Goal: Task Accomplishment & Management: Manage account settings

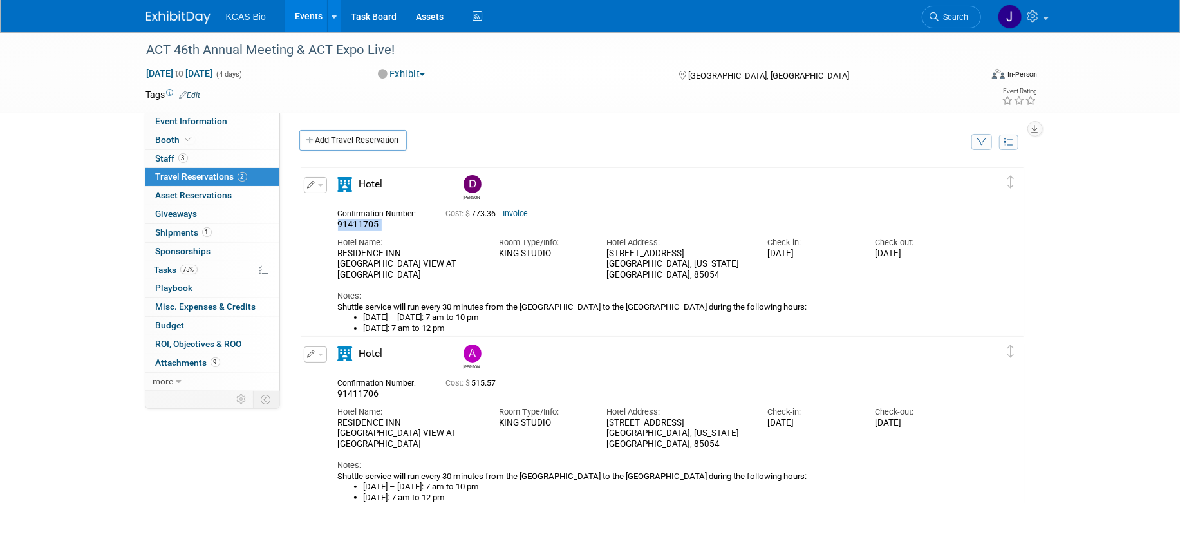
click at [321, 180] on button "button" at bounding box center [315, 185] width 23 height 16
click at [344, 207] on button "Edit Reservation" at bounding box center [358, 207] width 109 height 19
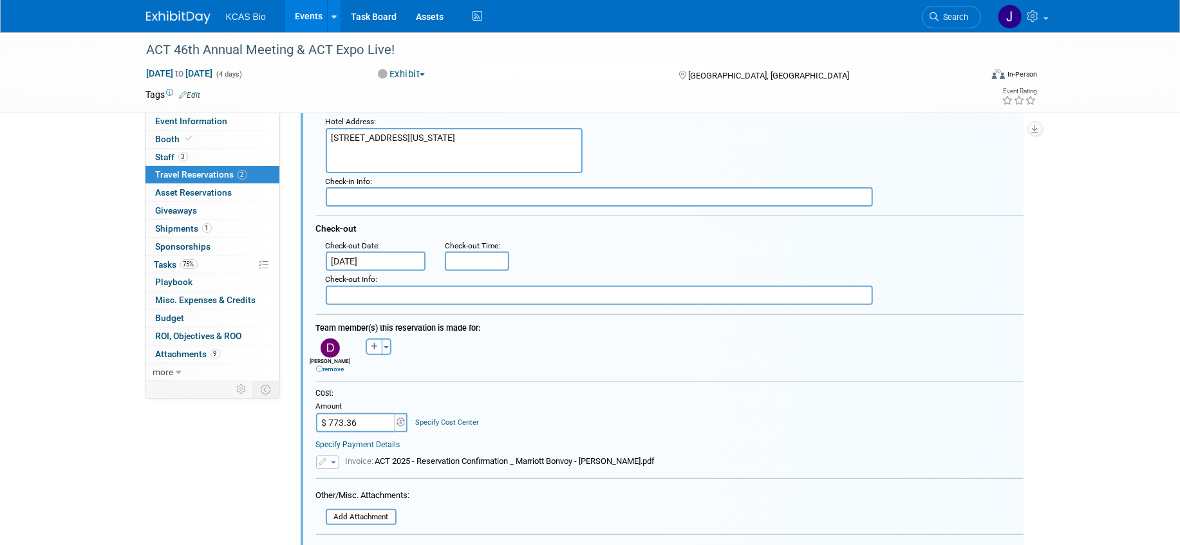
scroll to position [342, 0]
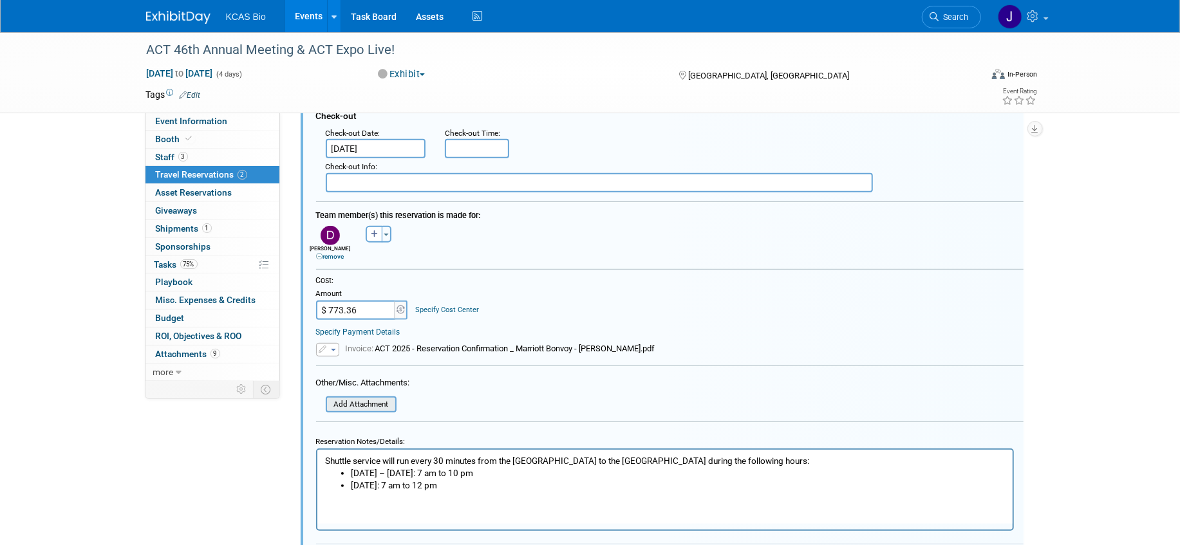
click at [380, 406] on input "file" at bounding box center [318, 405] width 153 height 14
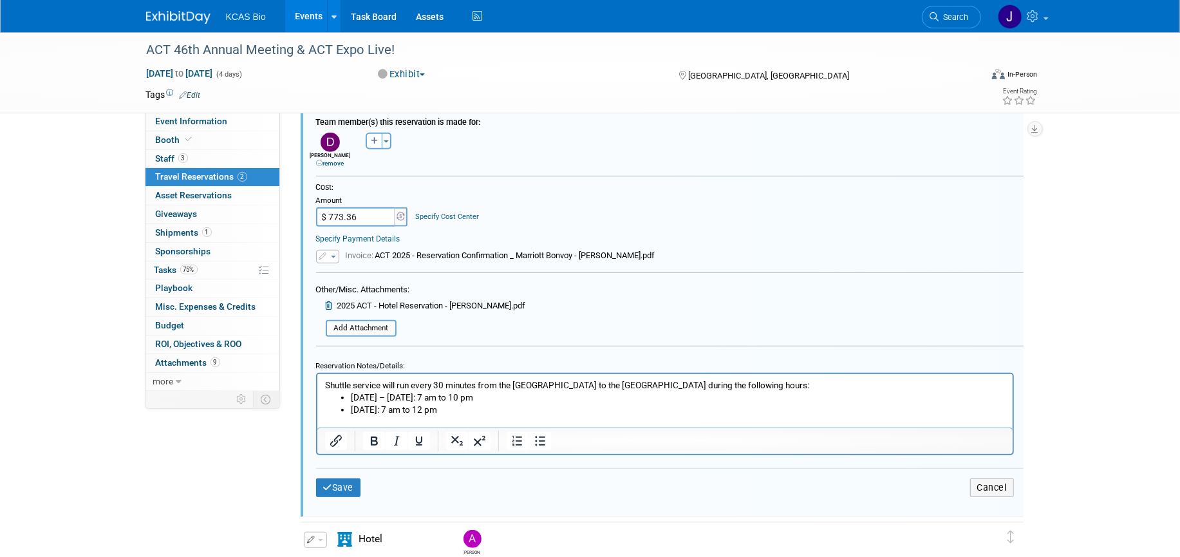
scroll to position [563, 0]
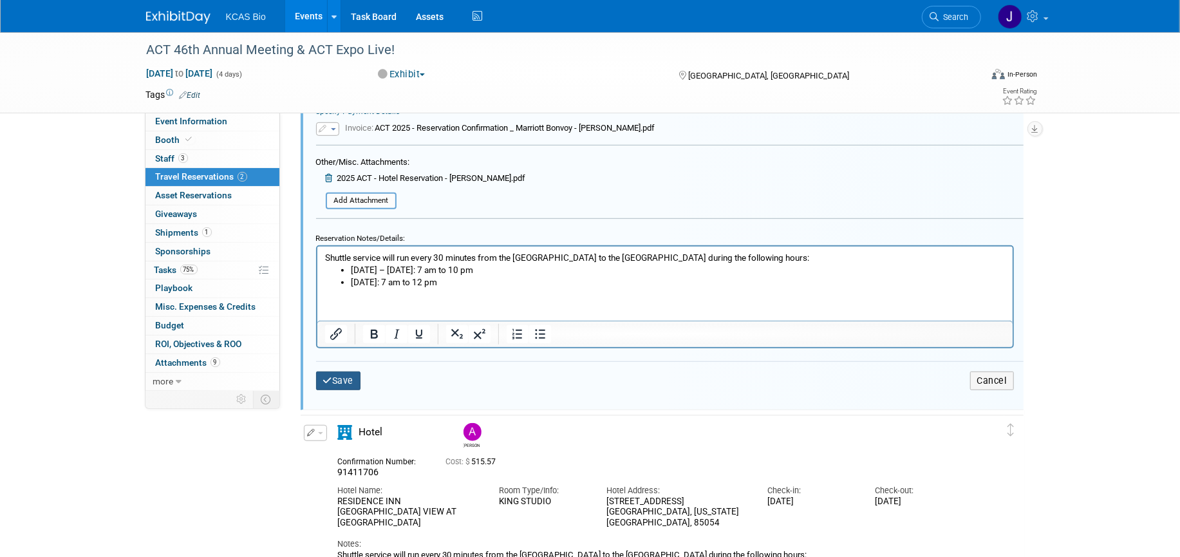
click at [351, 384] on button "Save" at bounding box center [338, 380] width 45 height 19
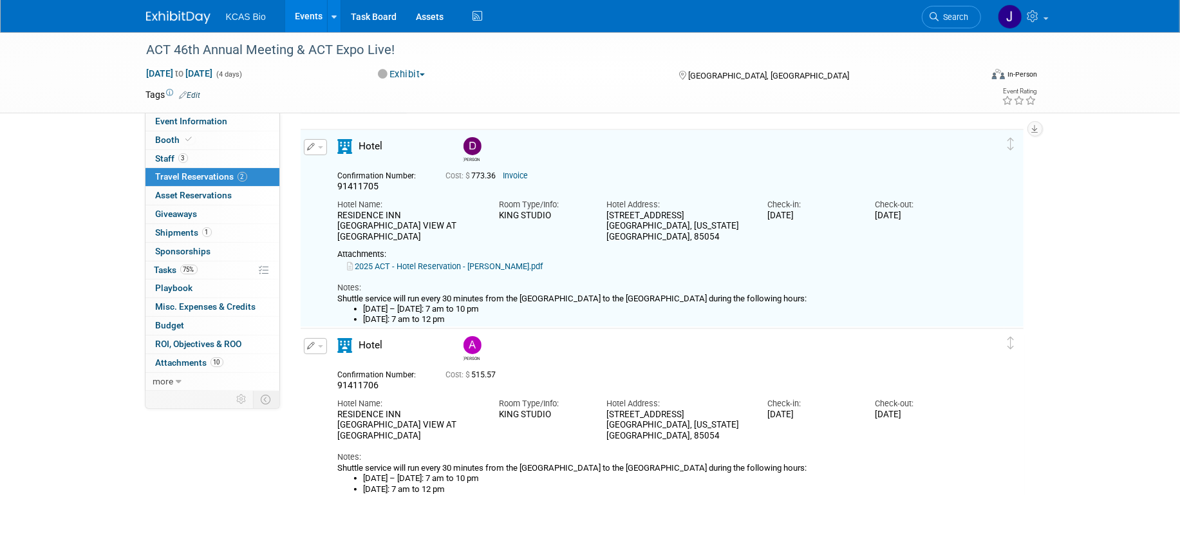
scroll to position [21, 0]
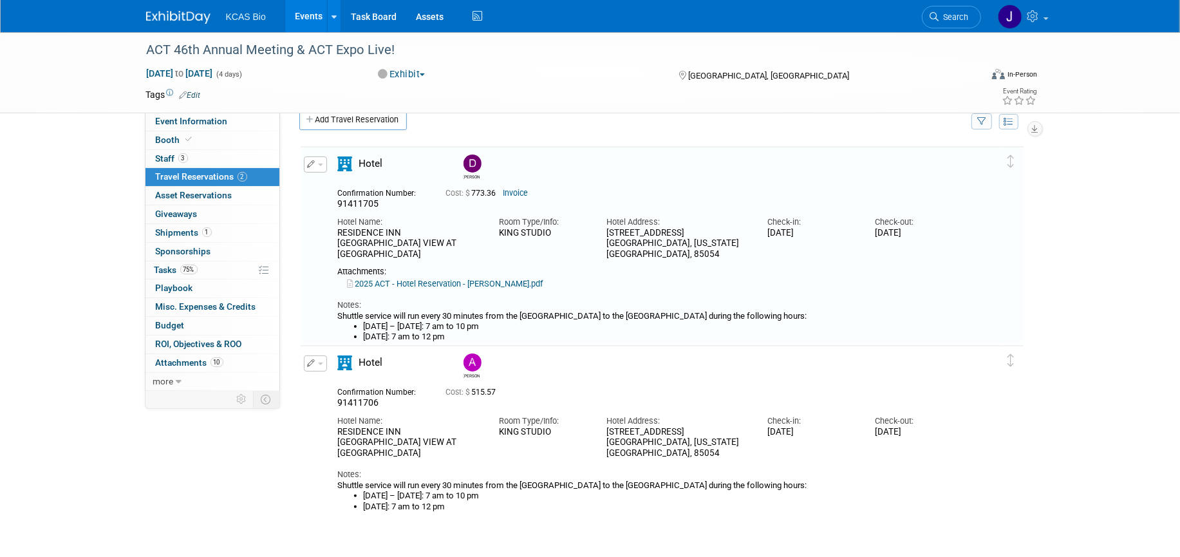
click at [322, 364] on button "button" at bounding box center [315, 363] width 23 height 16
click at [343, 381] on button "Edit Reservation" at bounding box center [358, 386] width 109 height 19
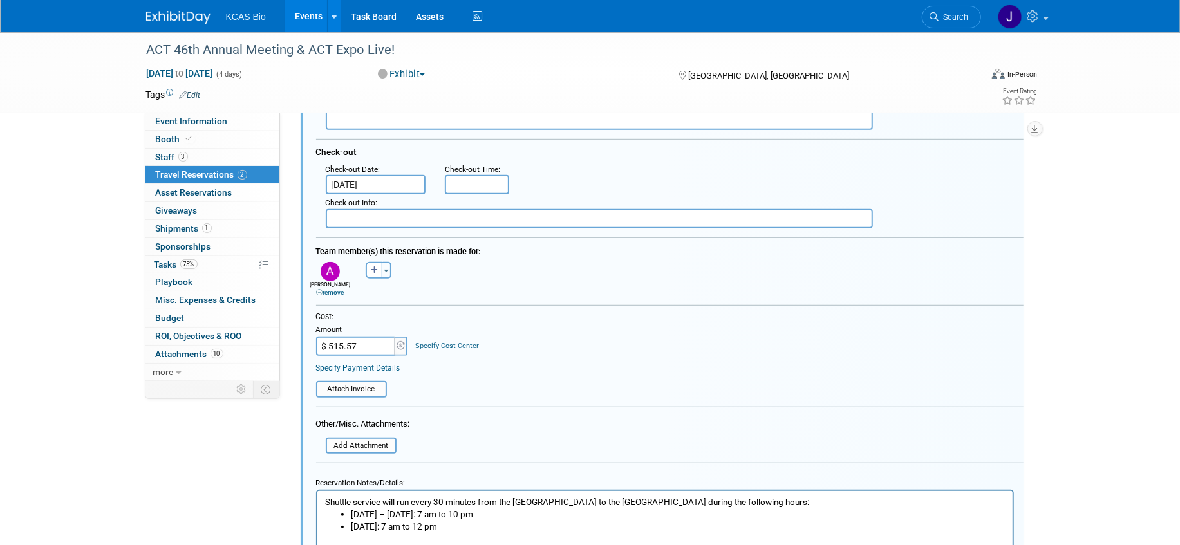
scroll to position [542, 0]
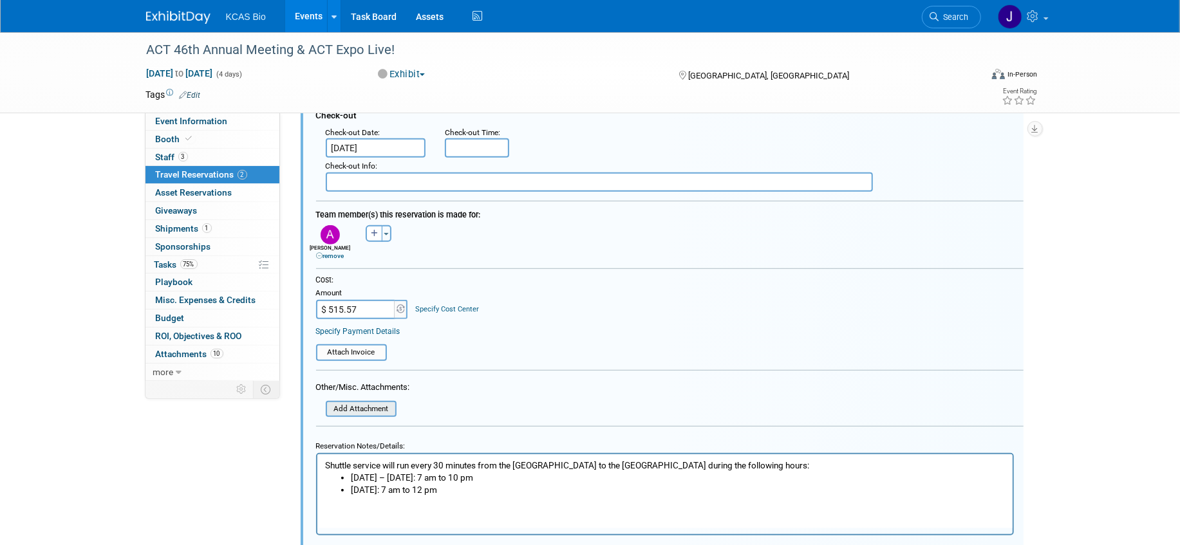
click at [385, 411] on input "file" at bounding box center [318, 409] width 153 height 14
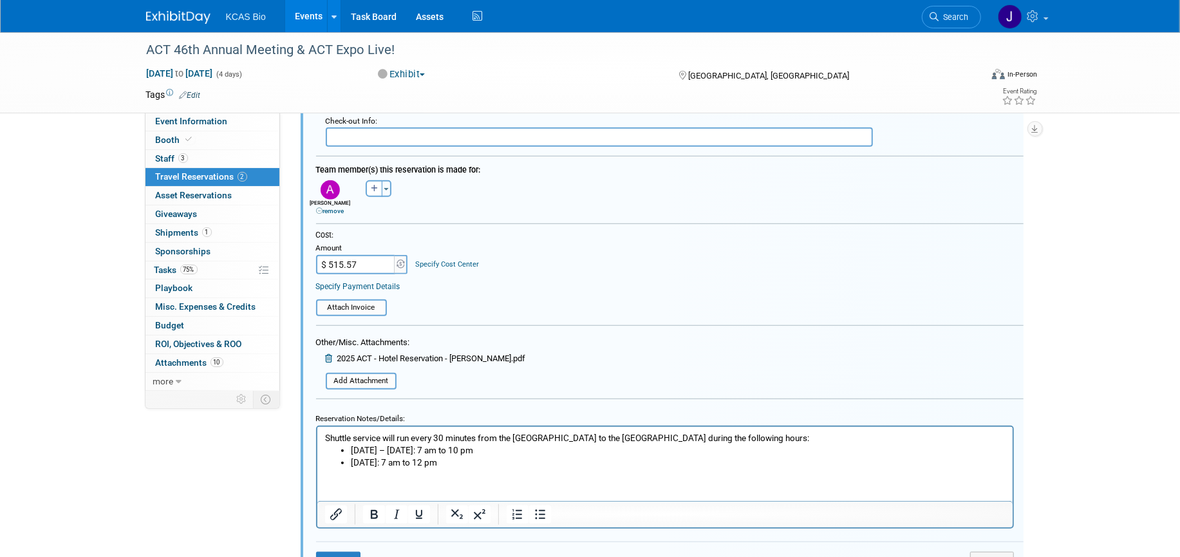
scroll to position [743, 0]
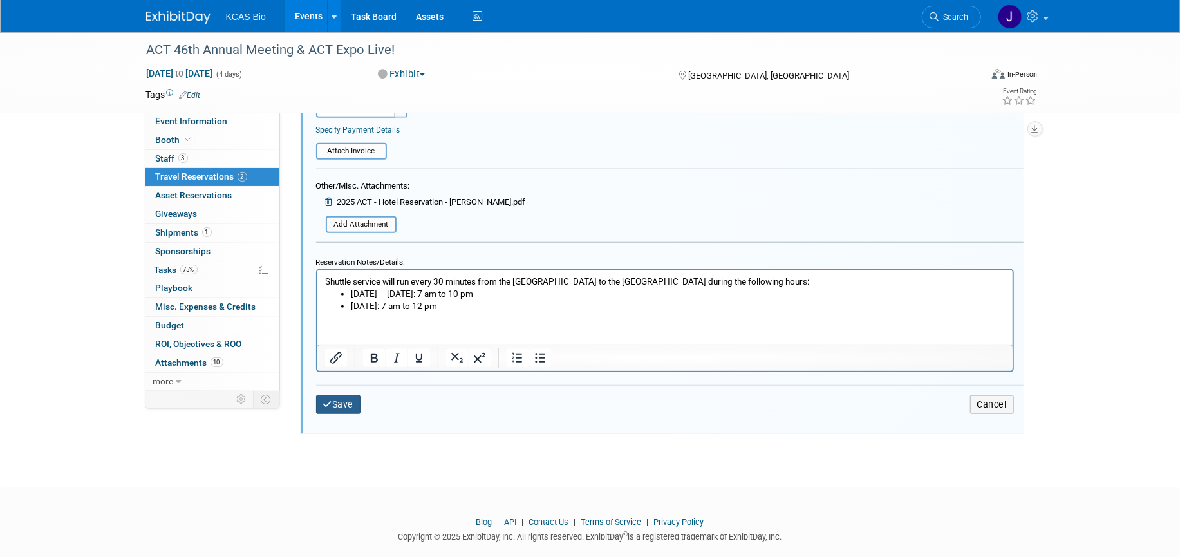
click at [353, 409] on button "Save" at bounding box center [338, 404] width 45 height 19
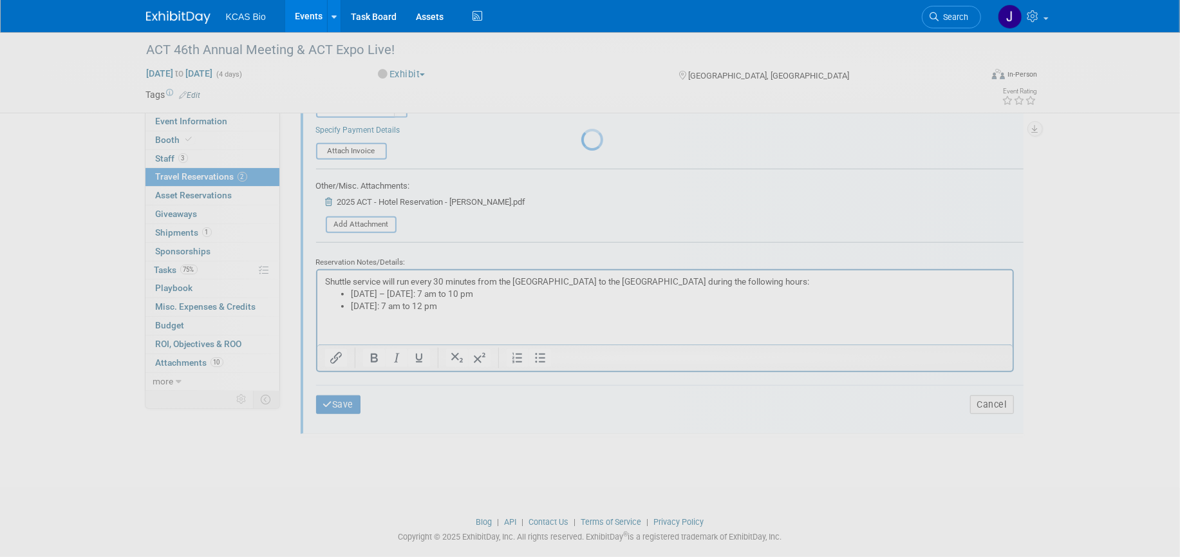
scroll to position [146, 0]
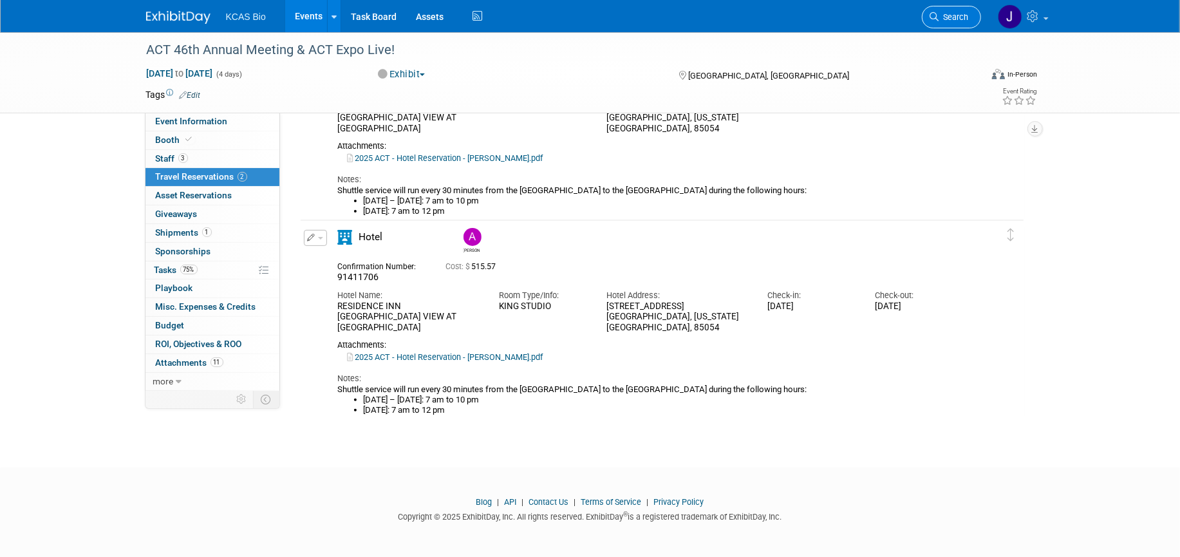
click at [942, 22] on link "Search" at bounding box center [951, 17] width 59 height 23
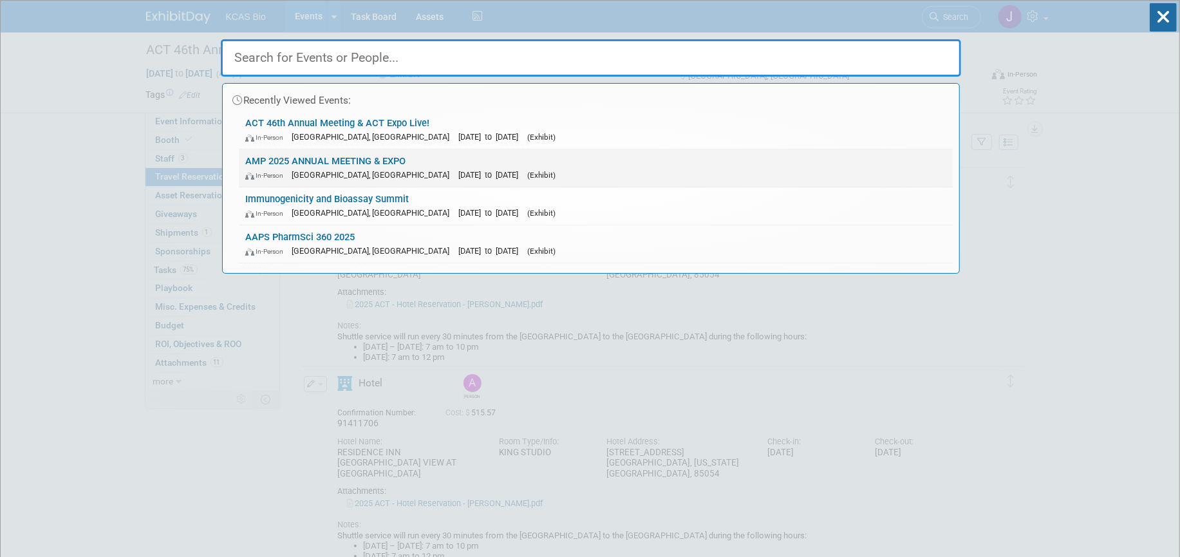
click at [297, 171] on span "[GEOGRAPHIC_DATA], [GEOGRAPHIC_DATA]" at bounding box center [374, 175] width 164 height 10
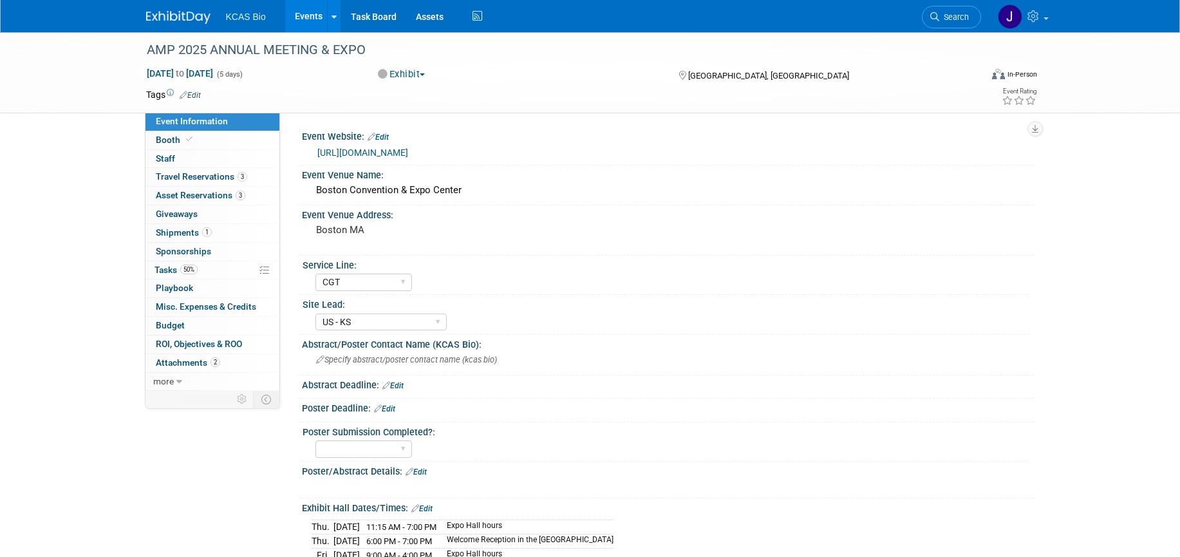
select select "CGT"
select select "US - KS"
click at [169, 154] on span "Staff 0" at bounding box center [165, 158] width 19 height 10
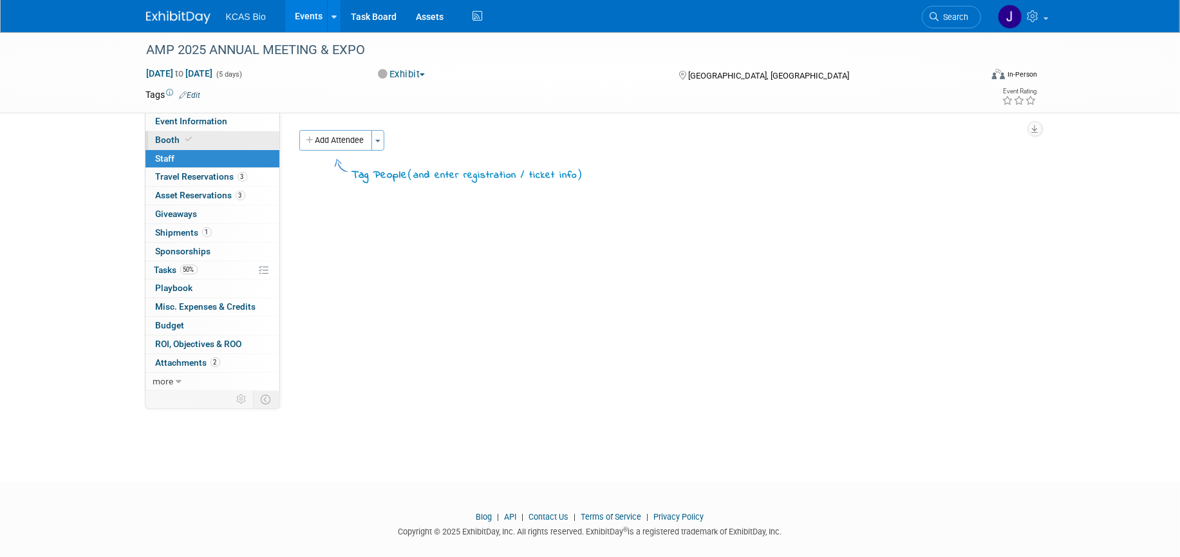
click at [168, 136] on span "Booth" at bounding box center [175, 140] width 39 height 10
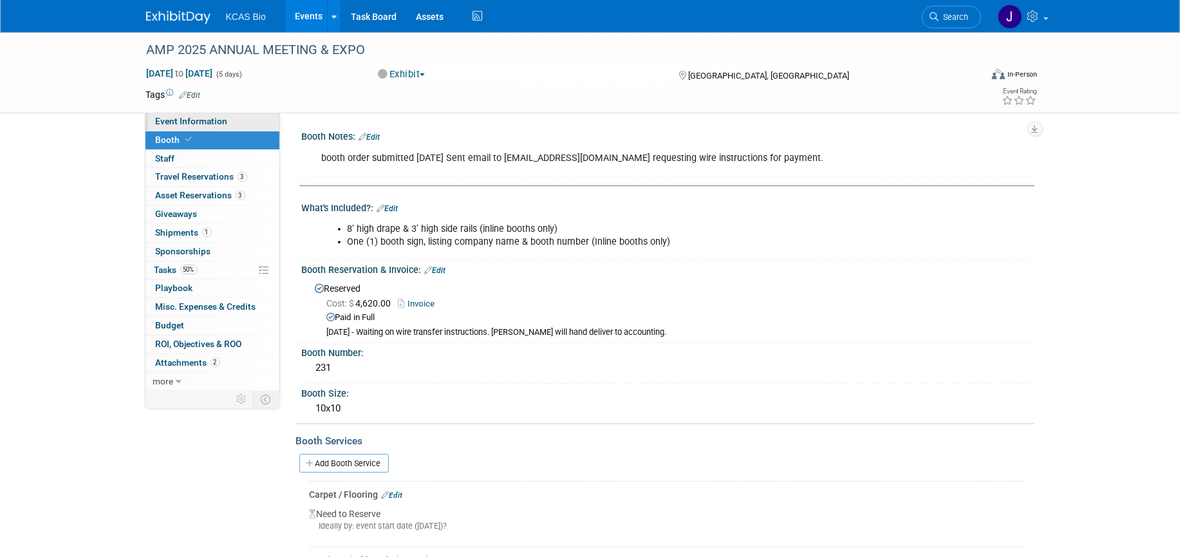
click at [167, 118] on span "Event Information" at bounding box center [192, 121] width 72 height 10
select select "CGT"
select select "US - KS"
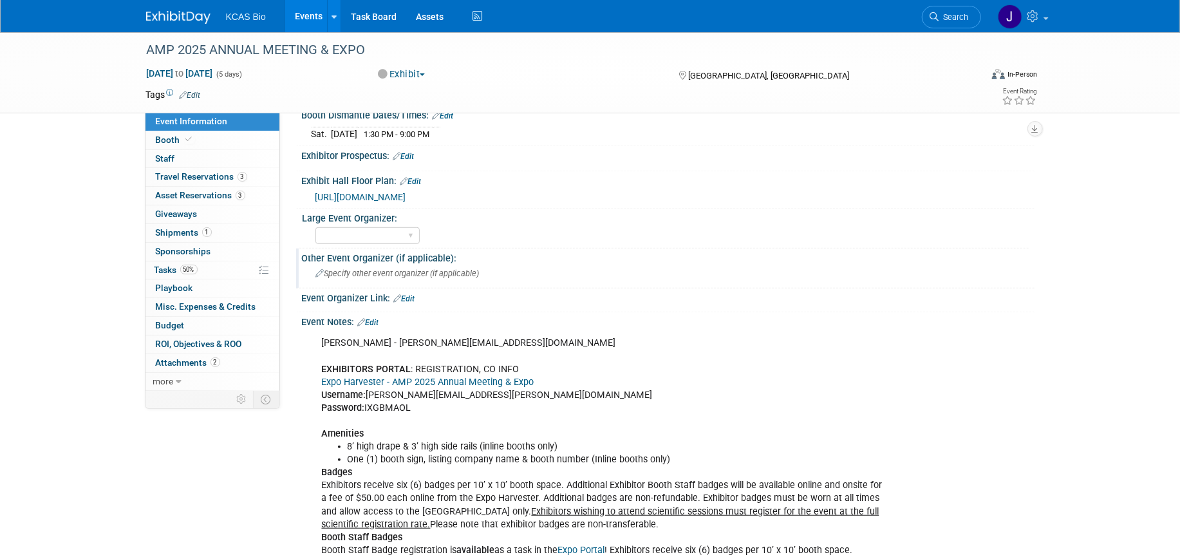
scroll to position [563, 0]
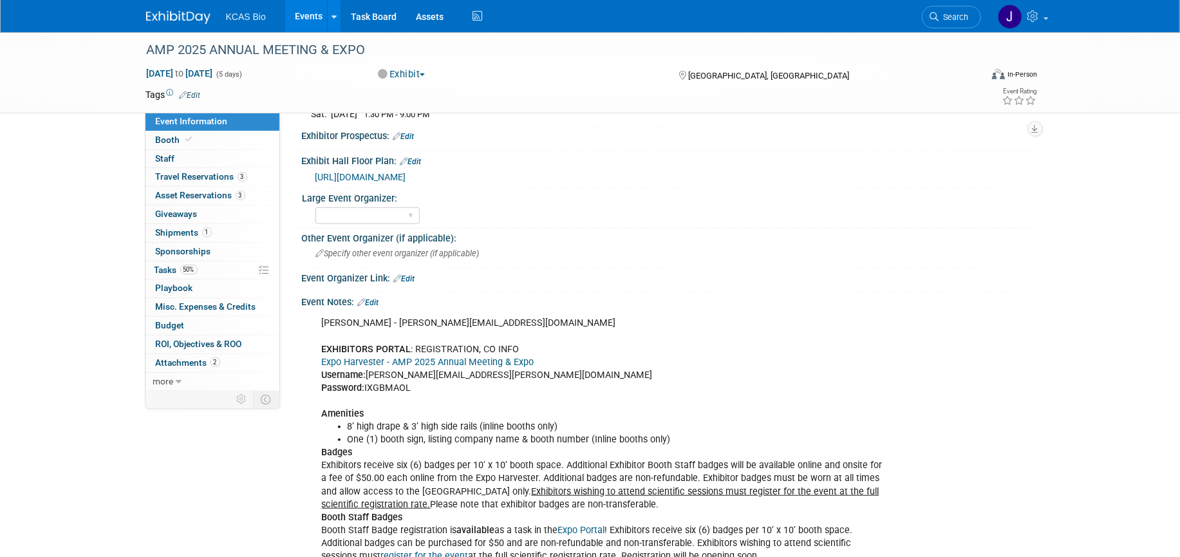
click at [372, 357] on link "Expo Harvester - AMP 2025 Annual Meeting & Expo" at bounding box center [428, 362] width 212 height 11
copy div "IXGBMAOL"
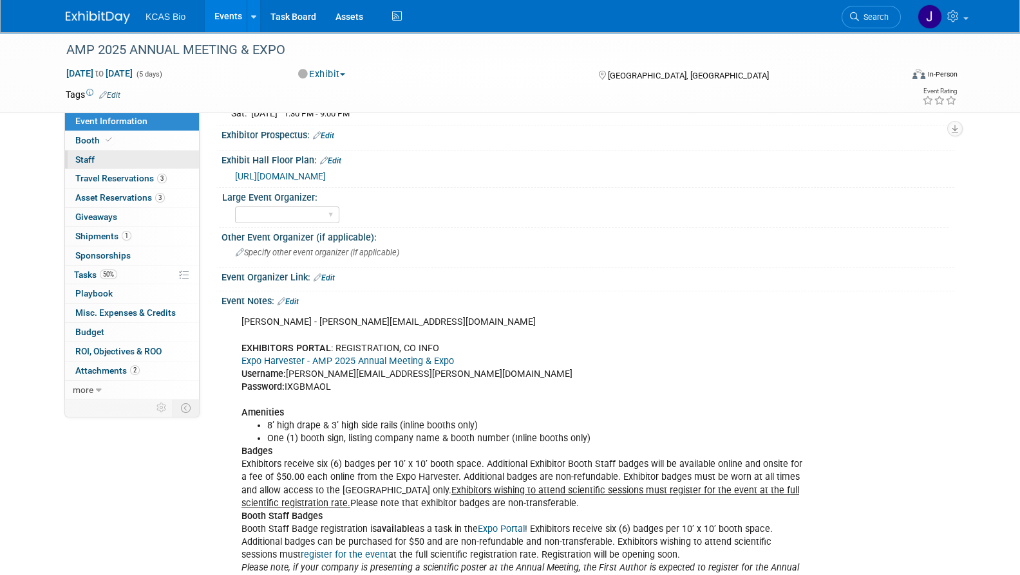
click at [84, 157] on span "Staff 0" at bounding box center [84, 159] width 19 height 10
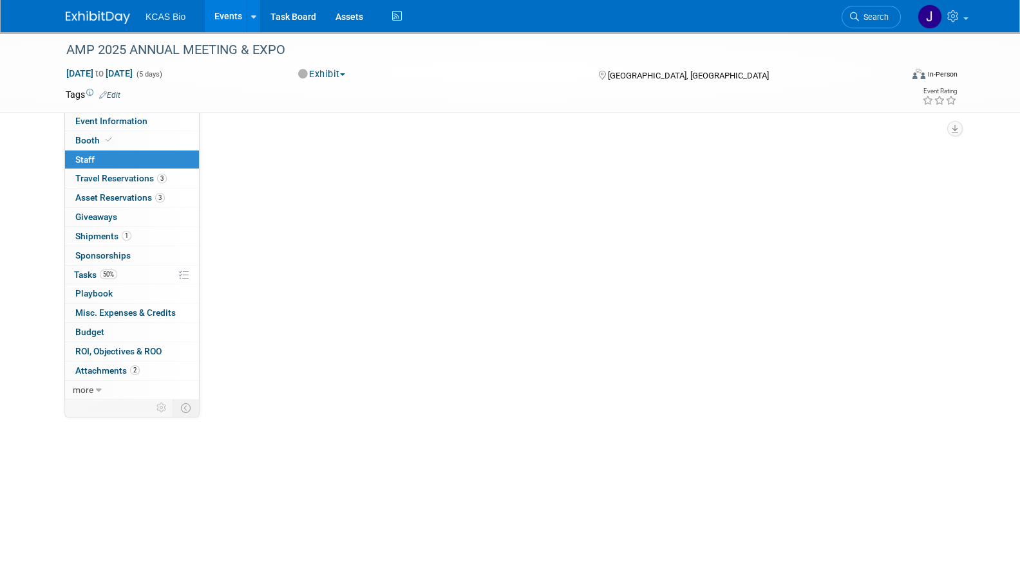
scroll to position [0, 0]
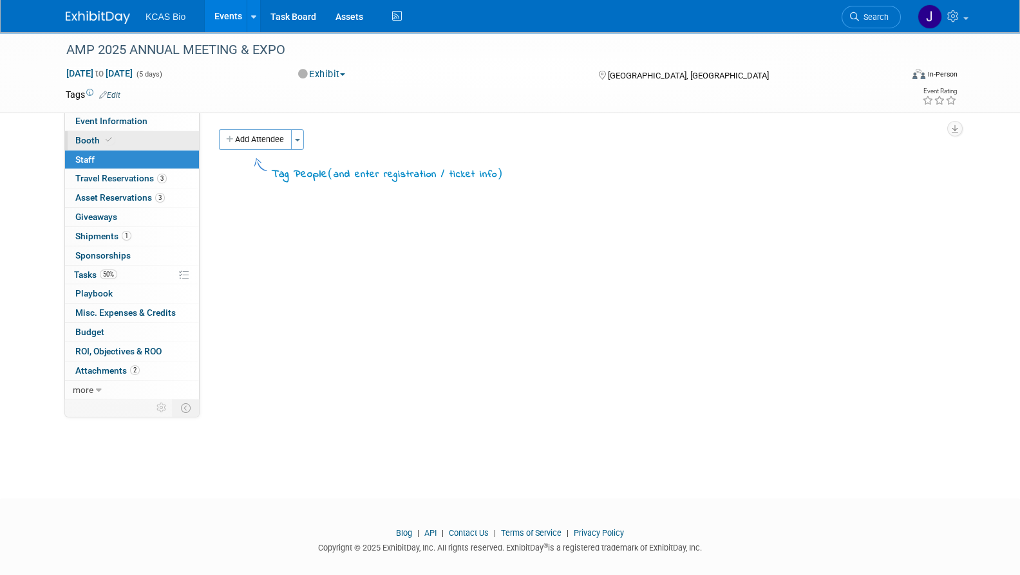
click at [90, 138] on span "Booth" at bounding box center [94, 140] width 39 height 10
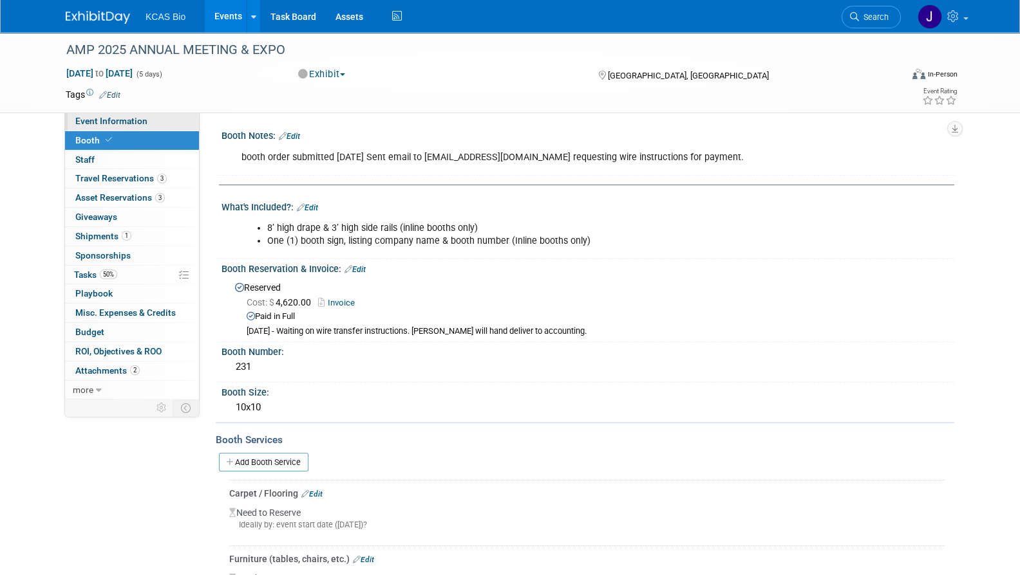
click at [93, 124] on span "Event Information" at bounding box center [111, 121] width 72 height 10
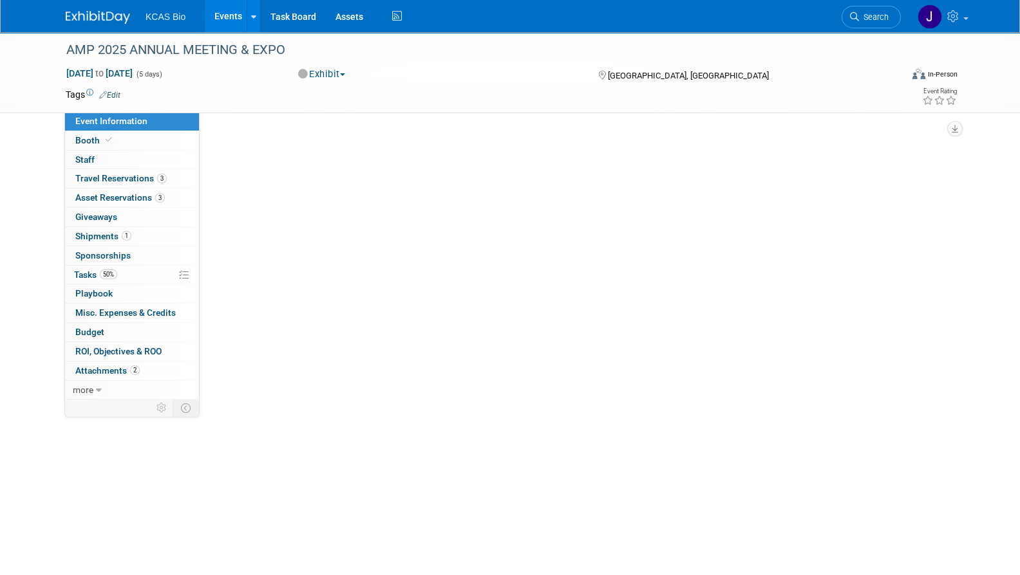
select select "CGT"
select select "US - KS"
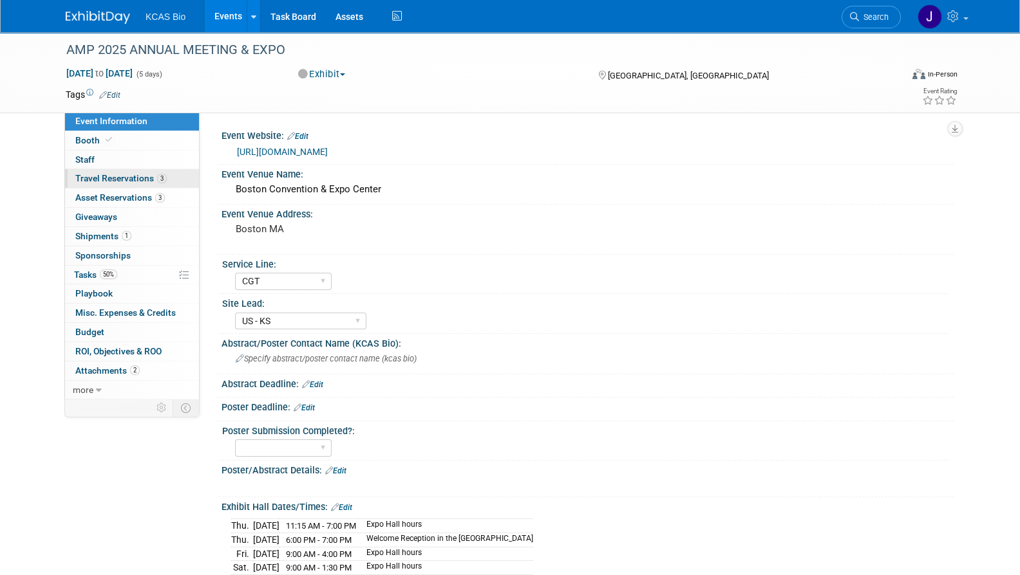
click at [90, 176] on span "Travel Reservations 3" at bounding box center [120, 178] width 91 height 10
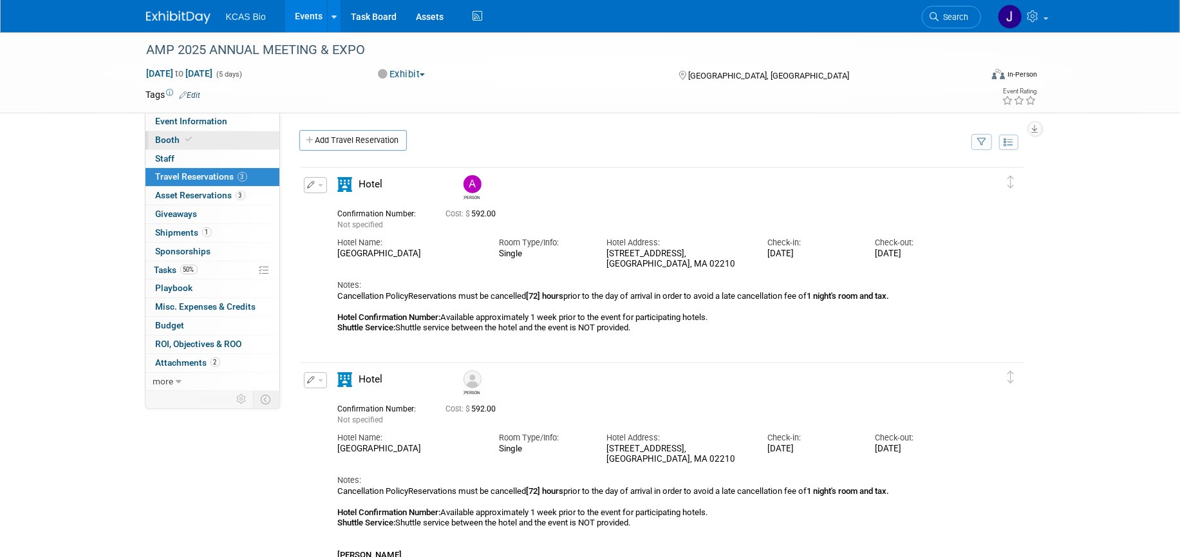
click at [165, 135] on span "Booth" at bounding box center [175, 140] width 39 height 10
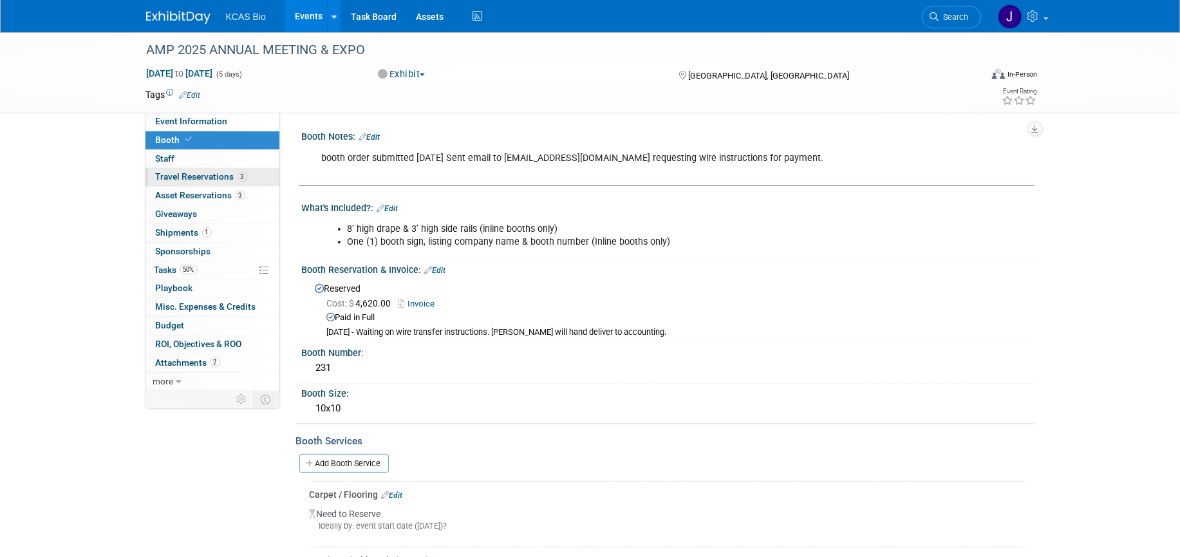
click at [180, 176] on span "Travel Reservations 3" at bounding box center [201, 176] width 91 height 10
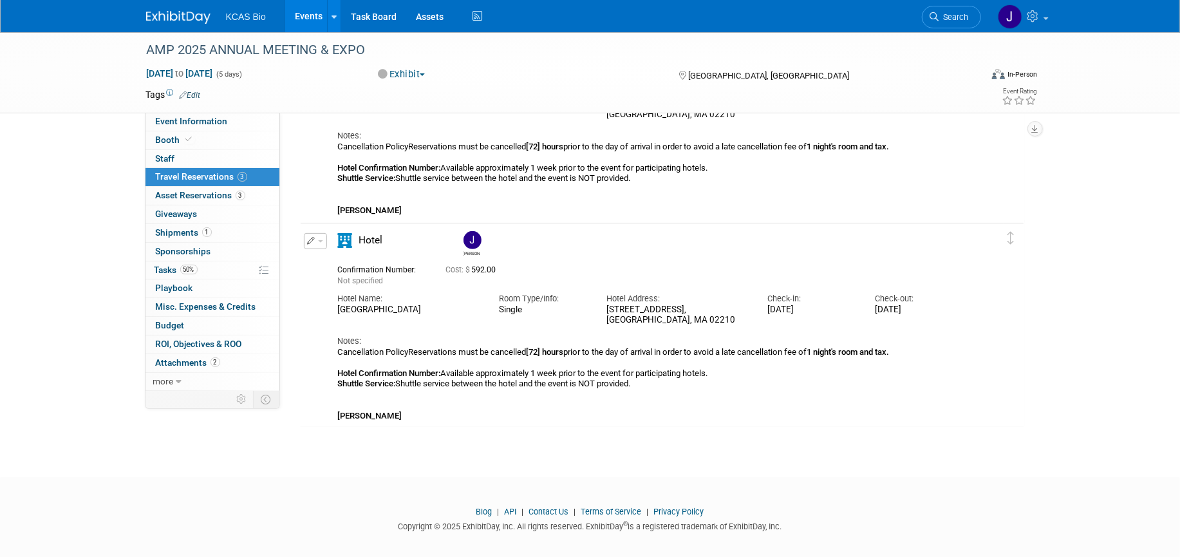
scroll to position [355, 0]
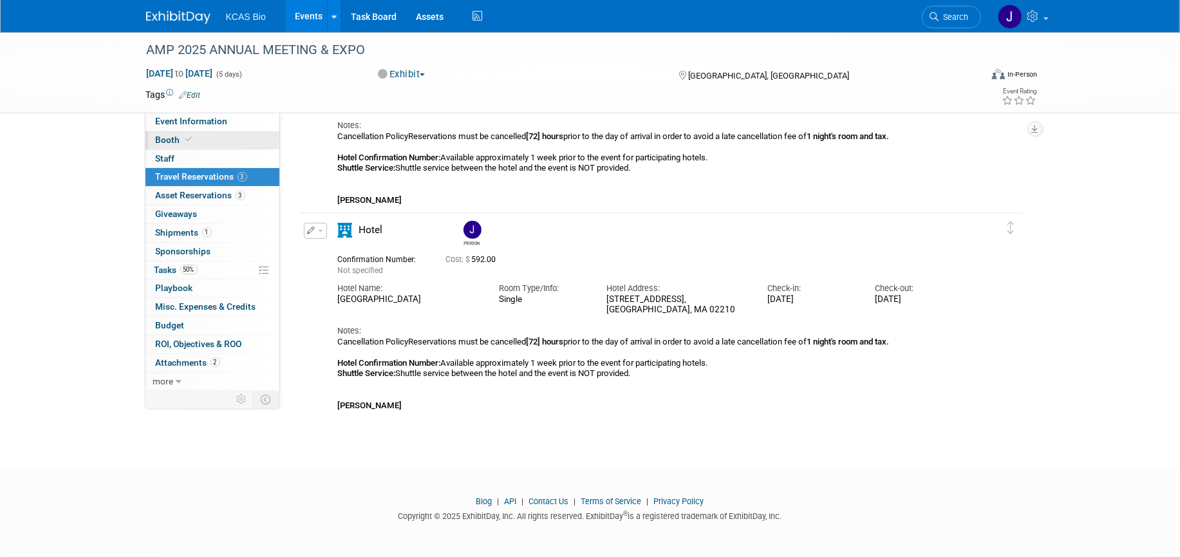
click at [168, 140] on span "Booth" at bounding box center [175, 140] width 39 height 10
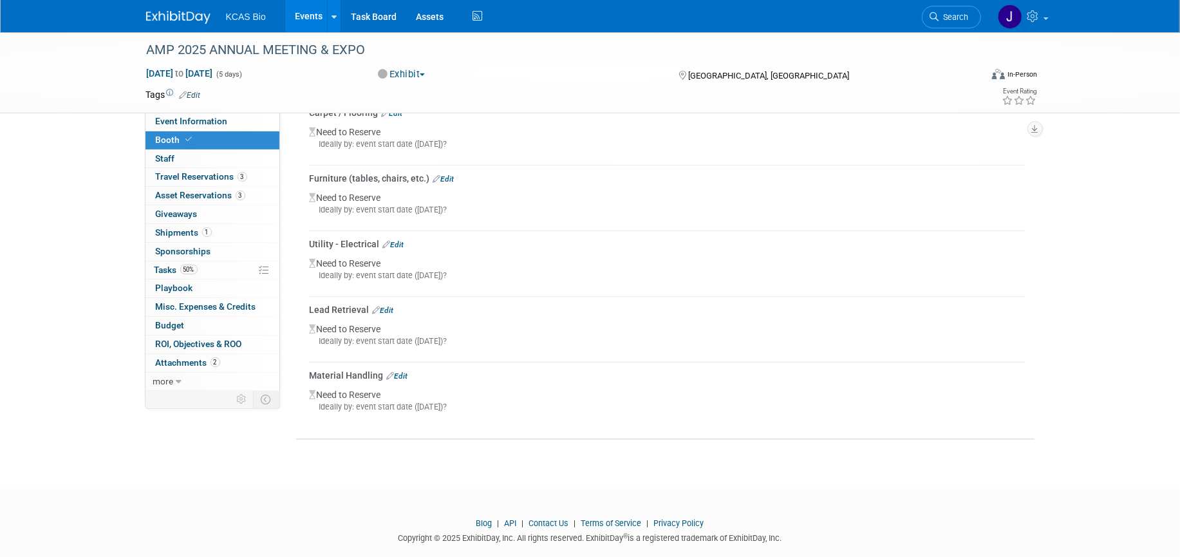
scroll to position [402, 0]
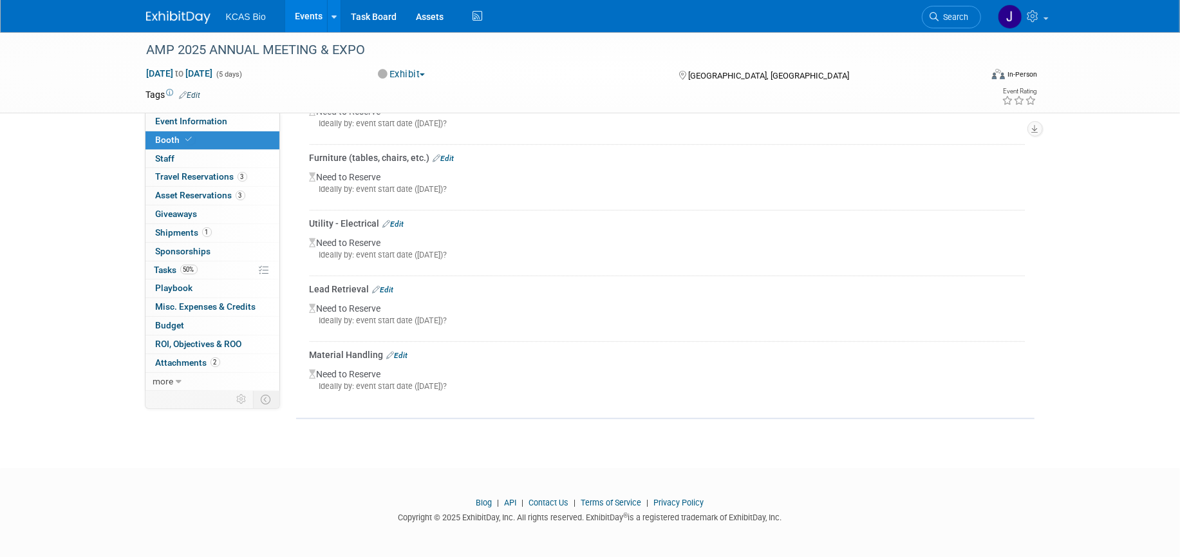
click at [385, 286] on link "Edit" at bounding box center [383, 289] width 21 height 9
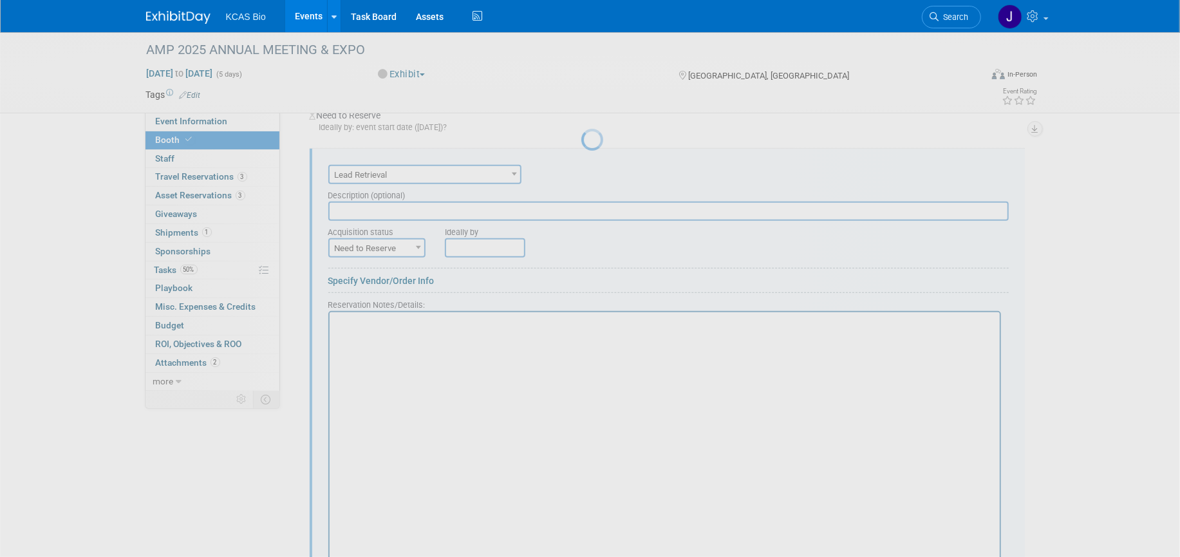
scroll to position [0, 0]
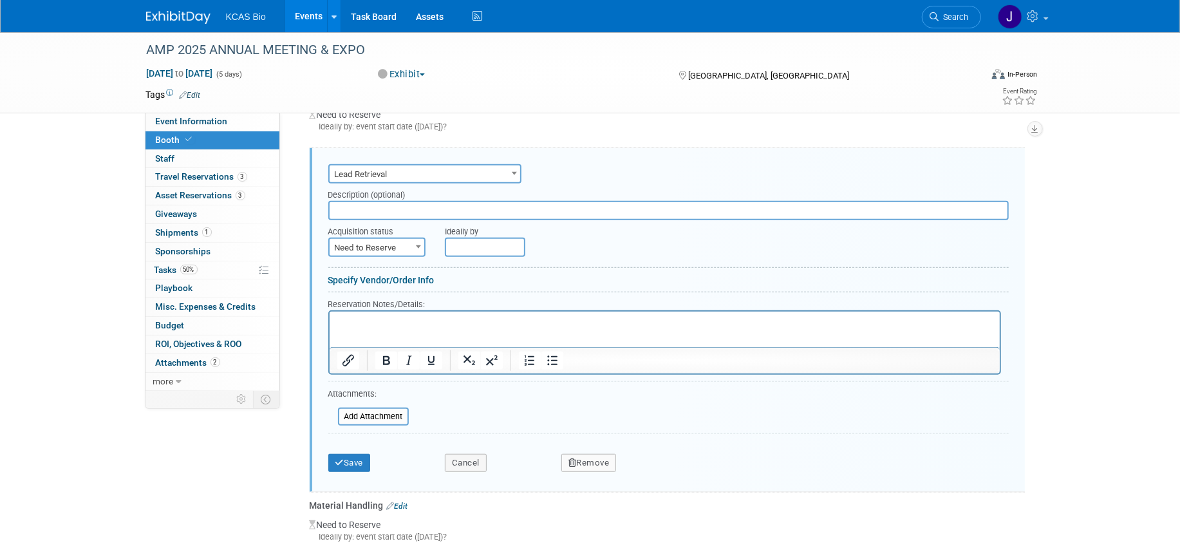
click at [379, 209] on input "text" at bounding box center [668, 210] width 680 height 19
type input "American Tradeshow Services - 3 app bundle"
click at [396, 247] on span "Need to Reserve" at bounding box center [377, 248] width 95 height 18
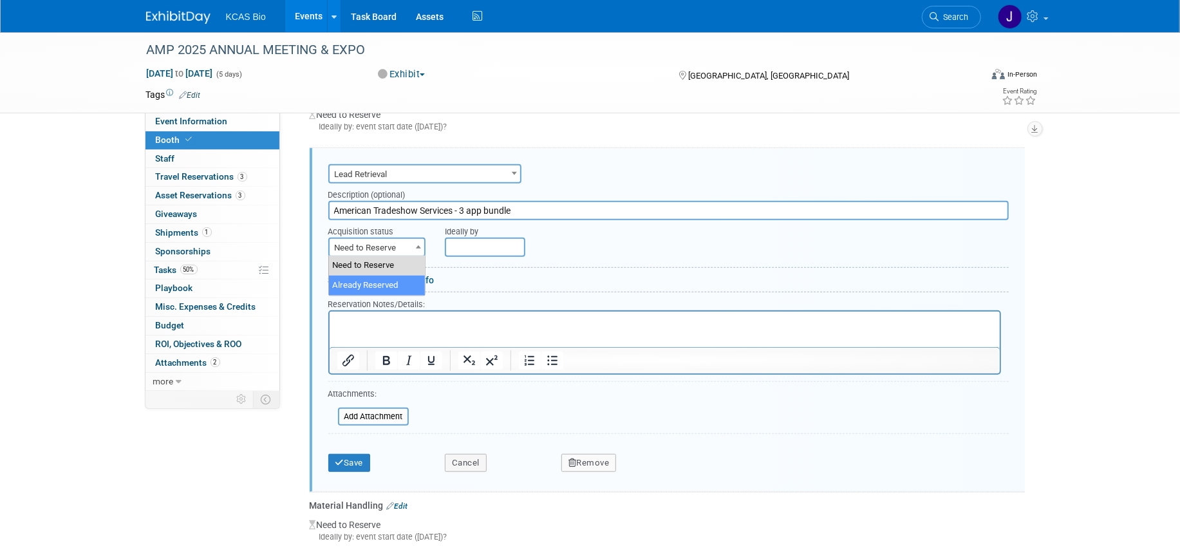
select select "2"
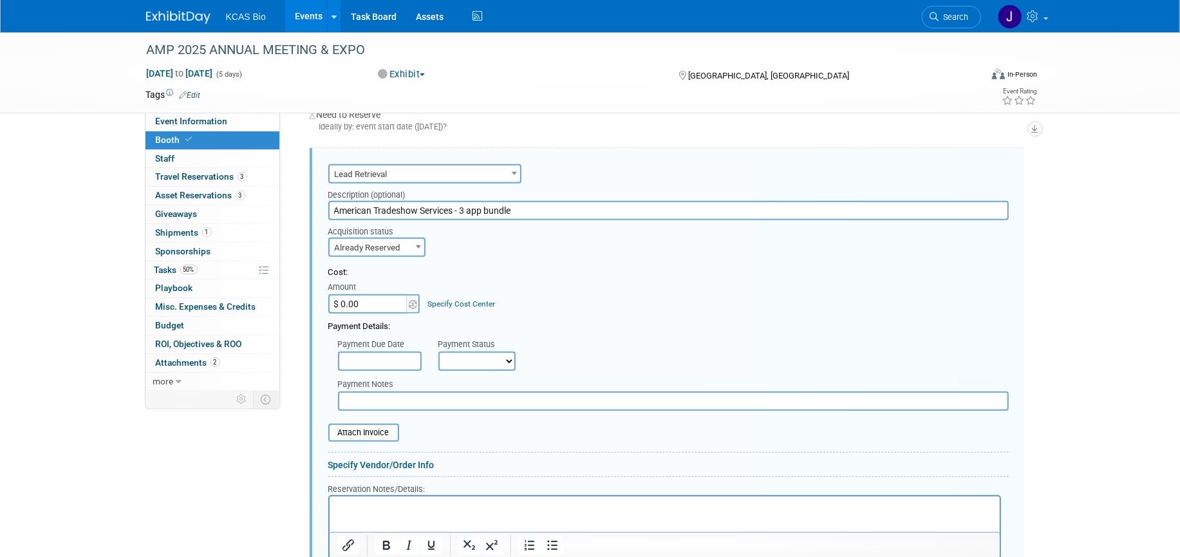
click at [393, 309] on input "$ 0.00" at bounding box center [368, 303] width 80 height 19
type input "$ 499.00"
click at [470, 363] on select "Not Paid Yet Partially Paid Paid in Full" at bounding box center [476, 360] width 77 height 19
select select "1"
click at [438, 351] on select "Not Paid Yet Partially Paid Paid in Full" at bounding box center [476, 360] width 77 height 19
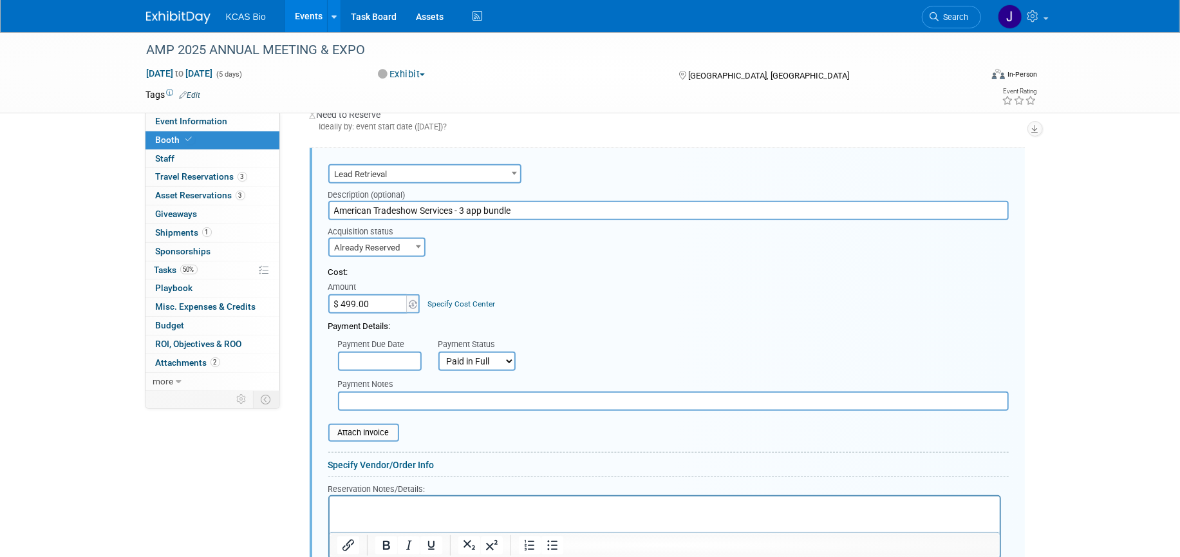
click at [371, 402] on input "text" at bounding box center [673, 400] width 671 height 19
type input "put on KCAS cc"
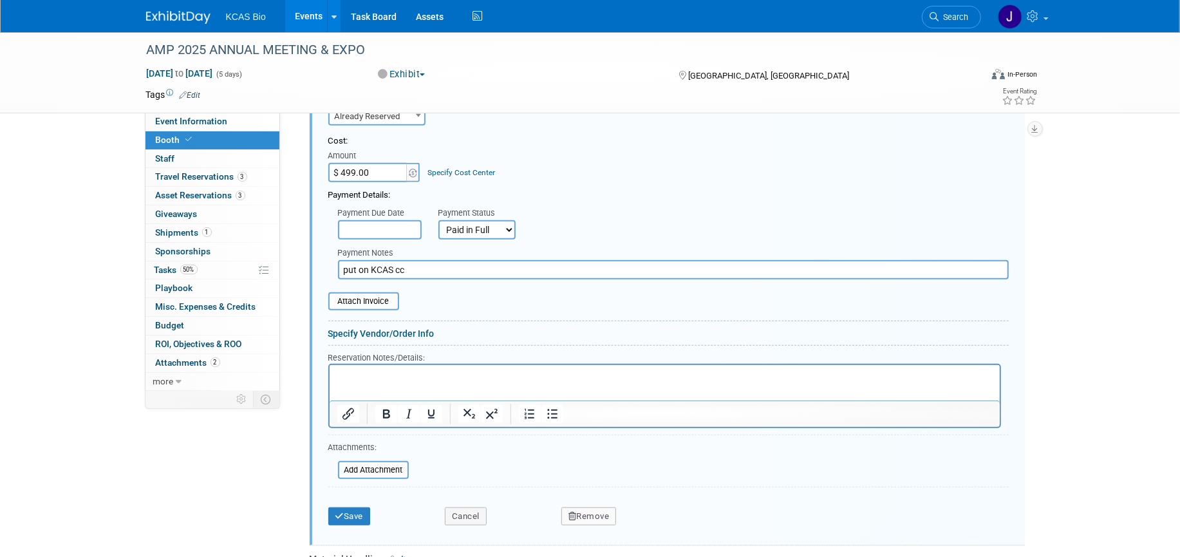
scroll to position [691, 0]
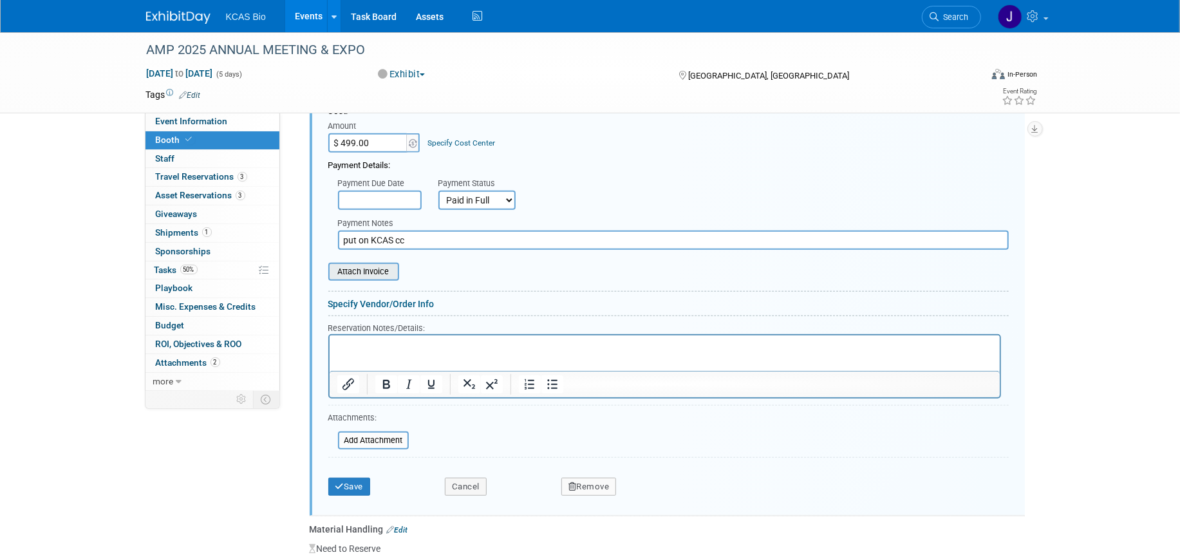
click at [368, 273] on input "file" at bounding box center [321, 271] width 153 height 15
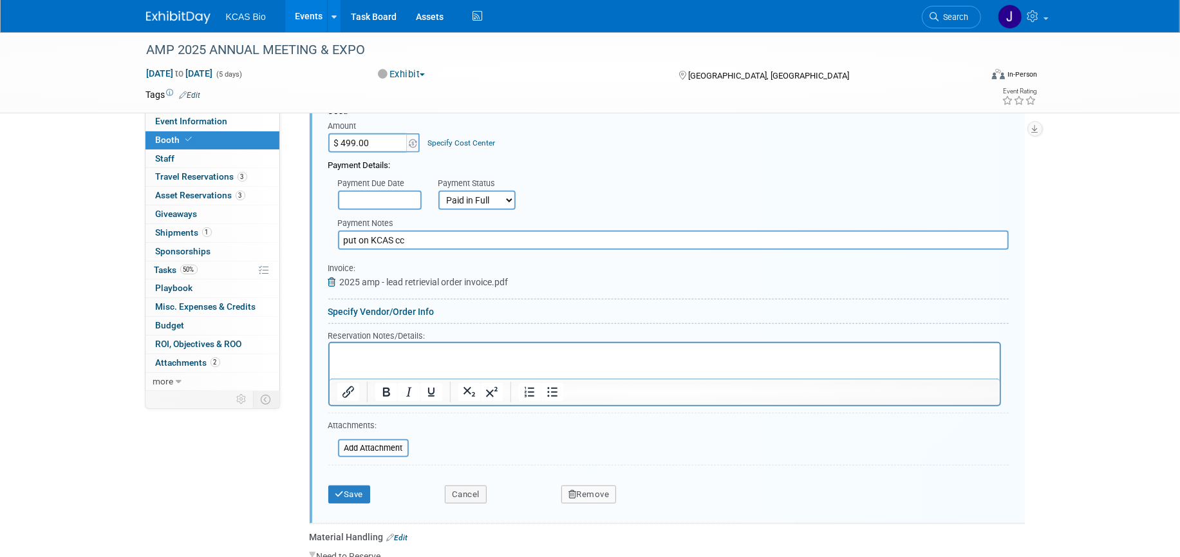
click at [349, 351] on p "Rich Text Area. Press ALT-0 for help." at bounding box center [664, 354] width 655 height 12
click at [355, 355] on p "Rich Text Area. Press ALT-0 for help." at bounding box center [664, 354] width 655 height 12
click at [357, 492] on button "Save" at bounding box center [349, 494] width 42 height 18
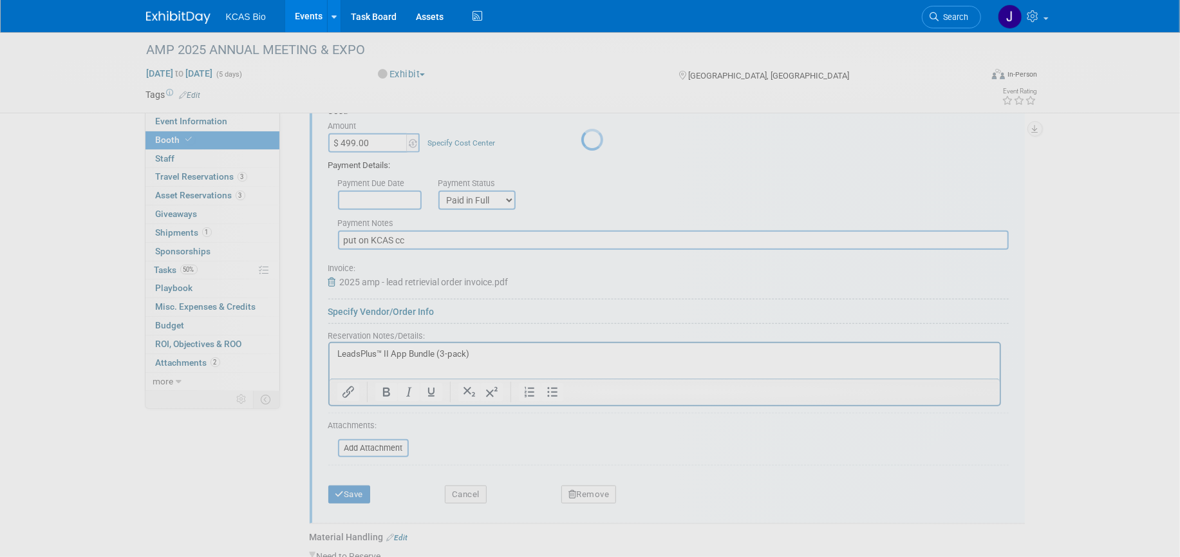
scroll to position [462, 0]
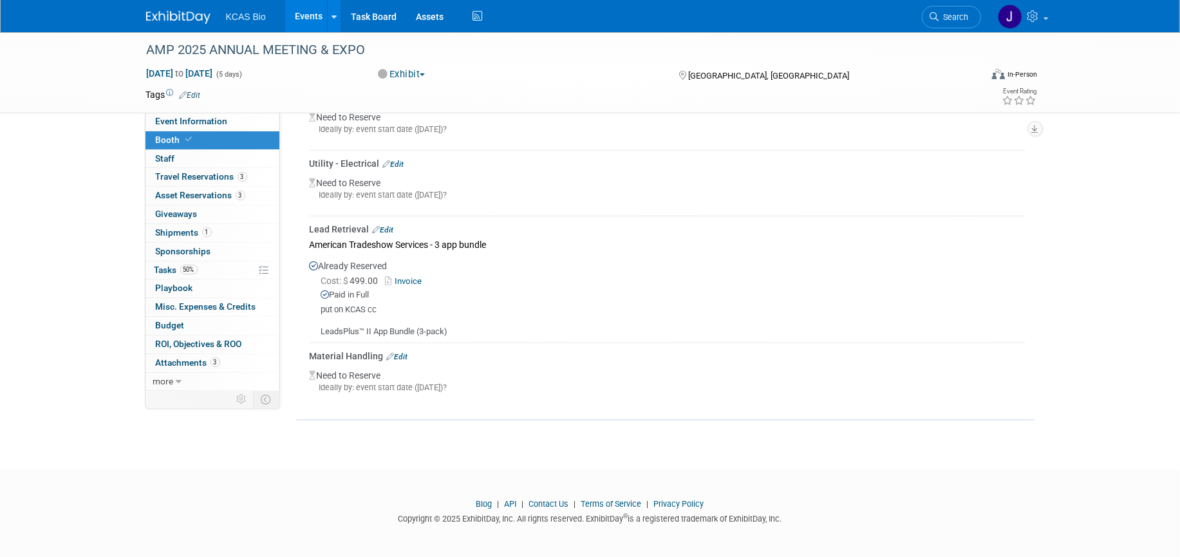
click at [383, 226] on link "Edit" at bounding box center [383, 229] width 21 height 9
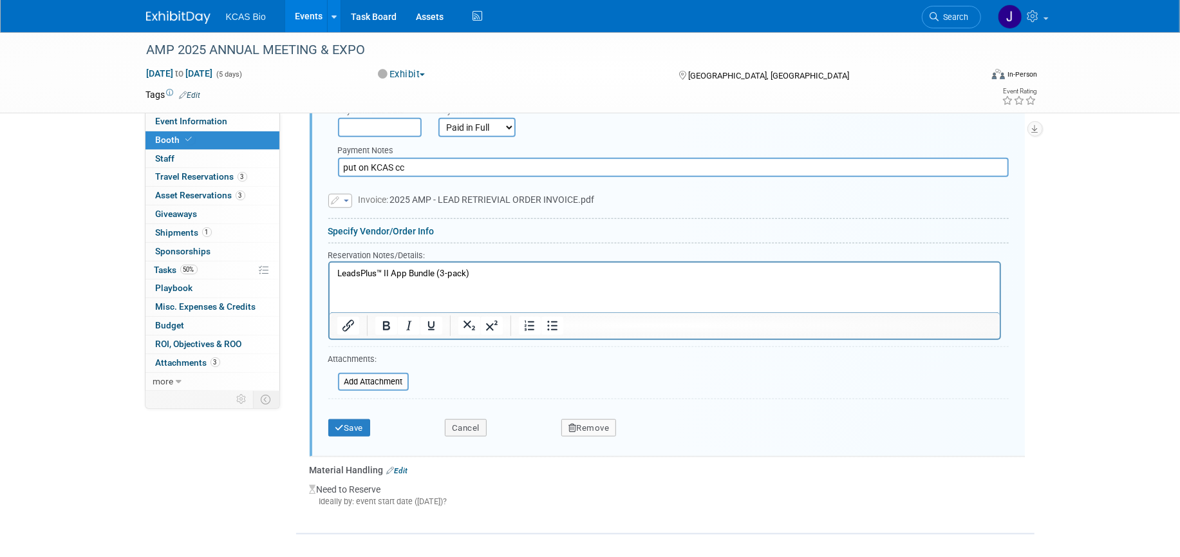
scroll to position [772, 0]
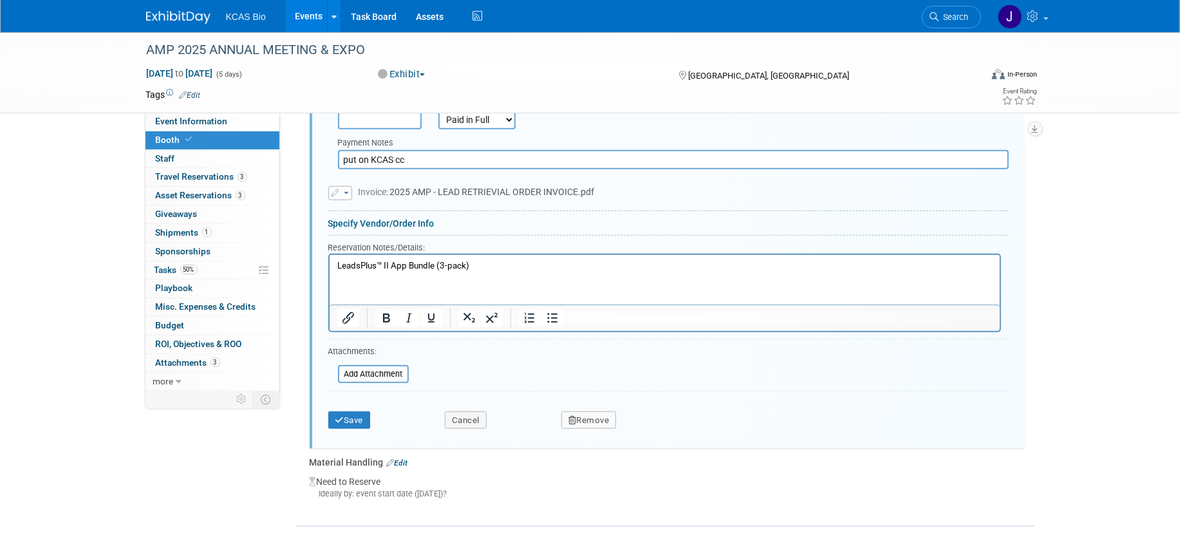
click at [344, 192] on span "button" at bounding box center [346, 193] width 5 height 3
click at [369, 208] on link "Replace with a new file" at bounding box center [393, 212] width 129 height 18
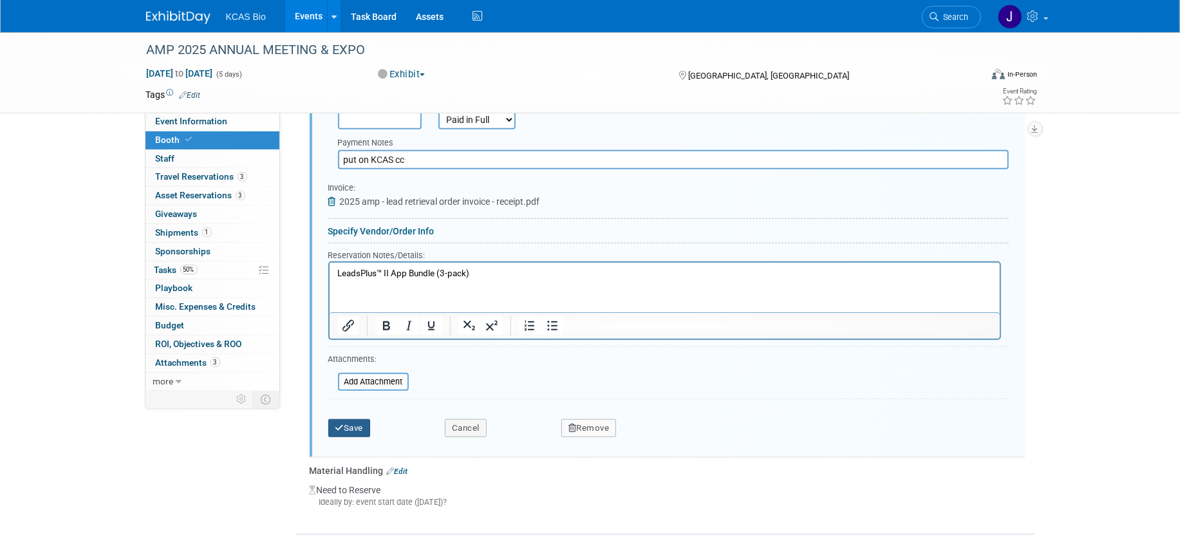
click at [360, 430] on button "Save" at bounding box center [349, 428] width 42 height 18
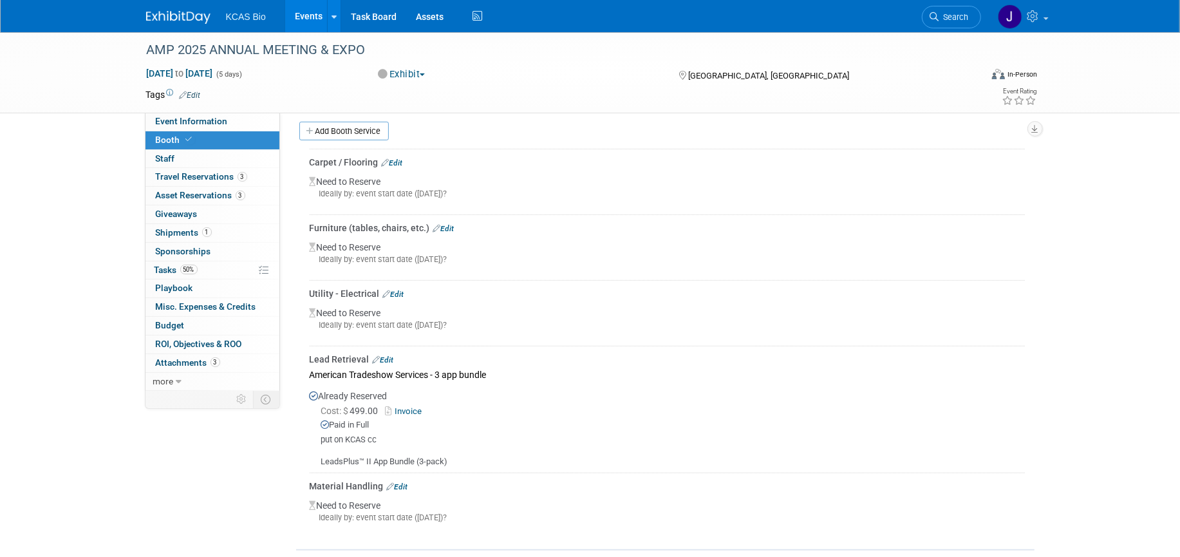
scroll to position [221, 0]
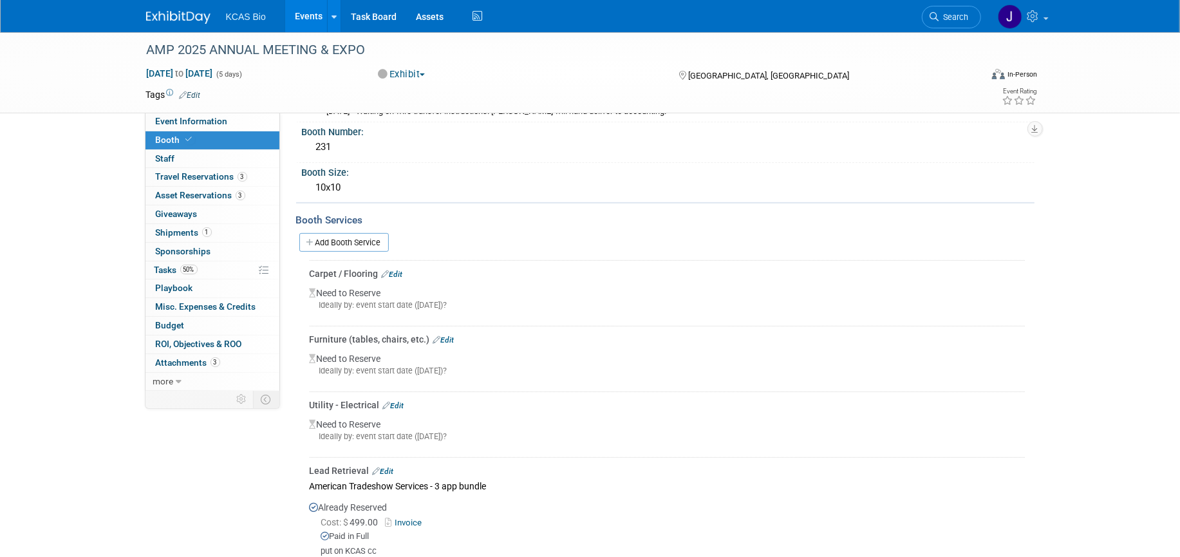
click at [386, 301] on div "Ideally by: event start date (Tue. Nov 11, 2025)?" at bounding box center [667, 305] width 715 height 12
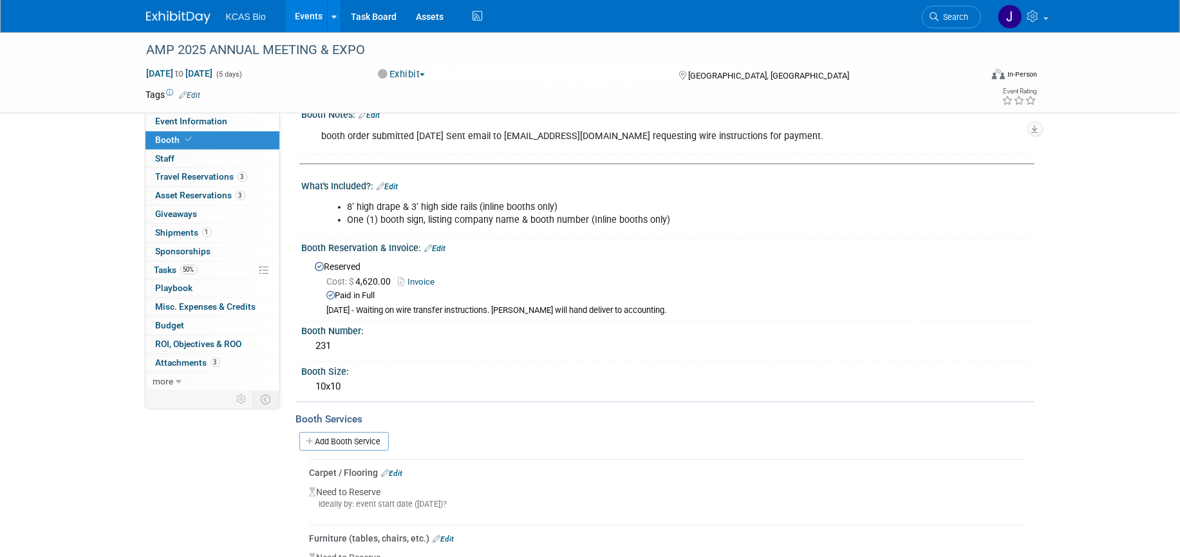
scroll to position [0, 0]
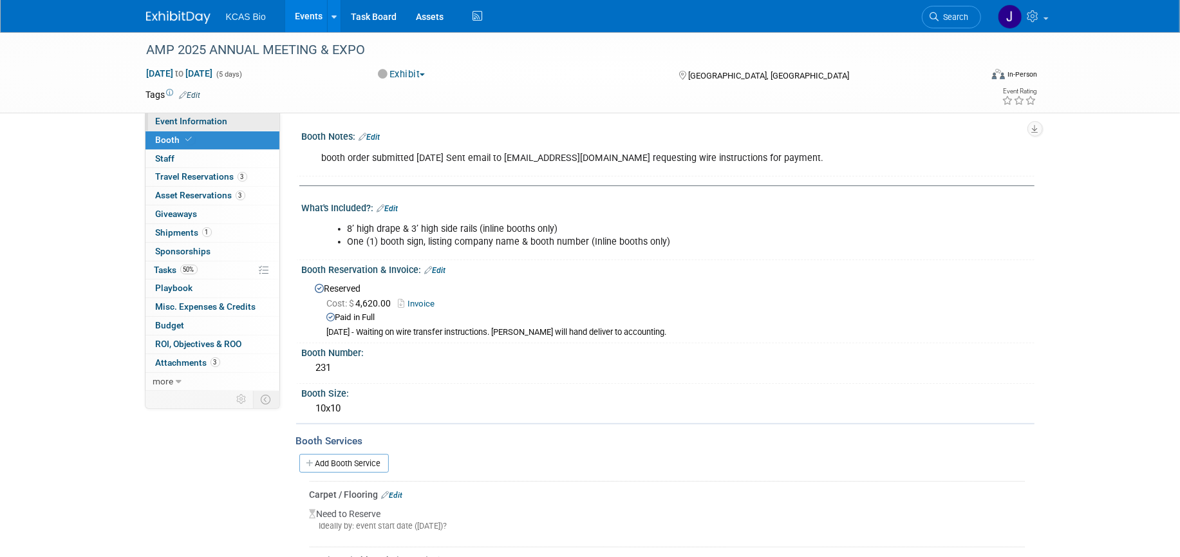
click at [187, 121] on span "Event Information" at bounding box center [192, 121] width 72 height 10
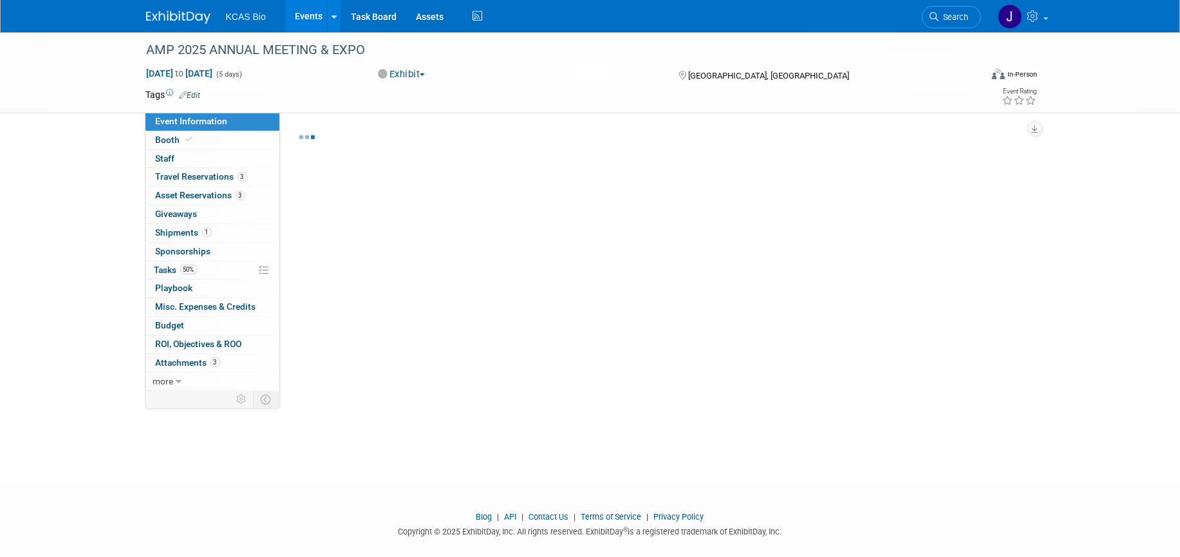
select select "CGT"
select select "US - KS"
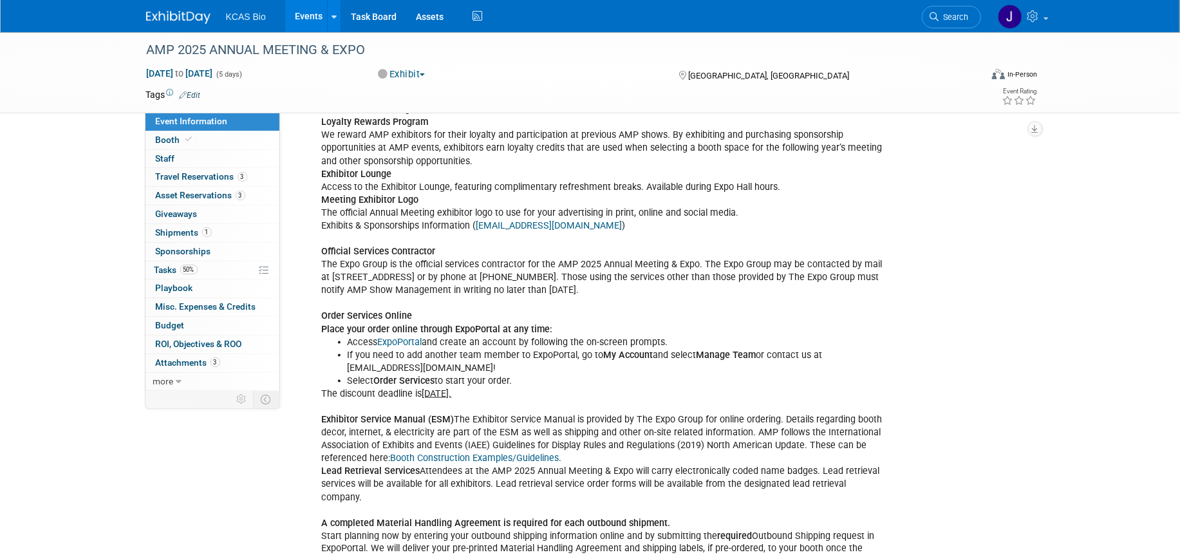
scroll to position [1287, 0]
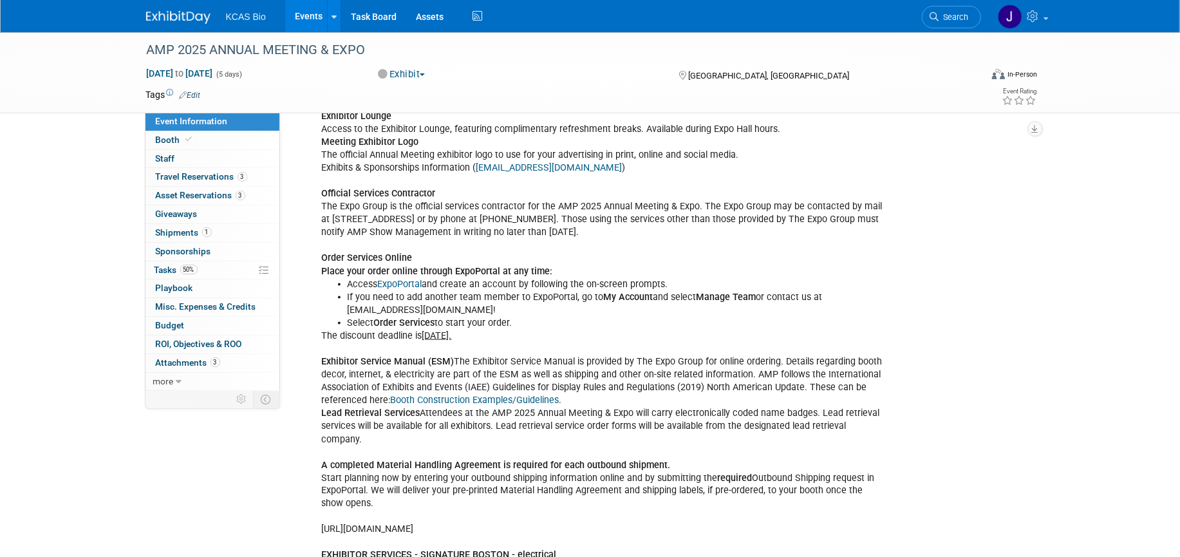
click at [170, 130] on link "Event Information" at bounding box center [212, 122] width 134 height 18
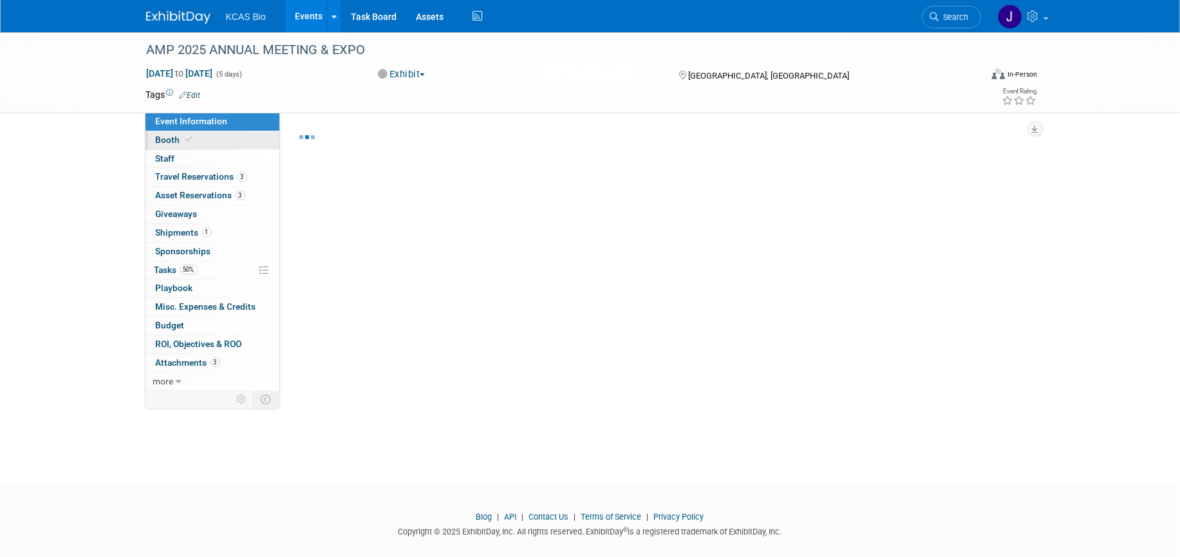
select select "CGT"
select select "US - KS"
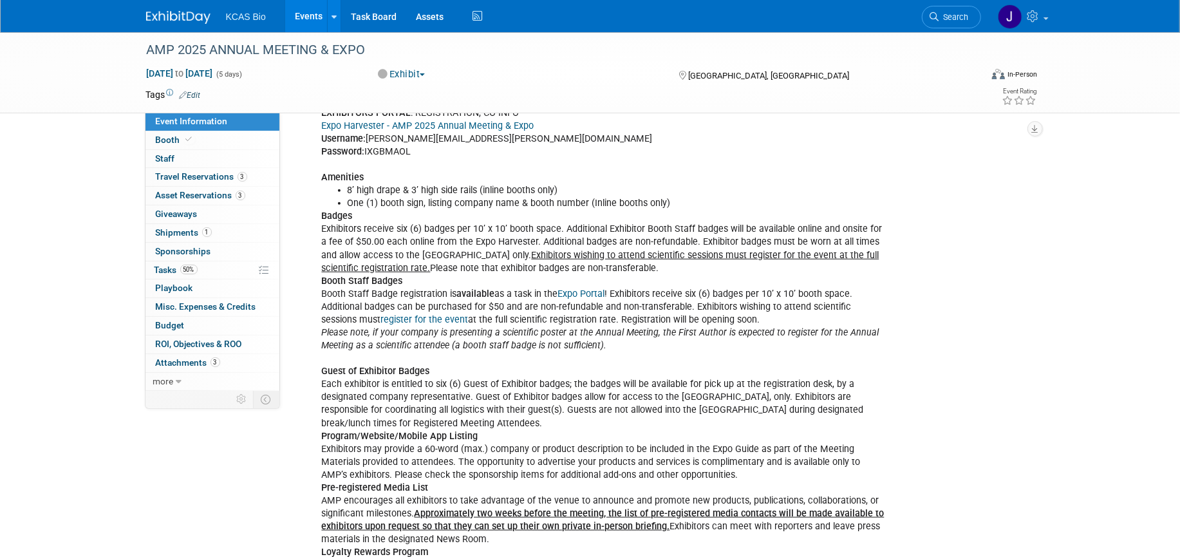
scroll to position [805, 0]
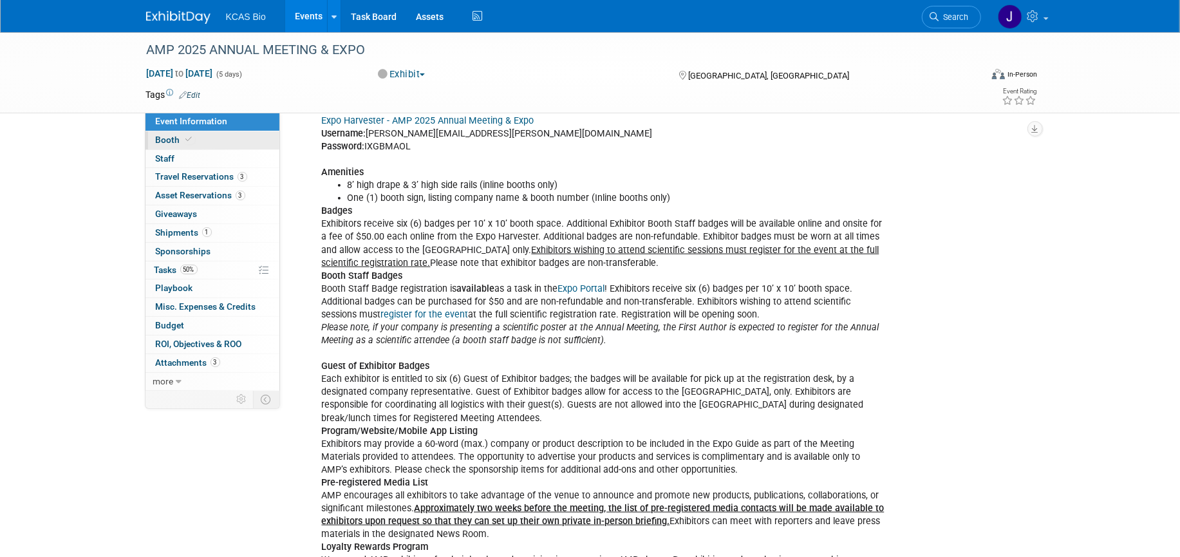
click at [163, 142] on span "Booth" at bounding box center [175, 140] width 39 height 10
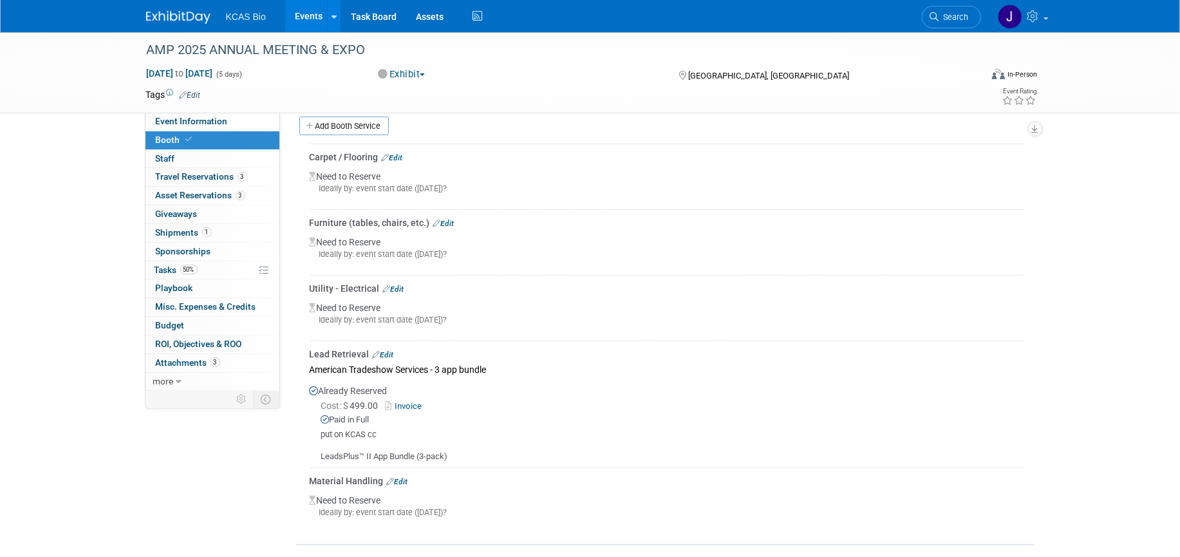
scroll to position [382, 0]
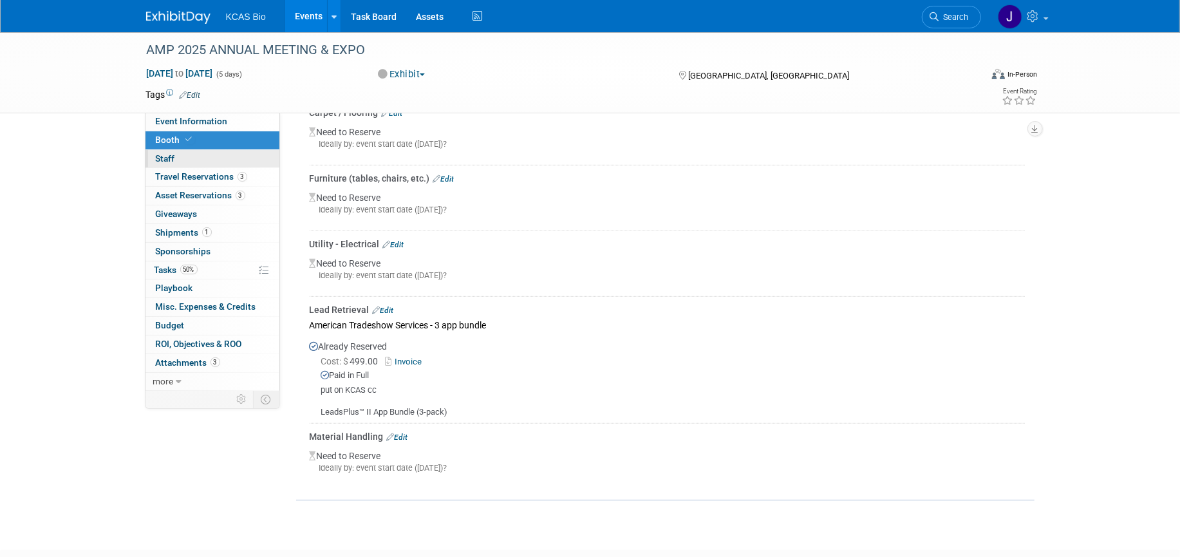
click at [166, 155] on span "Staff 0" at bounding box center [165, 158] width 19 height 10
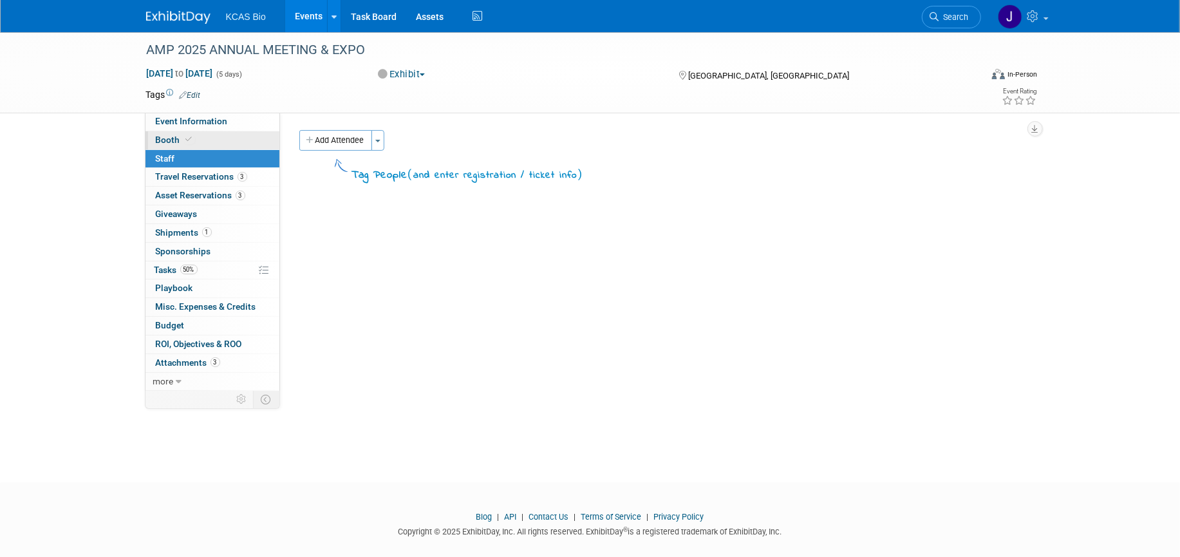
click at [170, 131] on link "Booth" at bounding box center [212, 140] width 134 height 18
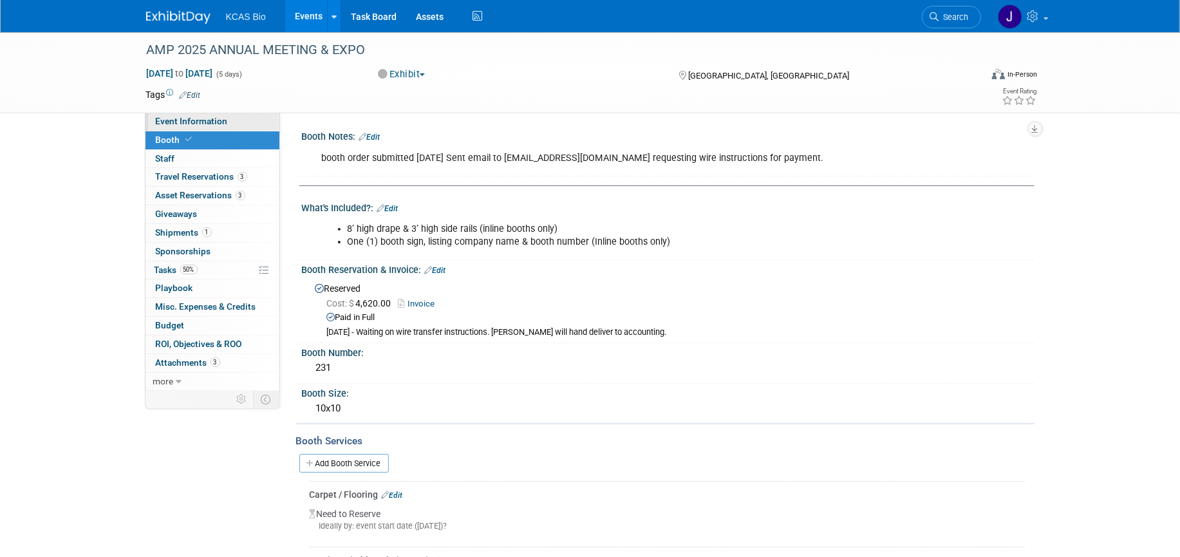
click at [179, 120] on span "Event Information" at bounding box center [192, 121] width 72 height 10
select select "CGT"
select select "US - KS"
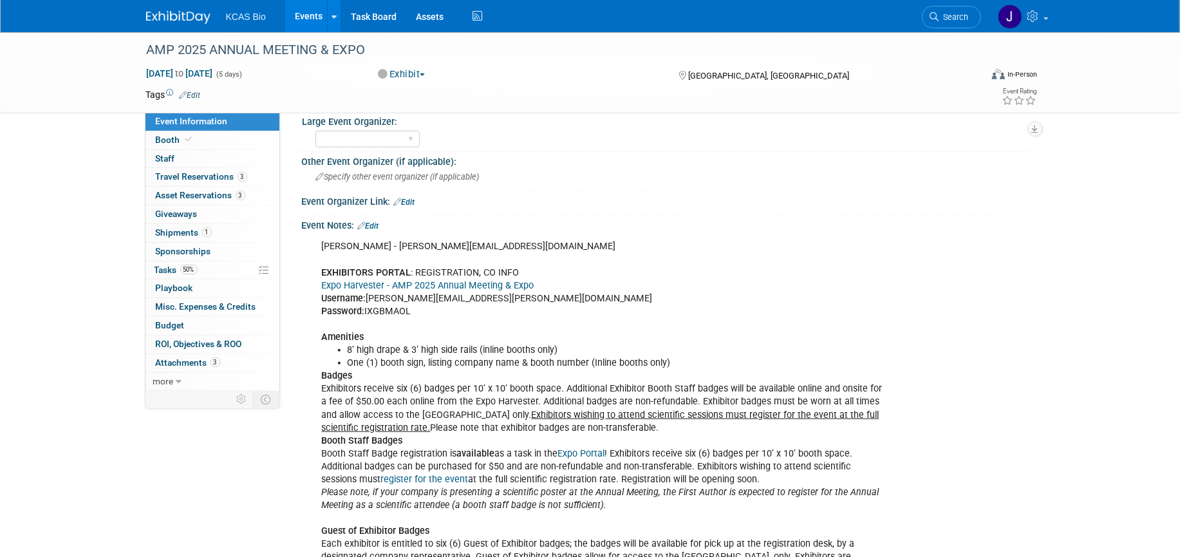
scroll to position [644, 0]
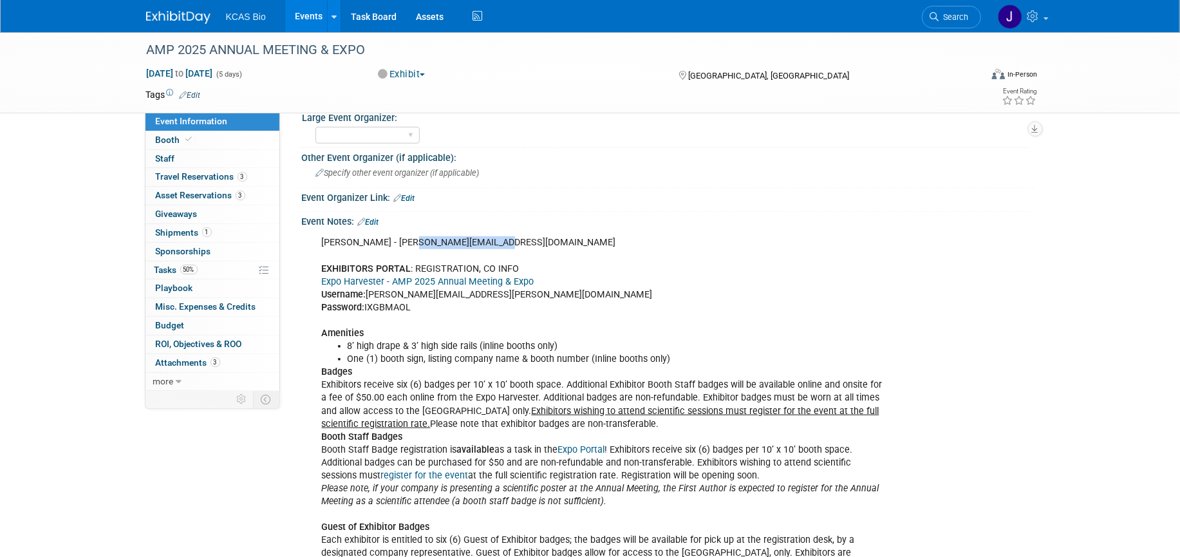
drag, startPoint x: 484, startPoint y: 239, endPoint x: 398, endPoint y: 232, distance: 85.9
copy div "jfriedrich@amp.org"
click at [167, 138] on span "Booth" at bounding box center [175, 140] width 39 height 10
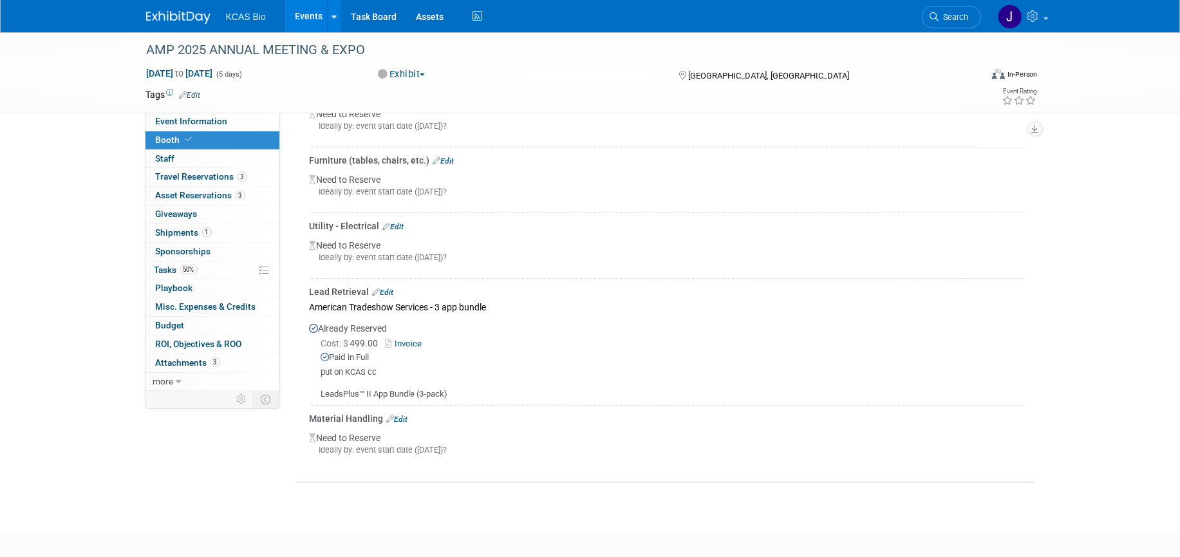
scroll to position [402, 0]
drag, startPoint x: 402, startPoint y: 412, endPoint x: 429, endPoint y: 408, distance: 27.3
click at [403, 412] on link "Edit" at bounding box center [397, 416] width 21 height 9
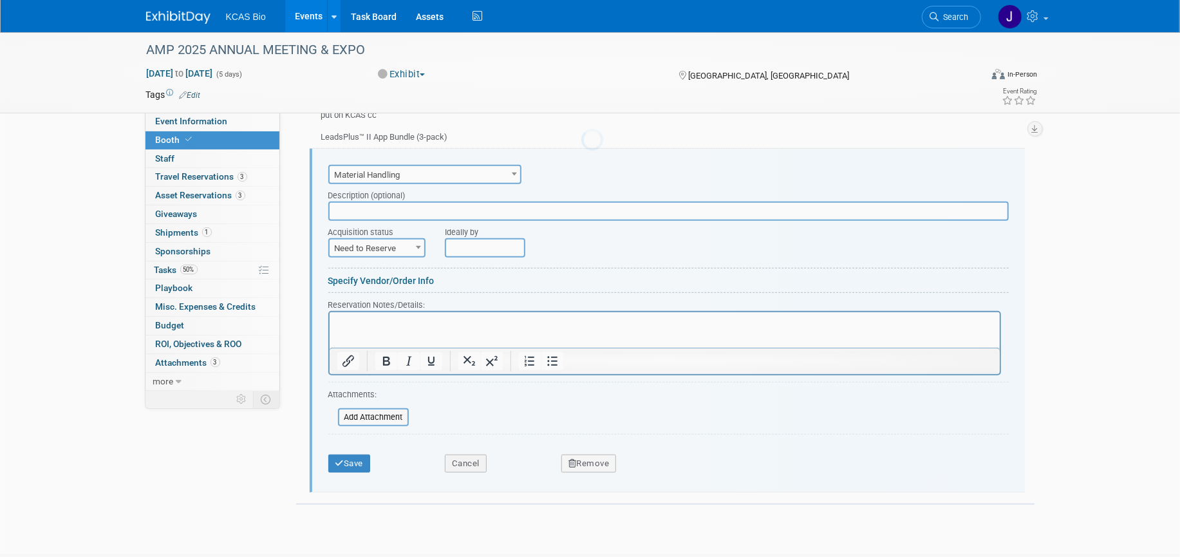
scroll to position [0, 0]
click at [381, 326] on p "Rich Text Area. Press ALT-0 for help." at bounding box center [664, 323] width 655 height 12
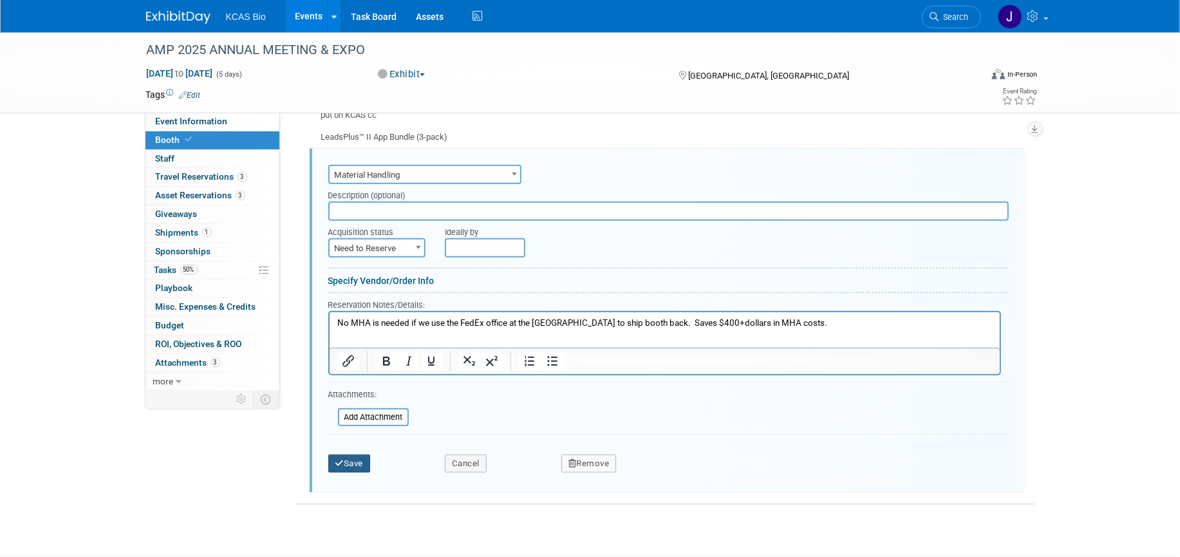
click at [351, 462] on button "Save" at bounding box center [349, 463] width 42 height 18
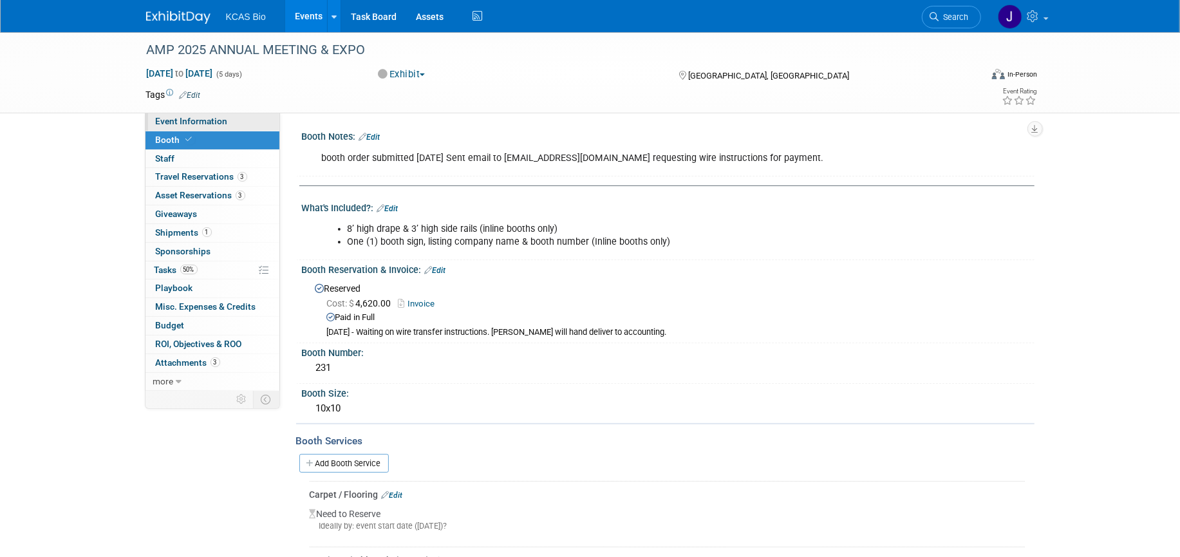
click at [171, 124] on span "Event Information" at bounding box center [192, 121] width 72 height 10
select select "CGT"
select select "US - KS"
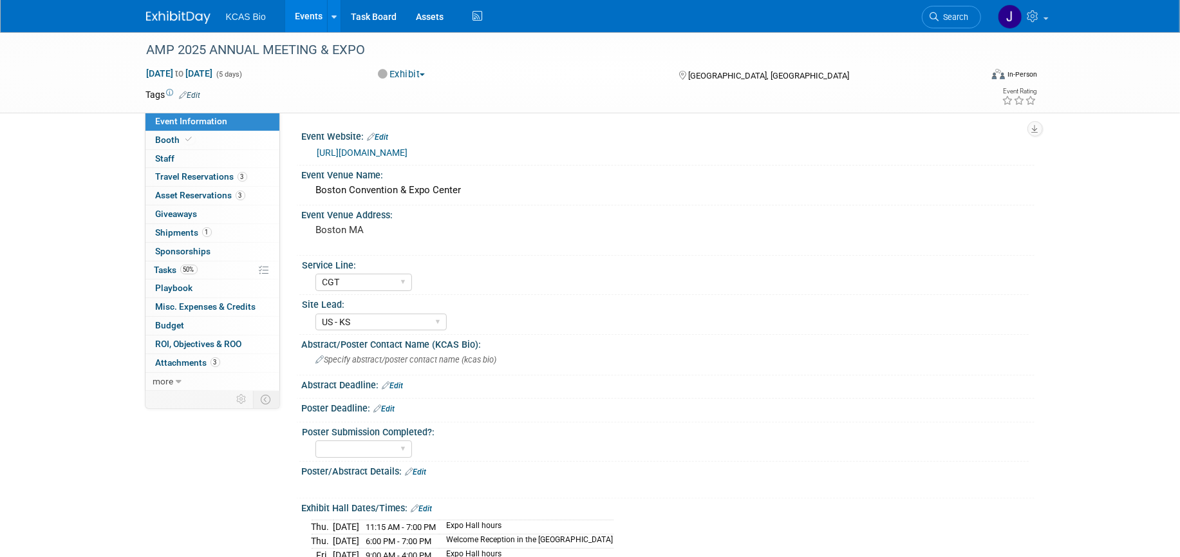
click at [359, 151] on link "https://amp25expo.amp.org" at bounding box center [362, 152] width 91 height 10
click at [161, 140] on span "Booth" at bounding box center [175, 140] width 39 height 10
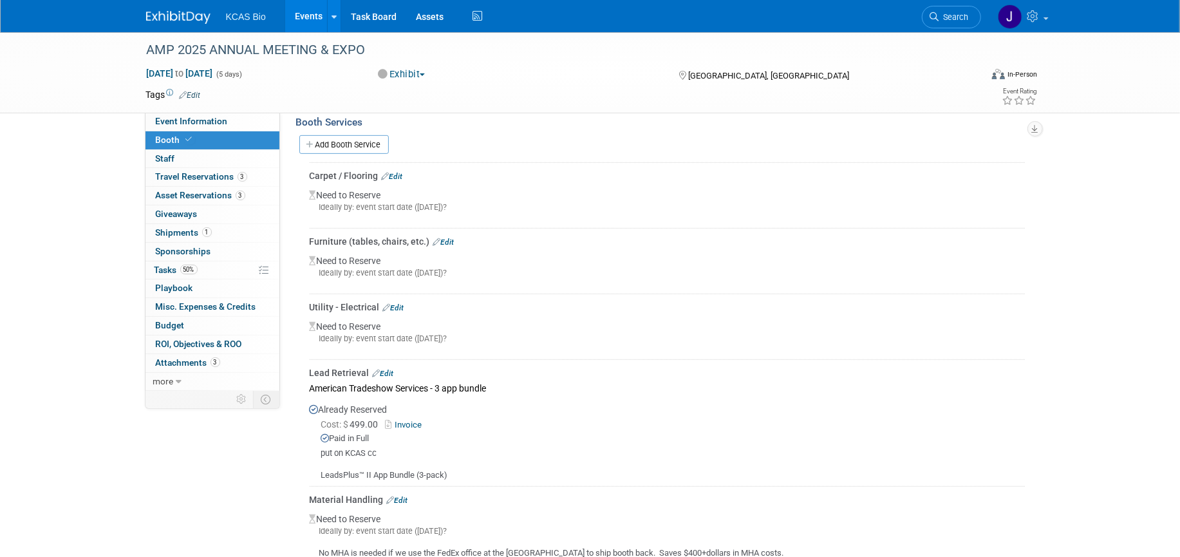
scroll to position [322, 0]
click at [398, 169] on link "Edit" at bounding box center [392, 173] width 21 height 9
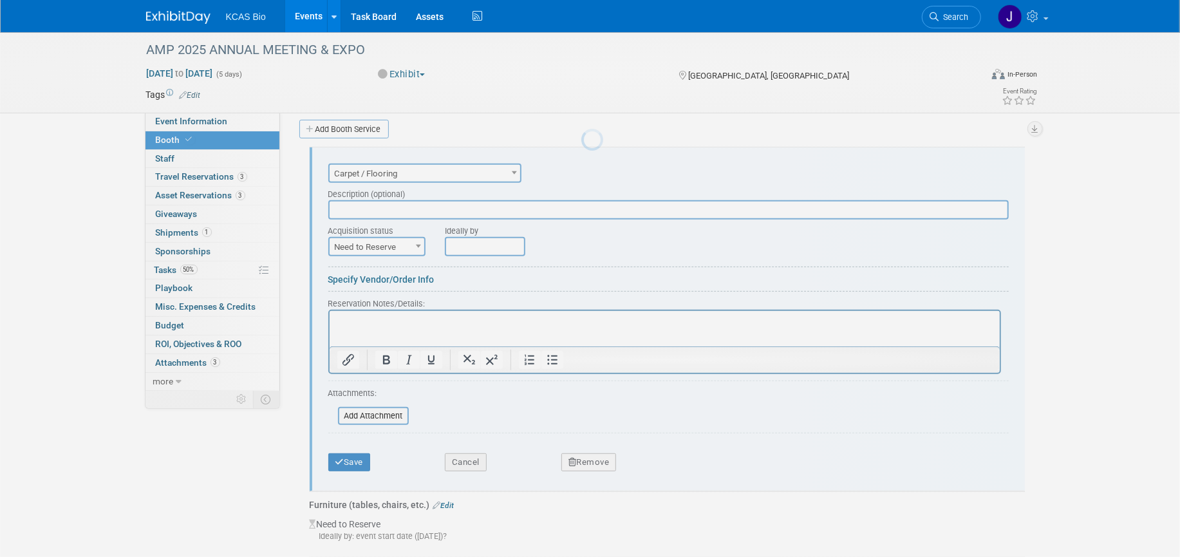
scroll to position [0, 0]
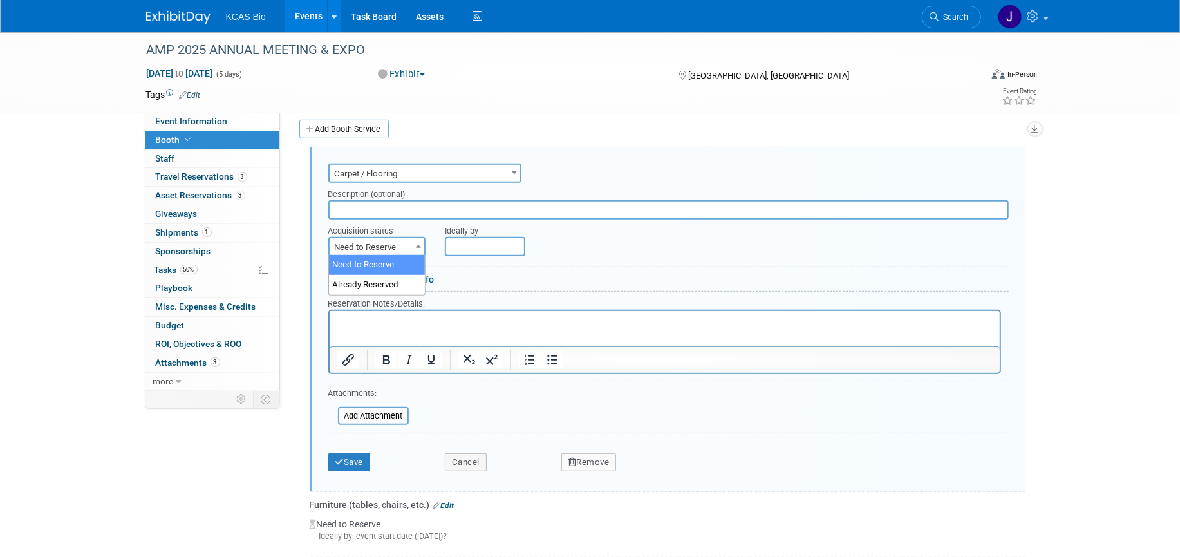
click at [409, 244] on span "Need to Reserve" at bounding box center [377, 247] width 95 height 18
select select "2"
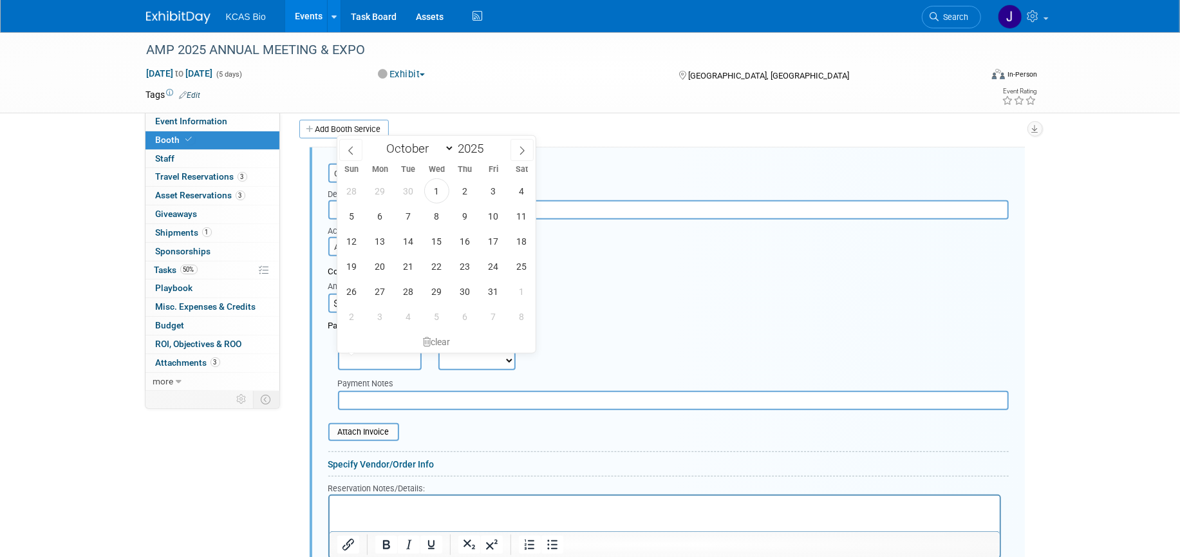
click at [377, 357] on input "text" at bounding box center [380, 360] width 84 height 19
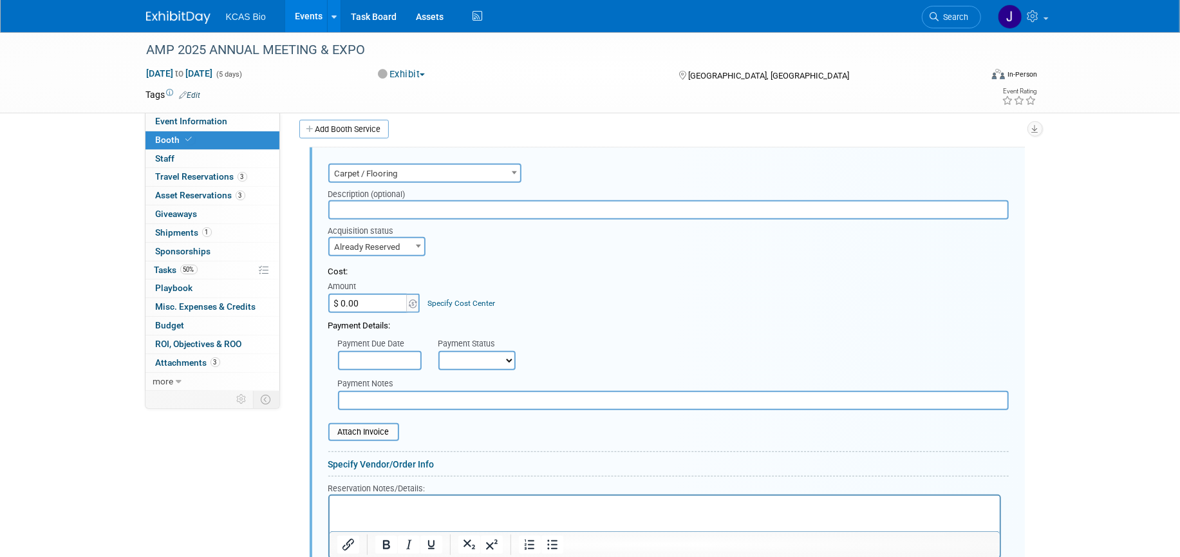
drag, startPoint x: 655, startPoint y: 318, endPoint x: 407, endPoint y: 333, distance: 248.3
click at [654, 317] on div "Payment Details:" at bounding box center [668, 322] width 680 height 19
click at [344, 298] on input "$ 0.00" at bounding box center [368, 303] width 80 height 19
type input "$ 442.00"
click at [474, 357] on select "Not Paid Yet Partially Paid Paid in Full" at bounding box center [476, 360] width 77 height 19
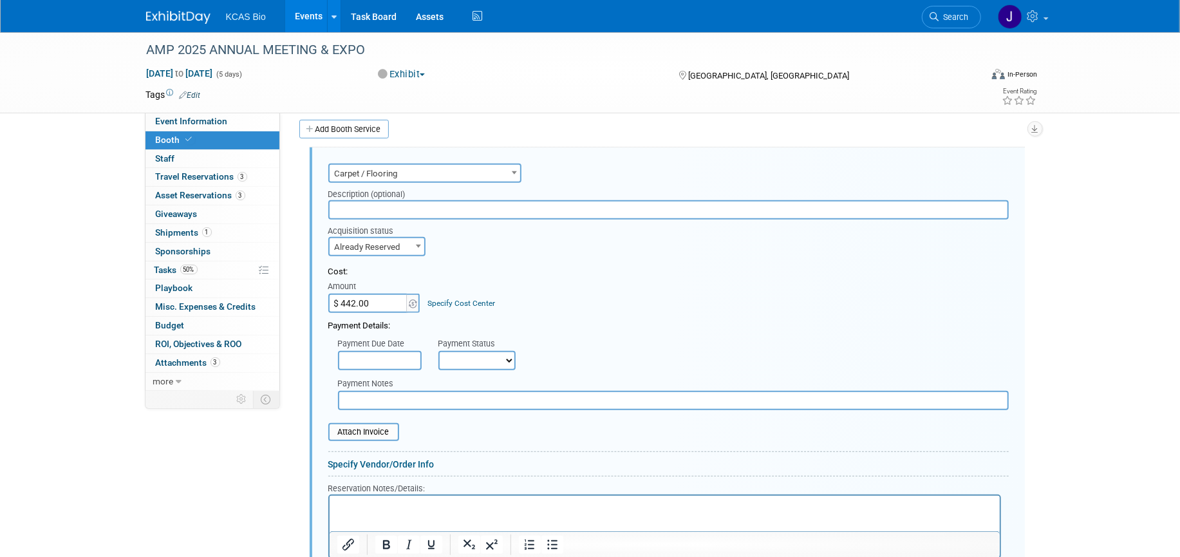
select select "1"
click at [438, 351] on select "Not Paid Yet Partially Paid Paid in Full" at bounding box center [476, 360] width 77 height 19
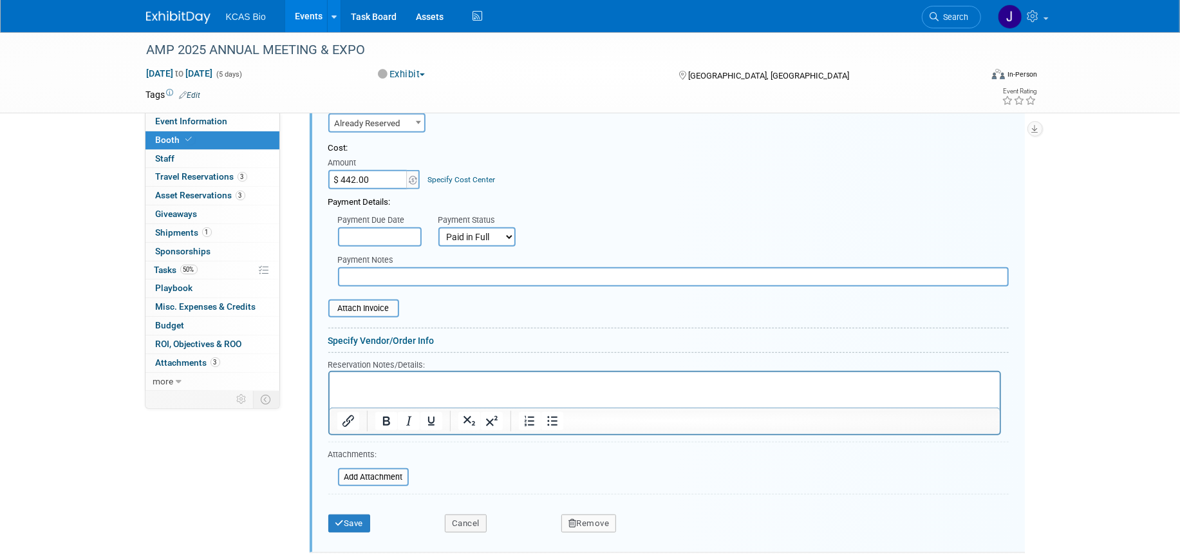
scroll to position [495, 0]
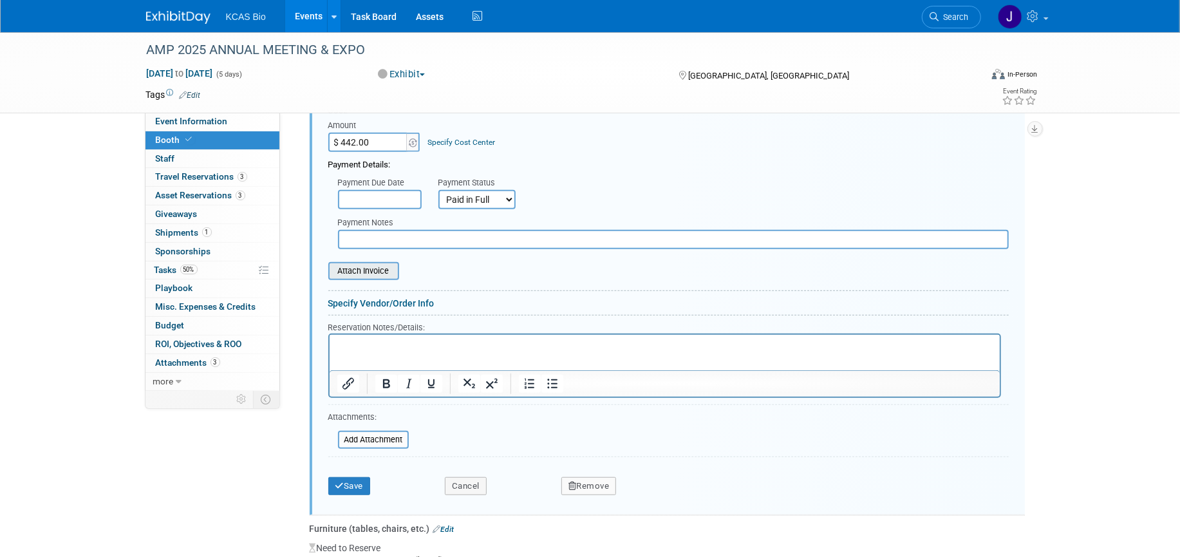
click at [369, 275] on input "file" at bounding box center [321, 270] width 153 height 15
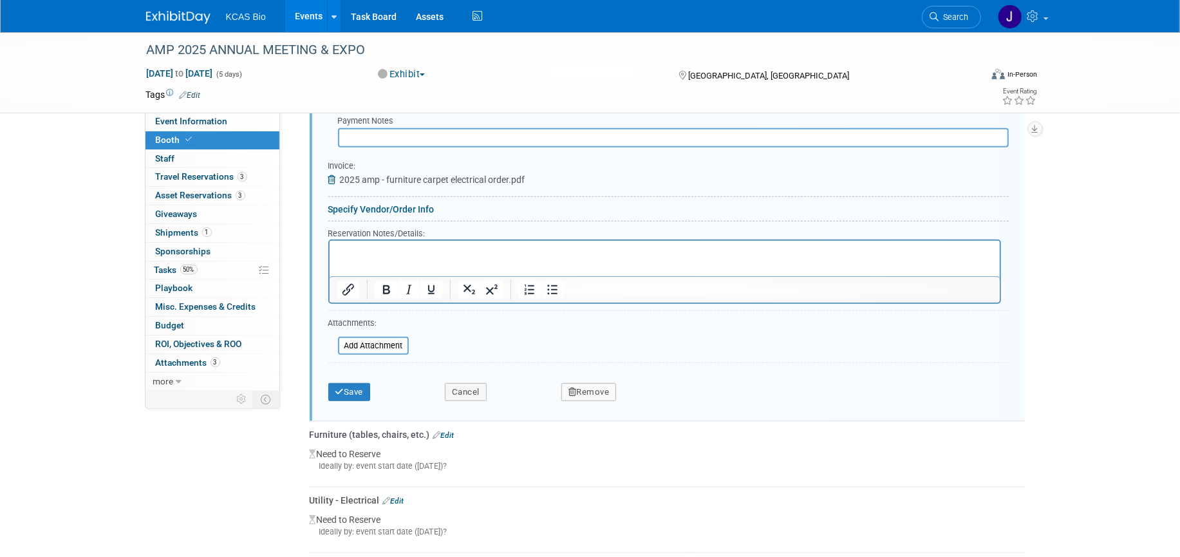
scroll to position [575, 0]
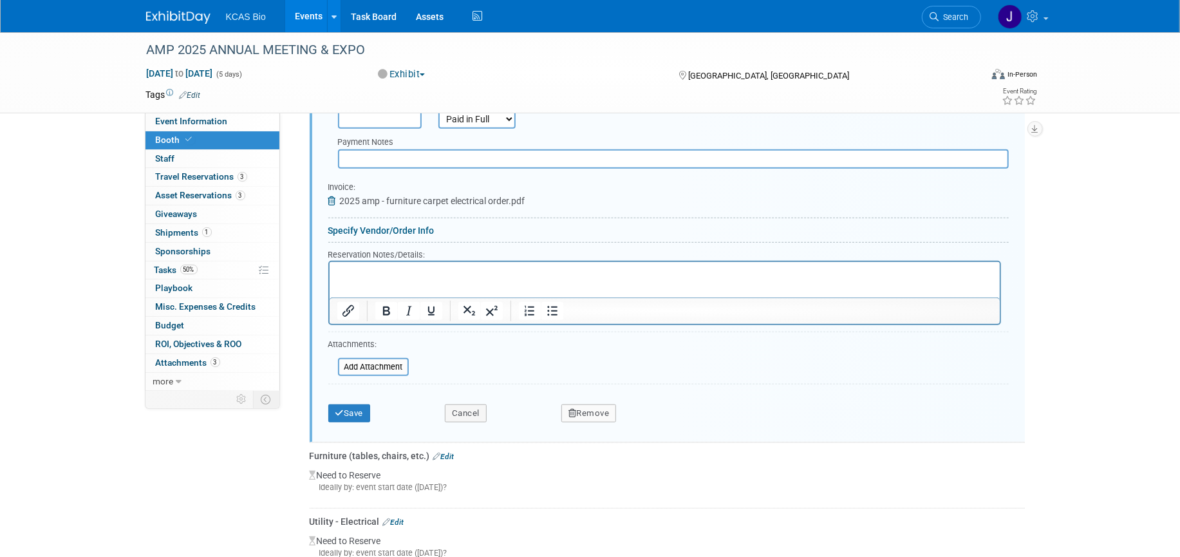
click at [382, 279] on html at bounding box center [664, 270] width 670 height 17
click at [349, 407] on button "Save" at bounding box center [349, 413] width 42 height 18
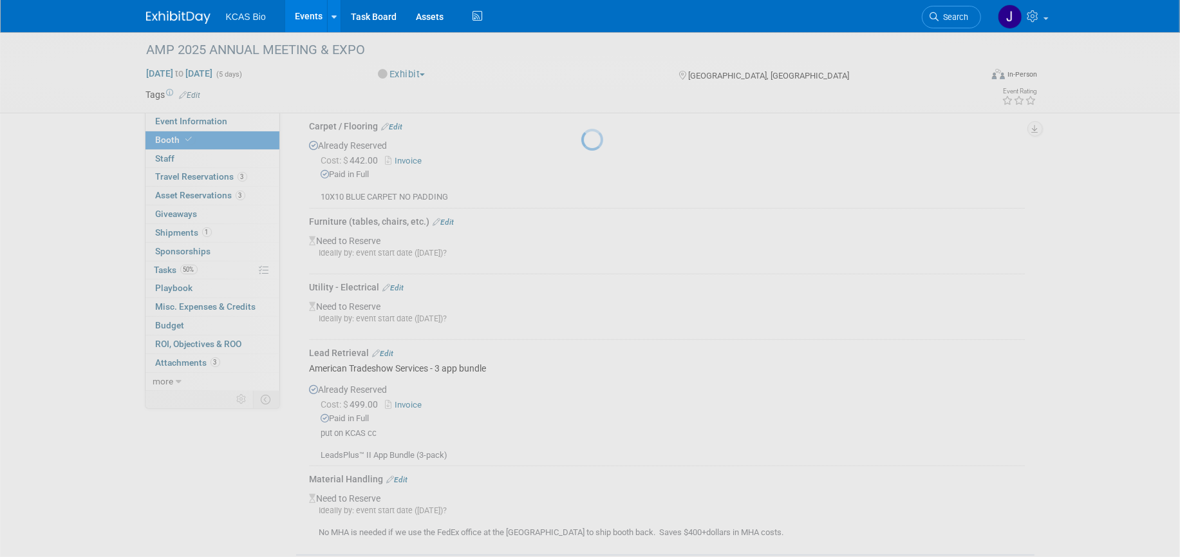
scroll to position [334, 0]
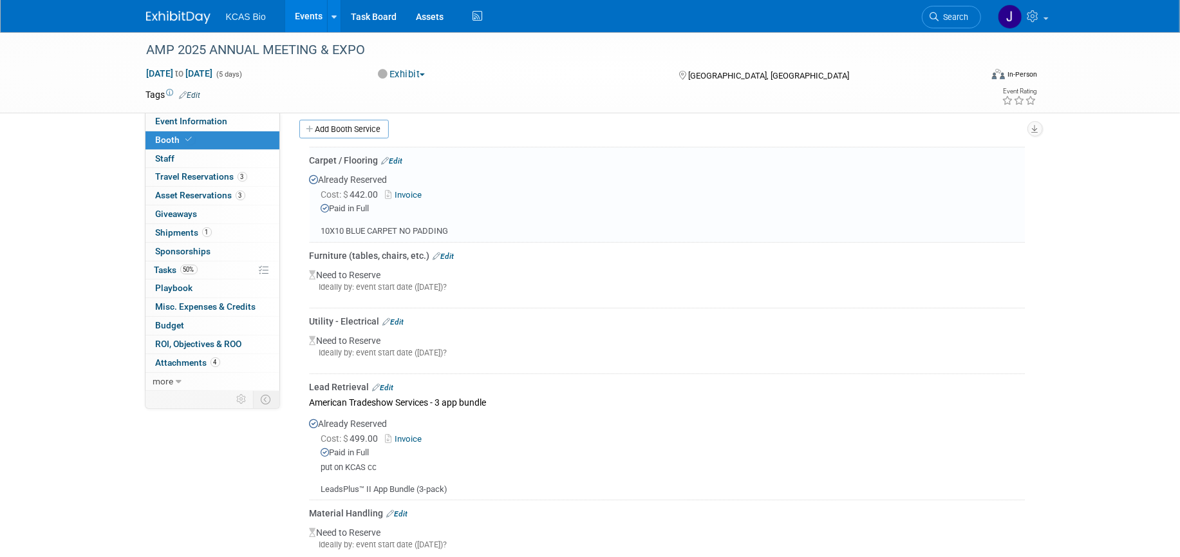
click at [447, 249] on div "Furniture (tables, chairs, etc.) Edit" at bounding box center [667, 255] width 715 height 13
click at [449, 252] on link "Edit" at bounding box center [443, 256] width 21 height 9
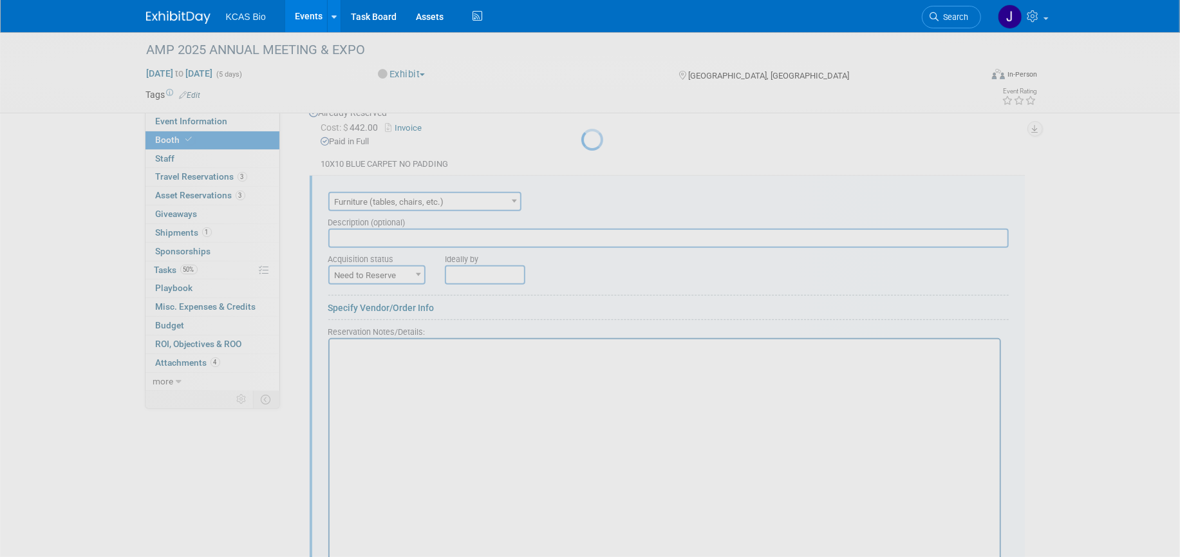
scroll to position [428, 0]
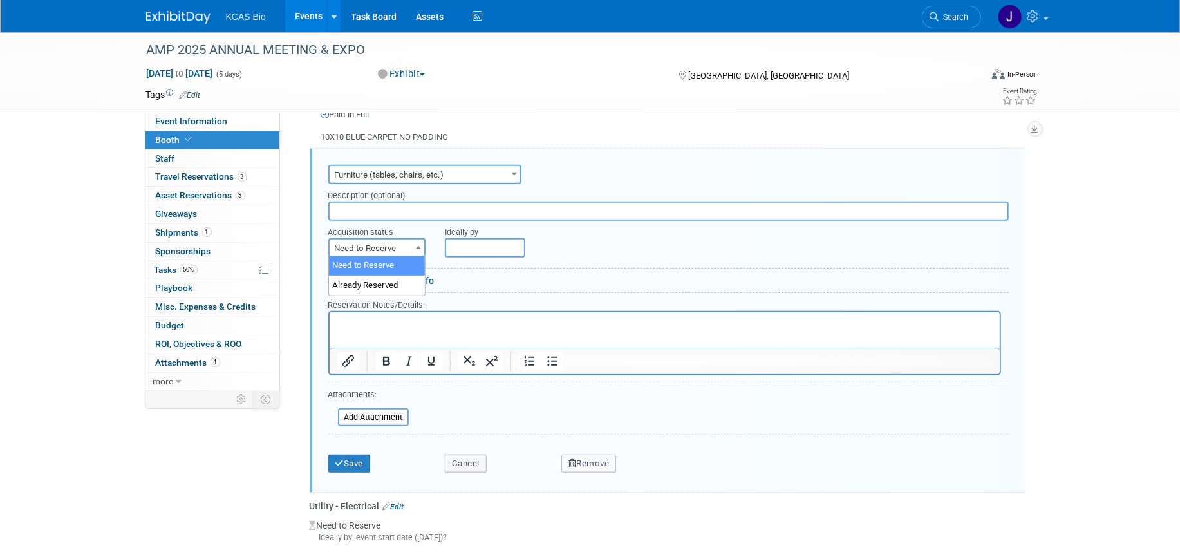
click at [416, 246] on b at bounding box center [418, 247] width 5 height 3
select select "2"
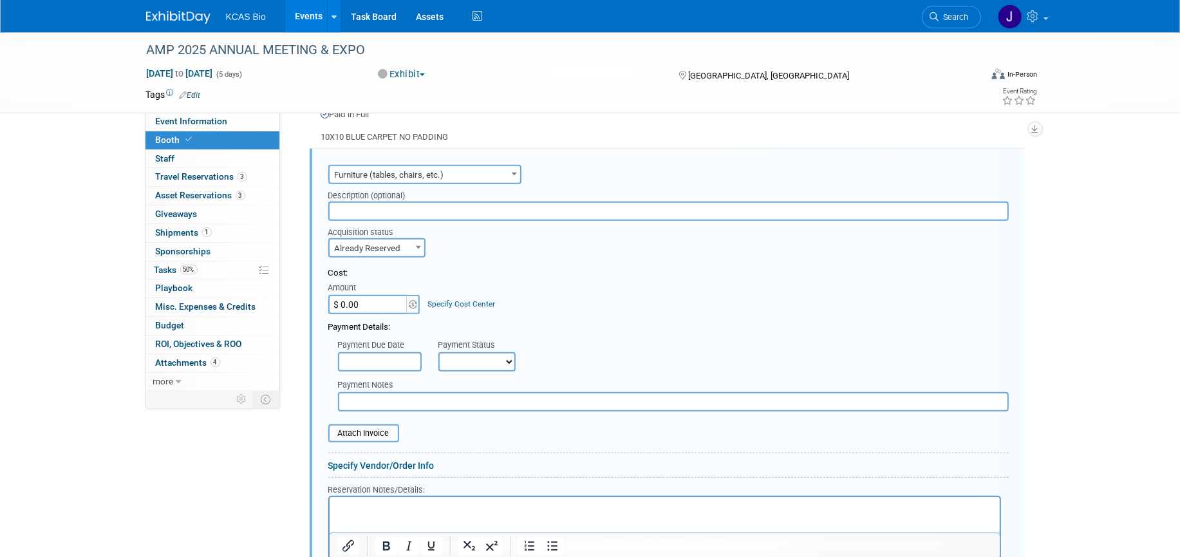
click at [379, 301] on input "$ 0.00" at bounding box center [368, 304] width 80 height 19
type input "$ 498.58"
click at [475, 360] on select "Not Paid Yet Partially Paid Paid in Full" at bounding box center [476, 361] width 77 height 19
select select "1"
click at [438, 352] on select "Not Paid Yet Partially Paid Paid in Full" at bounding box center [476, 361] width 77 height 19
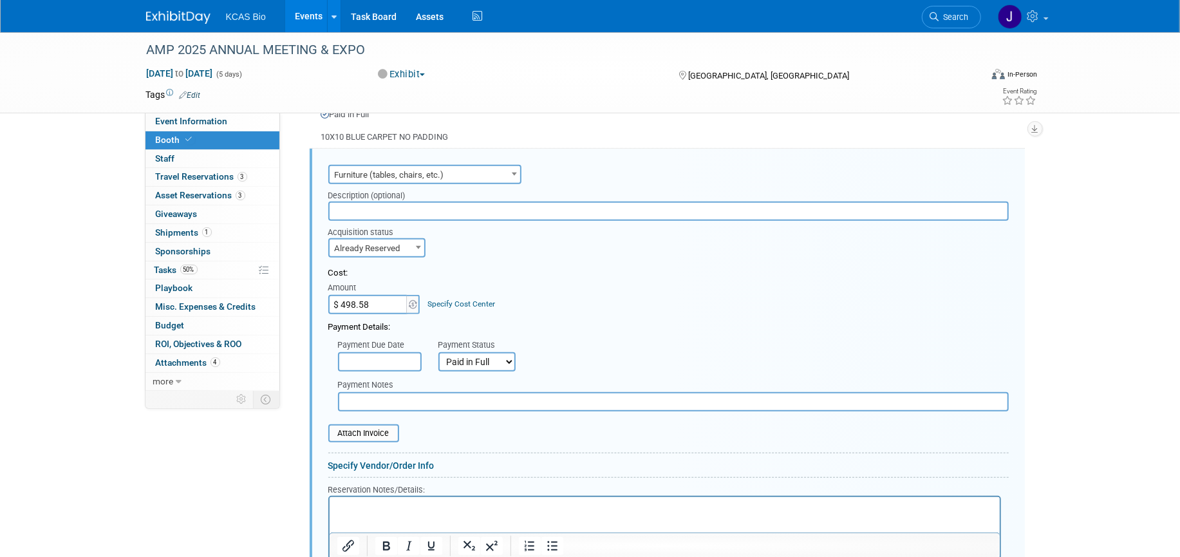
click at [364, 512] on p "Rich Text Area. Press ALT-0 for help." at bounding box center [664, 507] width 655 height 12
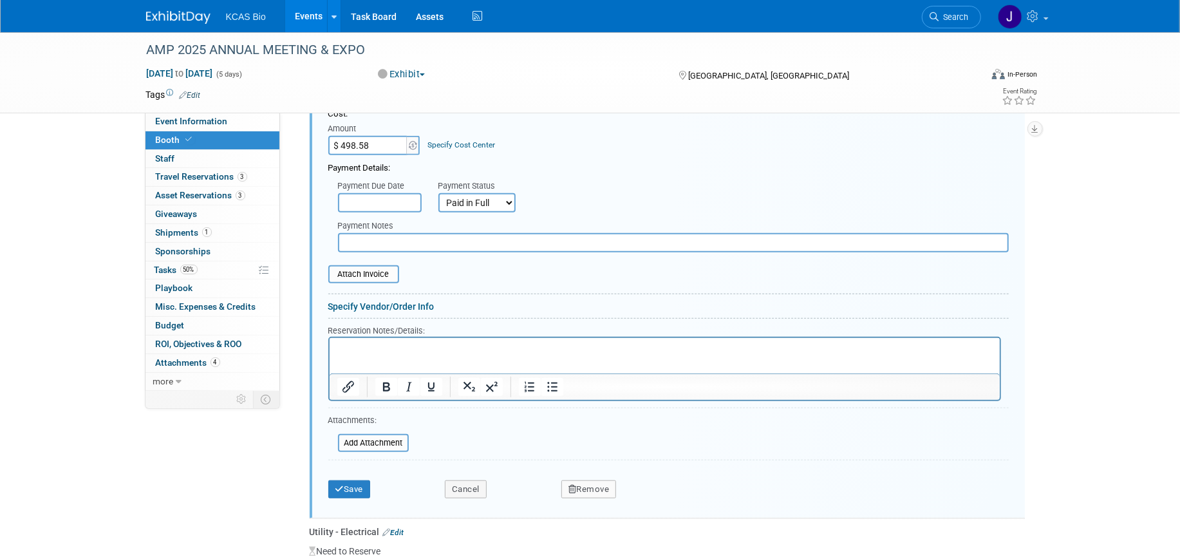
scroll to position [589, 0]
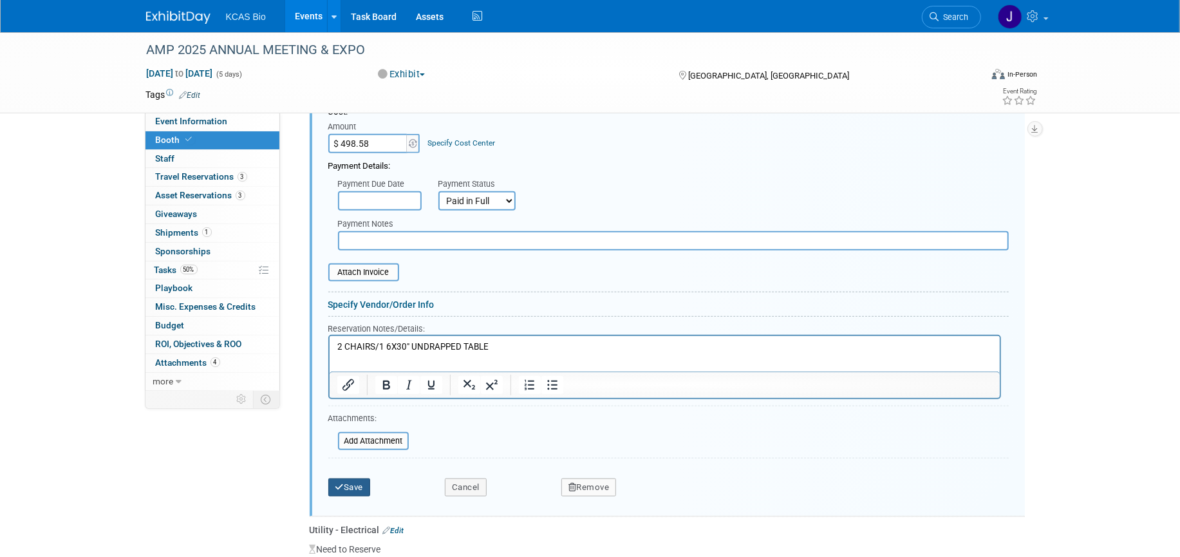
click at [352, 486] on button "Save" at bounding box center [349, 487] width 42 height 18
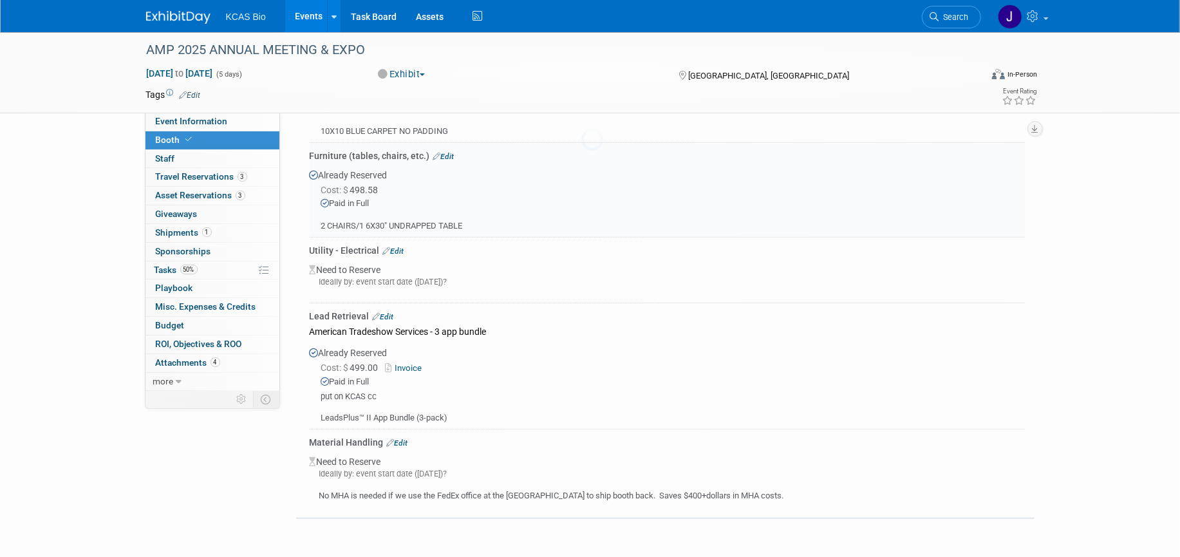
scroll to position [428, 0]
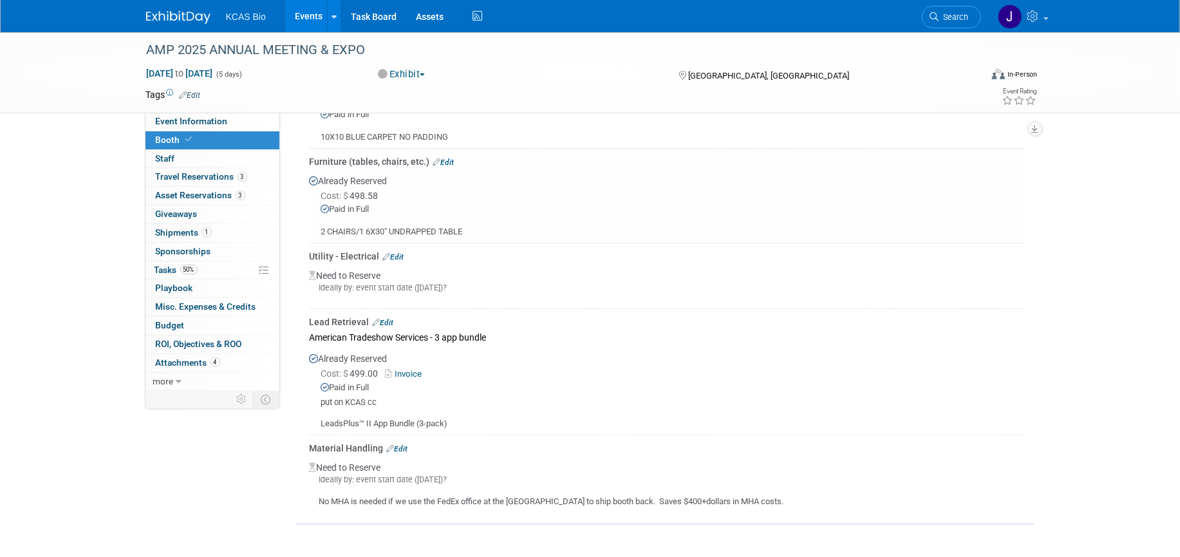
click at [399, 253] on link "Edit" at bounding box center [393, 256] width 21 height 9
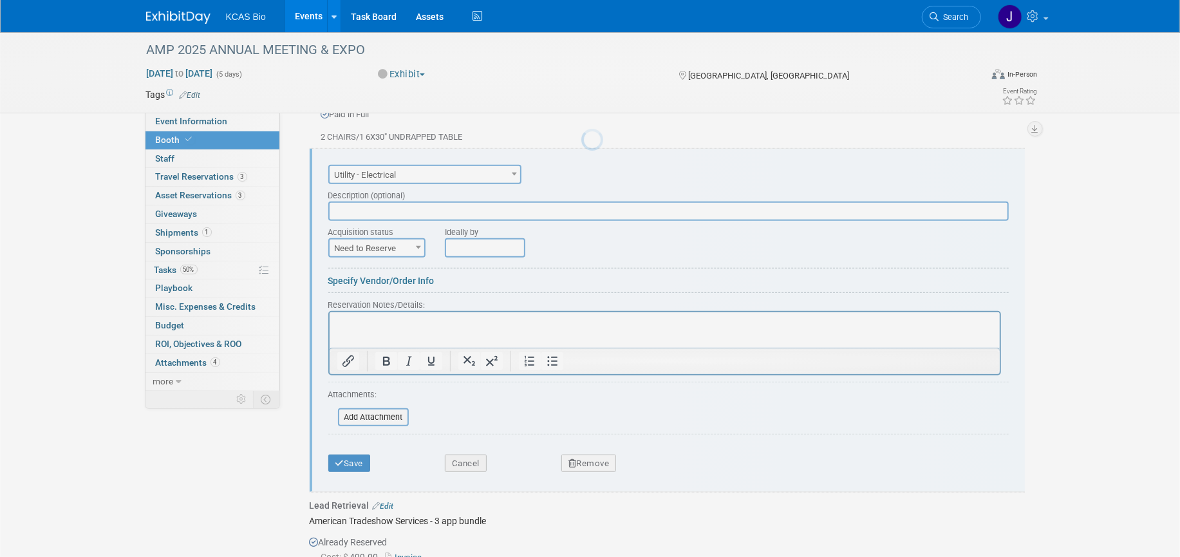
scroll to position [0, 0]
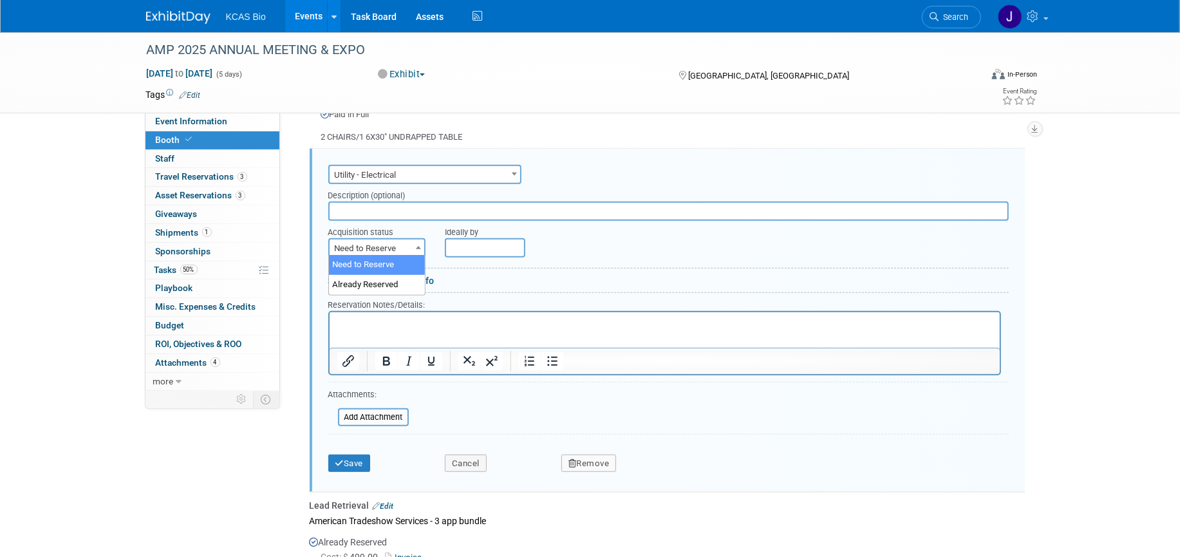
click at [419, 248] on span at bounding box center [418, 247] width 13 height 17
select select "2"
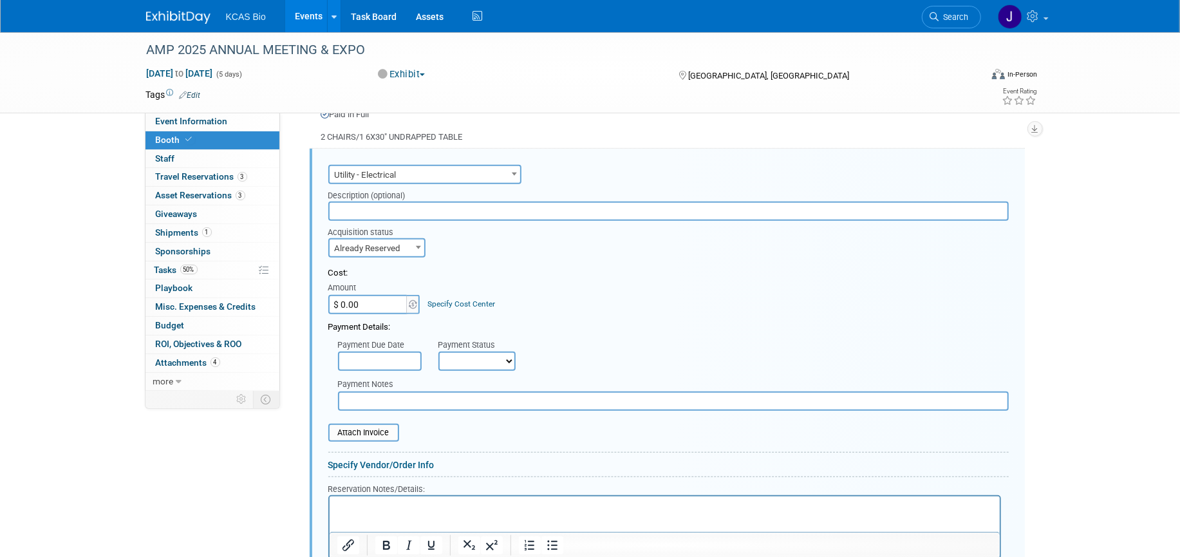
click at [376, 299] on input "$ 0.00" at bounding box center [368, 304] width 80 height 19
type input "$ 204.00"
click at [466, 357] on select "Not Paid Yet Partially Paid Paid in Full" at bounding box center [476, 360] width 77 height 19
select select "1"
click at [438, 351] on select "Not Paid Yet Partially Paid Paid in Full" at bounding box center [476, 360] width 77 height 19
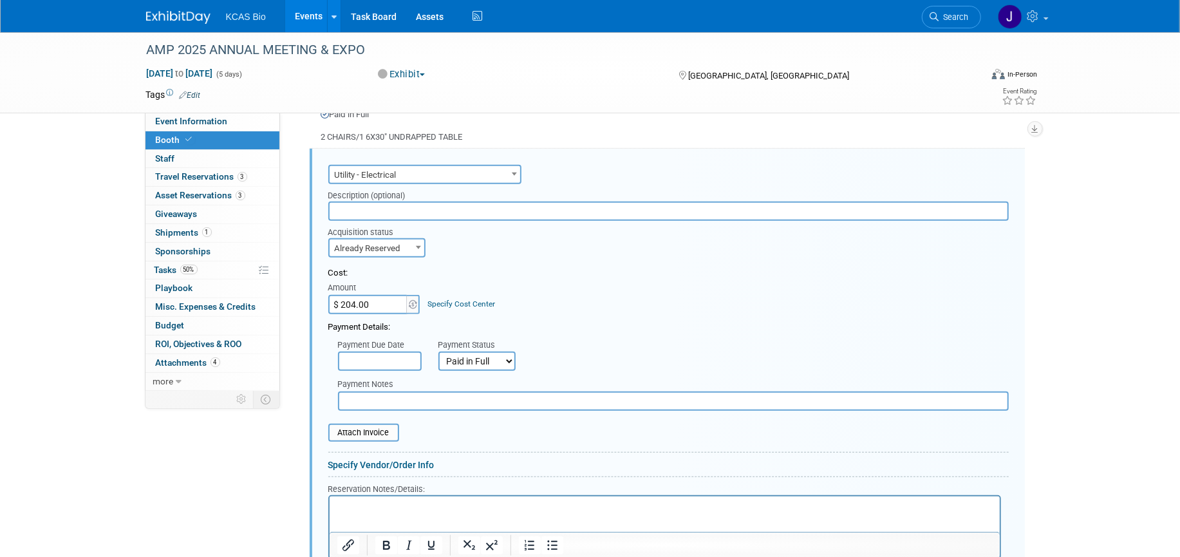
click at [381, 507] on p "Rich Text Area. Press ALT-0 for help." at bounding box center [664, 507] width 655 height 12
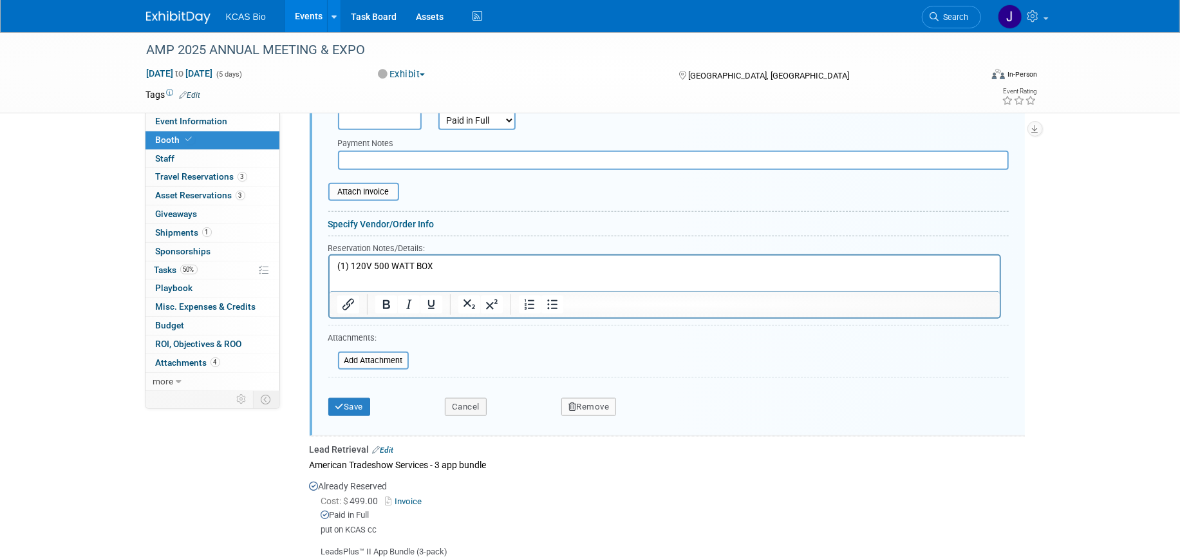
scroll to position [764, 0]
click at [365, 407] on button "Save" at bounding box center [349, 406] width 42 height 18
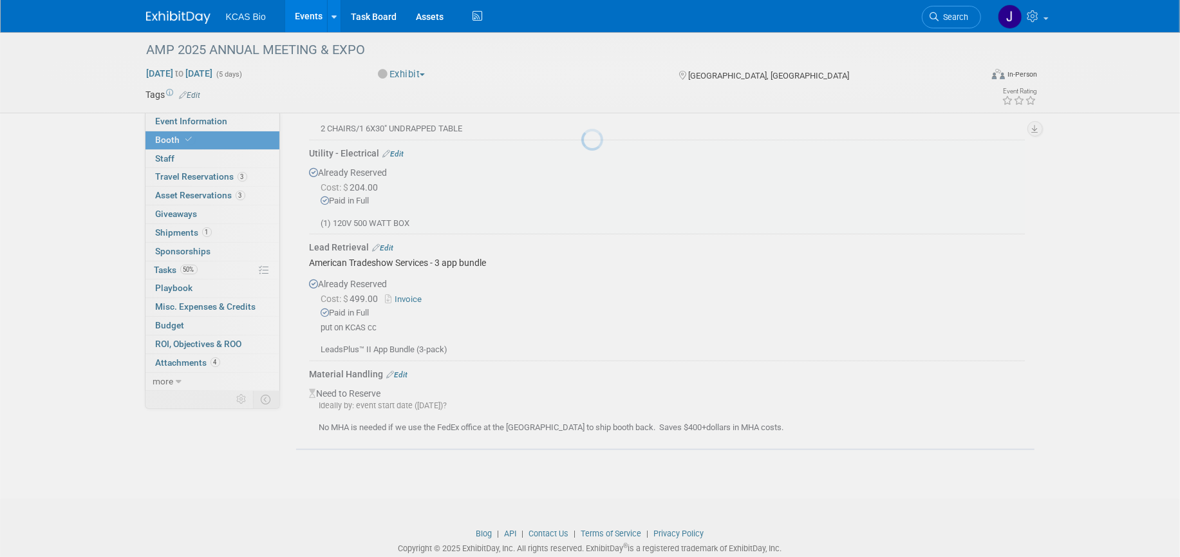
scroll to position [523, 0]
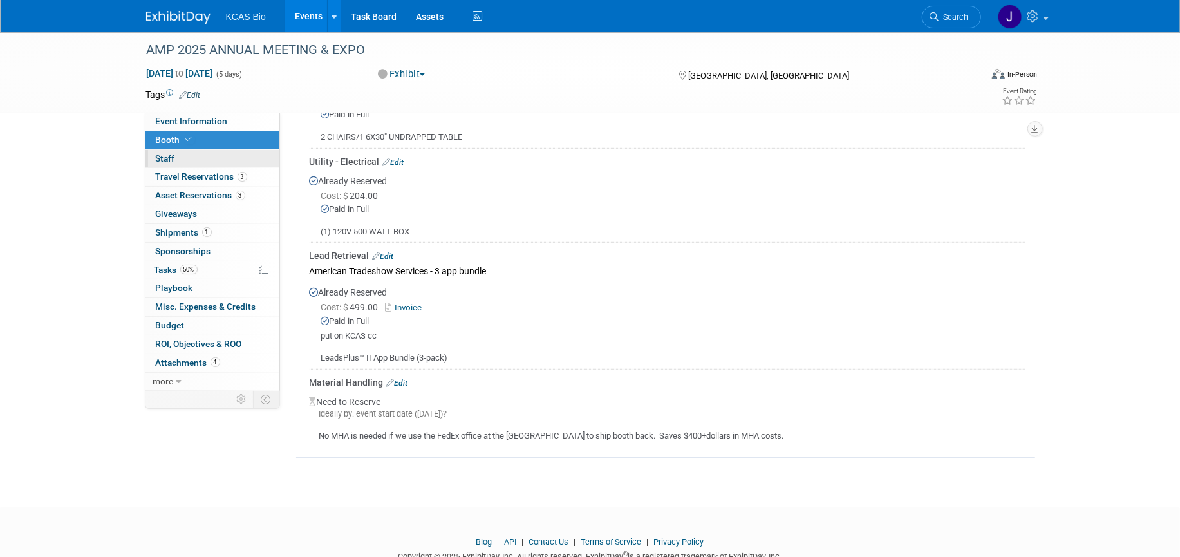
click at [166, 158] on span "Staff 0" at bounding box center [165, 158] width 19 height 10
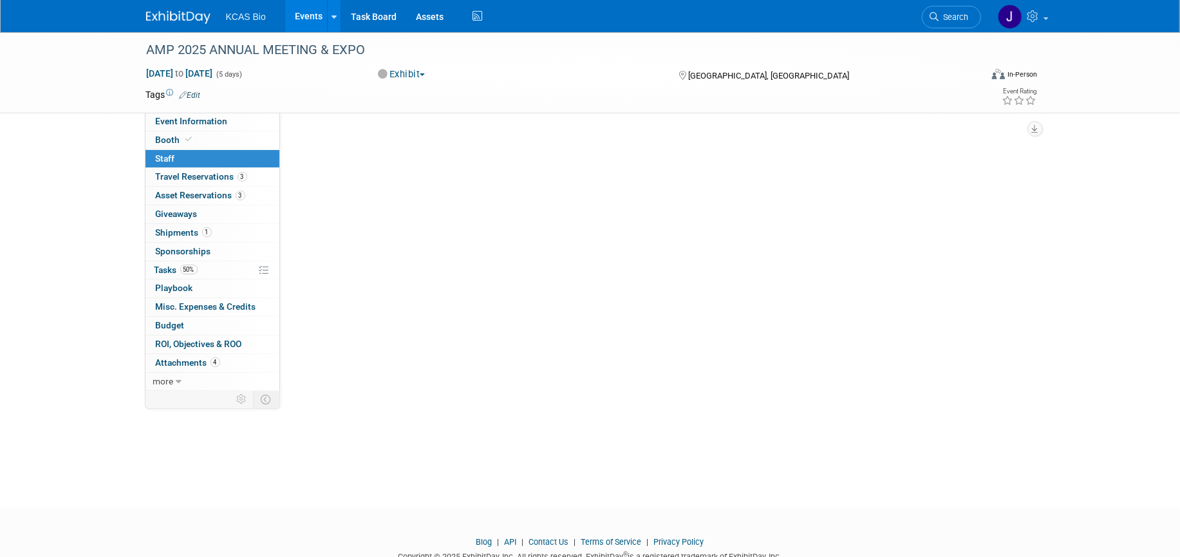
scroll to position [0, 0]
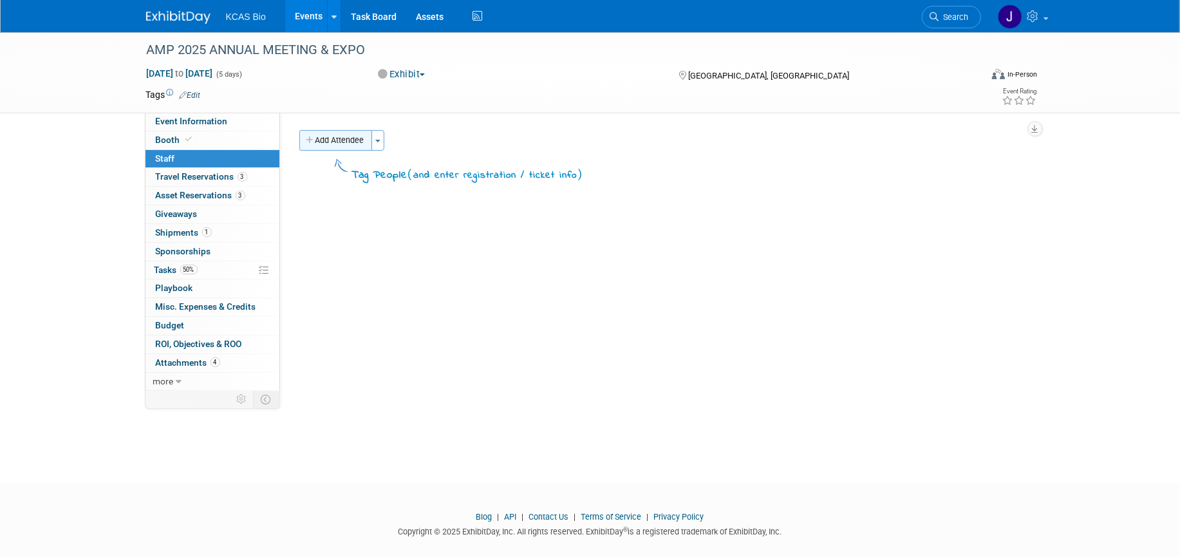
click at [342, 140] on button "Add Attendee" at bounding box center [335, 140] width 73 height 21
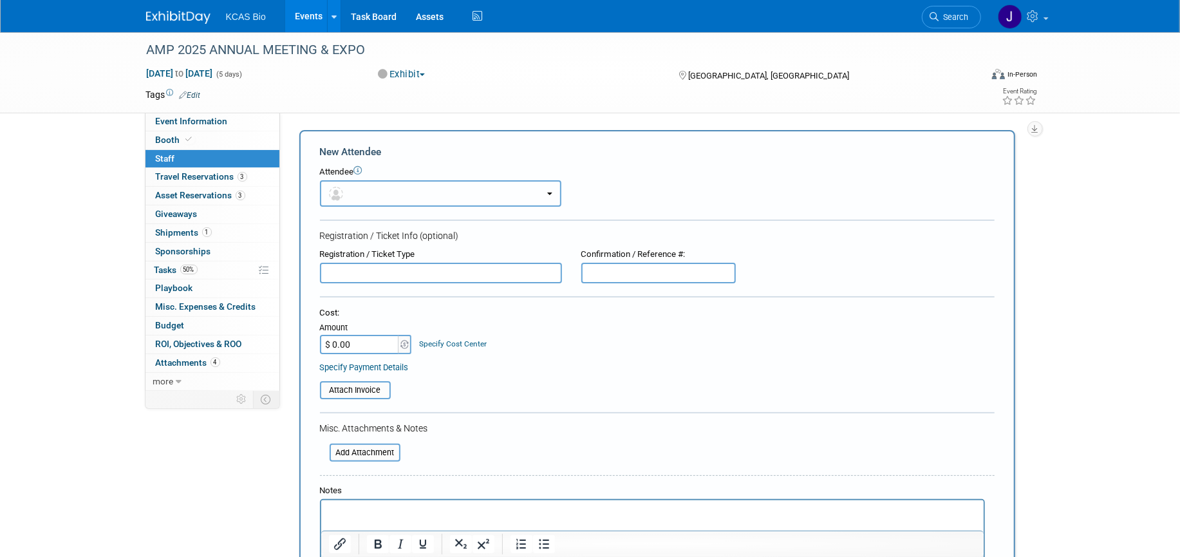
click at [377, 195] on button "button" at bounding box center [440, 193] width 241 height 26
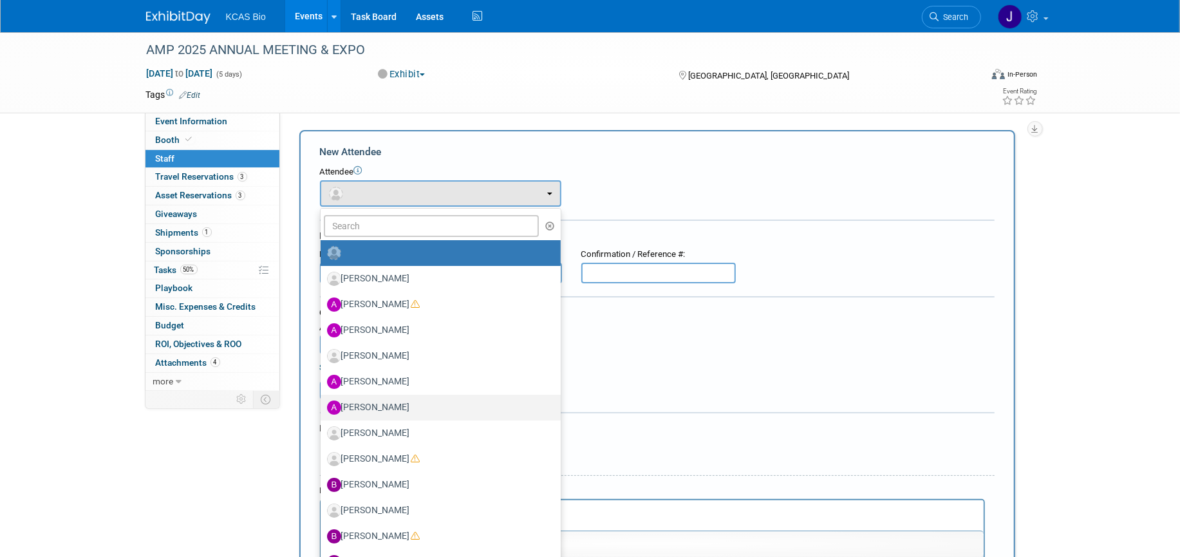
click at [380, 398] on label "[PERSON_NAME]" at bounding box center [437, 407] width 221 height 21
click at [322, 402] on input "[PERSON_NAME]" at bounding box center [318, 406] width 8 height 8
select select "3d76e887-2eec-4f5c-99e6-673b81cce8e5"
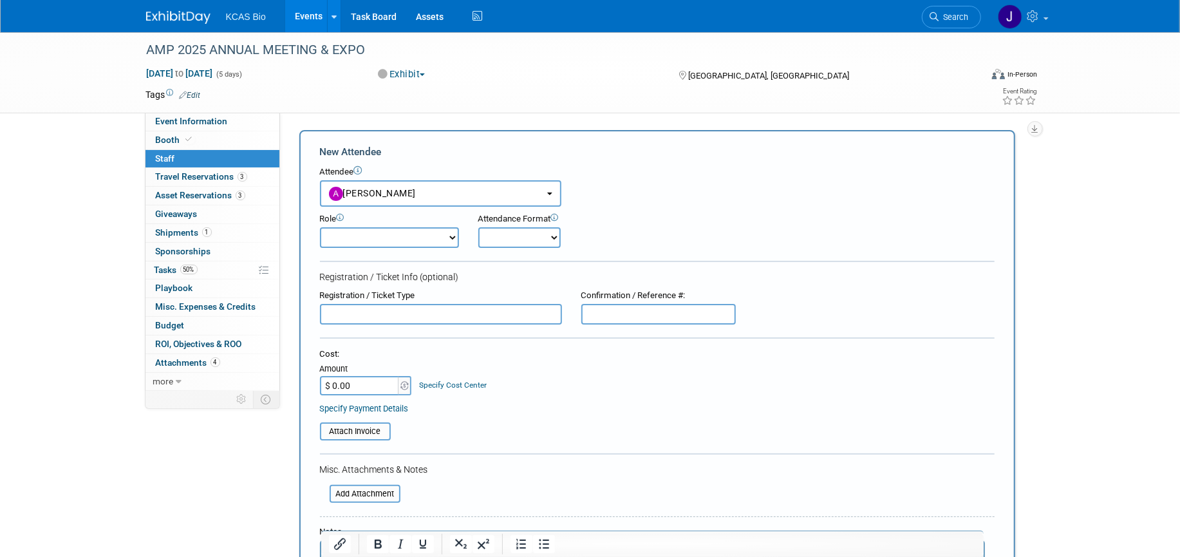
click at [439, 230] on select "Demonstrator Host Planner Presenter Sales Representative Set-up/Dismantle Crew …" at bounding box center [389, 237] width 139 height 21
select select "4"
click at [320, 227] on select "Demonstrator Host Planner Presenter Sales Representative Set-up/Dismantle Crew …" at bounding box center [389, 237] width 139 height 21
click at [510, 230] on select "Onsite Remote" at bounding box center [519, 237] width 82 height 21
select select "1"
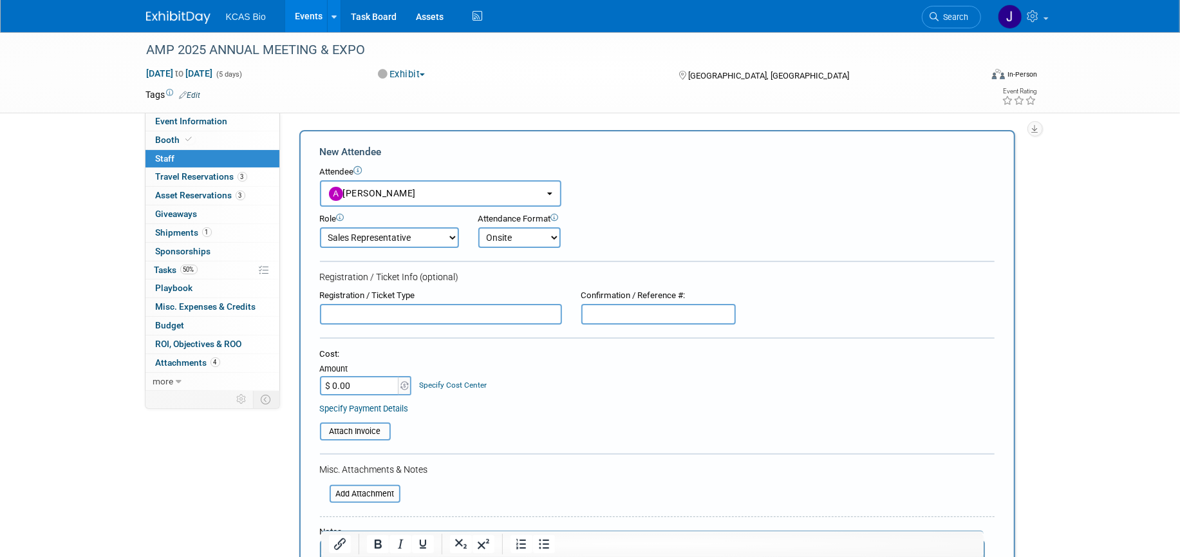
click at [478, 227] on select "Onsite Remote" at bounding box center [519, 237] width 82 height 21
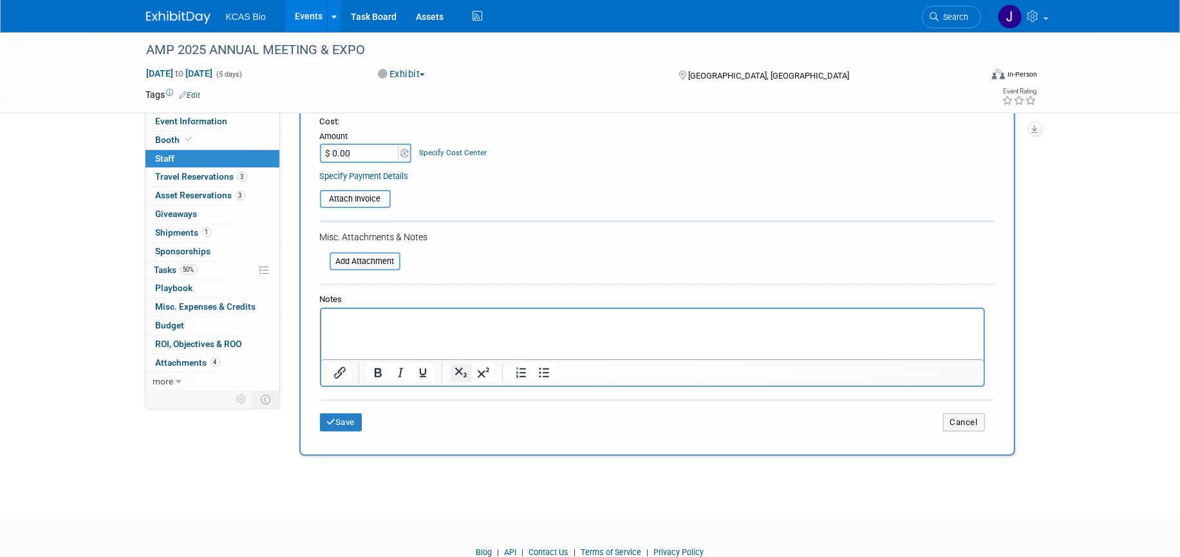
scroll to position [241, 0]
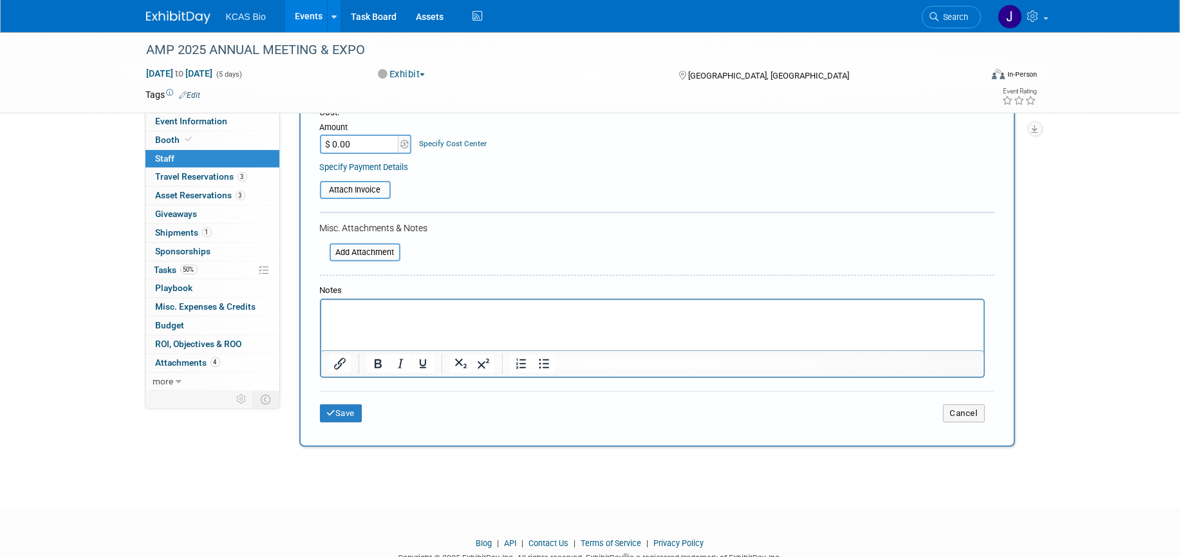
click at [350, 312] on p "Rich Text Area. Press ALT-0 for help." at bounding box center [652, 311] width 648 height 13
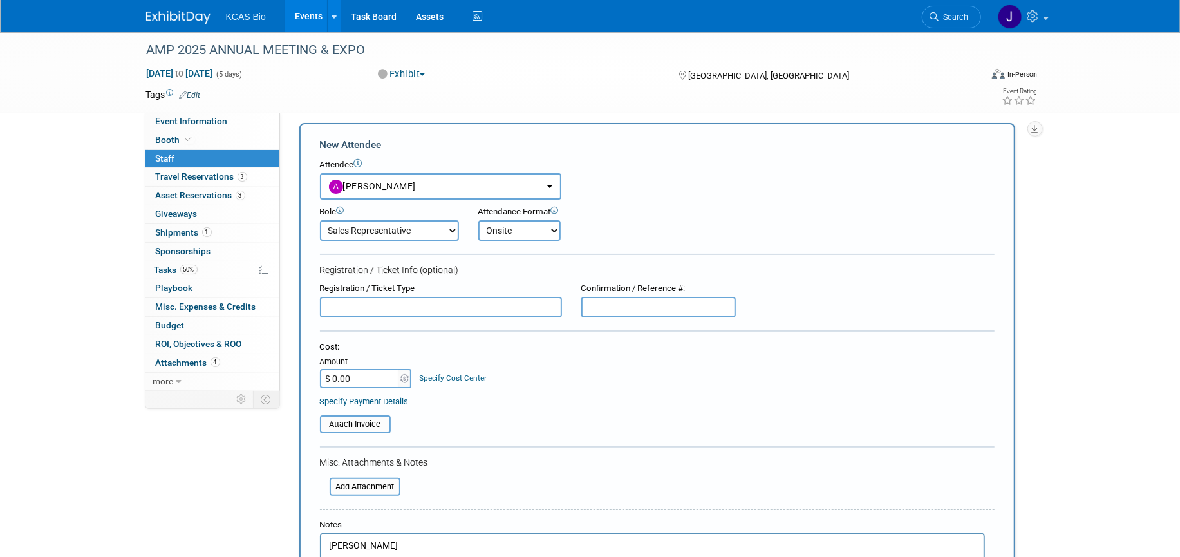
scroll to position [0, 0]
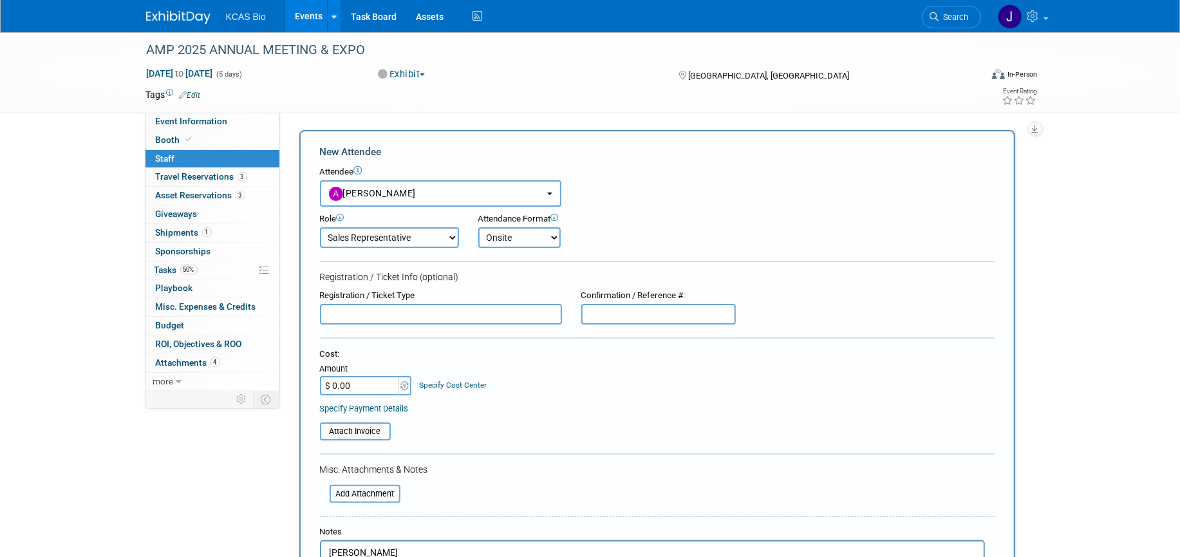
click at [447, 312] on input "text" at bounding box center [441, 314] width 242 height 21
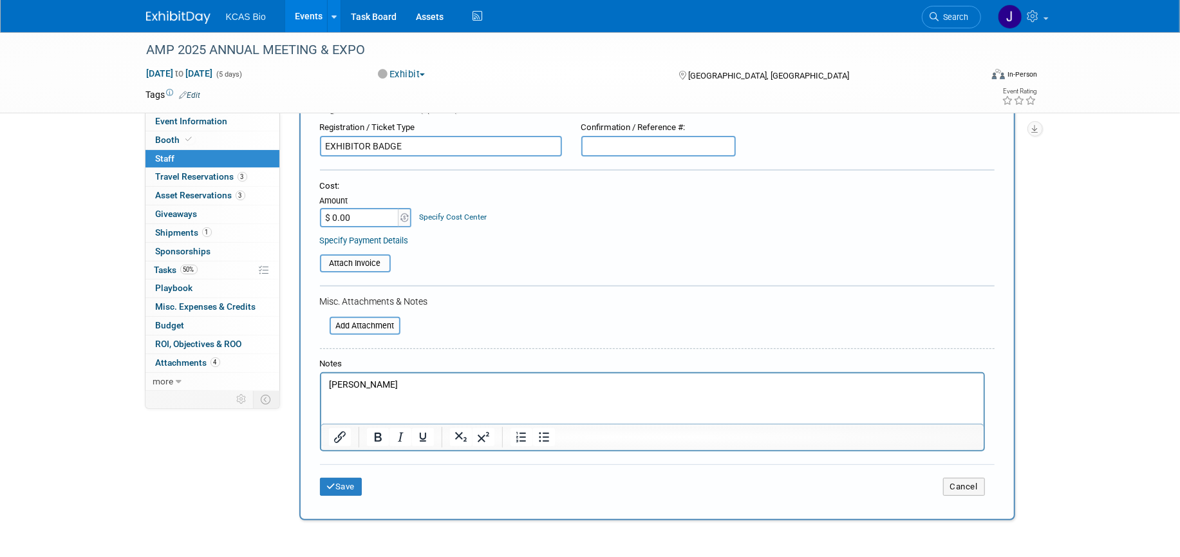
scroll to position [241, 0]
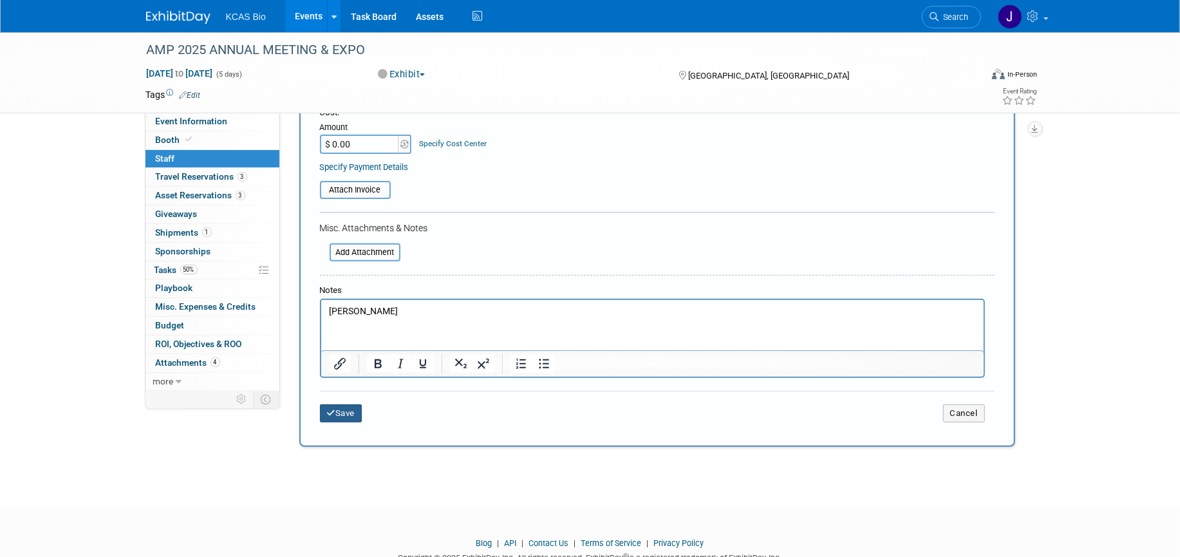
type input "EXHIBITOR BADGE"
click at [348, 411] on button "Save" at bounding box center [341, 413] width 42 height 18
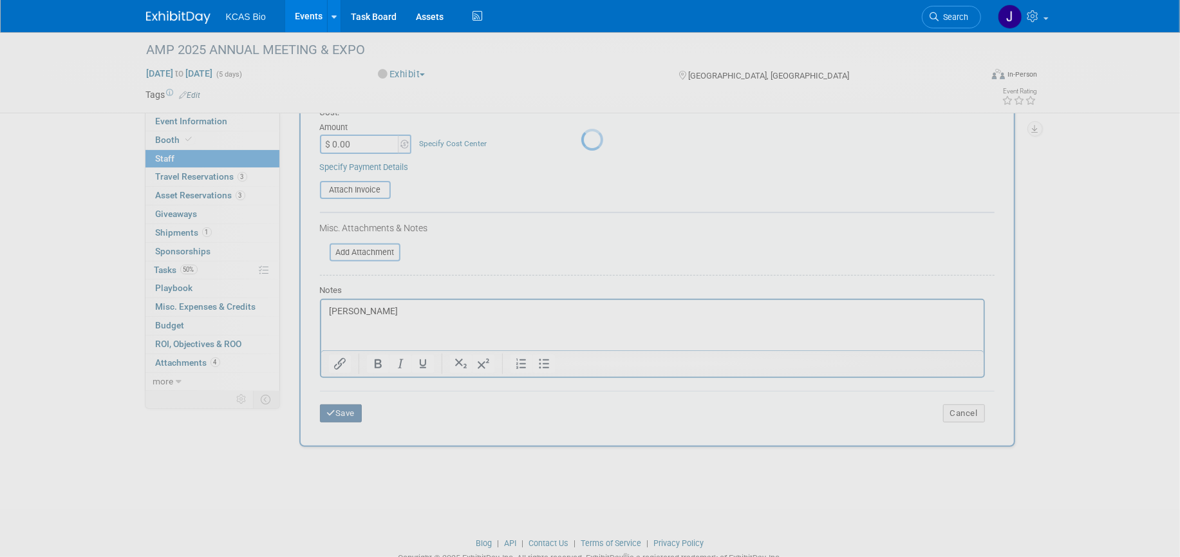
scroll to position [15, 0]
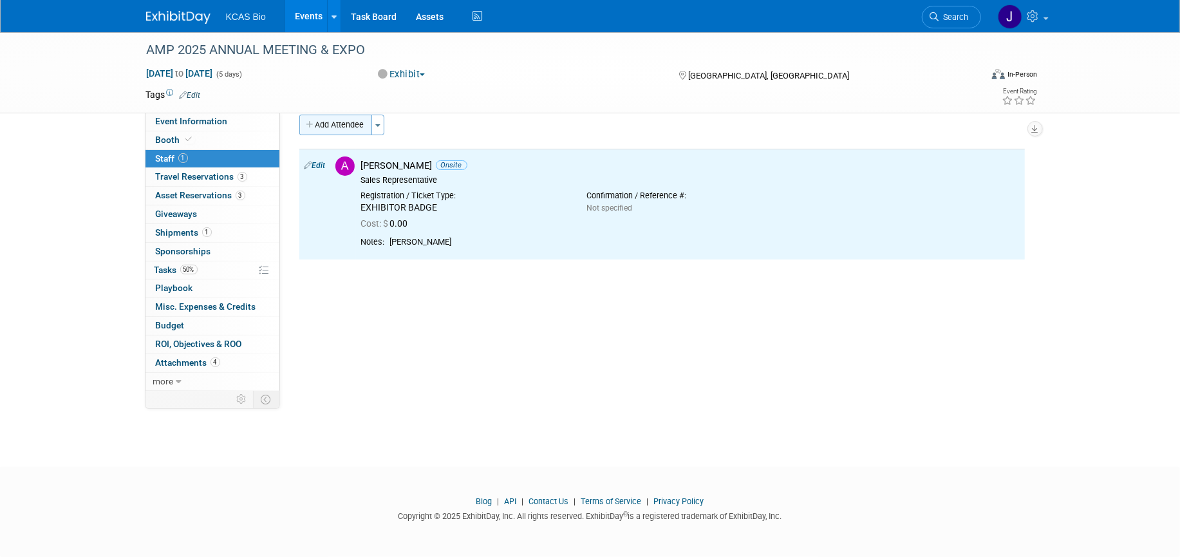
click at [333, 124] on button "Add Attendee" at bounding box center [335, 125] width 73 height 21
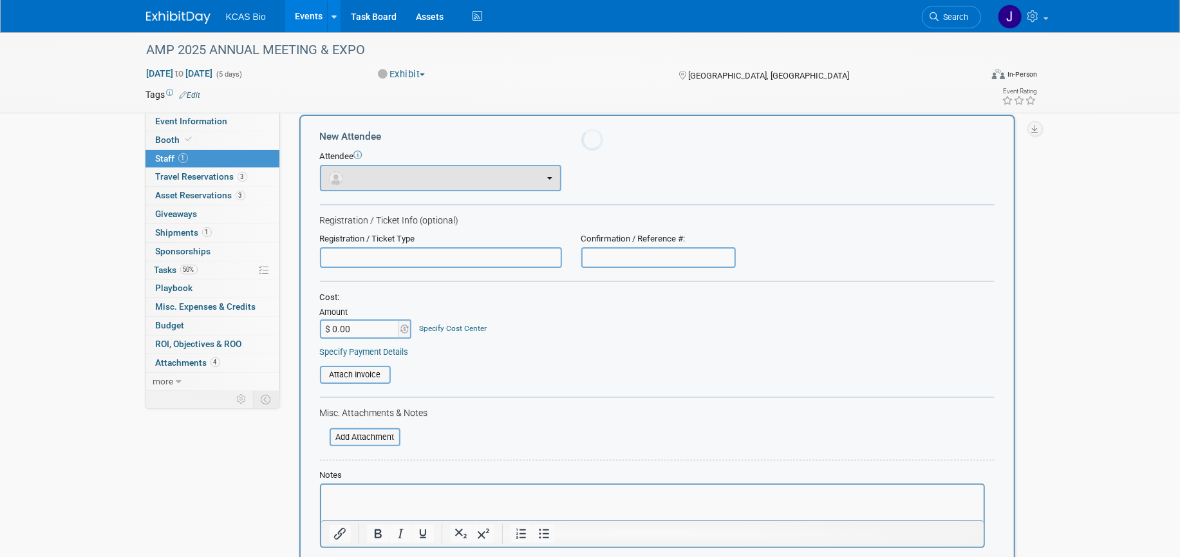
scroll to position [0, 0]
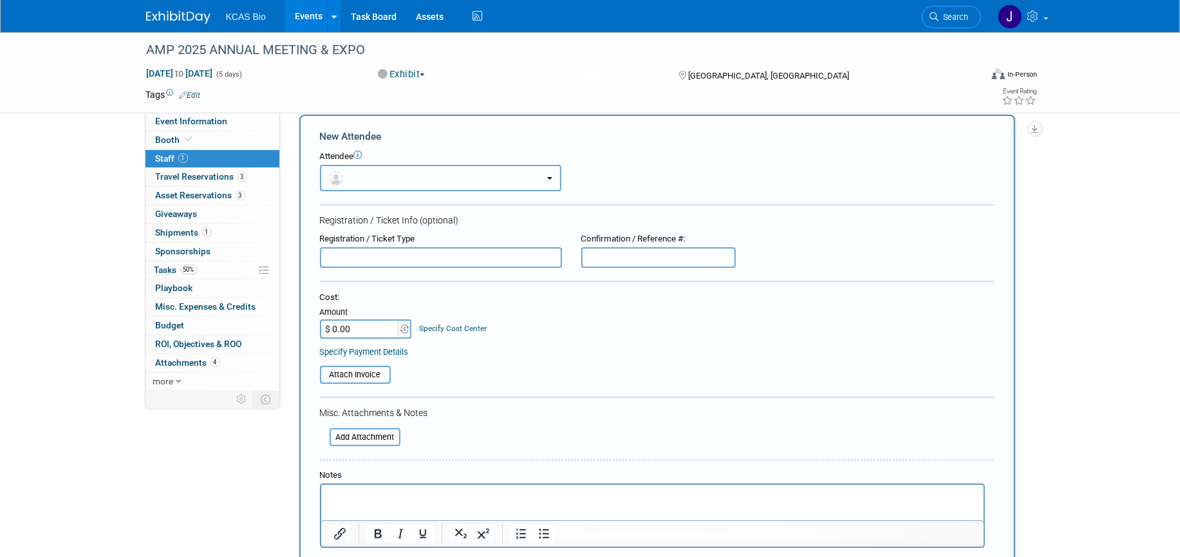
click at [366, 180] on button "button" at bounding box center [440, 178] width 241 height 26
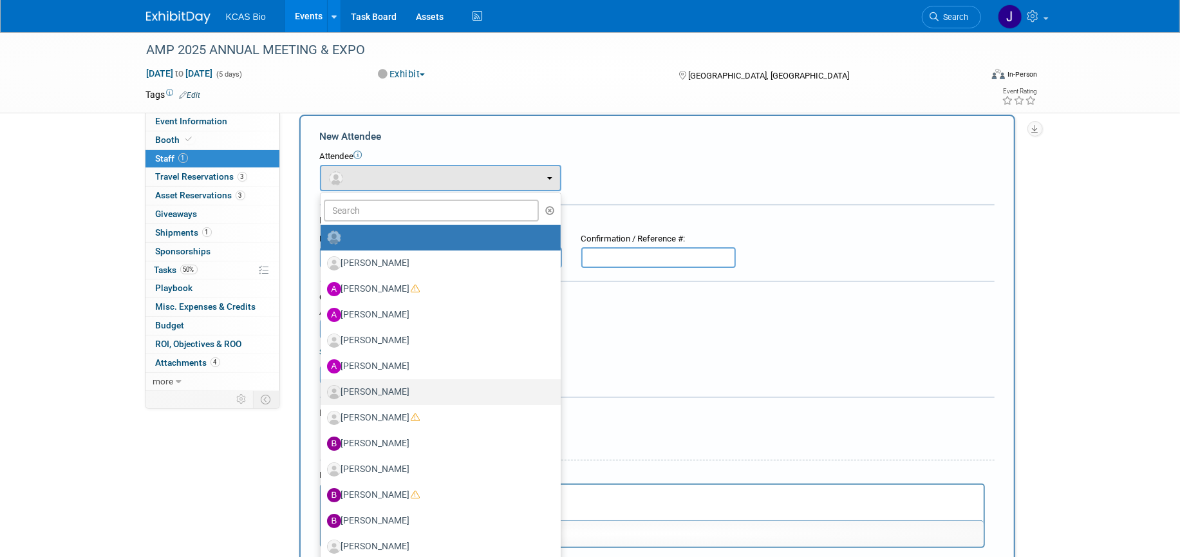
click at [368, 390] on label "[PERSON_NAME]" at bounding box center [437, 392] width 221 height 21
click at [322, 390] on input "[PERSON_NAME]" at bounding box center [318, 390] width 8 height 8
select select "41c81d14-ec0b-47cd-a499-a15295642a33"
select select "4"
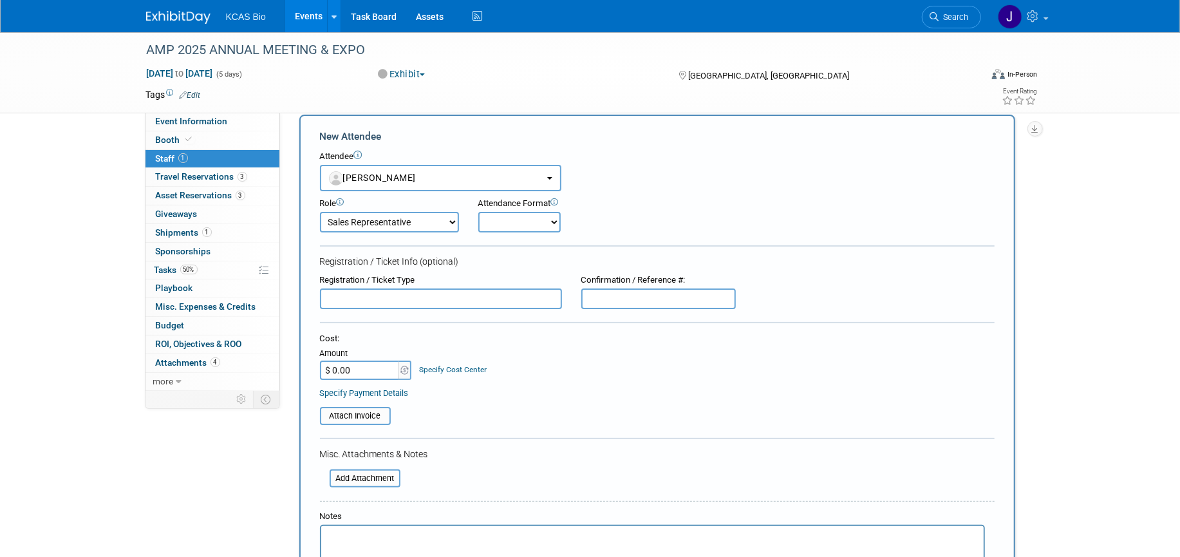
click at [431, 299] on input "text" at bounding box center [441, 298] width 242 height 21
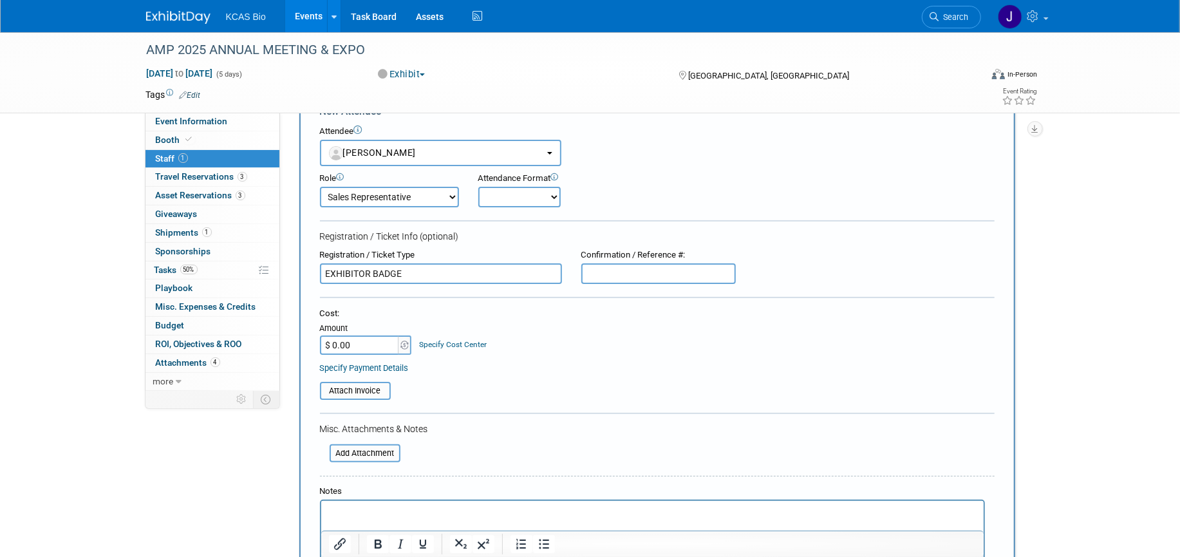
scroll to position [96, 0]
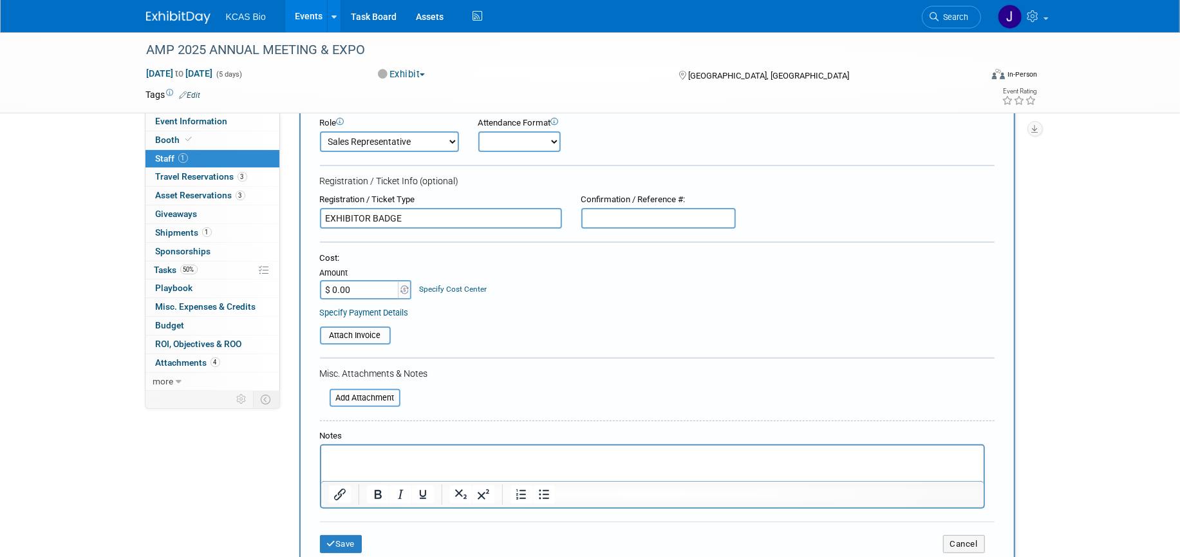
type input "EXHIBITOR BADGE"
click at [377, 454] on p "Rich Text Area. Press ALT-0 for help." at bounding box center [652, 457] width 648 height 13
click at [341, 540] on button "Save" at bounding box center [341, 544] width 42 height 18
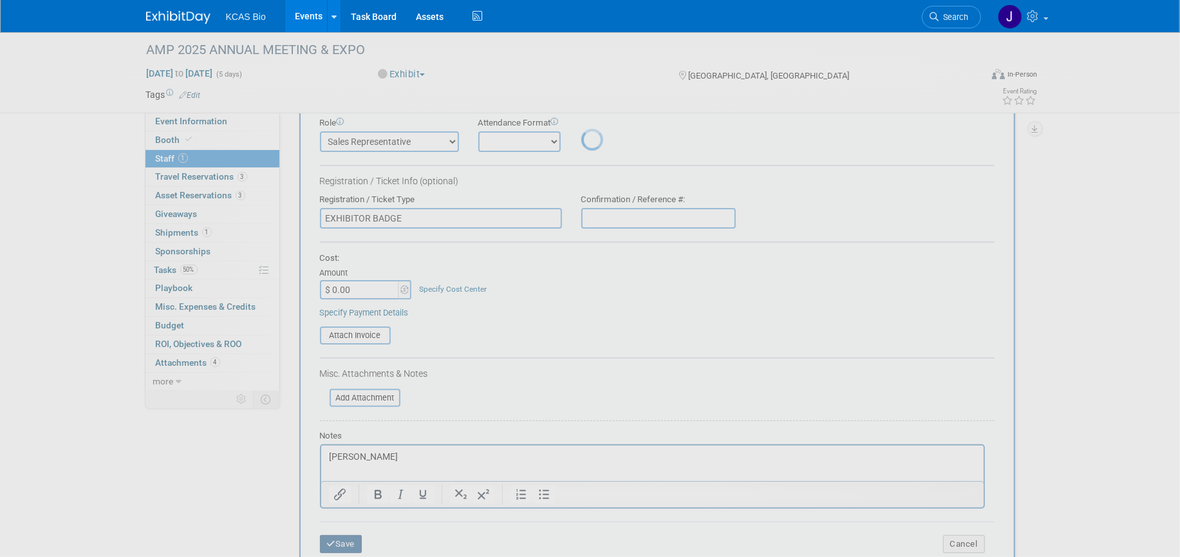
scroll to position [15, 0]
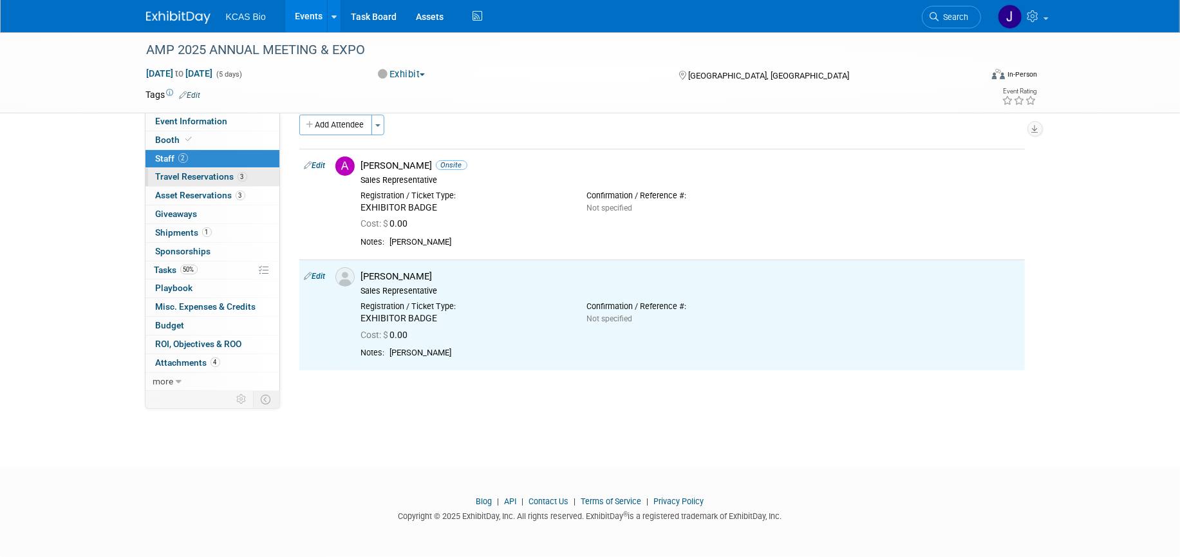
click at [203, 172] on span "Travel Reservations 3" at bounding box center [201, 176] width 91 height 10
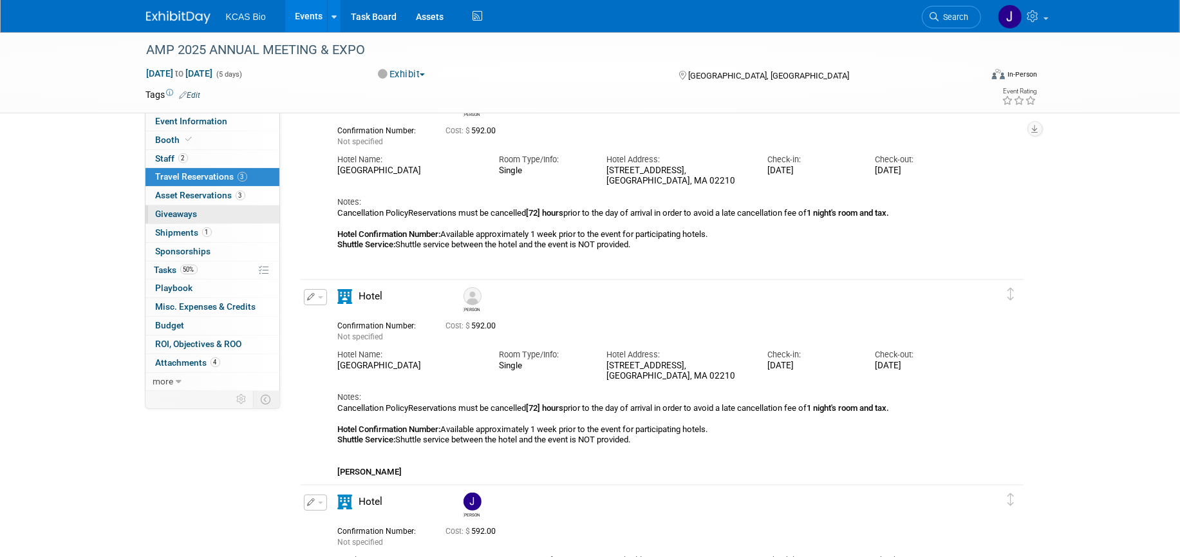
scroll to position [0, 0]
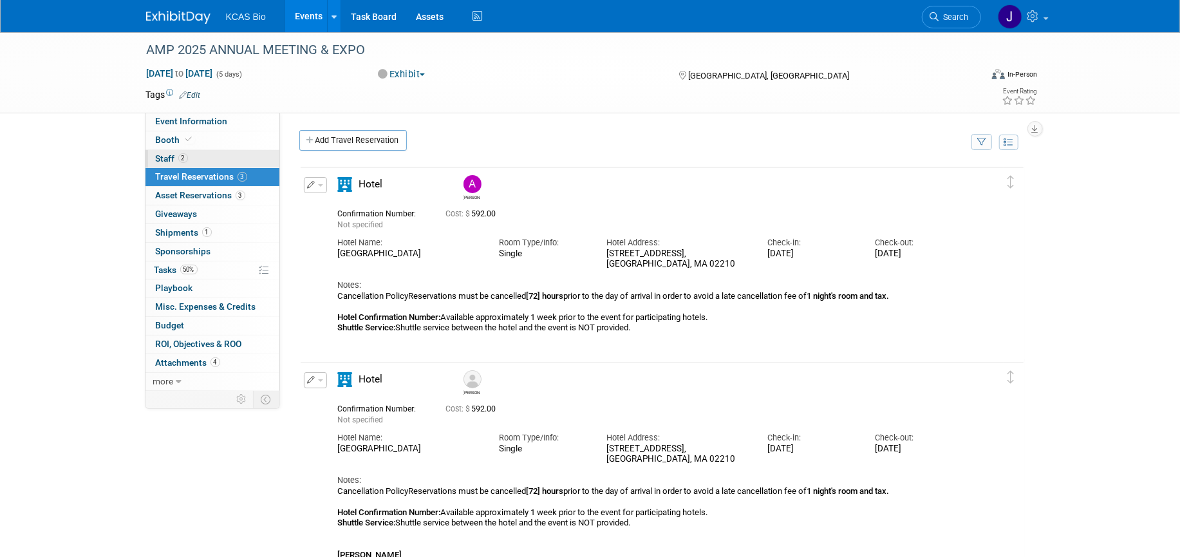
click at [163, 162] on span "Staff 2" at bounding box center [172, 158] width 32 height 10
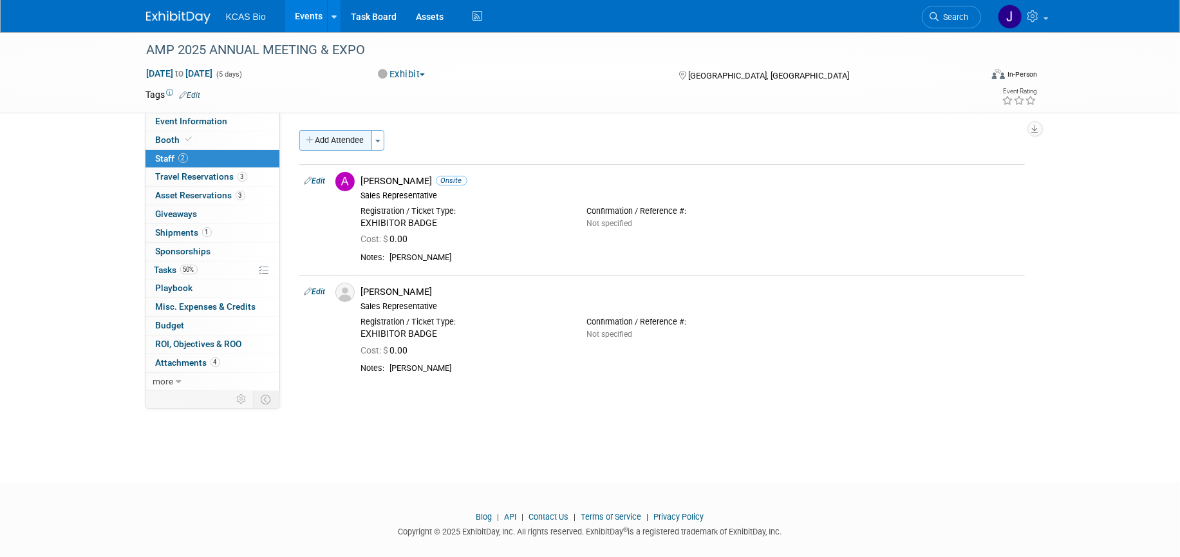
click at [324, 146] on button "Add Attendee" at bounding box center [335, 140] width 73 height 21
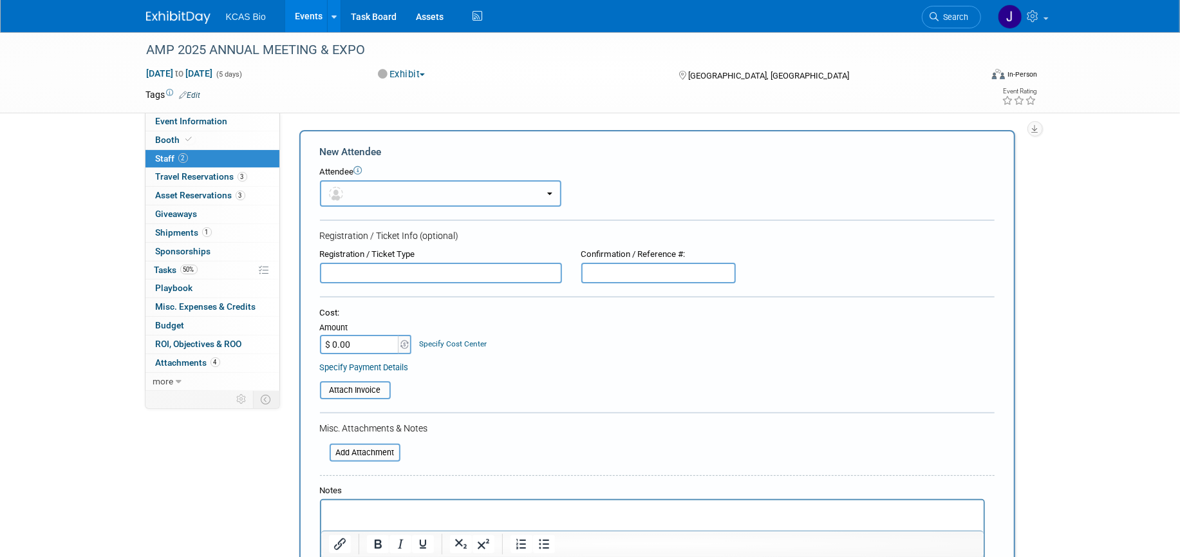
click at [415, 196] on button "button" at bounding box center [440, 193] width 241 height 26
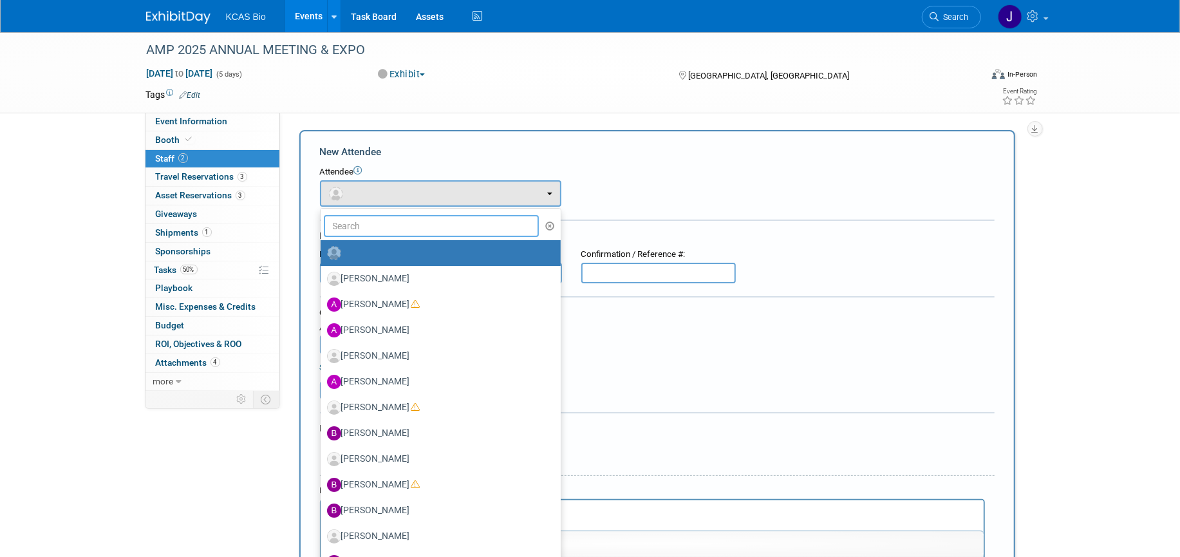
click at [366, 227] on input "text" at bounding box center [432, 226] width 216 height 22
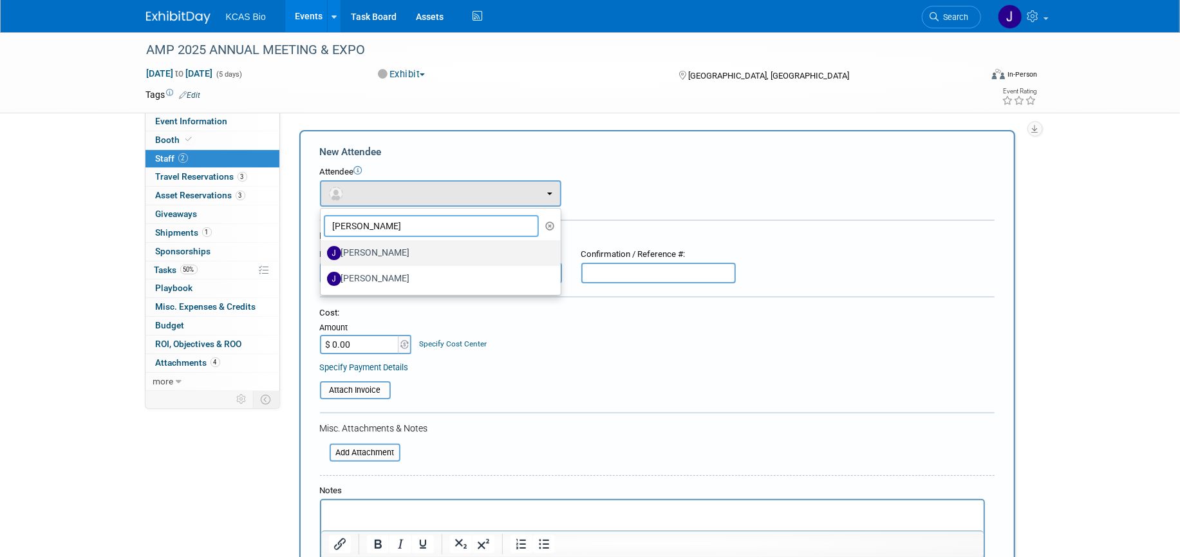
type input "JER"
click at [371, 249] on label "[PERSON_NAME]" at bounding box center [437, 253] width 221 height 21
click at [322, 249] on input "[PERSON_NAME]" at bounding box center [318, 251] width 8 height 8
select select "017a7405-4994-455f-9b98-39da7c98fce9"
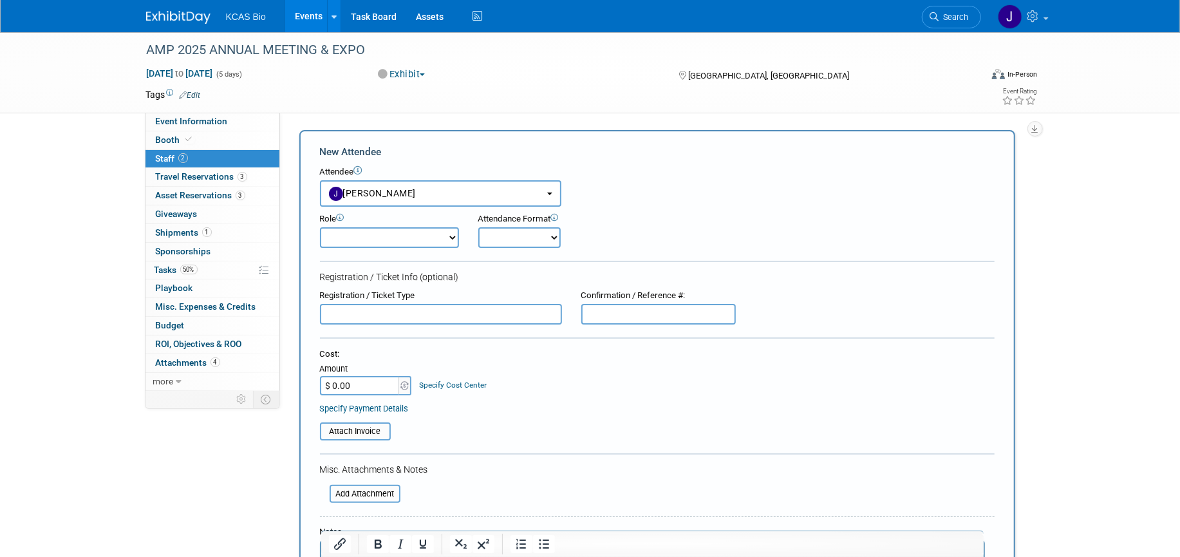
click at [380, 241] on select "Demonstrator Host Planner Presenter Sales Representative Set-up/Dismantle Crew …" at bounding box center [389, 237] width 139 height 21
select select "4"
click at [320, 227] on select "Demonstrator Host Planner Presenter Sales Representative Set-up/Dismantle Crew …" at bounding box center [389, 237] width 139 height 21
click at [520, 236] on select "Onsite Remote" at bounding box center [519, 237] width 82 height 21
select select "1"
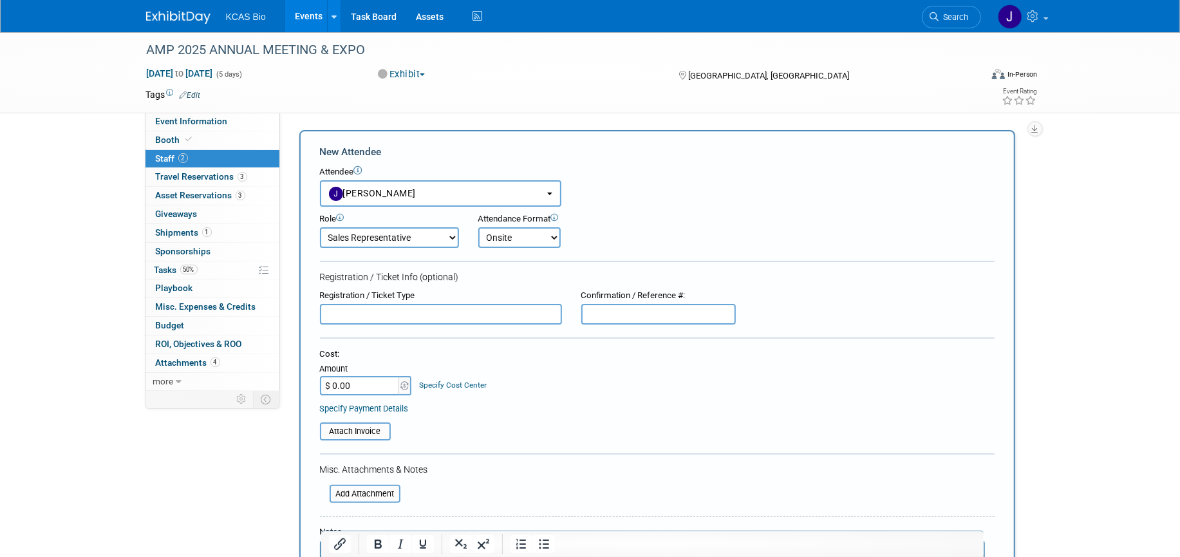
click at [478, 227] on select "Onsite Remote" at bounding box center [519, 237] width 82 height 21
click at [498, 313] on input "text" at bounding box center [441, 314] width 242 height 21
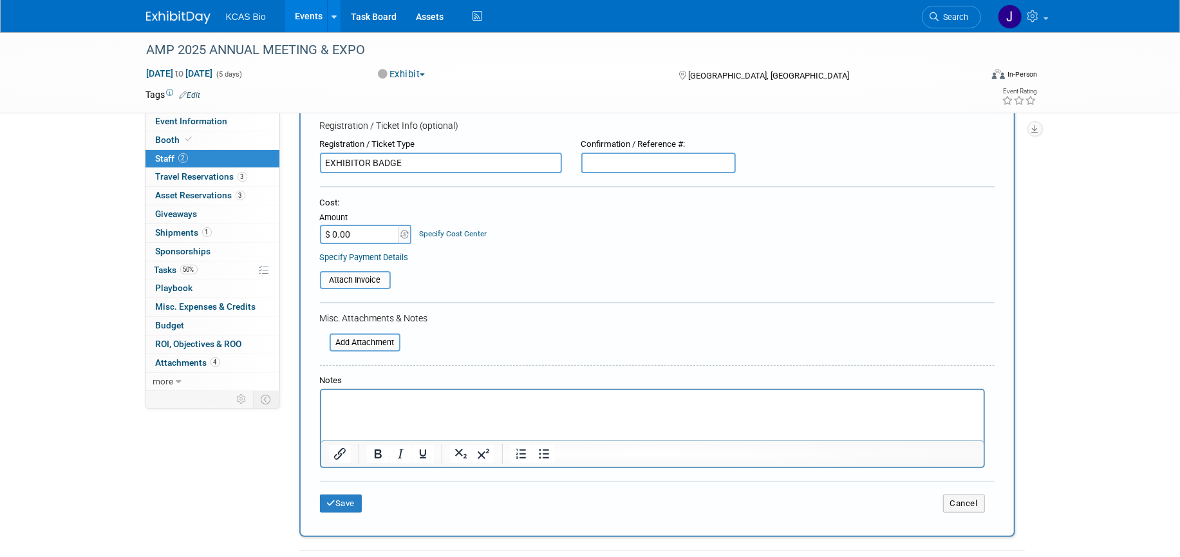
scroll to position [241, 0]
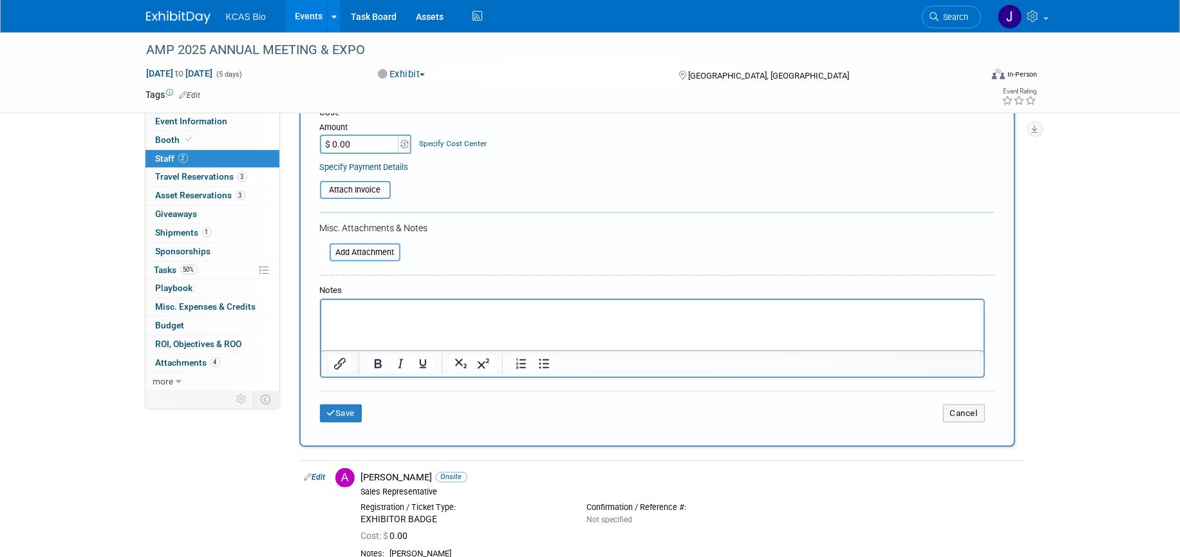
type input "EXHIBITOR BADGE"
click at [391, 318] on html at bounding box center [652, 309] width 662 height 18
click at [339, 409] on button "Save" at bounding box center [341, 413] width 42 height 18
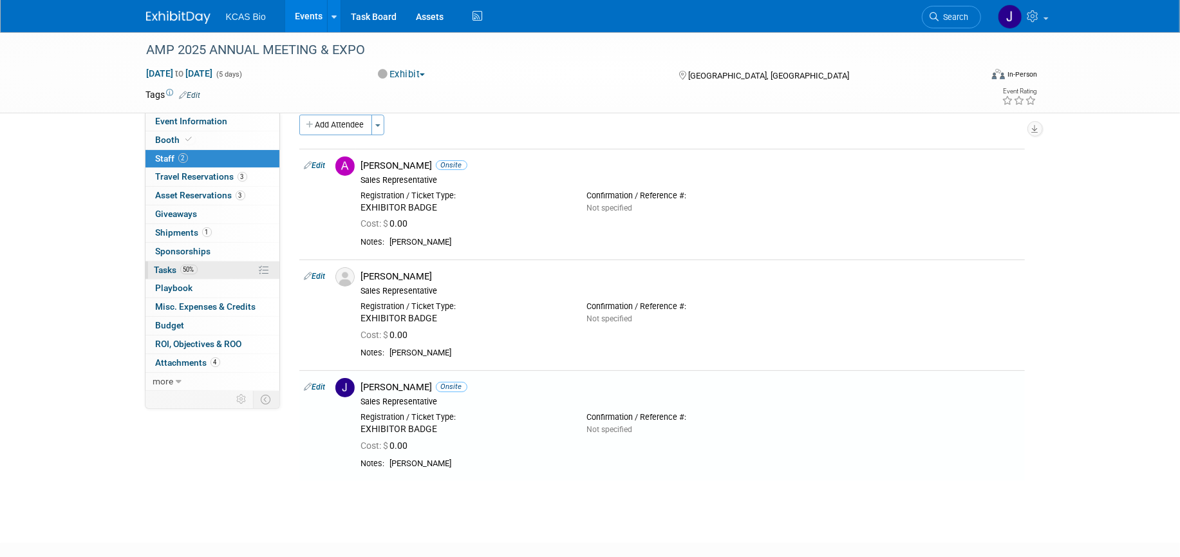
scroll to position [91, 0]
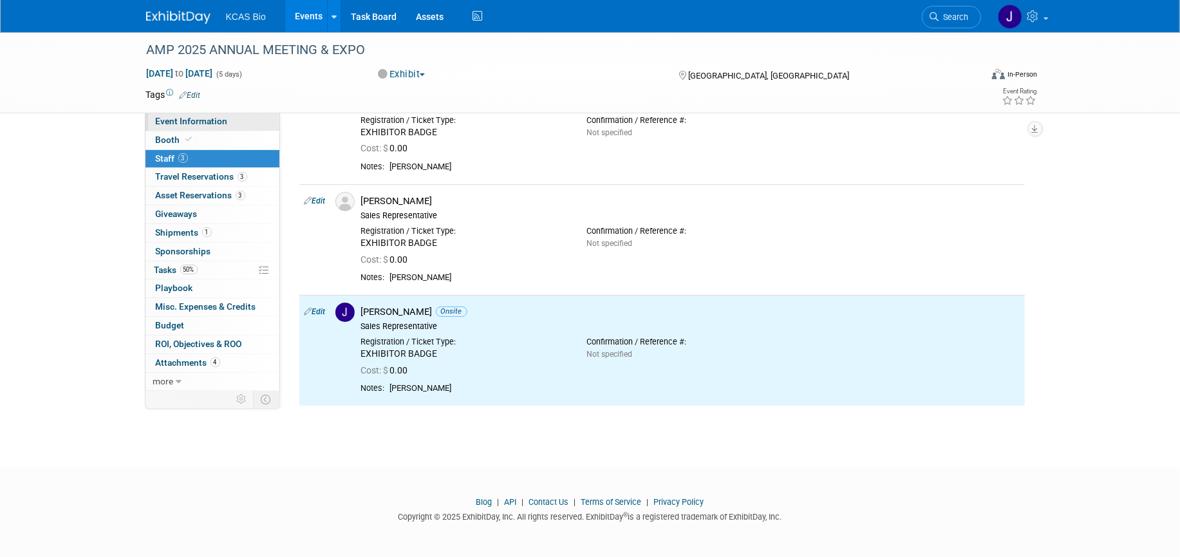
click at [183, 118] on span "Event Information" at bounding box center [192, 121] width 72 height 10
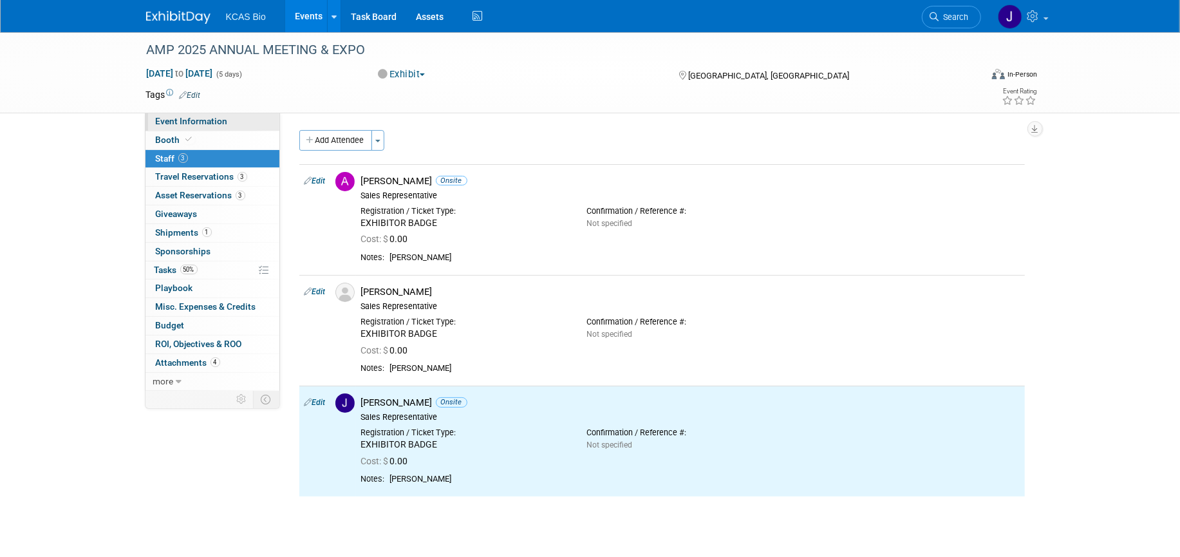
select select "CGT"
select select "US - KS"
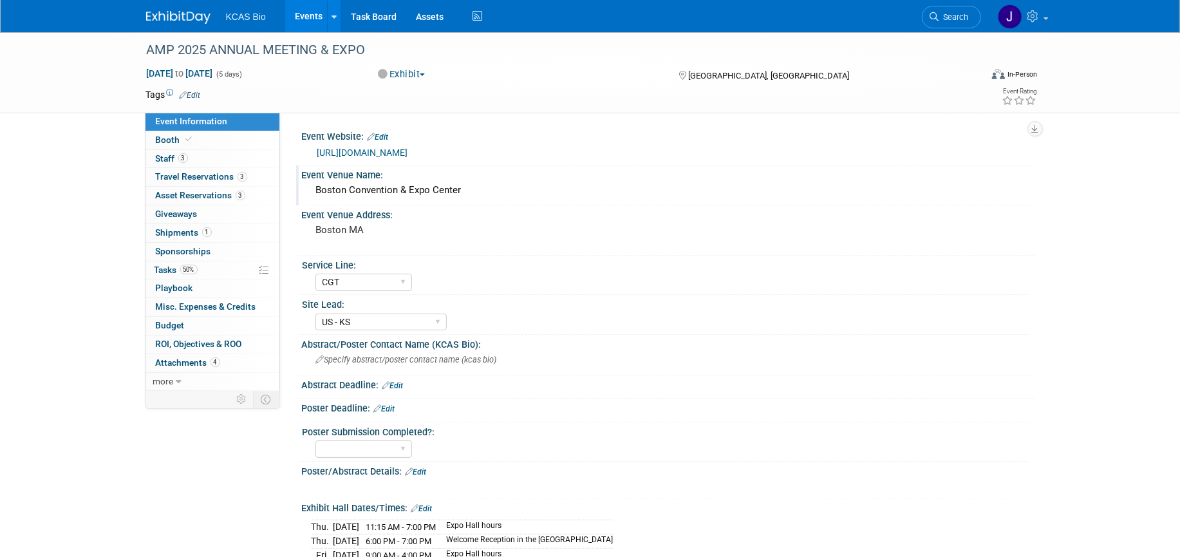
click at [378, 177] on div "Event Venue Name:" at bounding box center [668, 173] width 733 height 16
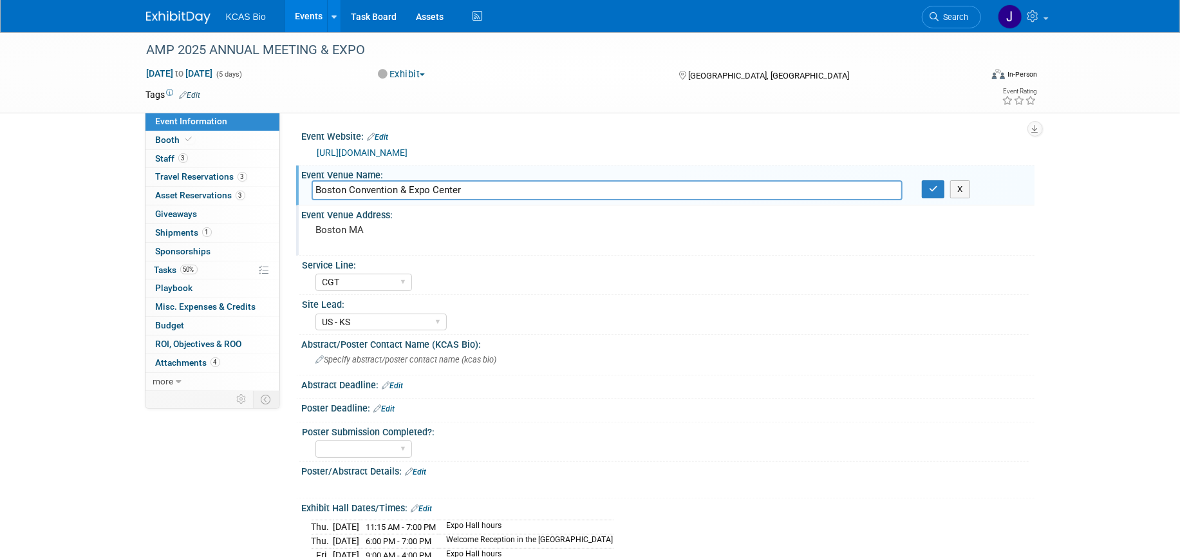
click at [371, 227] on pre "Boston MA" at bounding box center [454, 230] width 277 height 12
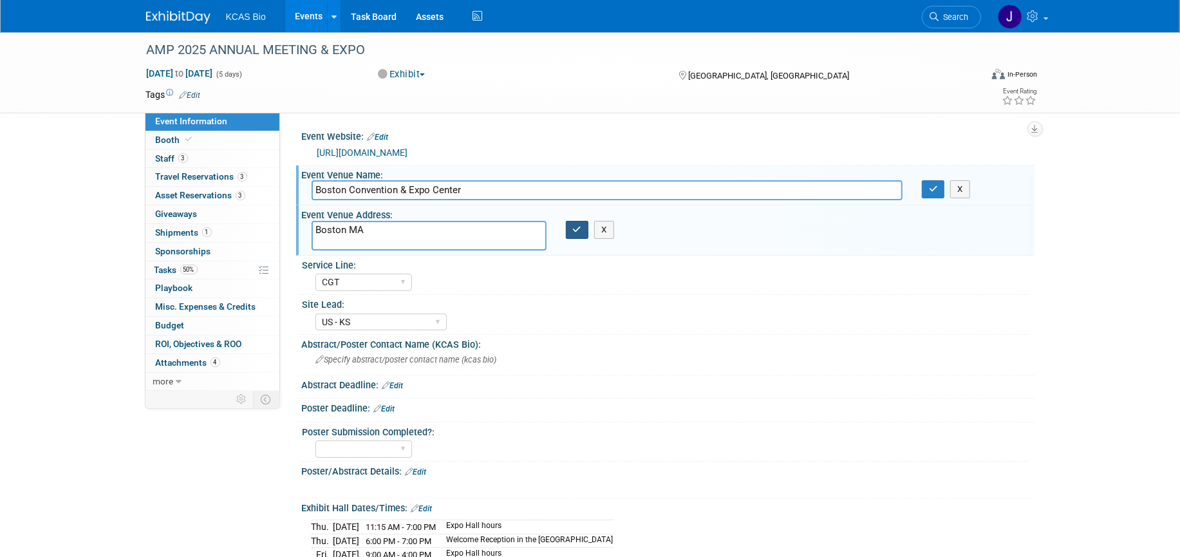
click at [579, 231] on icon "button" at bounding box center [577, 229] width 9 height 8
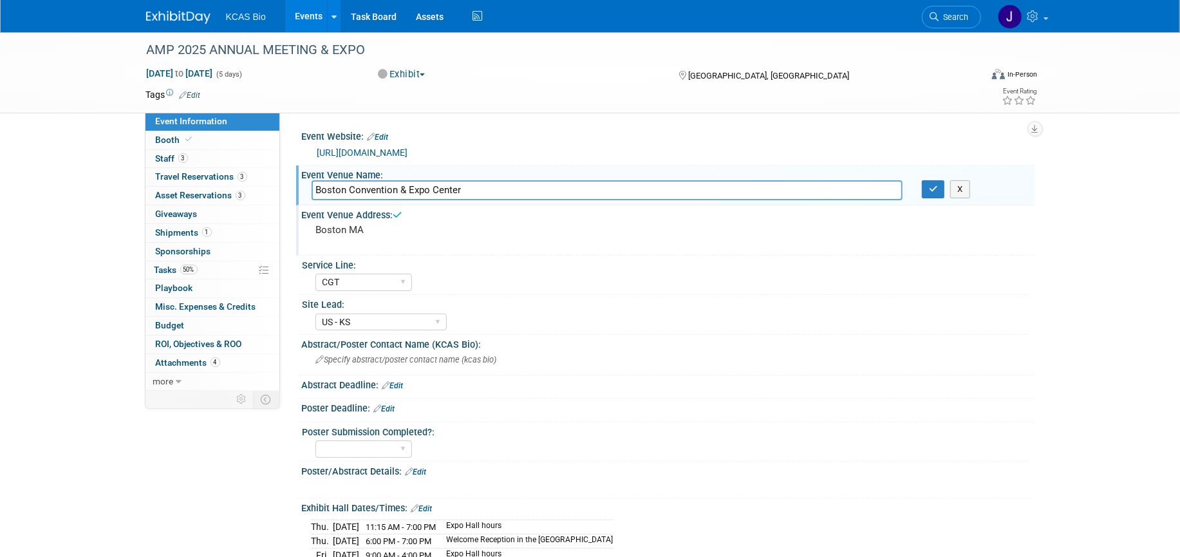
click at [313, 230] on div "Boston MA" at bounding box center [455, 236] width 286 height 30
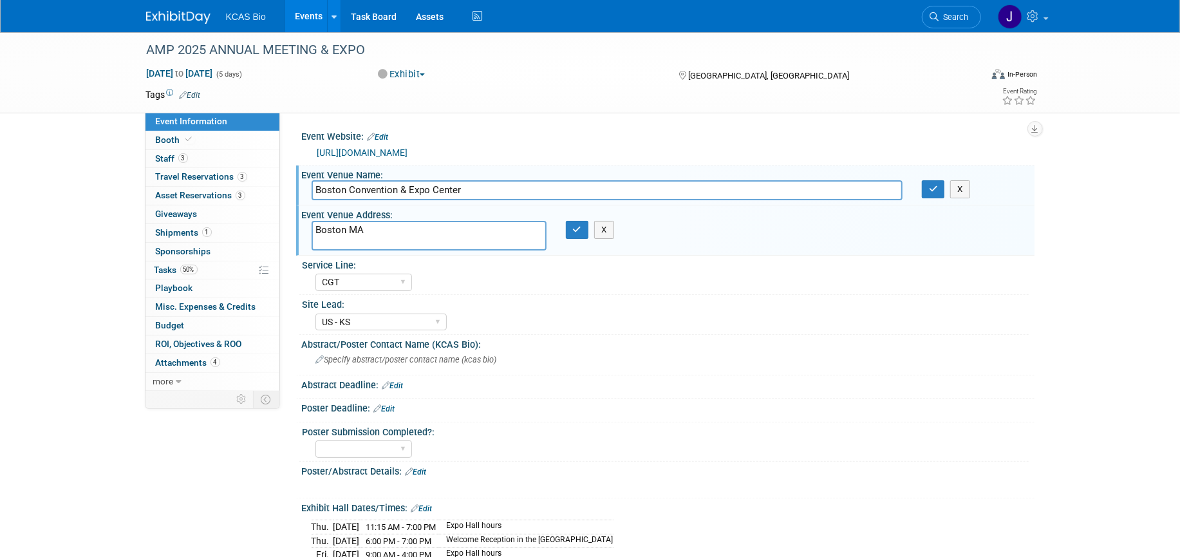
click at [315, 229] on textarea "Boston MA" at bounding box center [429, 236] width 235 height 30
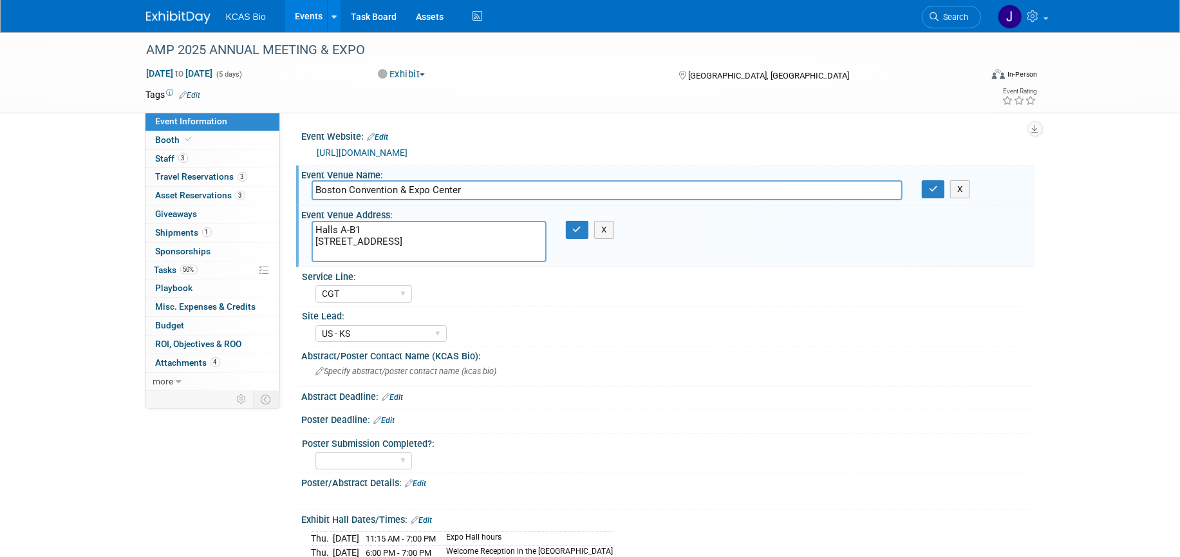
click at [376, 252] on textarea "Halls A-B1 415 Summer Street Boston MA" at bounding box center [429, 241] width 235 height 41
type textarea "Halls A-B1 415 Summer Street Boston MA 02210"
click at [575, 230] on icon "button" at bounding box center [577, 229] width 9 height 8
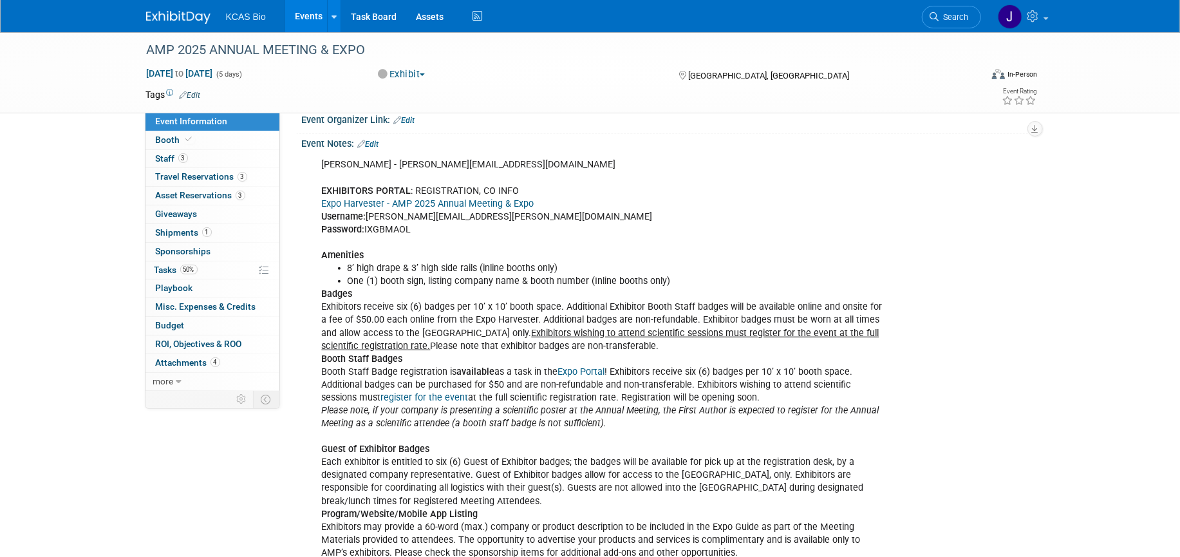
scroll to position [724, 0]
click at [377, 145] on link "Edit" at bounding box center [368, 141] width 21 height 9
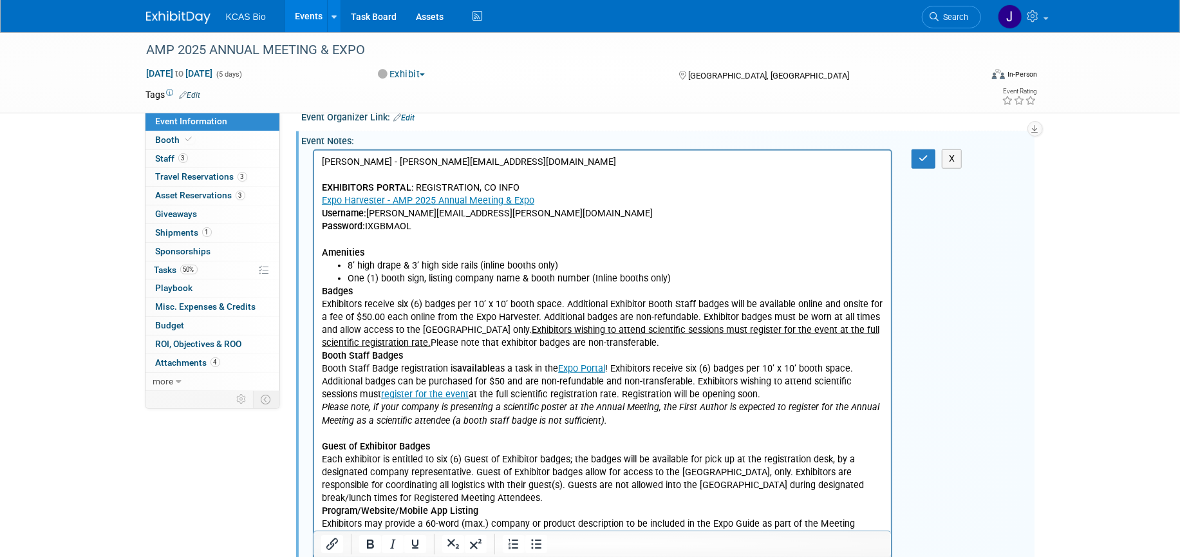
scroll to position [0, 0]
click at [351, 286] on b "Badges" at bounding box center [336, 291] width 31 height 11
click at [922, 162] on icon "button" at bounding box center [924, 158] width 10 height 9
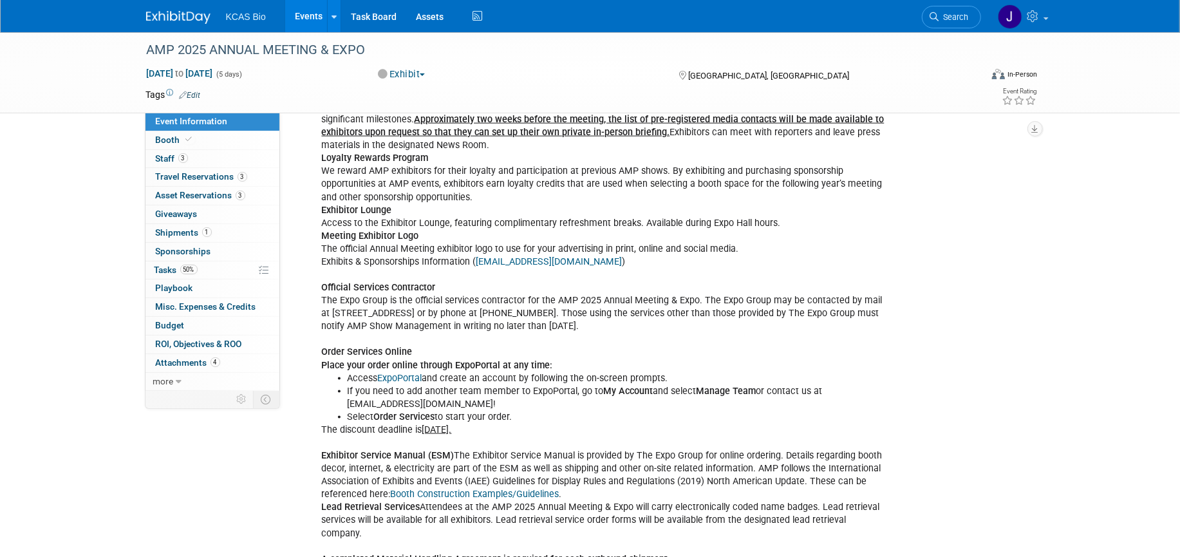
scroll to position [1207, 0]
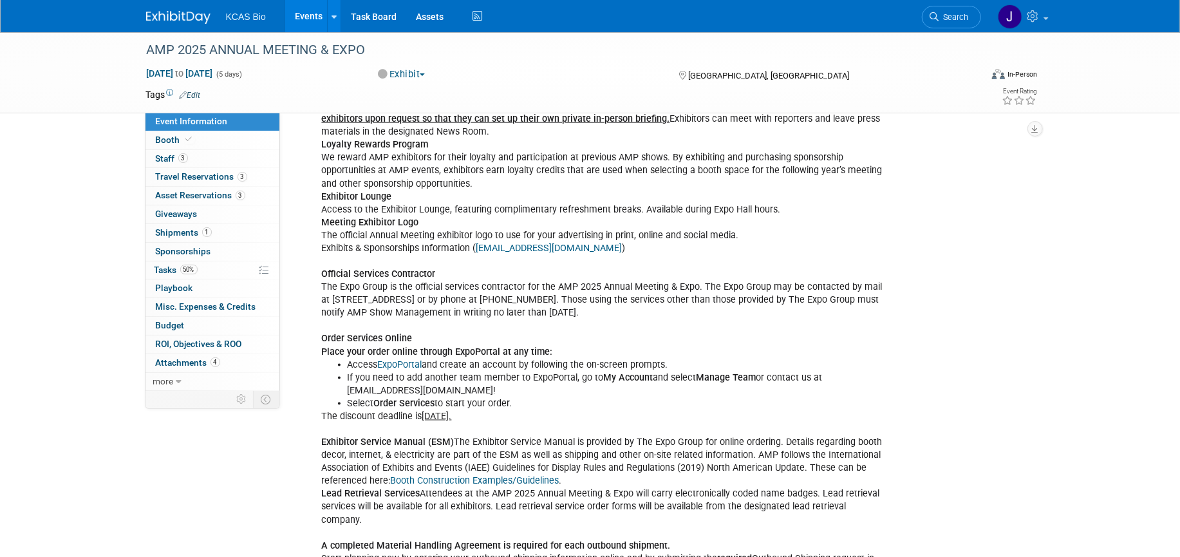
click at [429, 340] on div "Jocelyn Friedrich - jfriedrich@amp.org EXHIBITORS PORTAL : REGISTRATION, CO INF…" at bounding box center [603, 171] width 580 height 1008
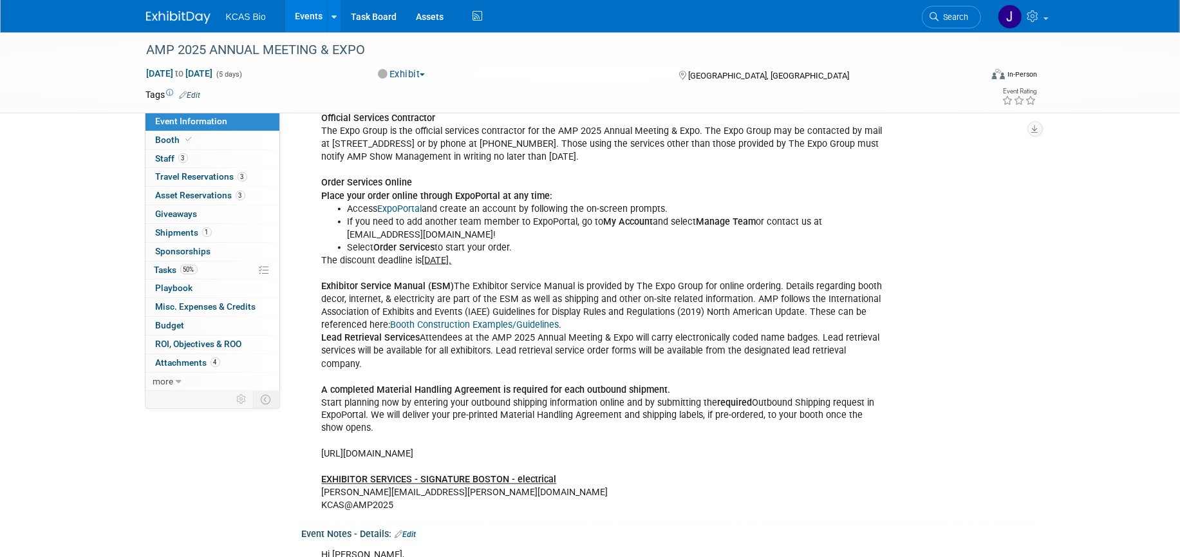
scroll to position [1368, 0]
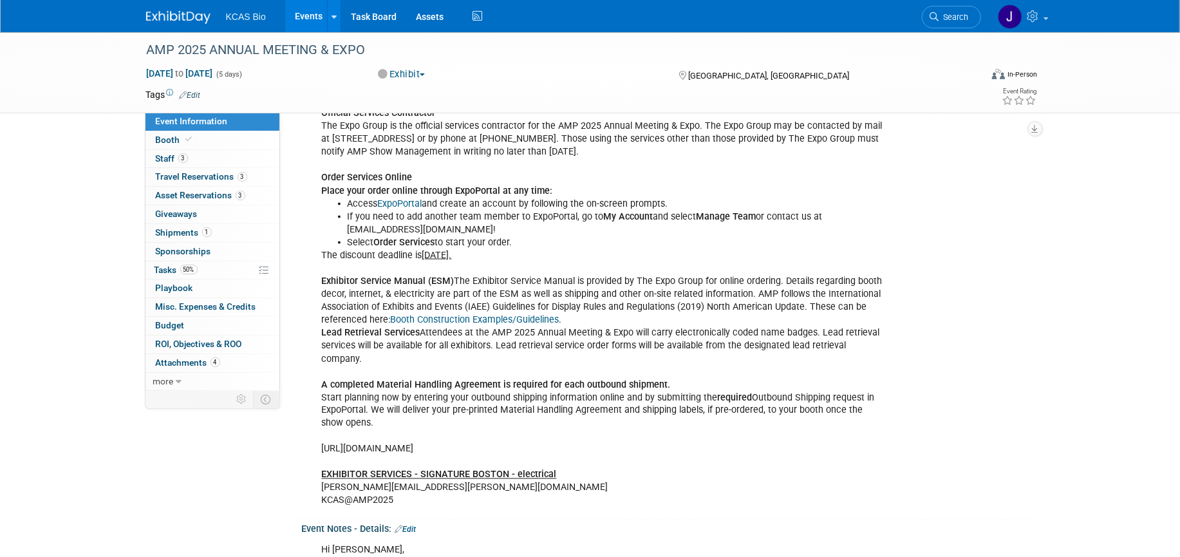
click at [418, 185] on div "Jocelyn Friedrich - jfriedrich@amp.org EXHIBITORS PORTAL : REGISTRATION, CO INF…" at bounding box center [603, 10] width 580 height 1008
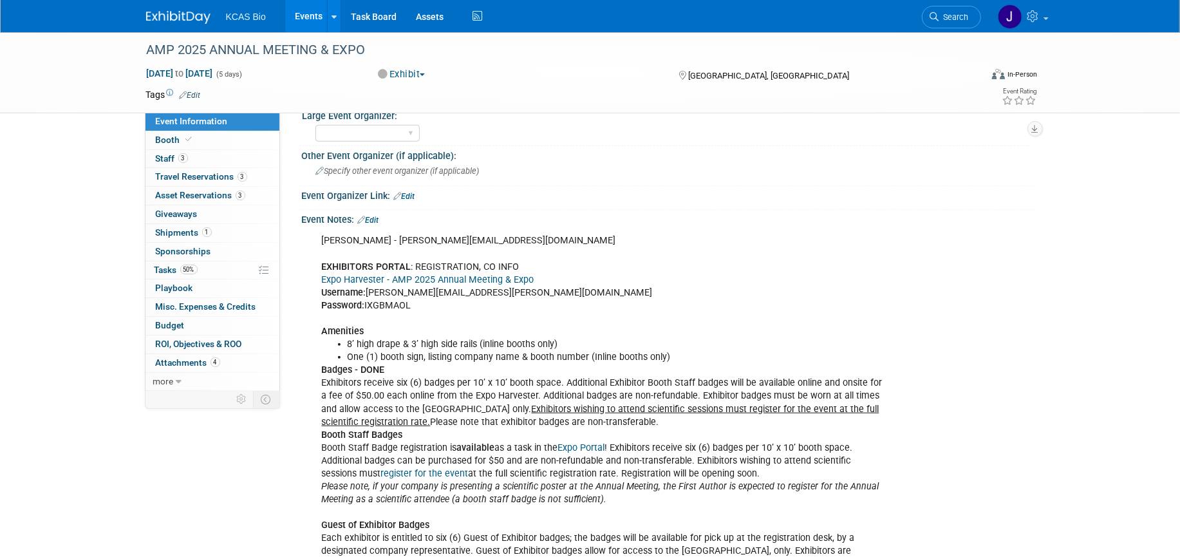
scroll to position [644, 0]
click at [375, 227] on link "Edit" at bounding box center [368, 222] width 21 height 9
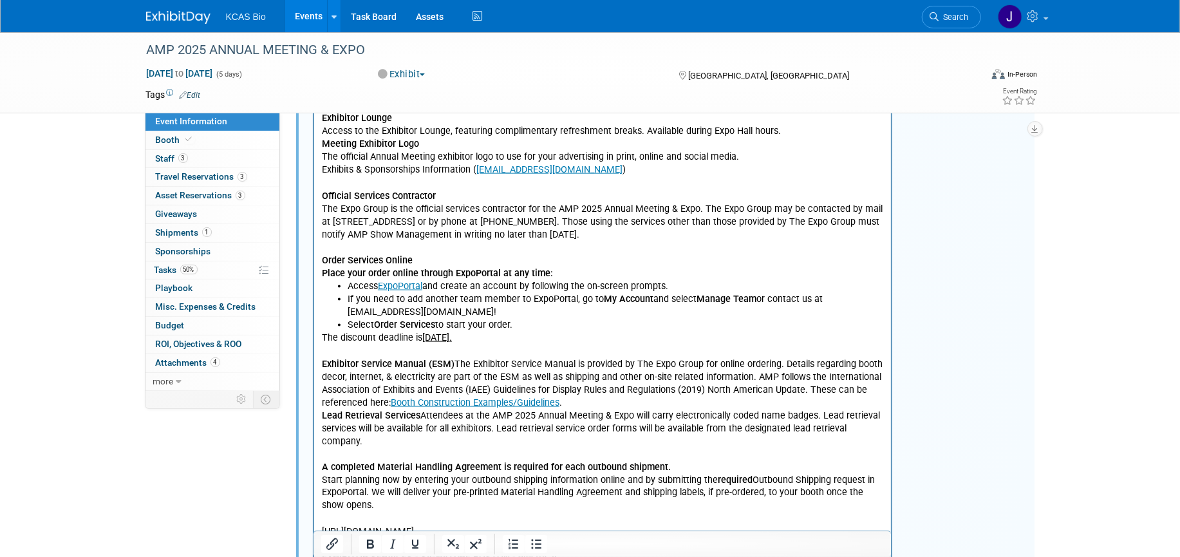
scroll to position [1287, 0]
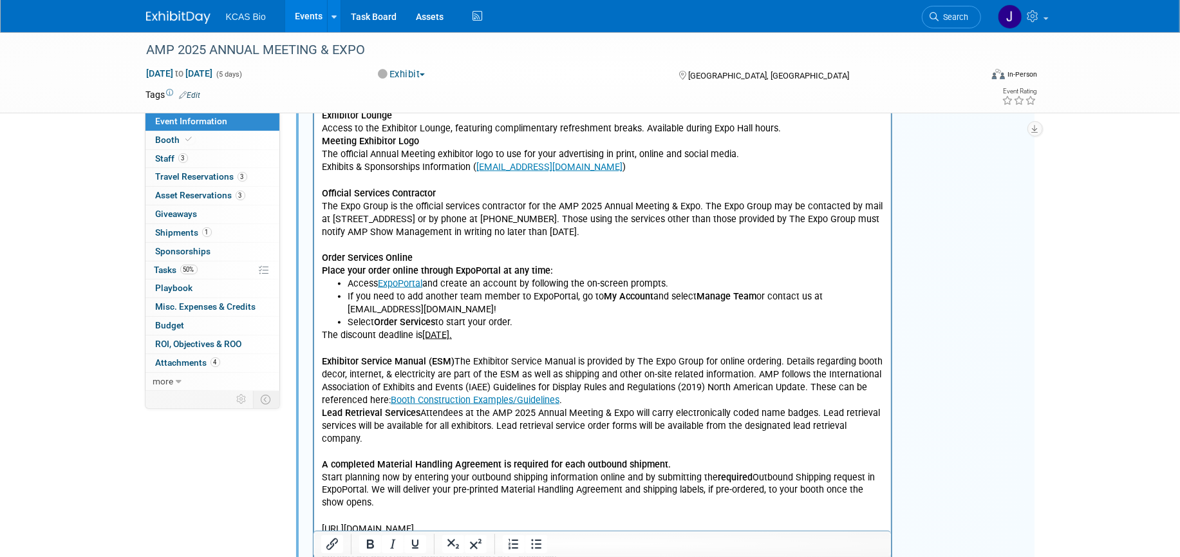
click at [423, 258] on p "Badges - DONE Exhibitors receive six (6) badges per 10’ x 10’ booth space. Addi…" at bounding box center [602, 0] width 563 height 555
click at [671, 454] on p "The discount deadline is Monday, October 13, 2025. Exhibitor Service Manual (ES…" at bounding box center [602, 459] width 563 height 259
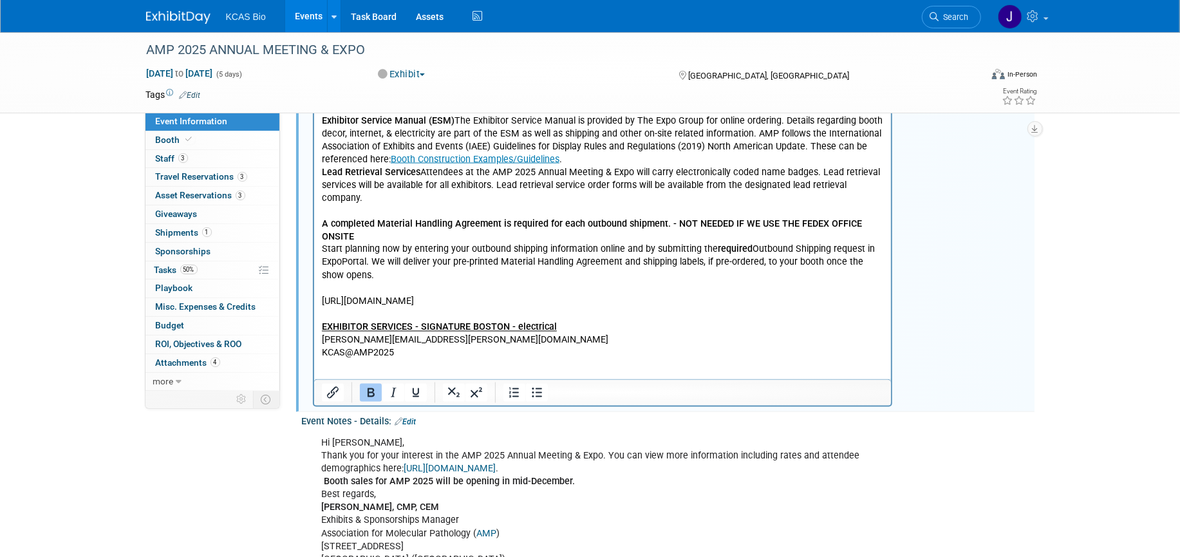
scroll to position [1529, 0]
click at [561, 310] on p "The discount deadline is Monday, October 13, 2025. Exhibitor Service Manual (ES…" at bounding box center [602, 224] width 563 height 272
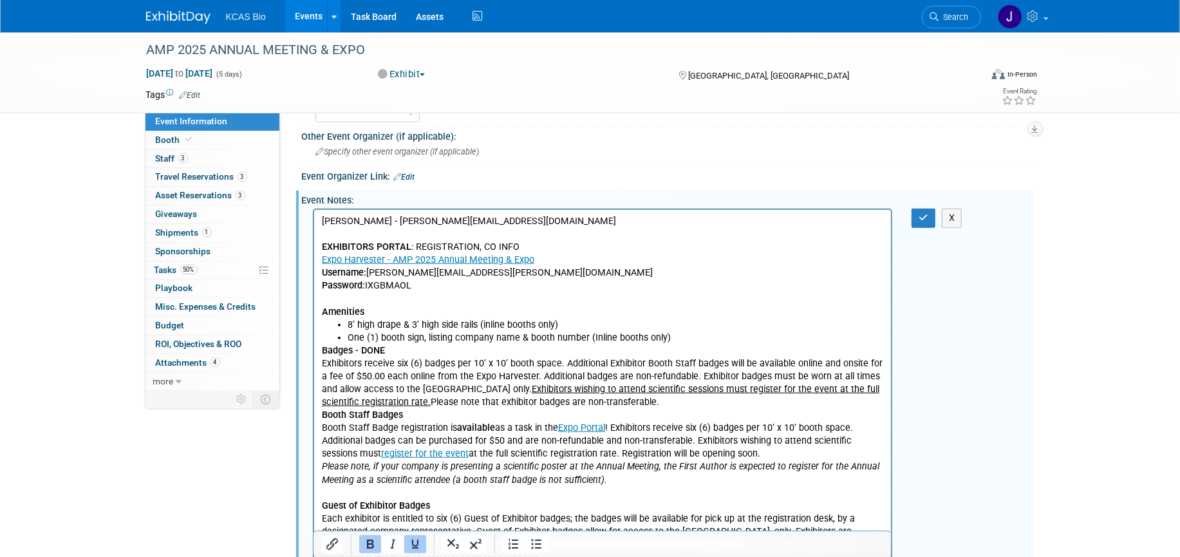
scroll to position [644, 0]
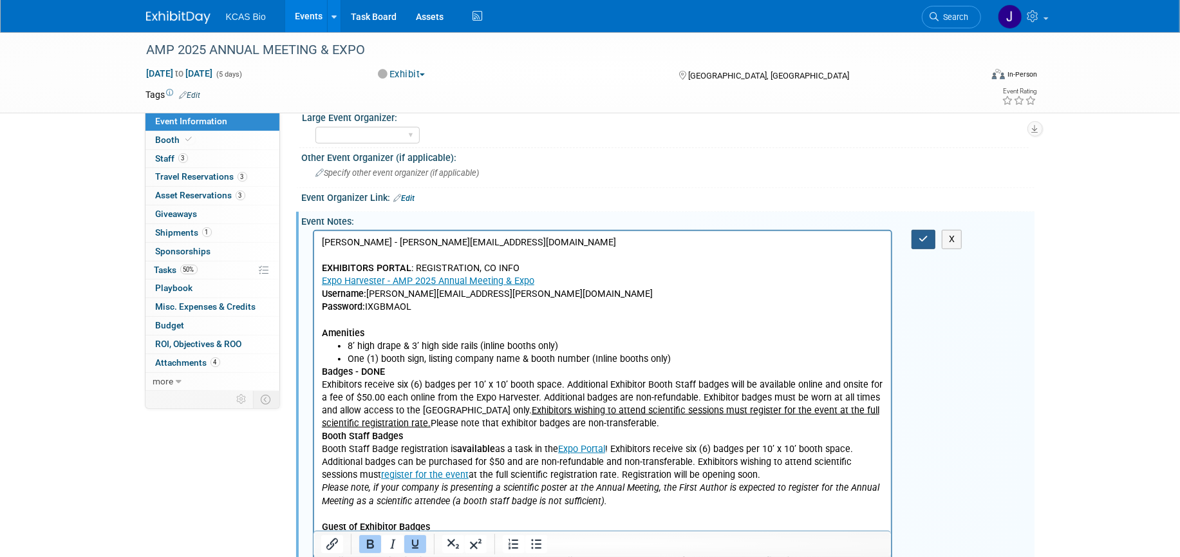
click at [925, 243] on icon "button" at bounding box center [924, 238] width 10 height 9
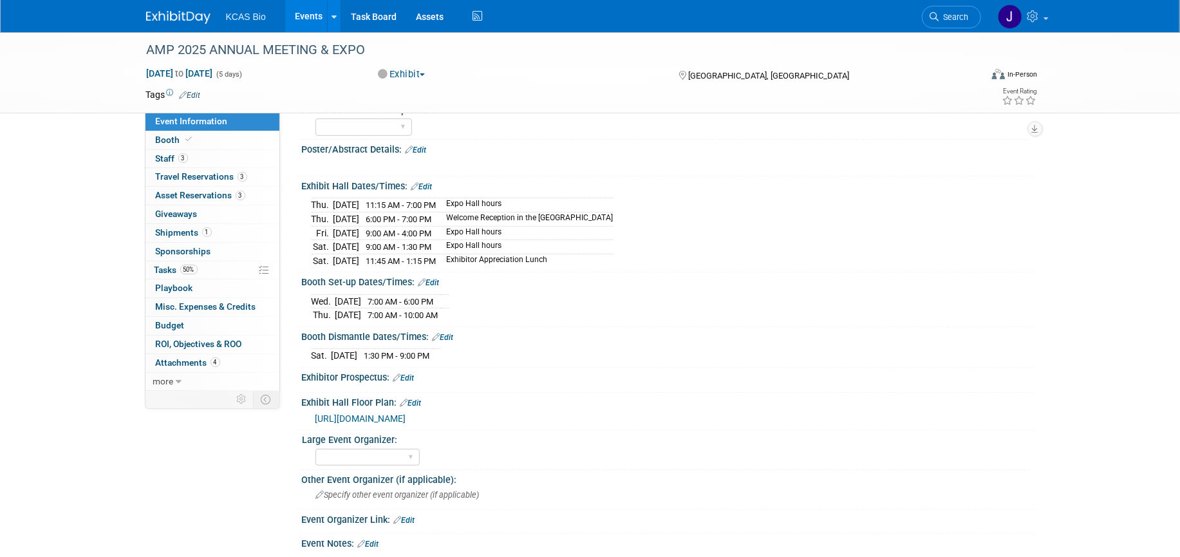
scroll to position [322, 0]
click at [536, 254] on td "Expo Hall hours" at bounding box center [526, 247] width 174 height 14
click at [810, 310] on div "Wed. Nov 12, 2025 7:00 AM - 6:00 PM Thu. Nov 13, 2025 7:00 AM - 10:00 AM" at bounding box center [668, 306] width 713 height 31
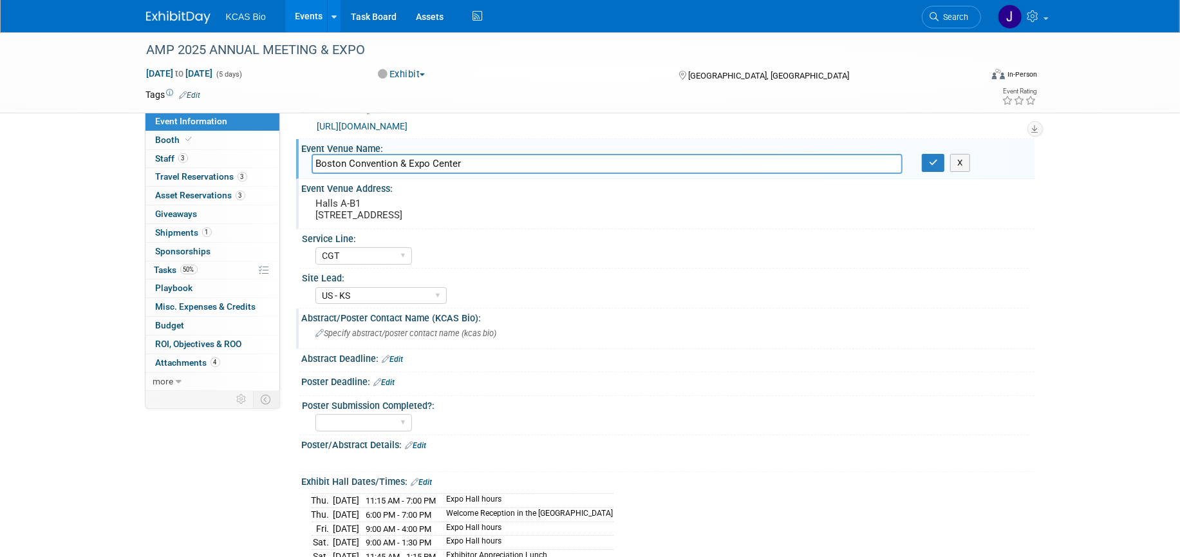
scroll to position [0, 0]
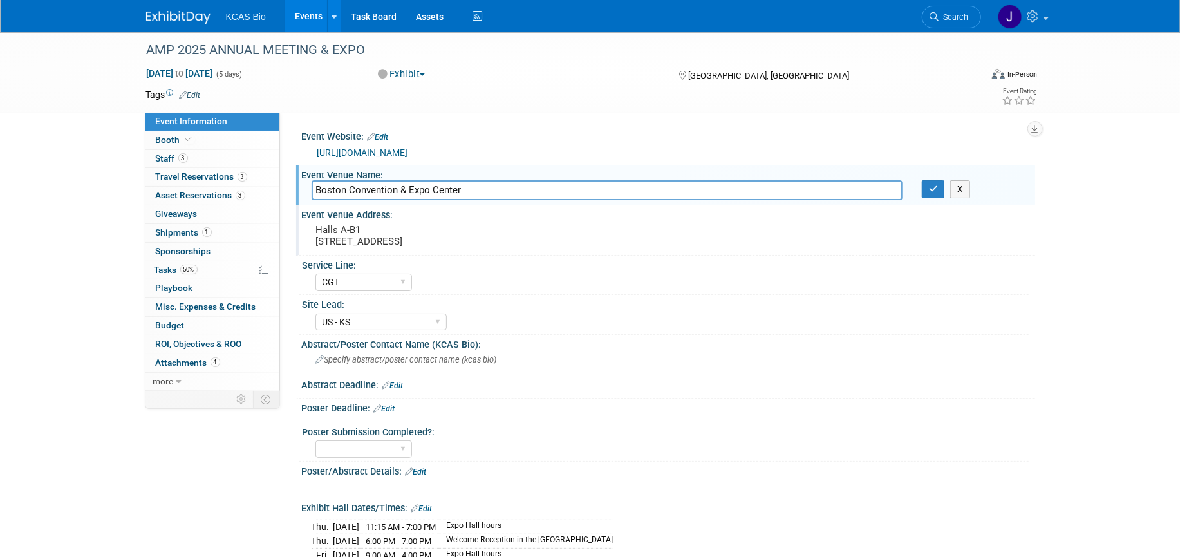
click at [751, 462] on div "Poster Submission Completed?: YES" at bounding box center [663, 441] width 729 height 39
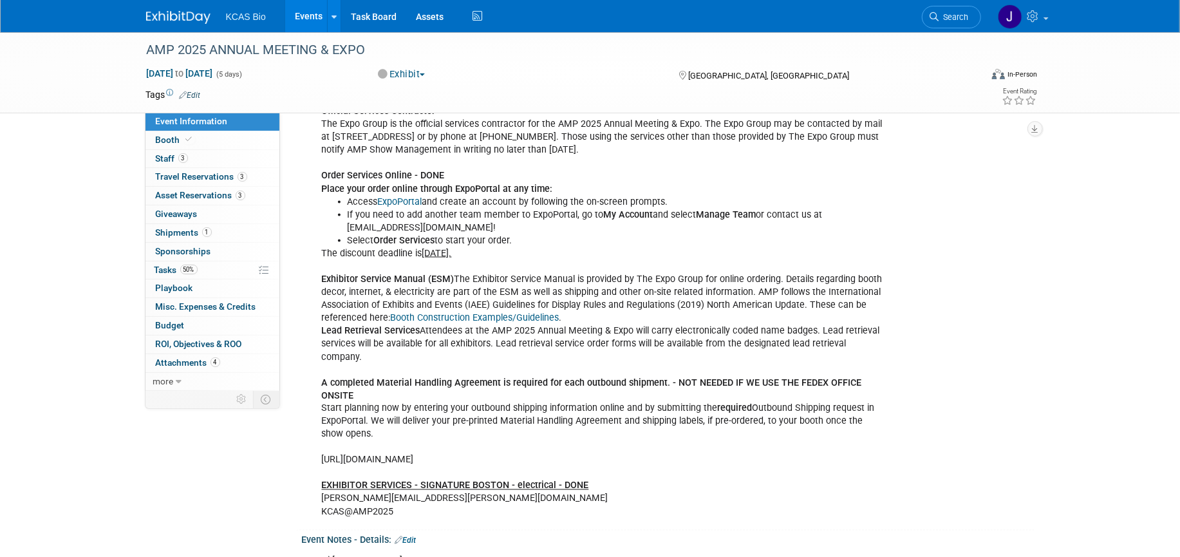
scroll to position [1372, 0]
click at [356, 390] on div "Jocelyn Friedrich - jfriedrich@amp.org EXHIBITORS PORTAL : REGISTRATION, CO INF…" at bounding box center [603, 12] width 580 height 1021
click at [355, 384] on div "Jocelyn Friedrich - jfriedrich@amp.org EXHIBITORS PORTAL : REGISTRATION, CO INF…" at bounding box center [603, 12] width 580 height 1021
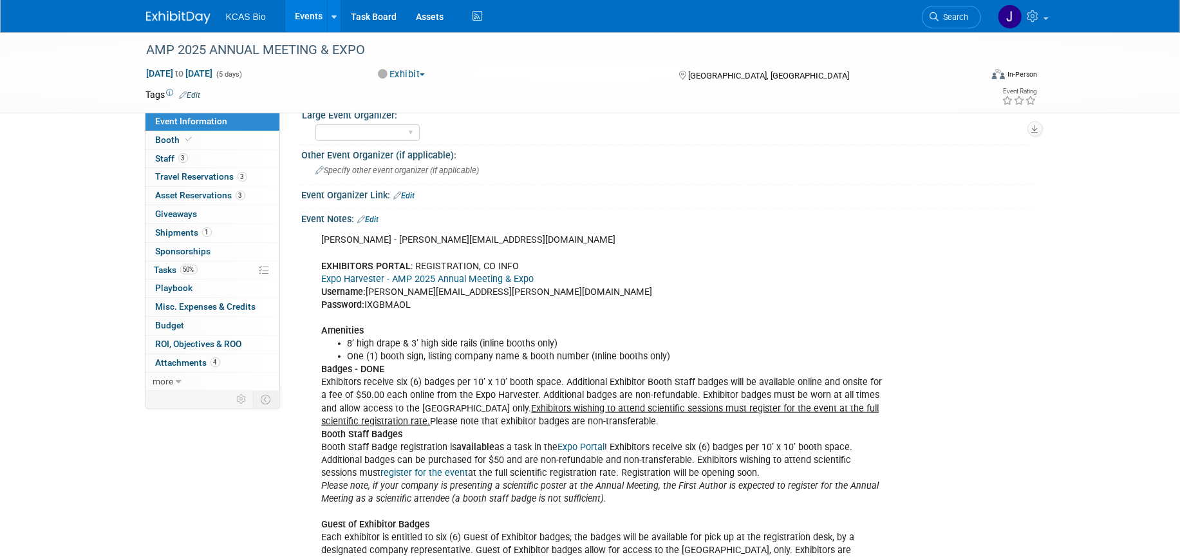
scroll to position [648, 0]
click at [374, 222] on link "Edit" at bounding box center [368, 218] width 21 height 9
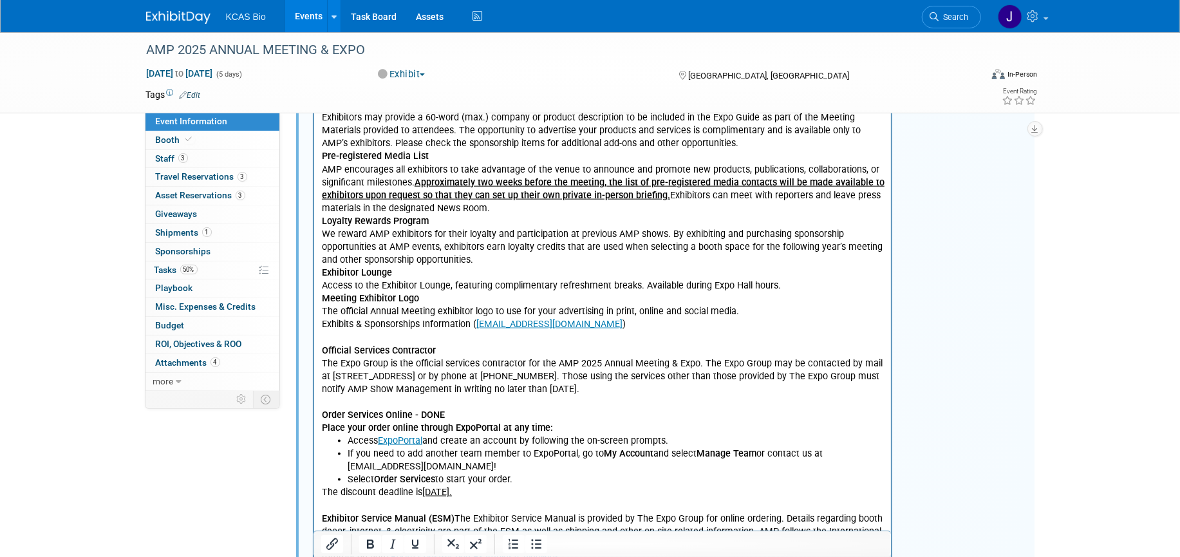
scroll to position [1452, 0]
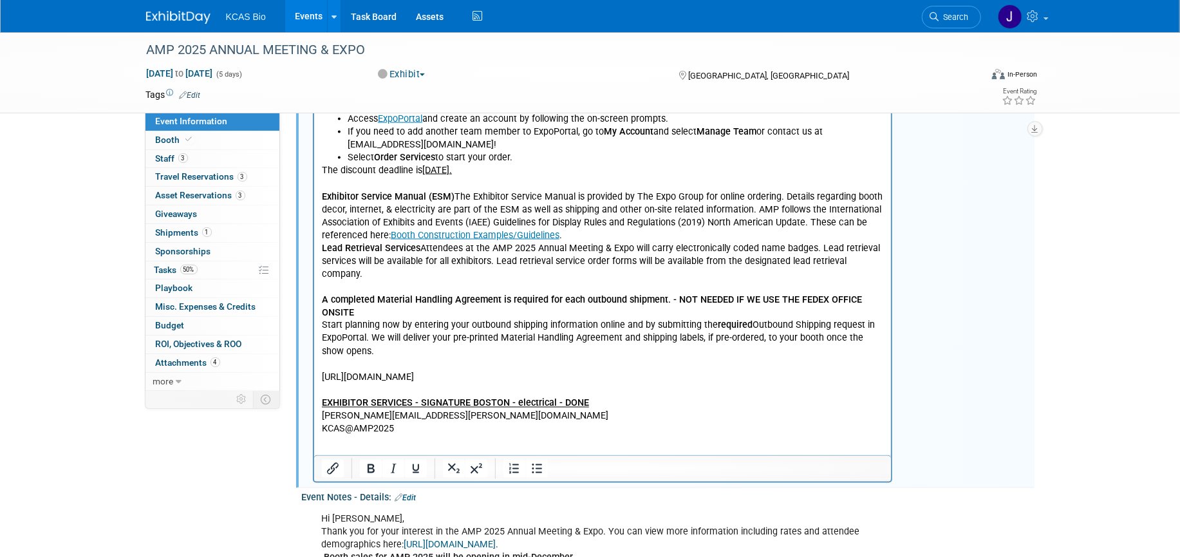
click at [358, 300] on p "The discount deadline is Monday, October 13, 2025. Exhibitor Service Manual (ES…" at bounding box center [602, 301] width 563 height 272
click at [752, 419] on p "The discount deadline is Monday, October 13, 2025. Exhibitor Service Manual (ES…" at bounding box center [602, 301] width 563 height 272
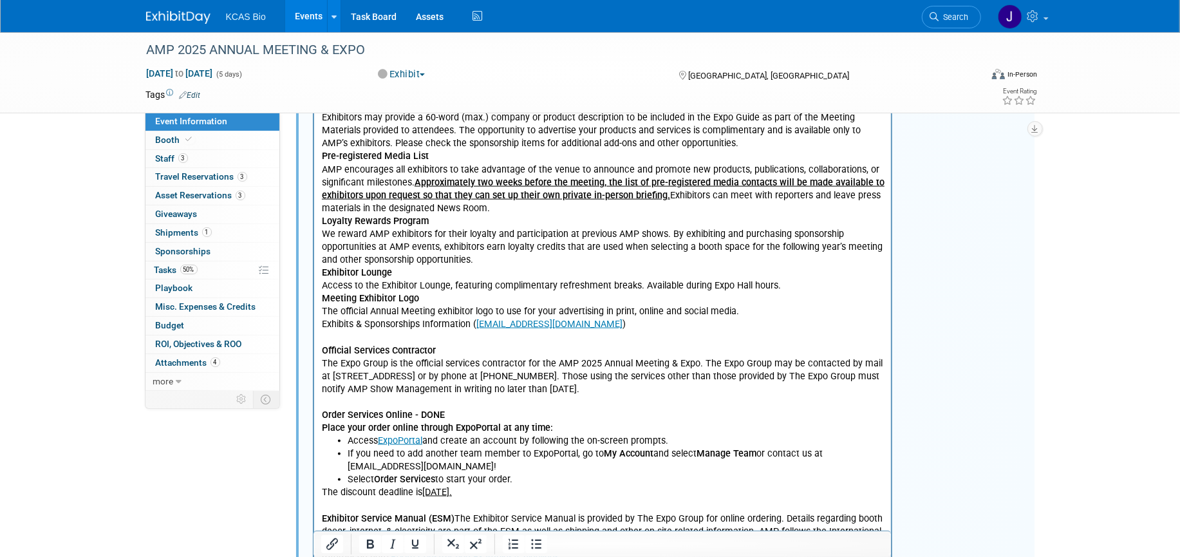
scroll to position [728, 0]
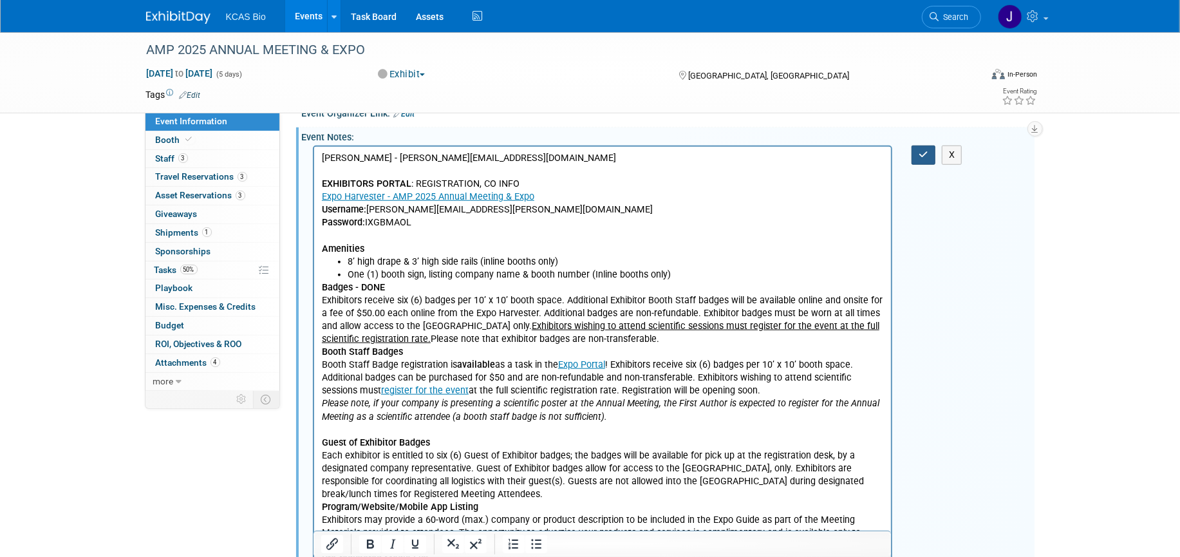
click at [916, 164] on button "button" at bounding box center [923, 154] width 24 height 19
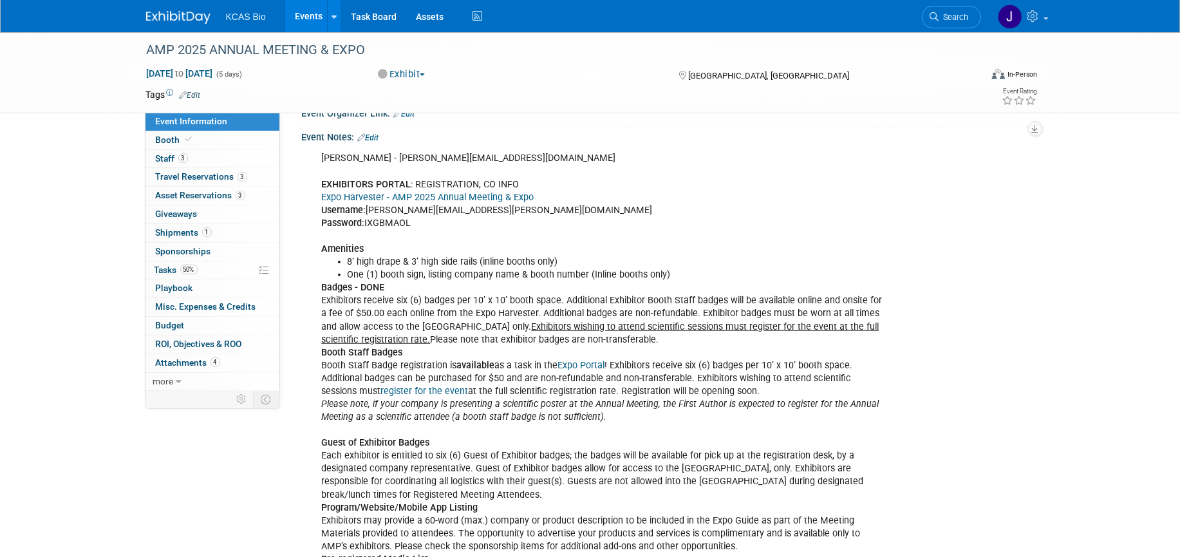
click at [158, 259] on link "0 Sponsorships 0" at bounding box center [212, 252] width 134 height 18
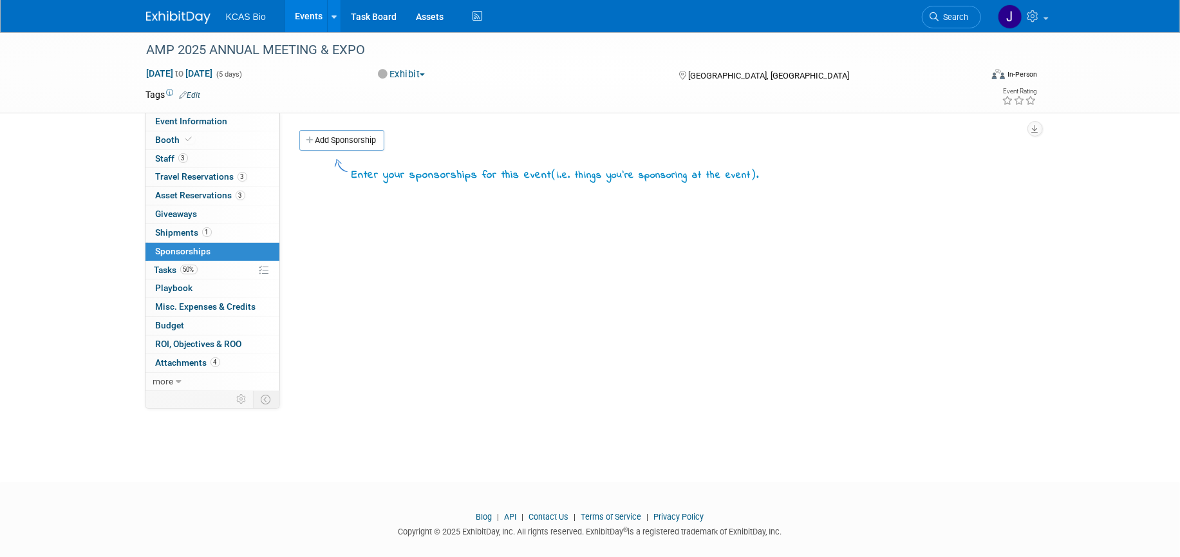
click at [159, 261] on link "50% Tasks 50%" at bounding box center [212, 270] width 134 height 18
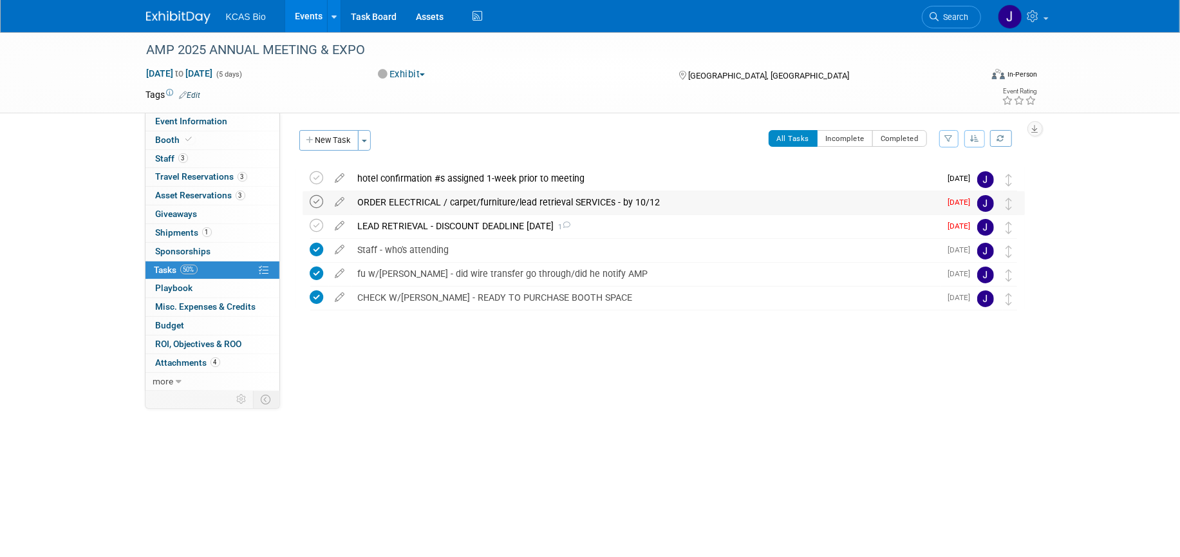
click at [320, 199] on icon at bounding box center [317, 202] width 14 height 14
click at [319, 221] on icon at bounding box center [317, 226] width 14 height 14
click at [942, 17] on span "Search" at bounding box center [954, 17] width 30 height 10
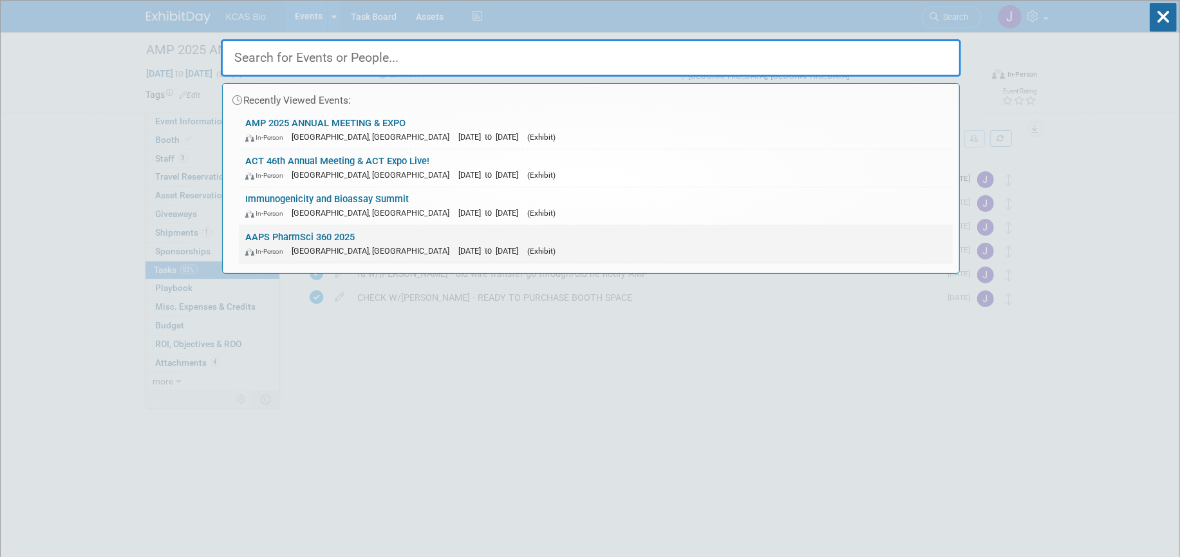
click at [291, 236] on link "AAPS PharmSci 360 2025 In-Person San Antonio, TX Nov 9, 2025 to Nov 12, 2025 (E…" at bounding box center [596, 243] width 714 height 37
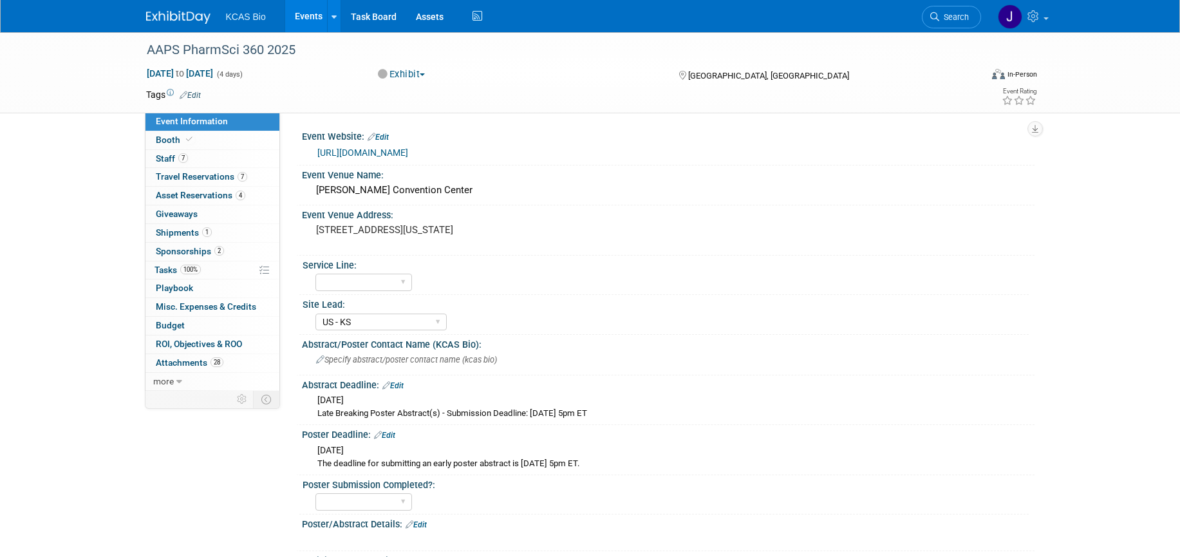
select select "US - KS"
click at [167, 270] on span "Tasks 100%" at bounding box center [177, 270] width 46 height 10
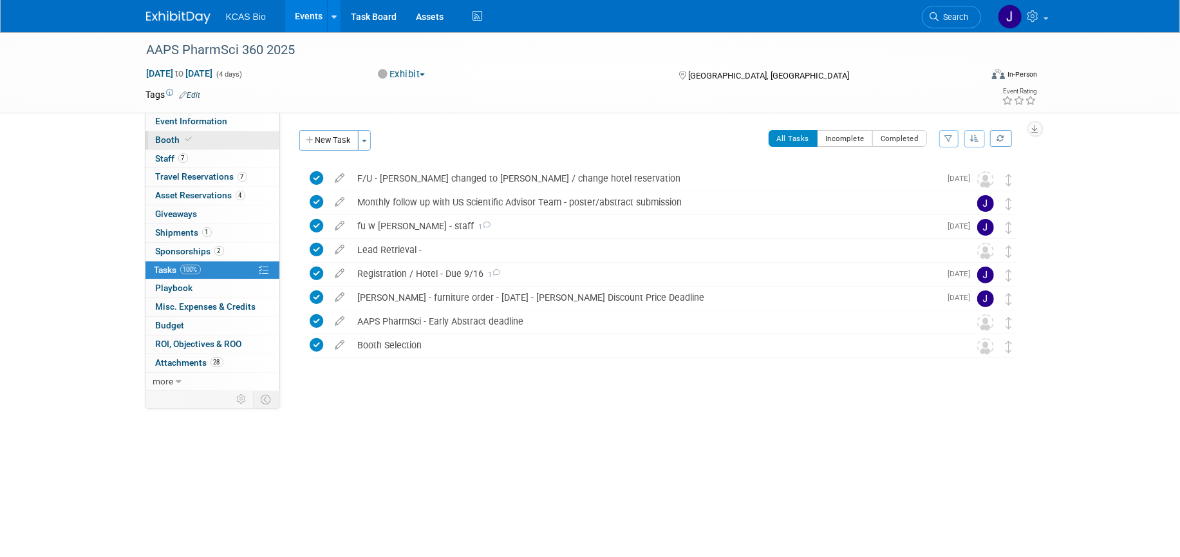
click at [164, 140] on span "Booth" at bounding box center [175, 140] width 39 height 10
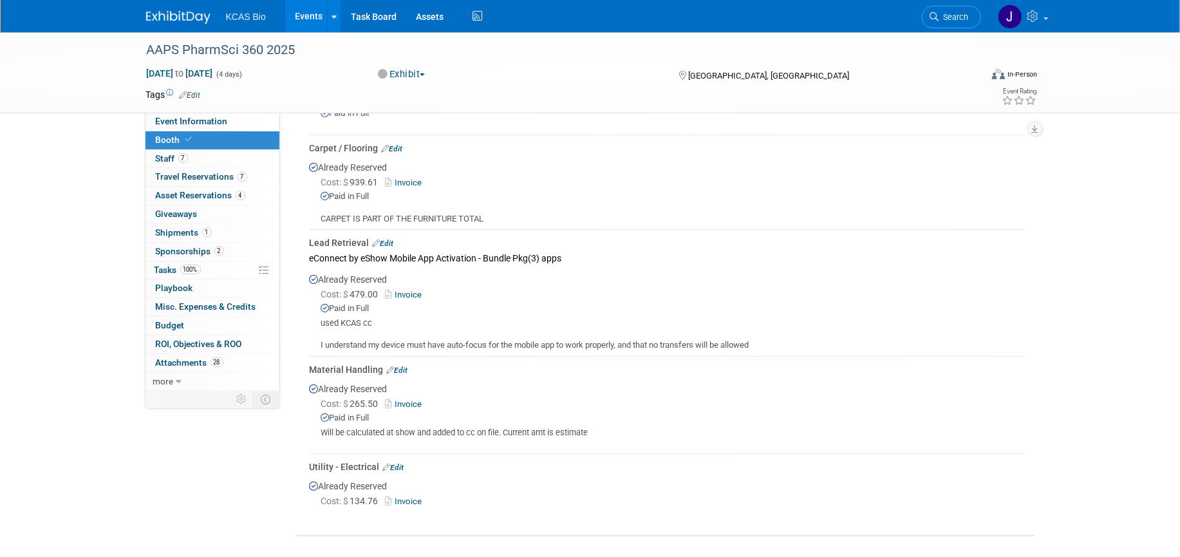
scroll to position [455, 0]
click at [162, 232] on span "Shipments 1" at bounding box center [184, 232] width 56 height 10
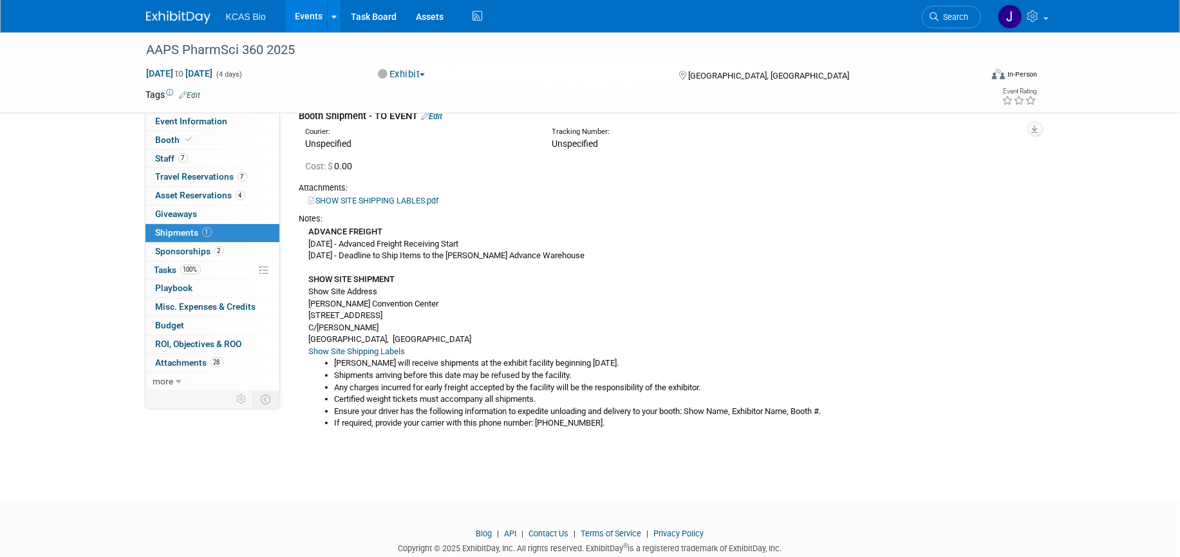
scroll to position [0, 0]
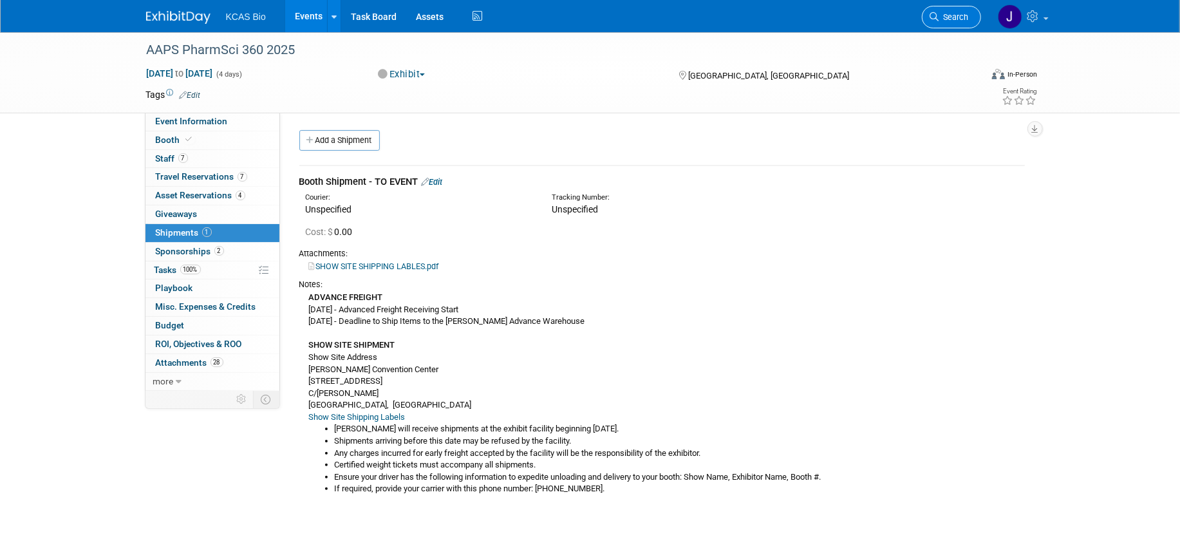
click at [944, 8] on link "Search" at bounding box center [951, 17] width 59 height 23
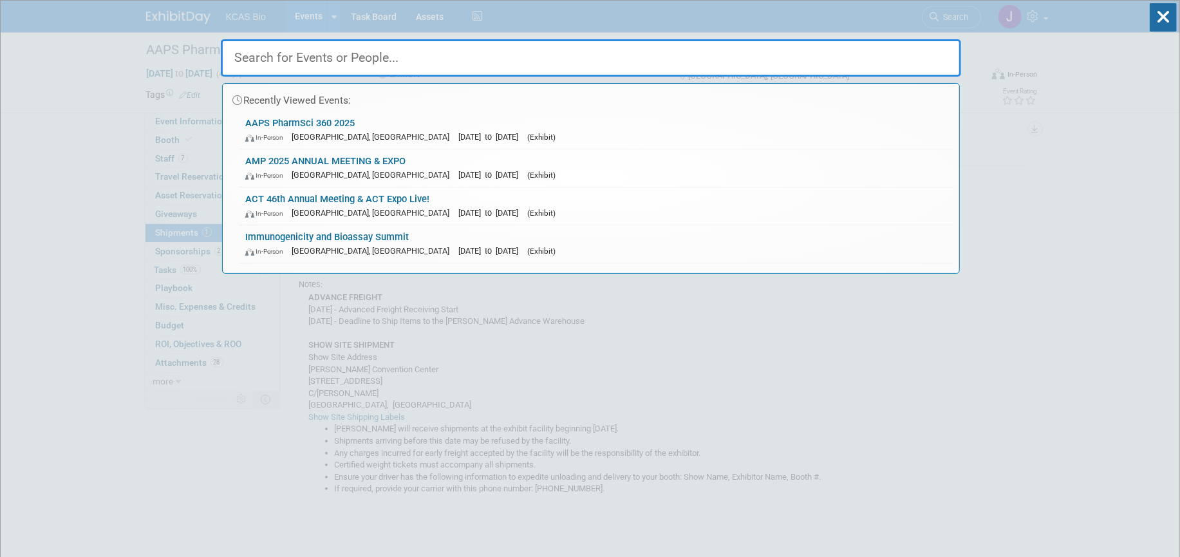
click at [261, 198] on link "ACT 46th Annual Meeting & ACT Expo Live! In-Person Phoenix, AZ Nov 16, 2025 to …" at bounding box center [596, 205] width 714 height 37
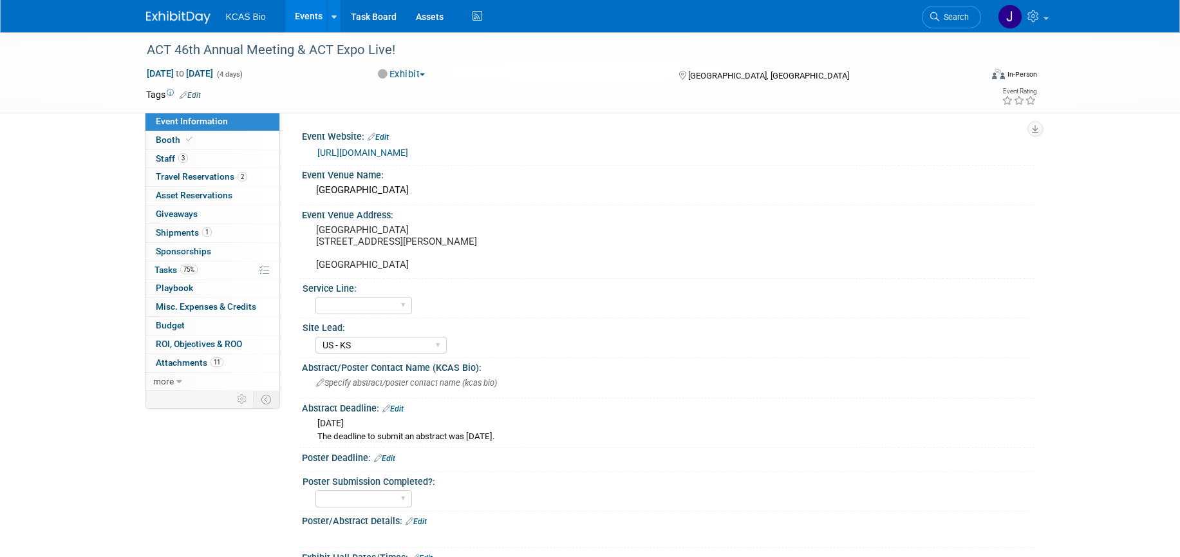
select select "US - KS"
click at [165, 140] on span "Booth" at bounding box center [175, 140] width 39 height 10
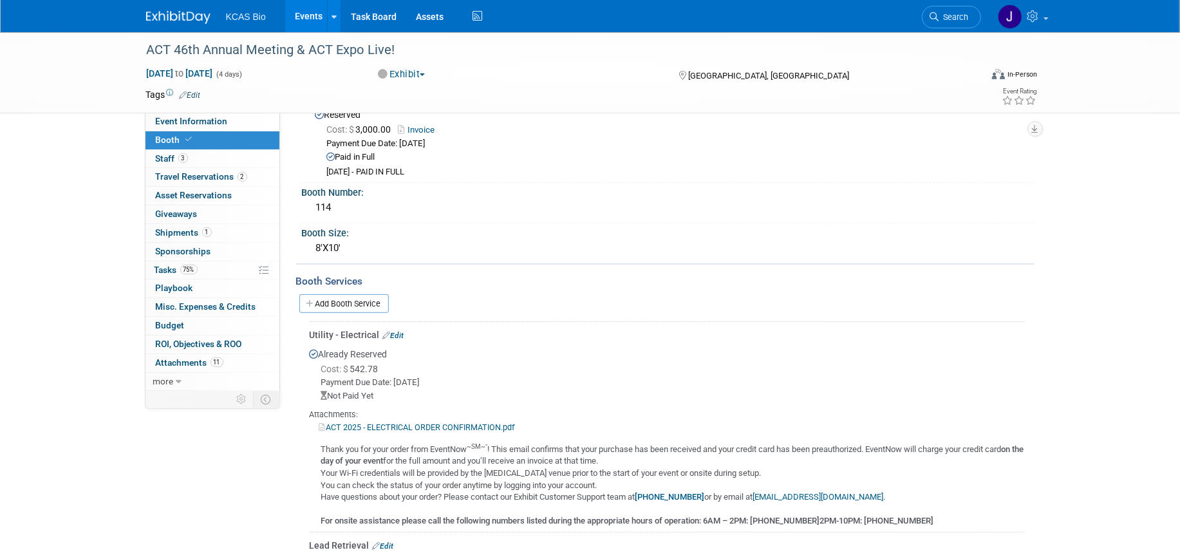
scroll to position [161, 0]
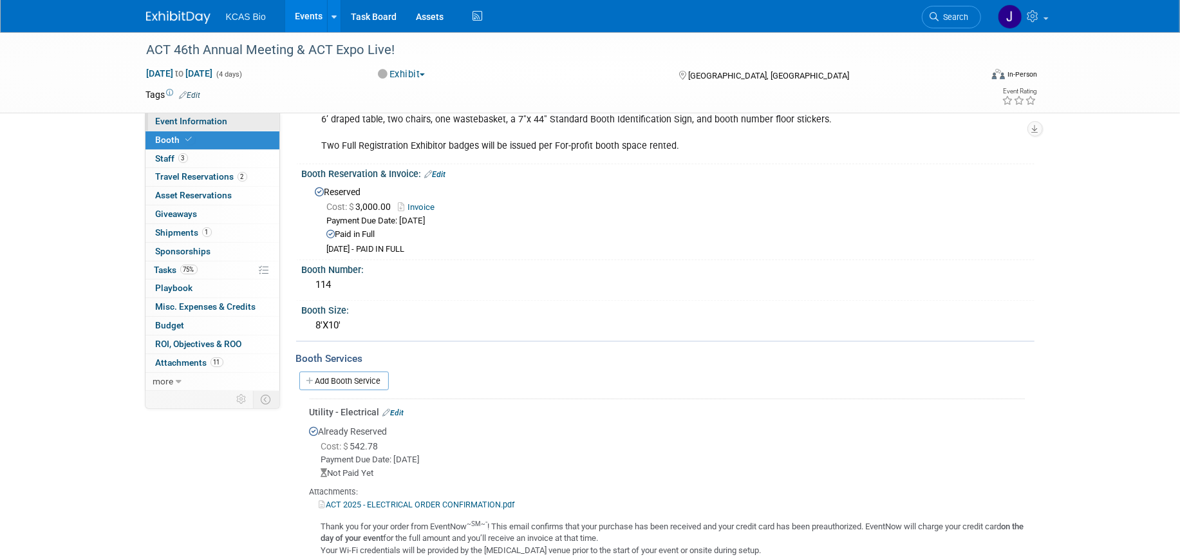
click at [205, 119] on span "Event Information" at bounding box center [192, 121] width 72 height 10
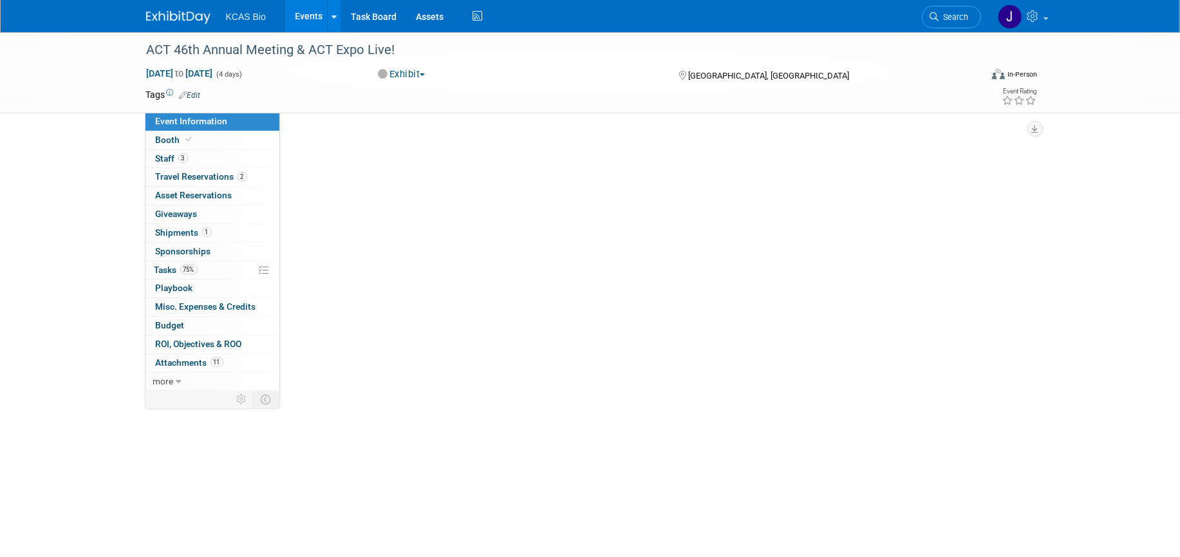
scroll to position [0, 0]
select select "US - KS"
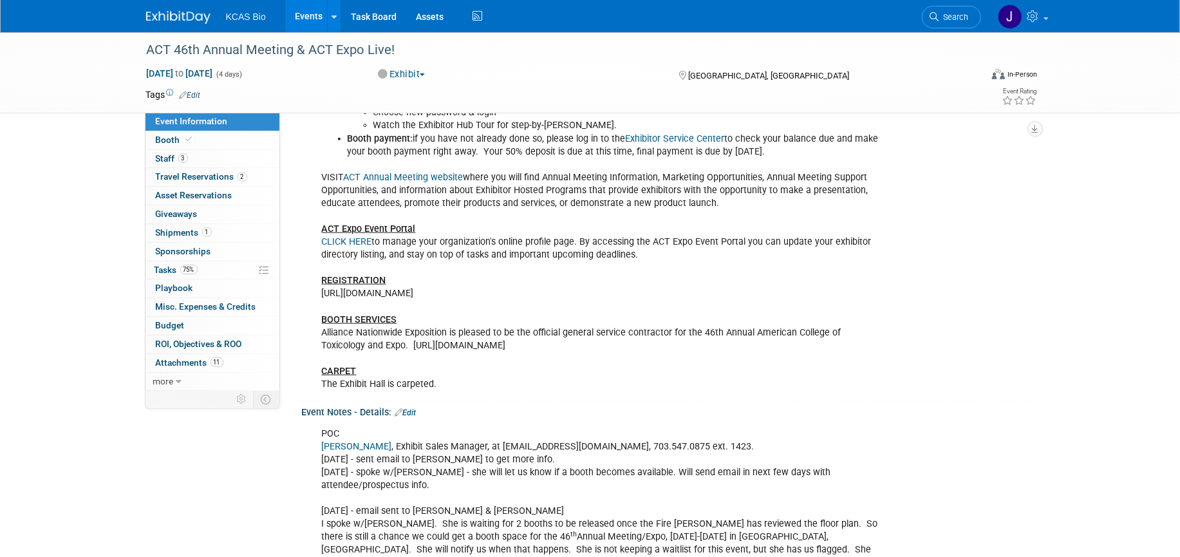
scroll to position [966, 0]
click at [408, 283] on div "Chris F would like to consider being on a booth back up list if budget allows. …" at bounding box center [603, 162] width 580 height 465
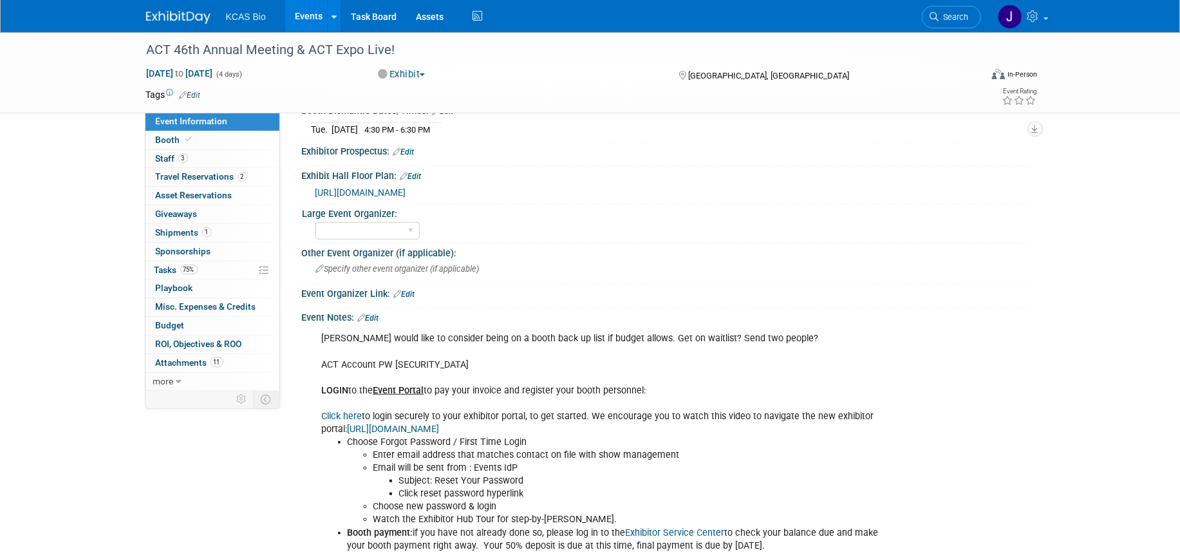
scroll to position [563, 0]
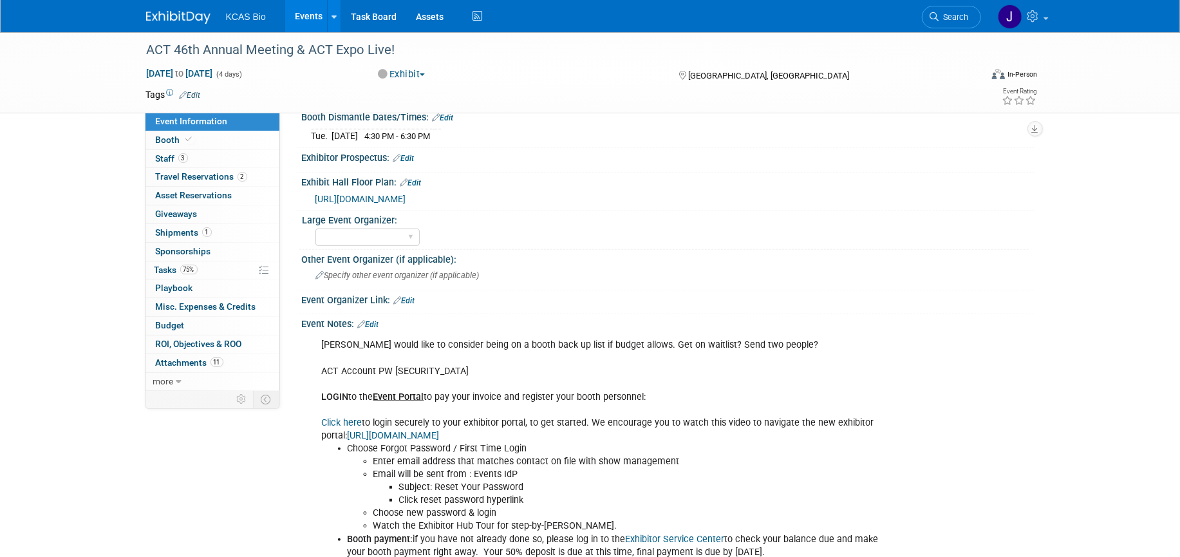
click at [379, 329] on link "Edit" at bounding box center [368, 324] width 21 height 9
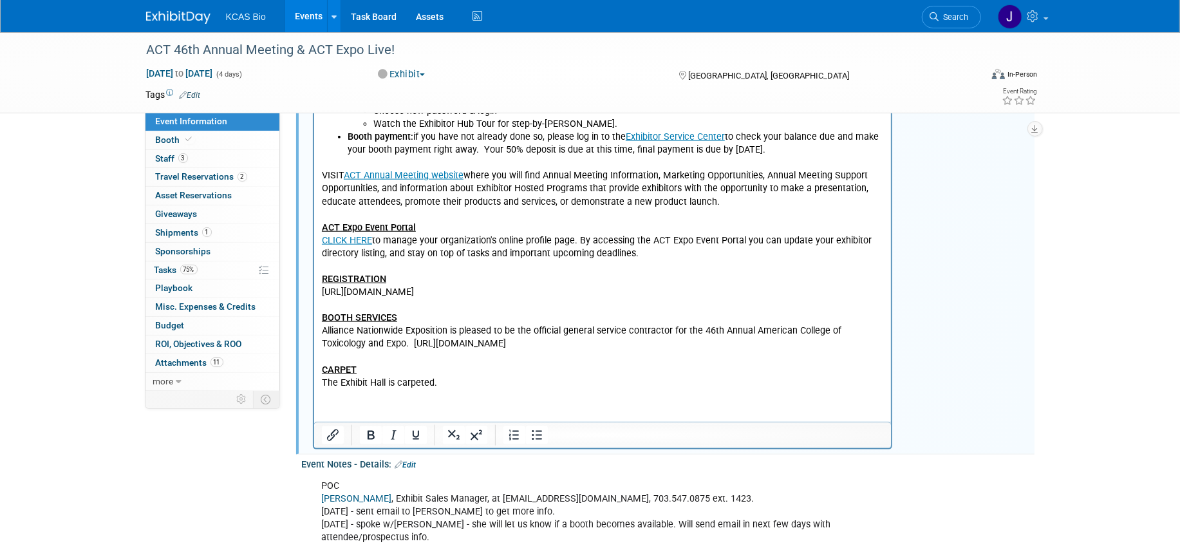
scroll to position [966, 0]
click at [389, 280] on p "VISIT ACT Annual Meeting website where you will find Annual Meeting Information…" at bounding box center [602, 272] width 563 height 232
click at [404, 321] on p "VISIT ACT Annual Meeting website where you will find Annual Meeting Information…" at bounding box center [602, 272] width 563 height 232
click at [575, 381] on p "VISIT ACT Annual Meeting website where you will find Annual Meeting Information…" at bounding box center [602, 272] width 563 height 232
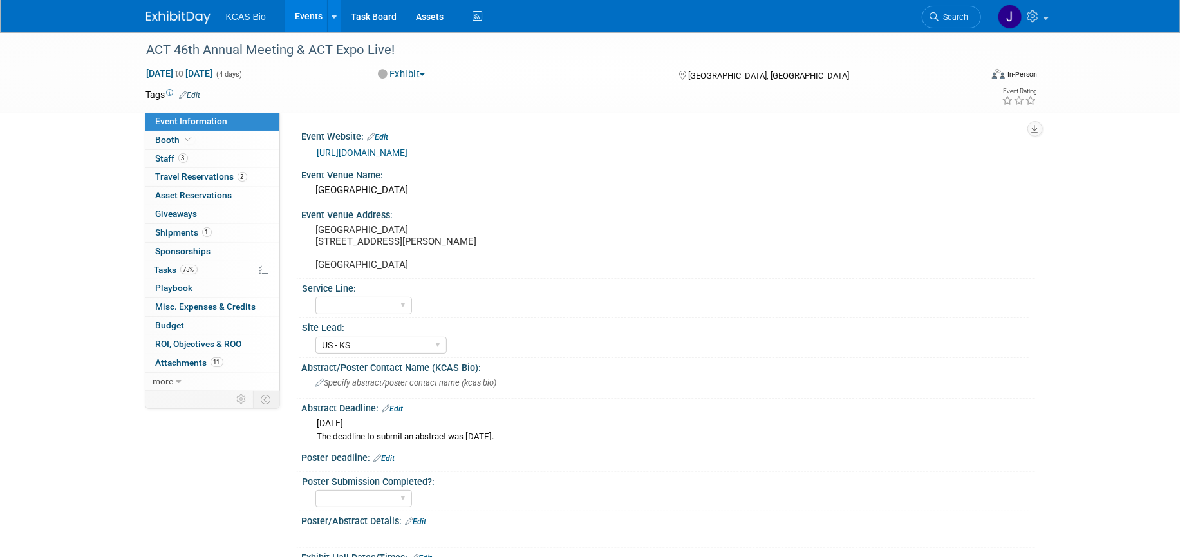
scroll to position [402, 0]
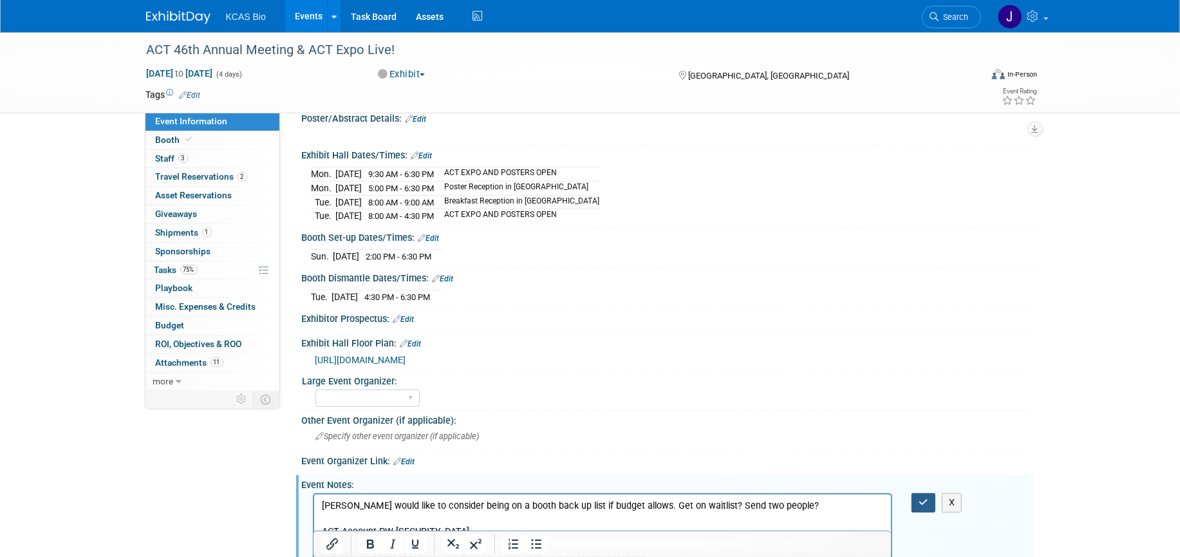
click at [922, 507] on icon "button" at bounding box center [924, 502] width 10 height 9
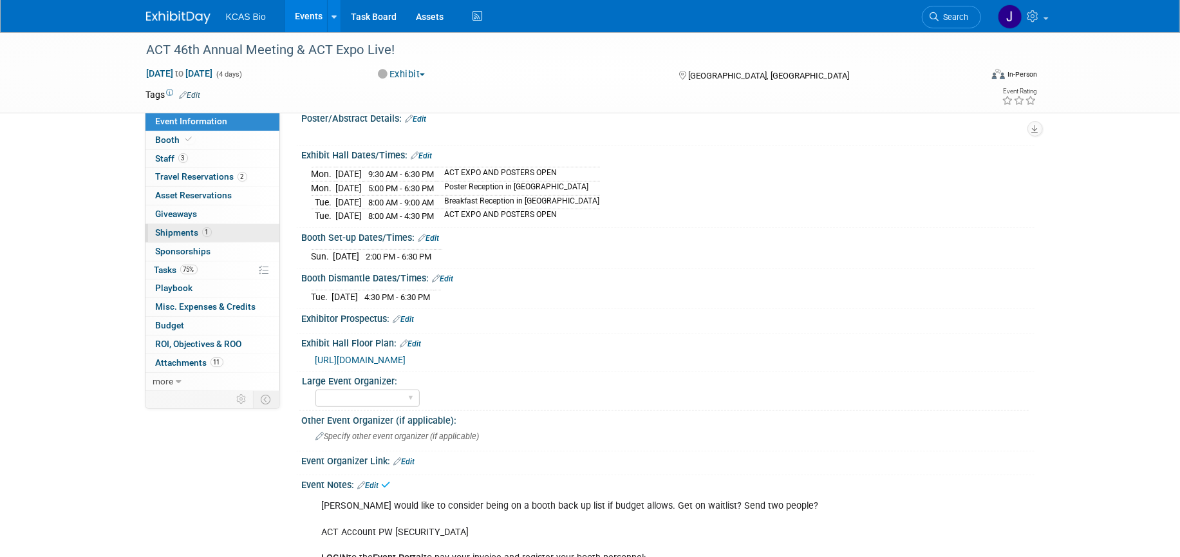
click at [173, 229] on span "Shipments 1" at bounding box center [184, 232] width 56 height 10
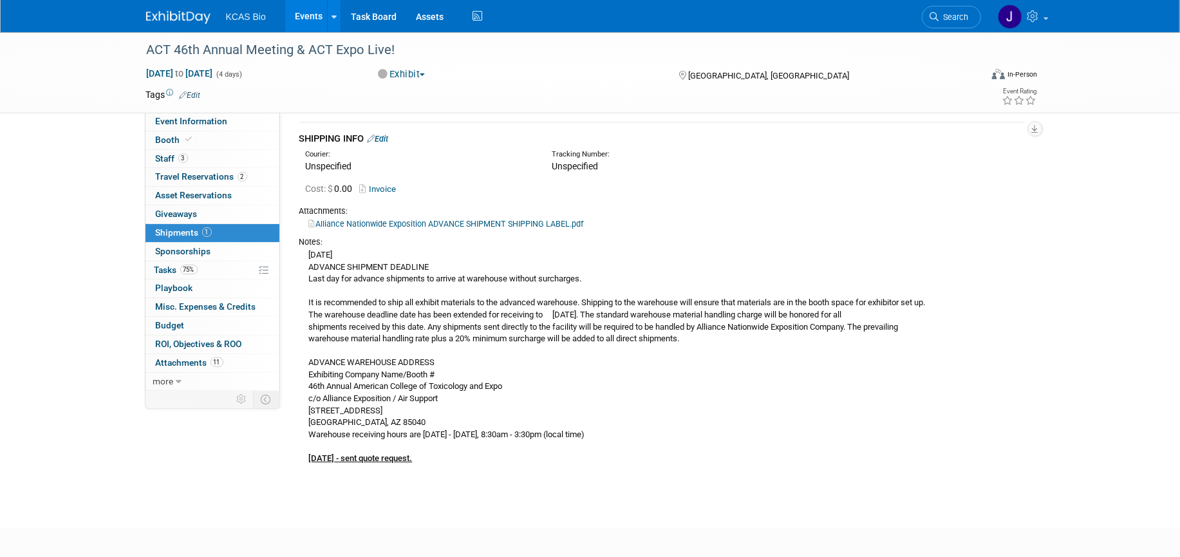
scroll to position [0, 0]
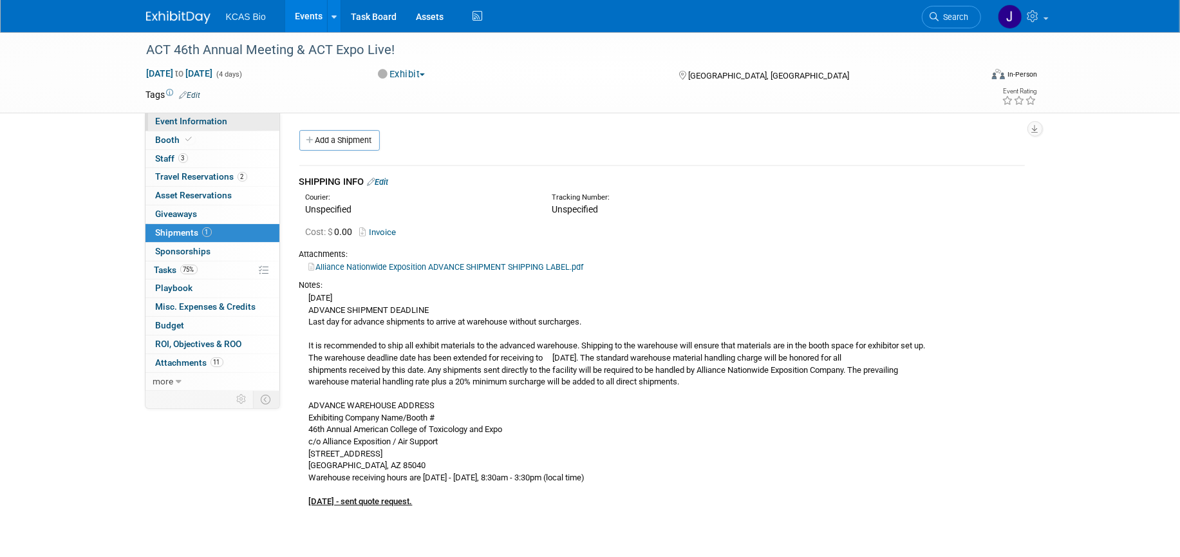
click at [192, 122] on span "Event Information" at bounding box center [192, 121] width 72 height 10
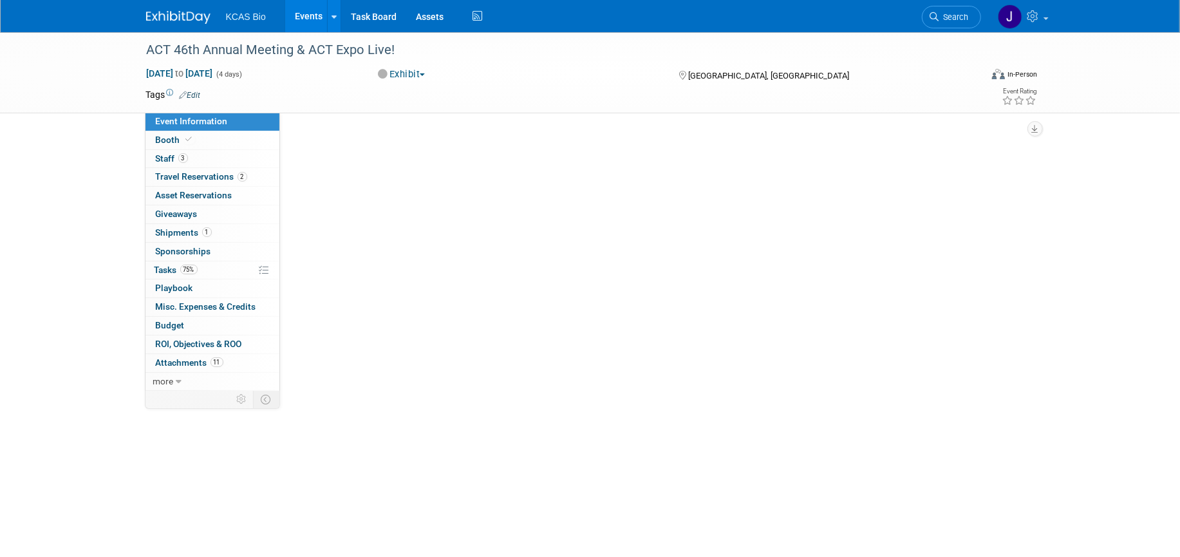
select select "US - KS"
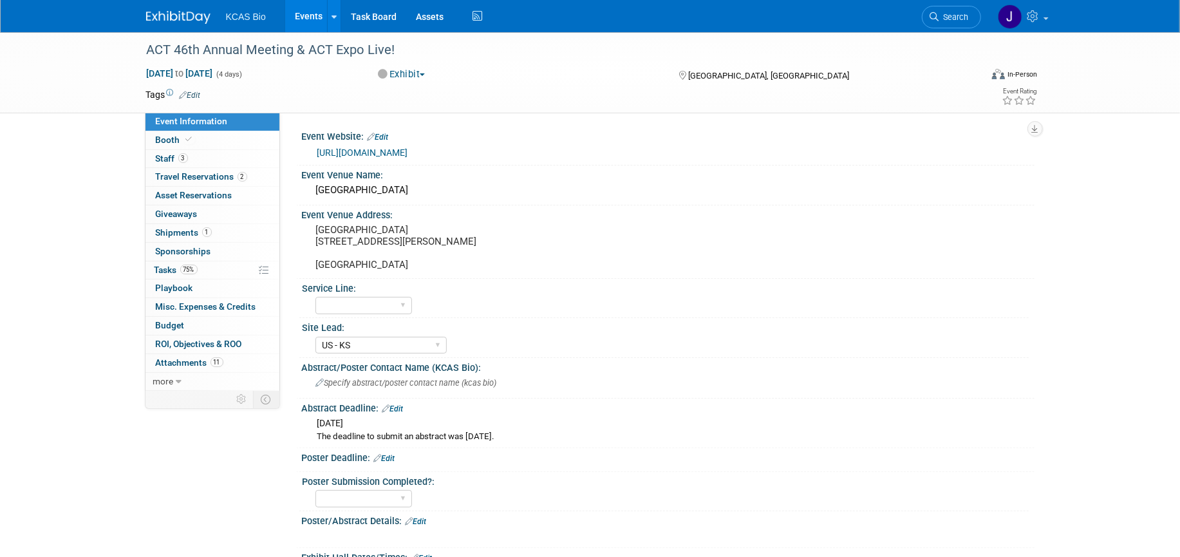
click at [408, 149] on link "[URL][DOMAIN_NAME]" at bounding box center [362, 152] width 91 height 10
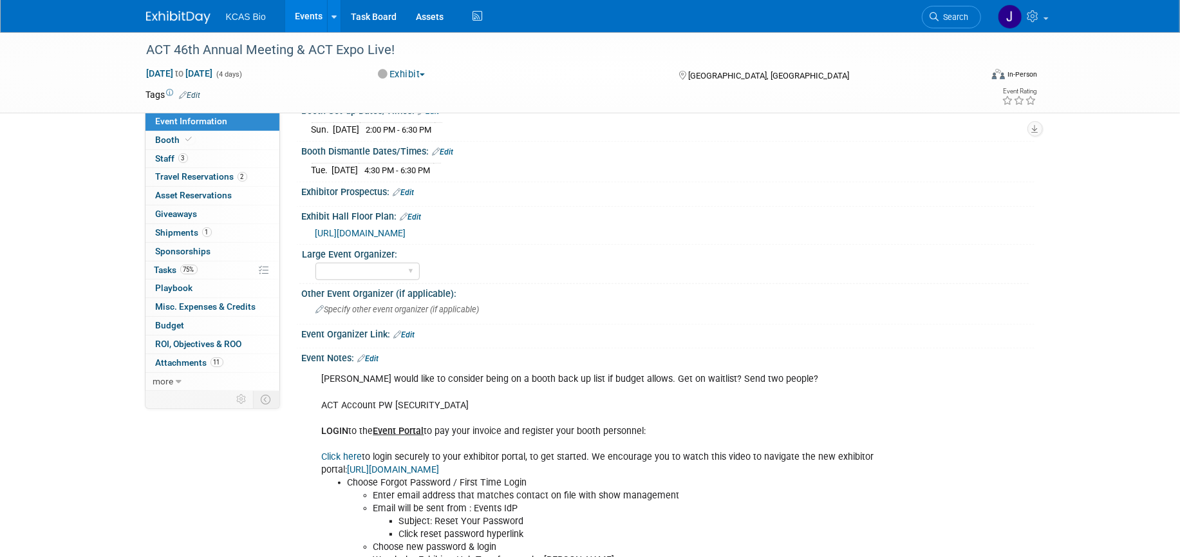
scroll to position [644, 0]
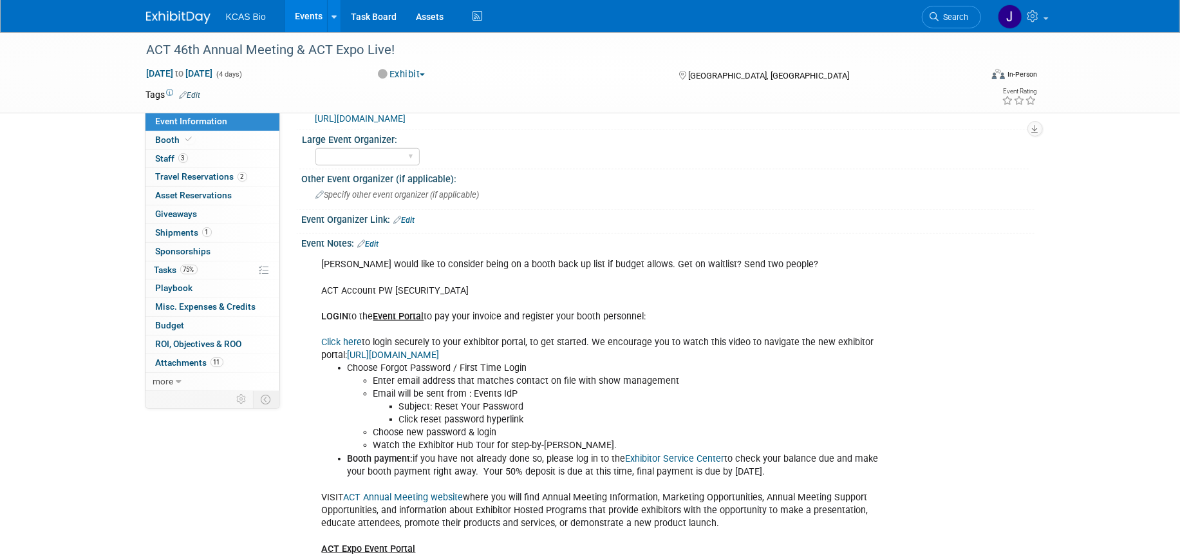
click at [336, 348] on link "Click here" at bounding box center [342, 342] width 41 height 11
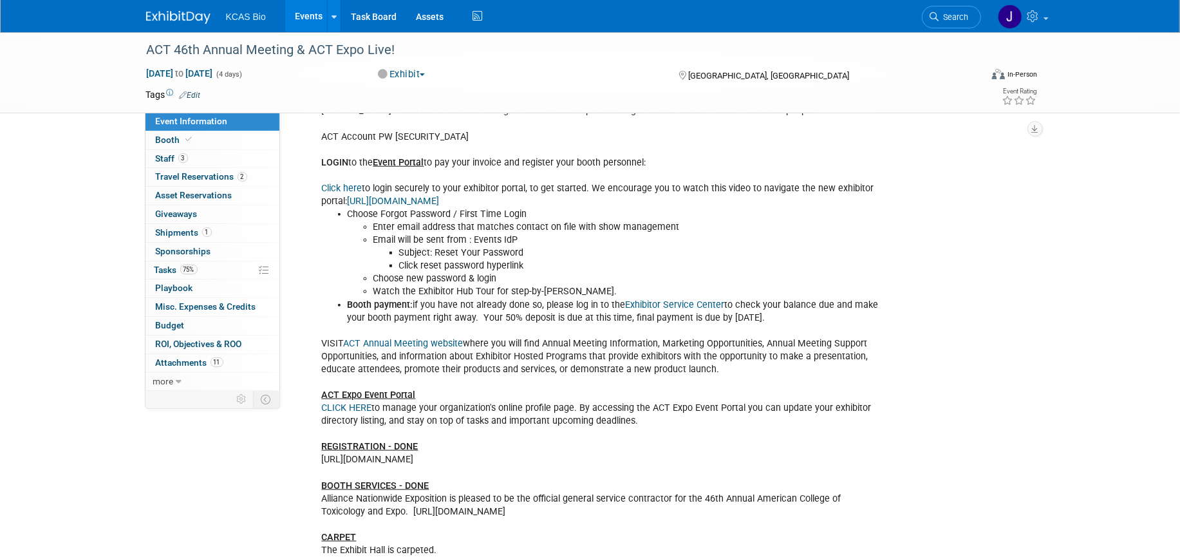
scroll to position [805, 0]
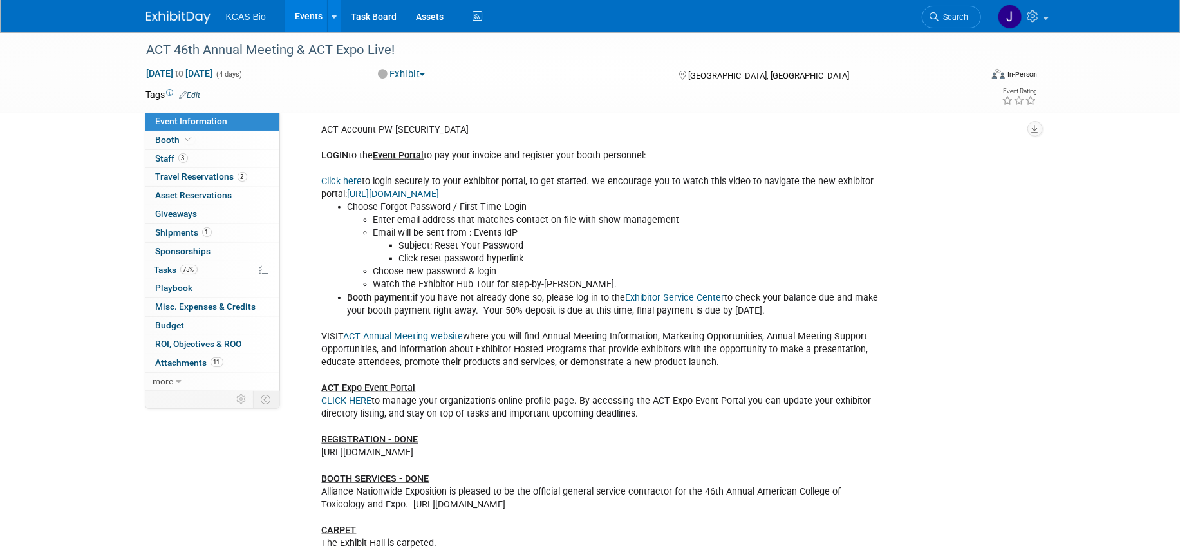
click at [353, 406] on link "CLICK HERE" at bounding box center [347, 400] width 50 height 11
click at [162, 135] on span "Booth" at bounding box center [175, 140] width 39 height 10
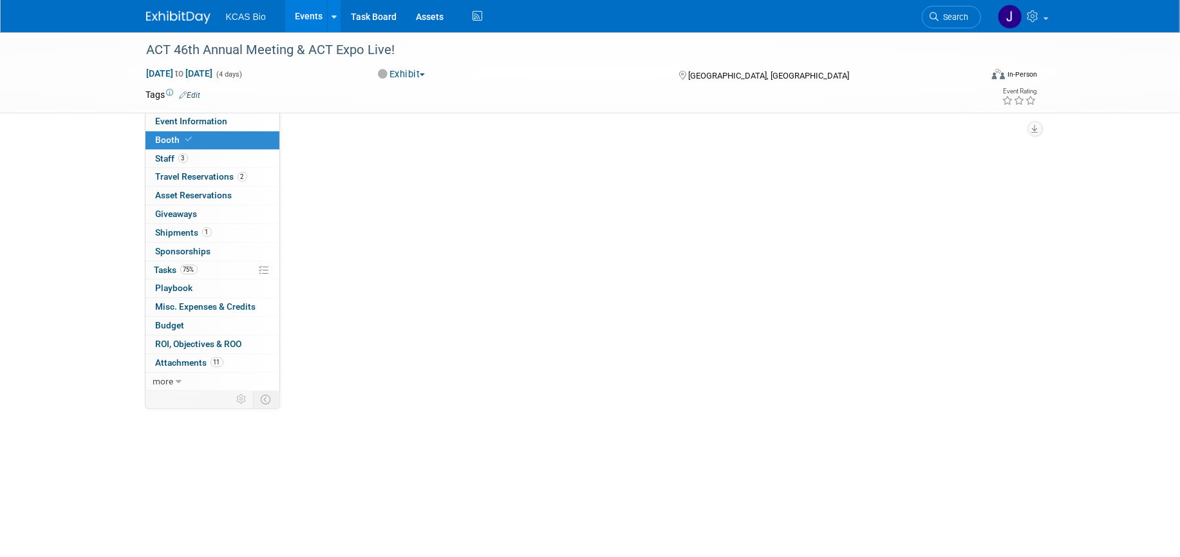
scroll to position [0, 0]
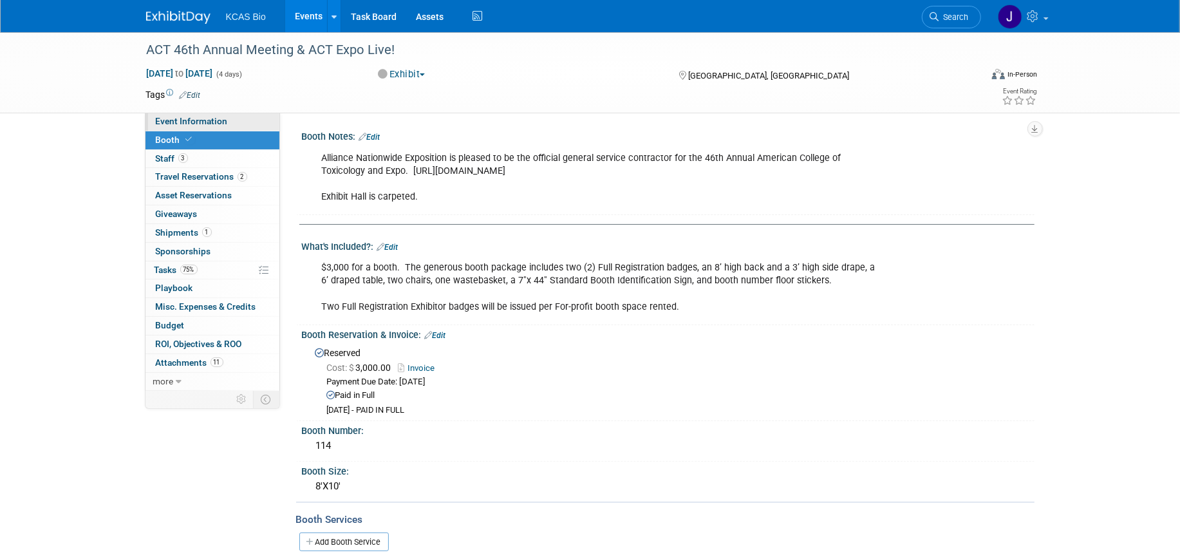
click at [195, 115] on link "Event Information" at bounding box center [212, 122] width 134 height 18
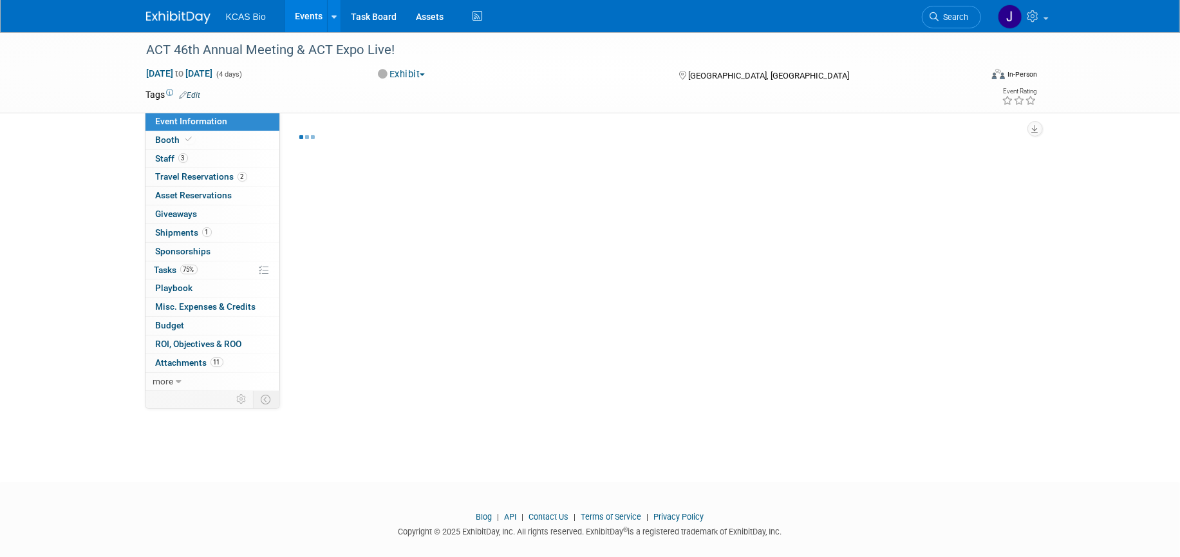
select select "US - KS"
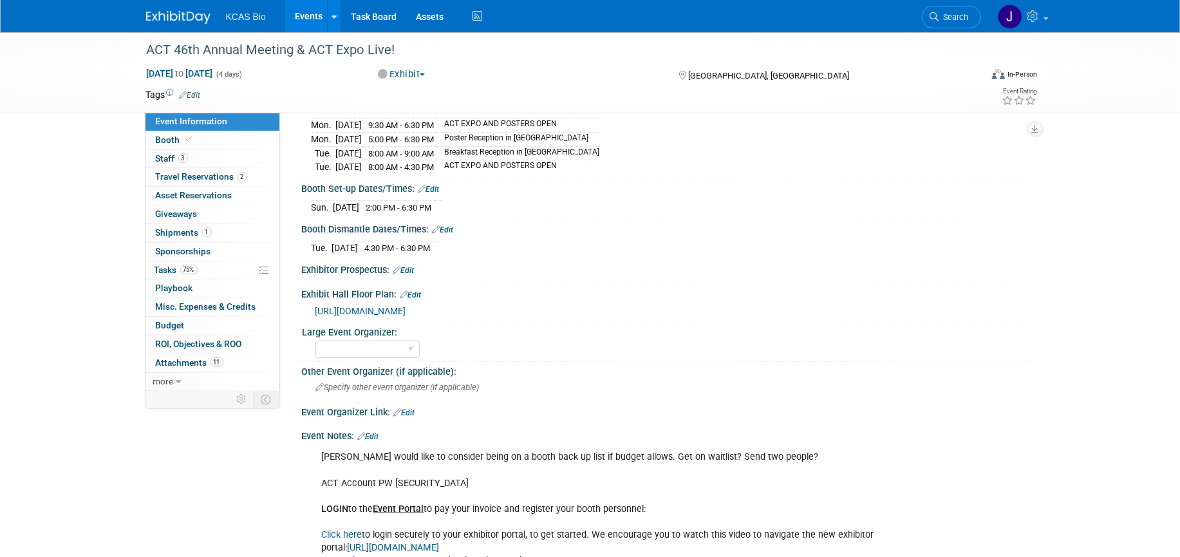
scroll to position [446, 0]
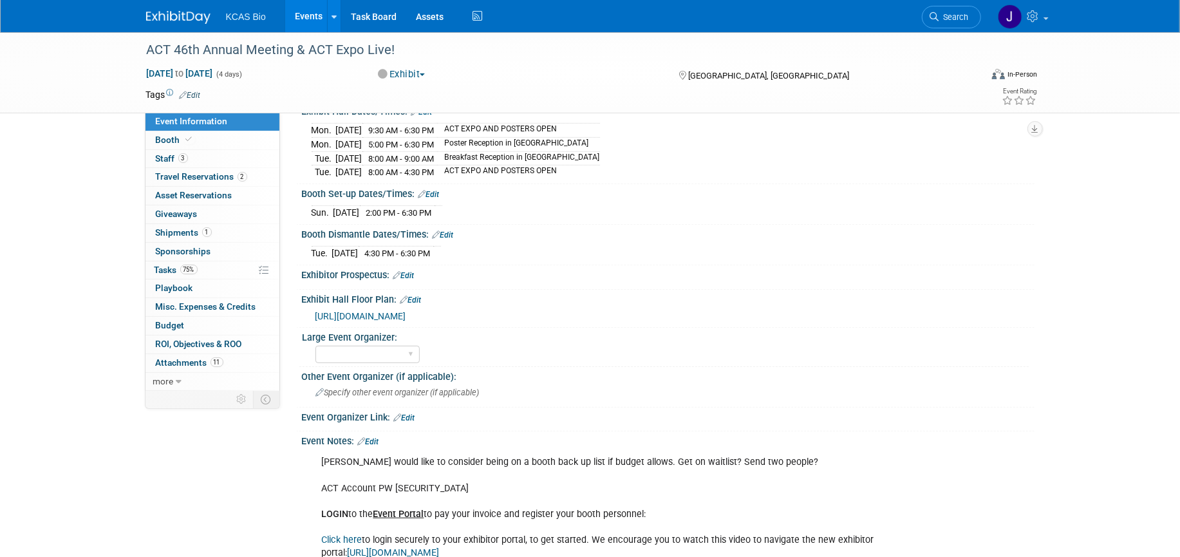
click at [375, 443] on link "Edit" at bounding box center [368, 441] width 21 height 9
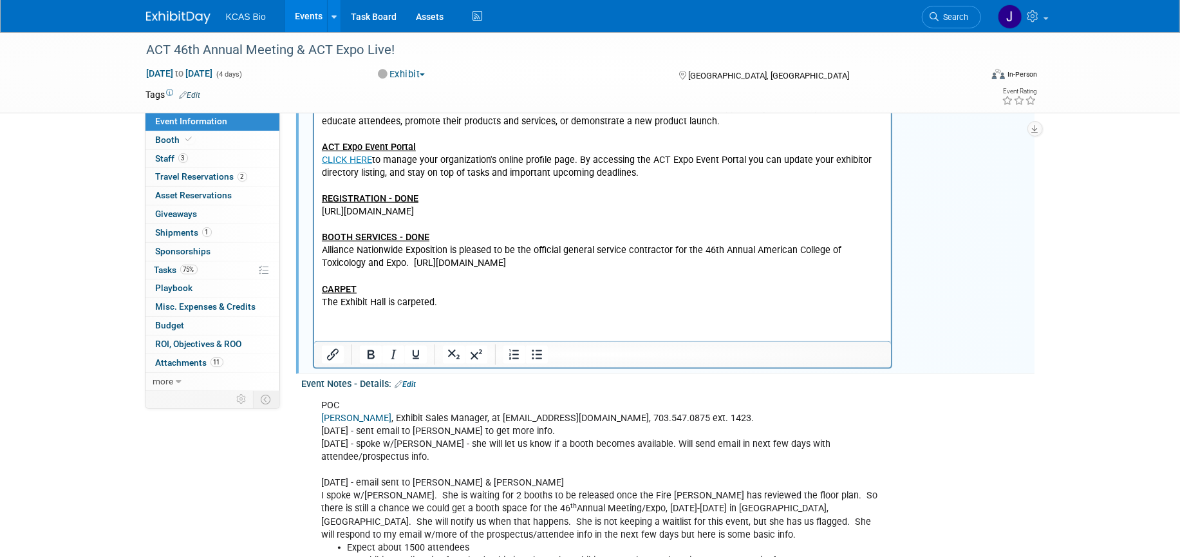
scroll to position [1090, 0]
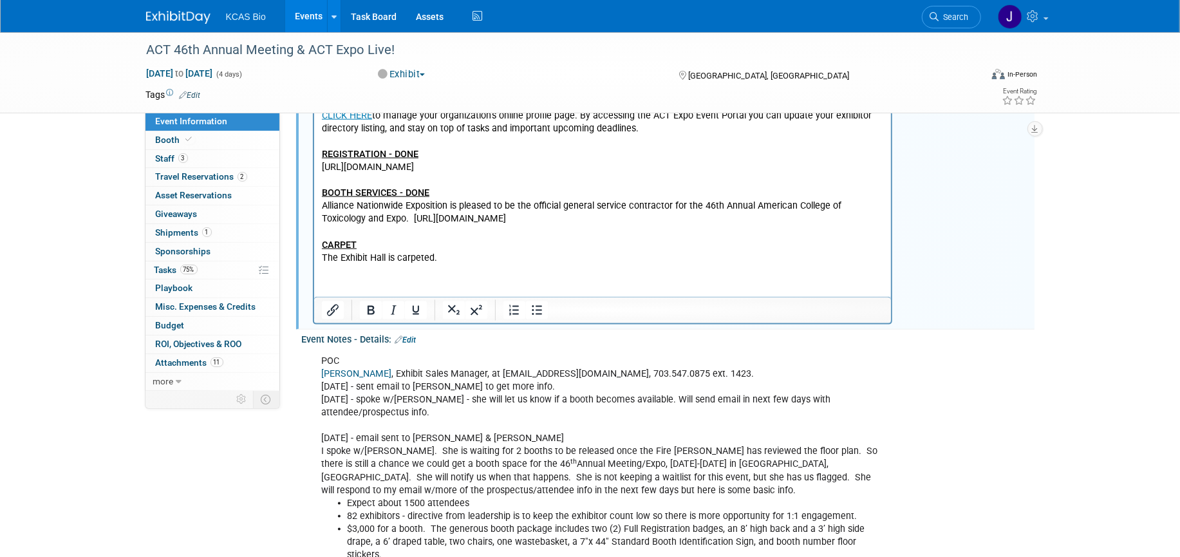
click at [443, 253] on p "VISIT ACT Annual Meeting website where you will find Annual Meeting Information…" at bounding box center [602, 148] width 563 height 232
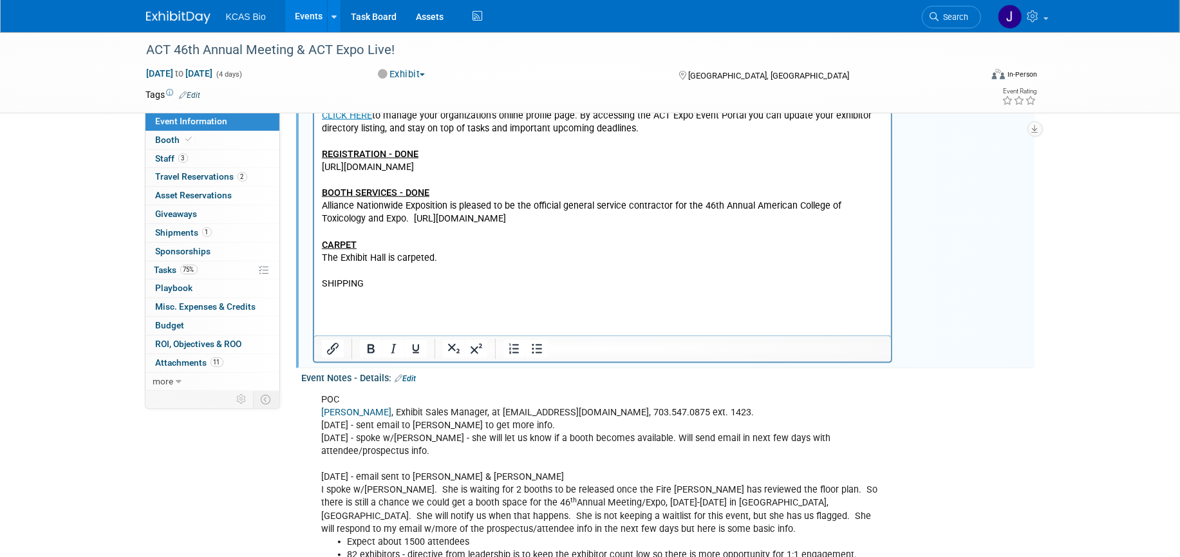
click at [342, 288] on p "SHIPPING" at bounding box center [602, 284] width 563 height 13
click at [369, 353] on icon "Bold" at bounding box center [370, 348] width 7 height 9
click at [418, 353] on icon "Underline" at bounding box center [415, 348] width 6 height 9
click at [331, 304] on html "Chris F would like to consider being on a booth back up list if budget allows. …" at bounding box center [601, 56] width 577 height 496
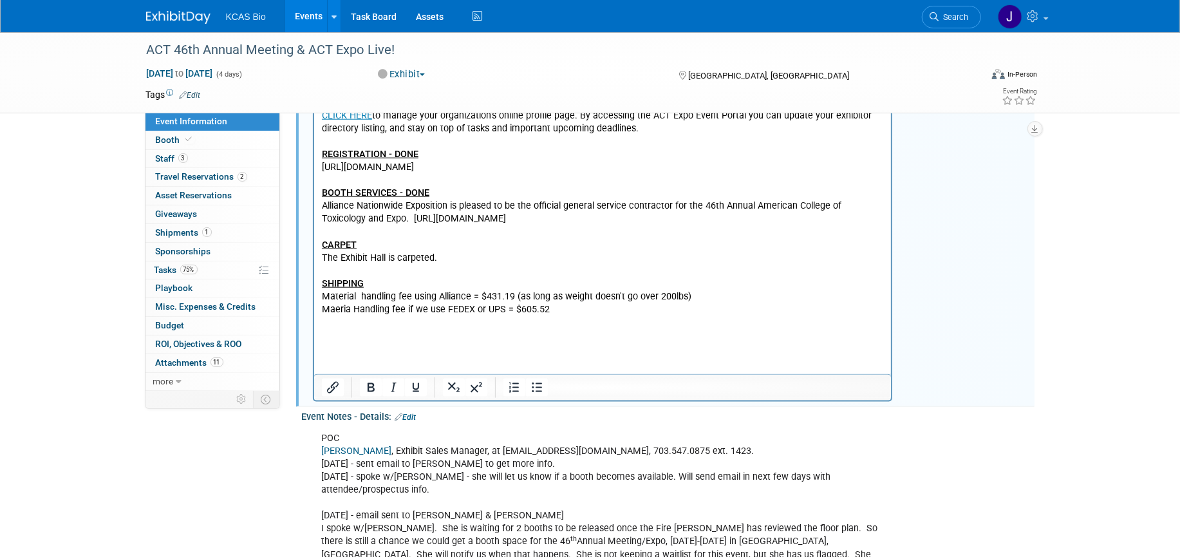
click at [333, 310] on p "Maeria Handling fee if we use FEDEX or UPS = $605.52" at bounding box center [602, 310] width 563 height 13
click at [353, 308] on p "Materia Handling fee if we use FEDEX or UPS = $605.52" at bounding box center [602, 310] width 563 height 13
click at [360, 328] on p "Rich Text Area. Press ALT-0 for help." at bounding box center [602, 323] width 563 height 13
click at [989, 286] on div "Chris F would like to consider being on a booth back up list if budget allows. …" at bounding box center [668, 102] width 733 height 601
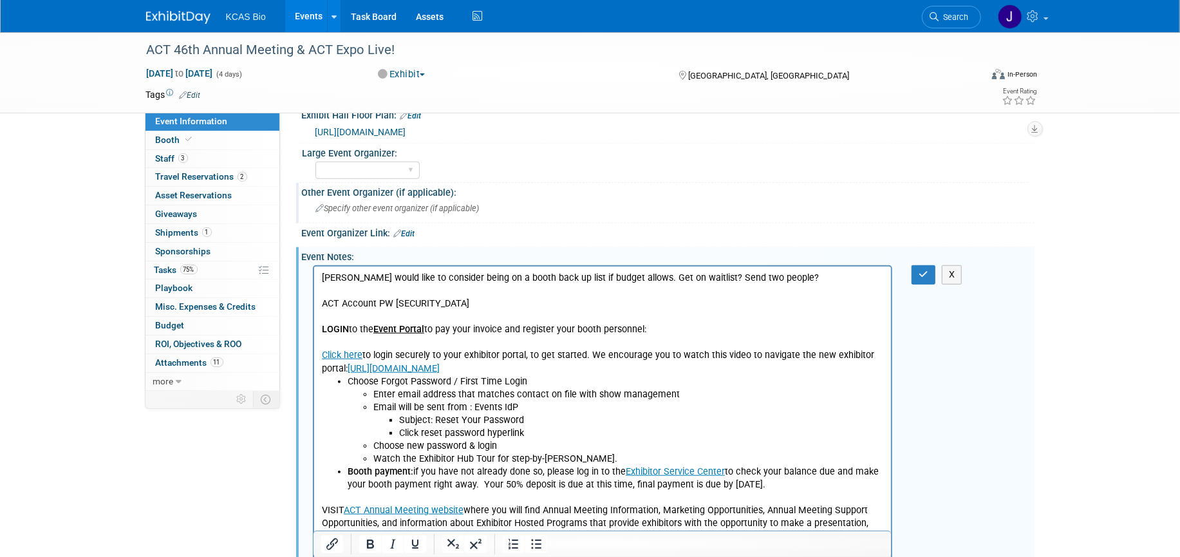
scroll to position [607, 0]
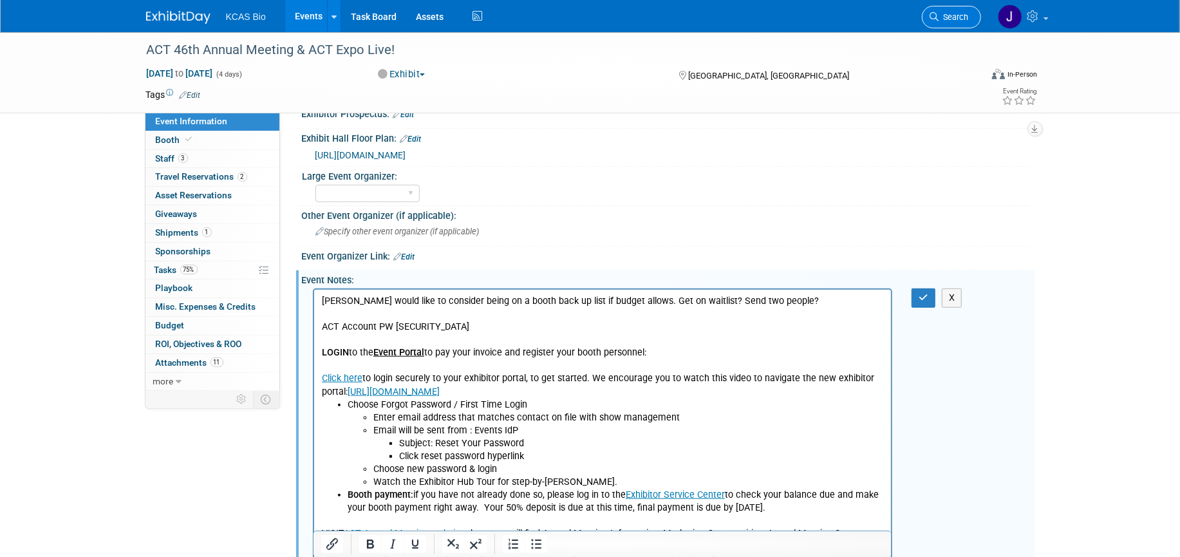
click at [965, 15] on span "Search" at bounding box center [954, 17] width 30 height 10
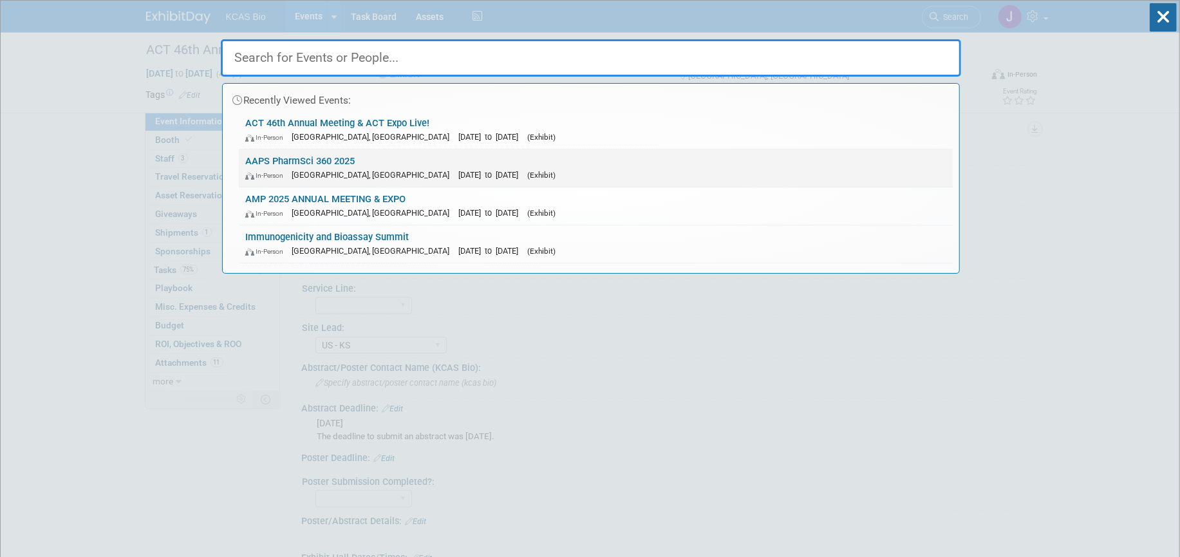
click at [297, 159] on link "AAPS PharmSci 360 2025 In-Person San Antonio, TX Nov 9, 2025 to Nov 12, 2025 (E…" at bounding box center [596, 167] width 714 height 37
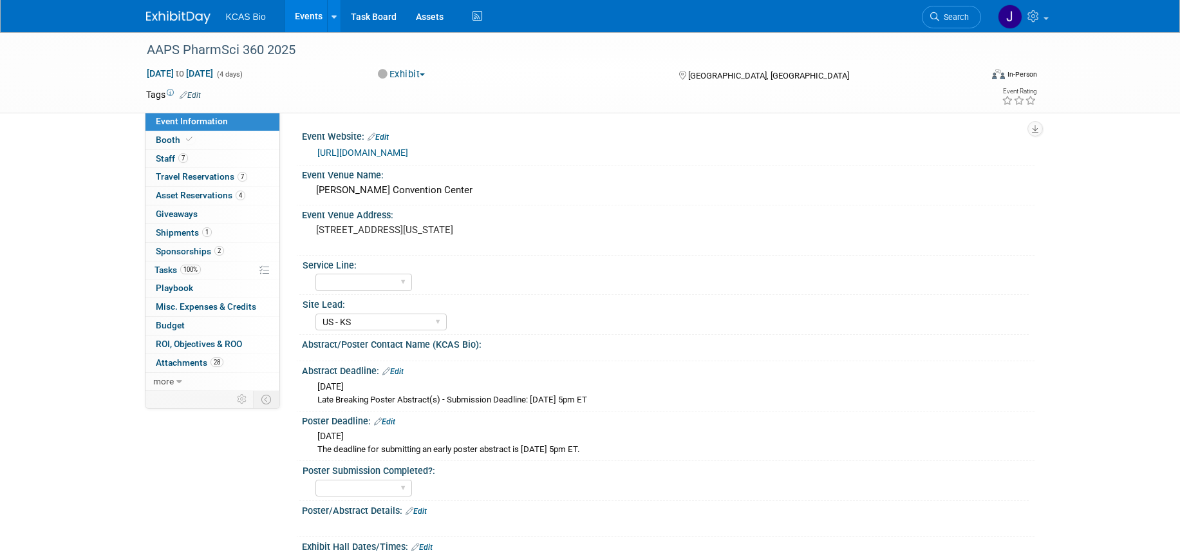
select select "US - KS"
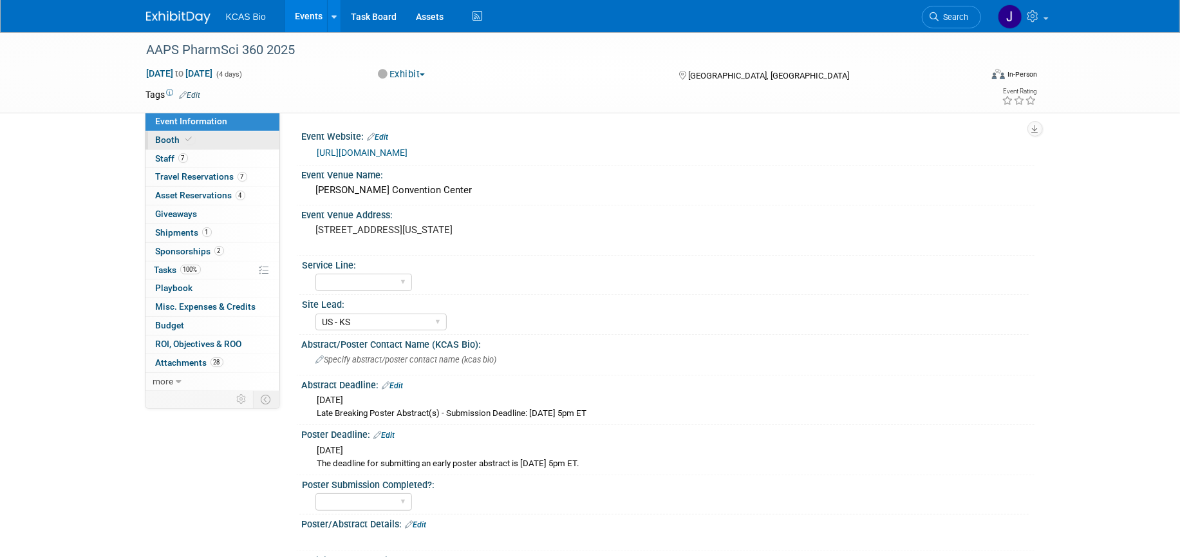
click at [163, 140] on span "Booth" at bounding box center [175, 140] width 39 height 10
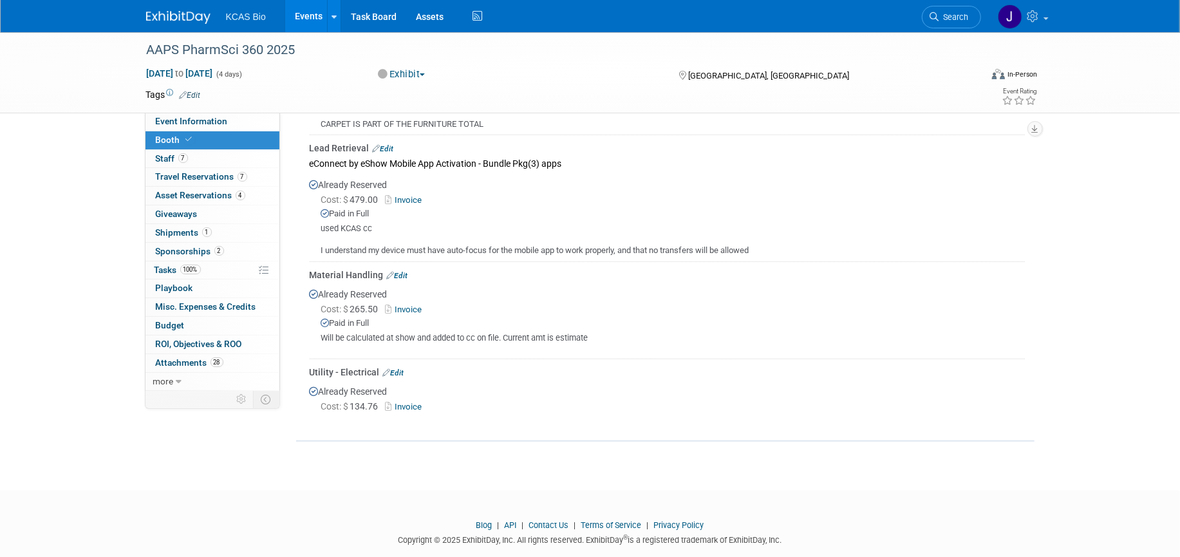
scroll to position [563, 0]
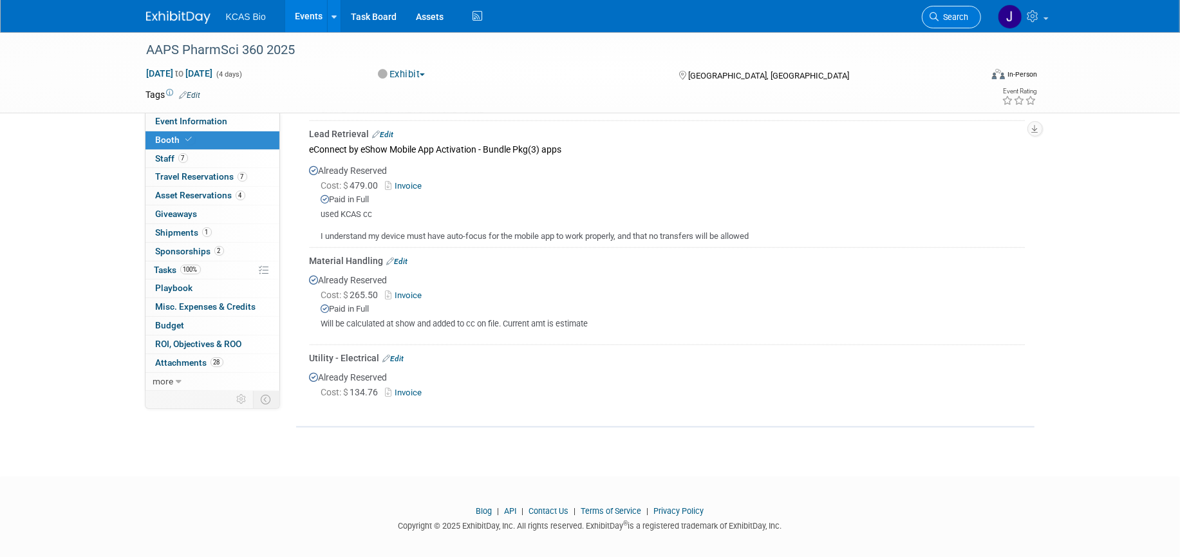
click at [947, 22] on link "Search" at bounding box center [951, 17] width 59 height 23
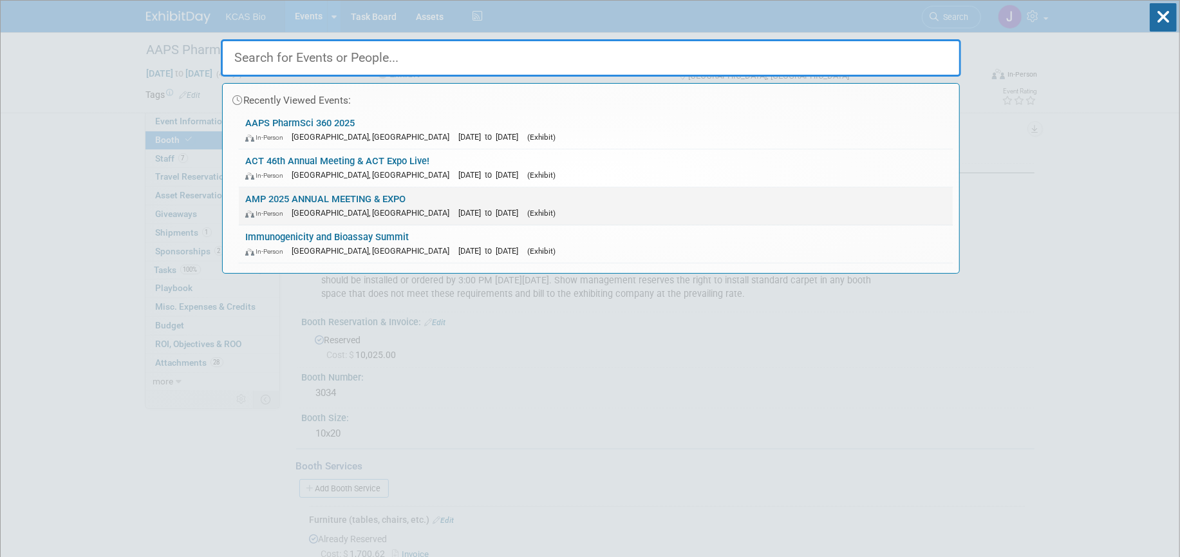
click at [377, 196] on link "AMP 2025 ANNUAL MEETING & EXPO In-Person [GEOGRAPHIC_DATA], [GEOGRAPHIC_DATA] […" at bounding box center [596, 205] width 714 height 37
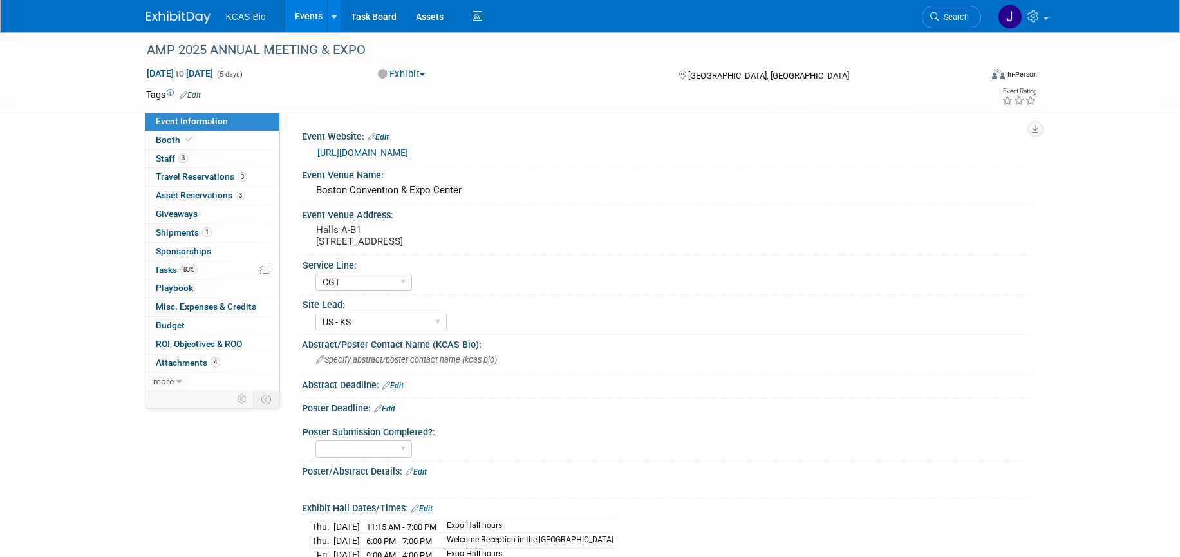
select select "CGT"
select select "US - KS"
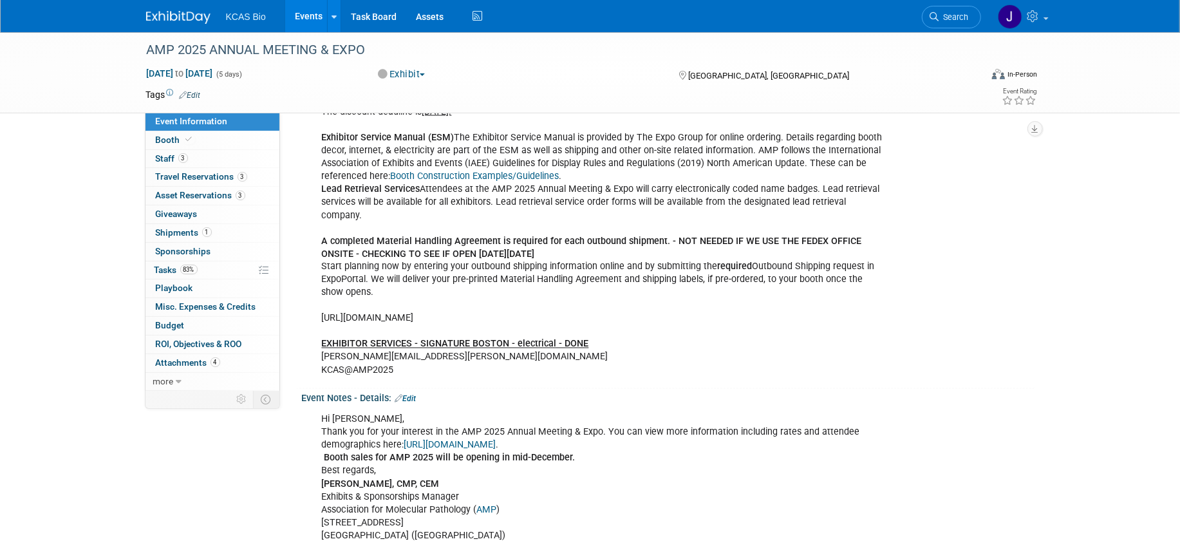
scroll to position [1509, 0]
click at [160, 272] on span "Tasks 83%" at bounding box center [175, 270] width 43 height 10
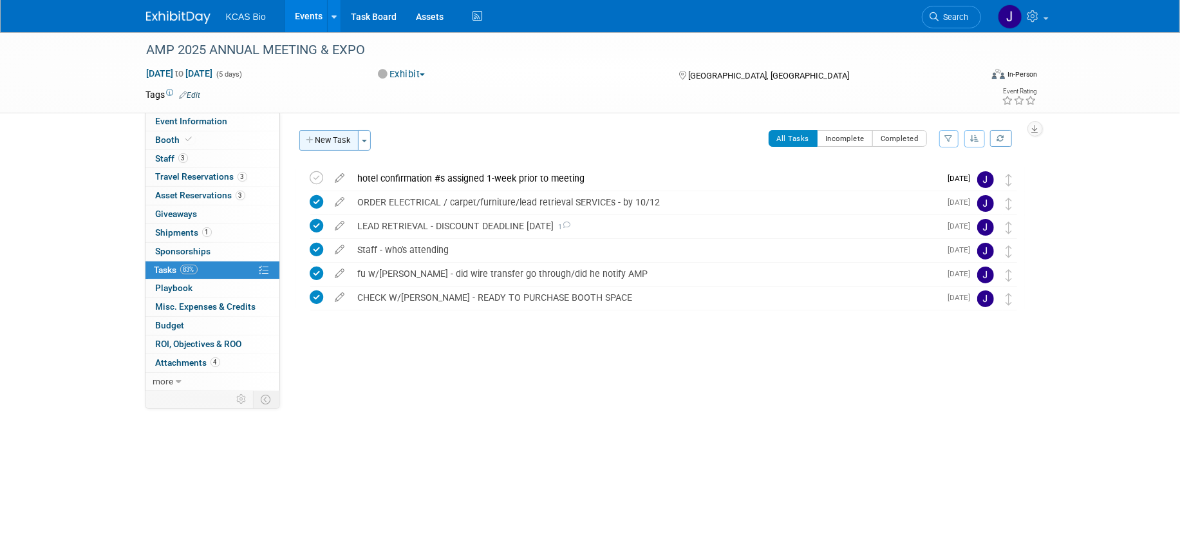
click at [319, 143] on button "New Task" at bounding box center [328, 140] width 59 height 21
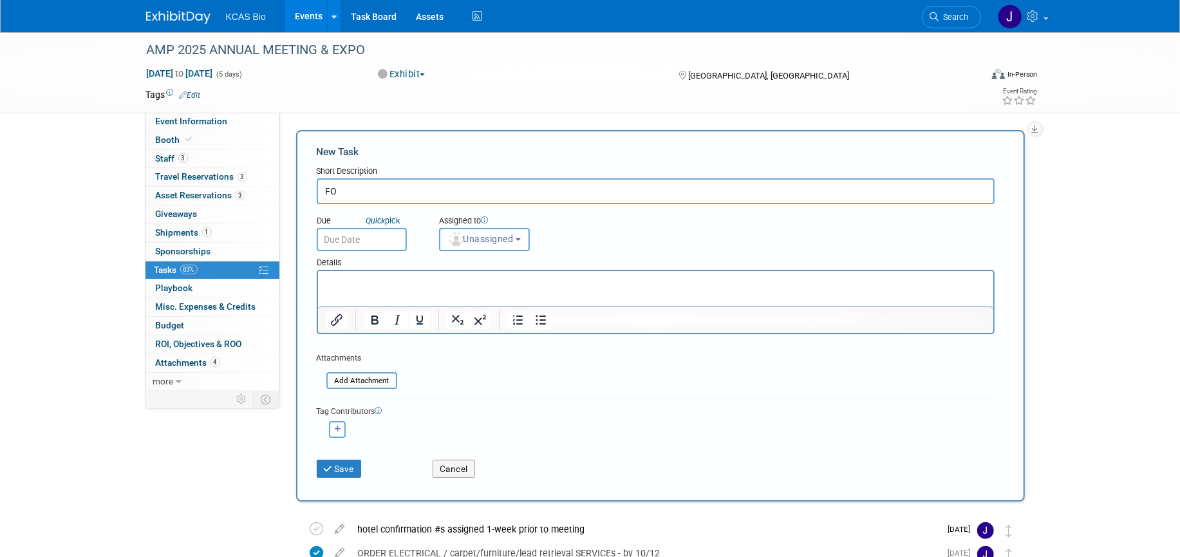
type input "F"
type input "FOLLOW UP ON EMAIL SENT TO FEDEX OFFICE AT [GEOGRAPHIC_DATA] - WILL THEY BE OPE…"
click at [378, 240] on input "text" at bounding box center [362, 239] width 90 height 23
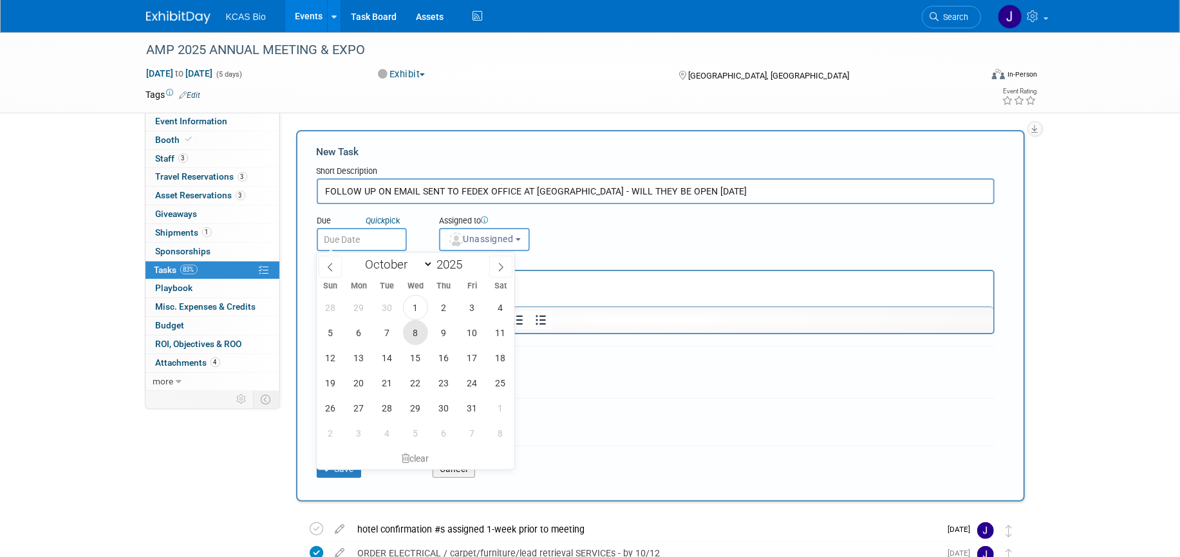
click at [406, 331] on span "8" at bounding box center [415, 332] width 25 height 25
type input "[DATE]"
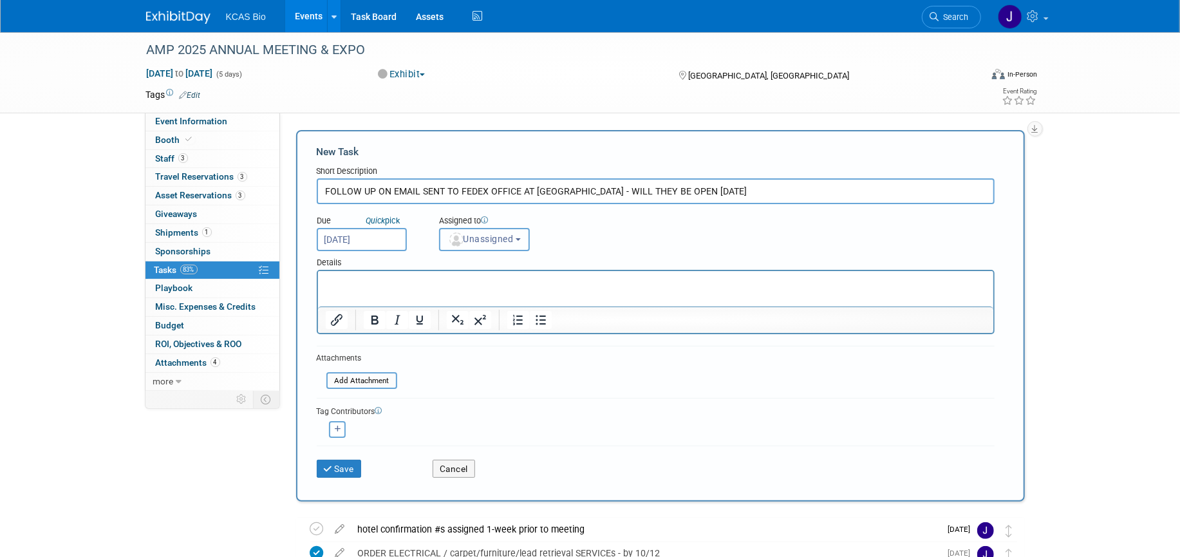
click at [492, 242] on span "Unassigned" at bounding box center [481, 239] width 66 height 10
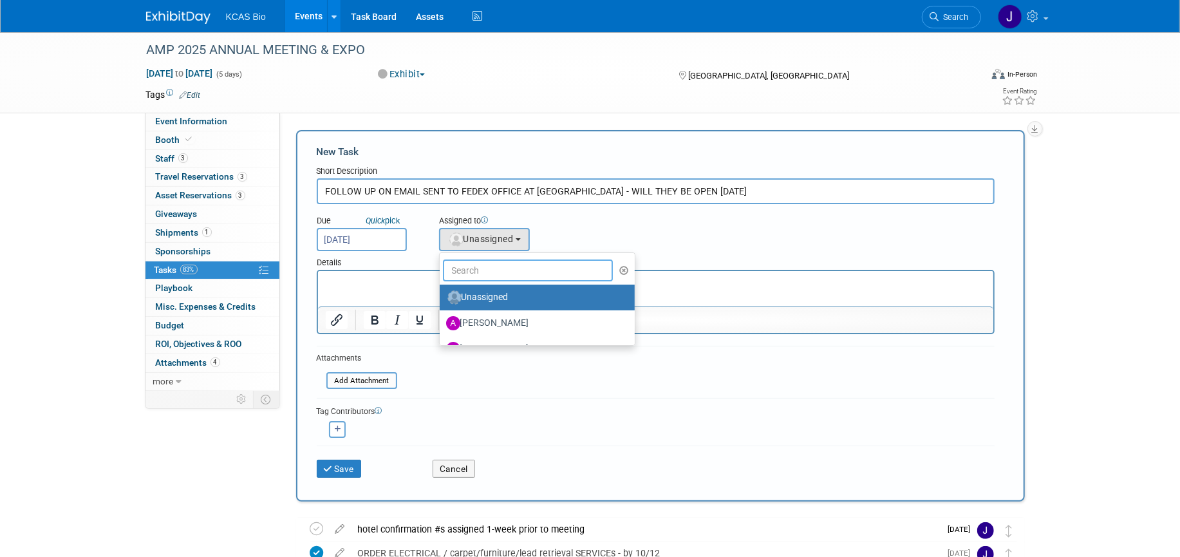
click at [490, 273] on input "text" at bounding box center [528, 270] width 171 height 22
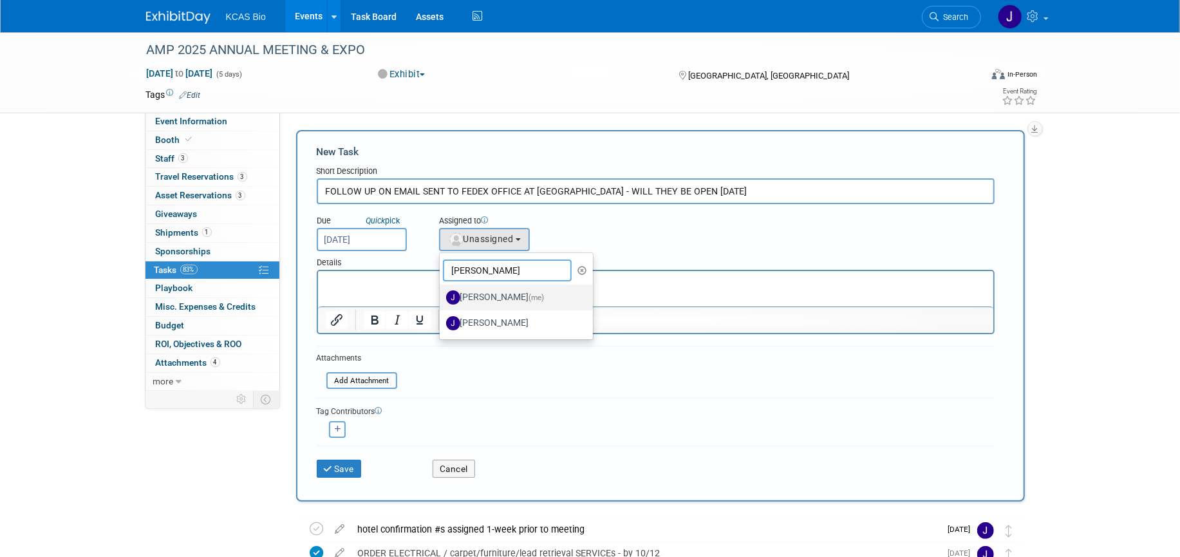
type input "[PERSON_NAME]"
click at [483, 299] on label "[PERSON_NAME] (me)" at bounding box center [513, 297] width 135 height 21
click at [442, 299] on input "[PERSON_NAME] (me)" at bounding box center [437, 296] width 8 height 8
select select "7758eddb-9d73-4c20-afa0-27b332c1c338"
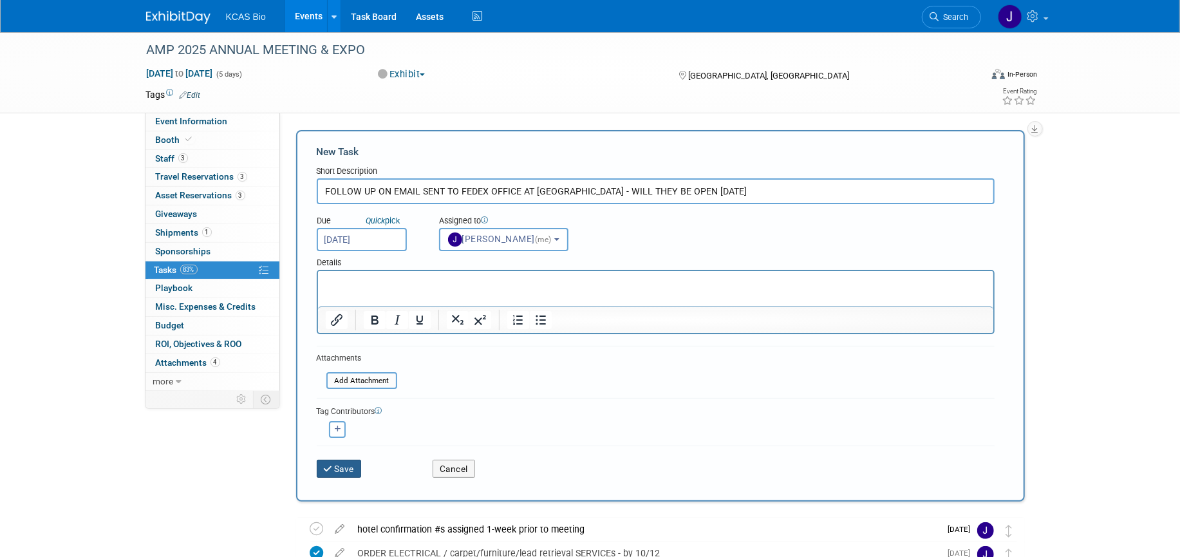
click at [344, 467] on button "Save" at bounding box center [339, 469] width 45 height 18
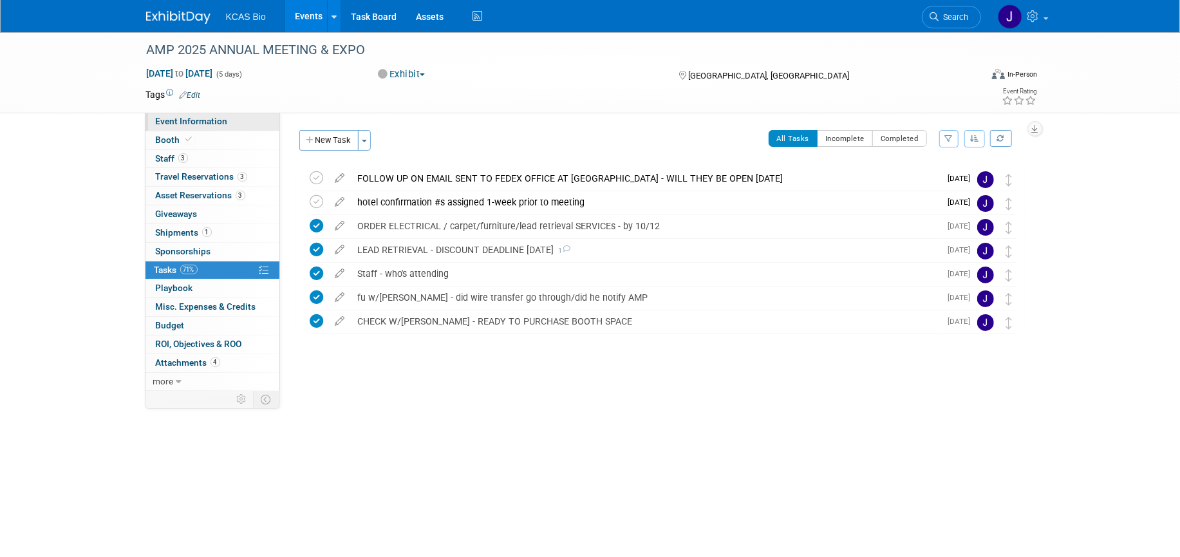
click at [207, 118] on span "Event Information" at bounding box center [192, 121] width 72 height 10
select select "CGT"
select select "US - KS"
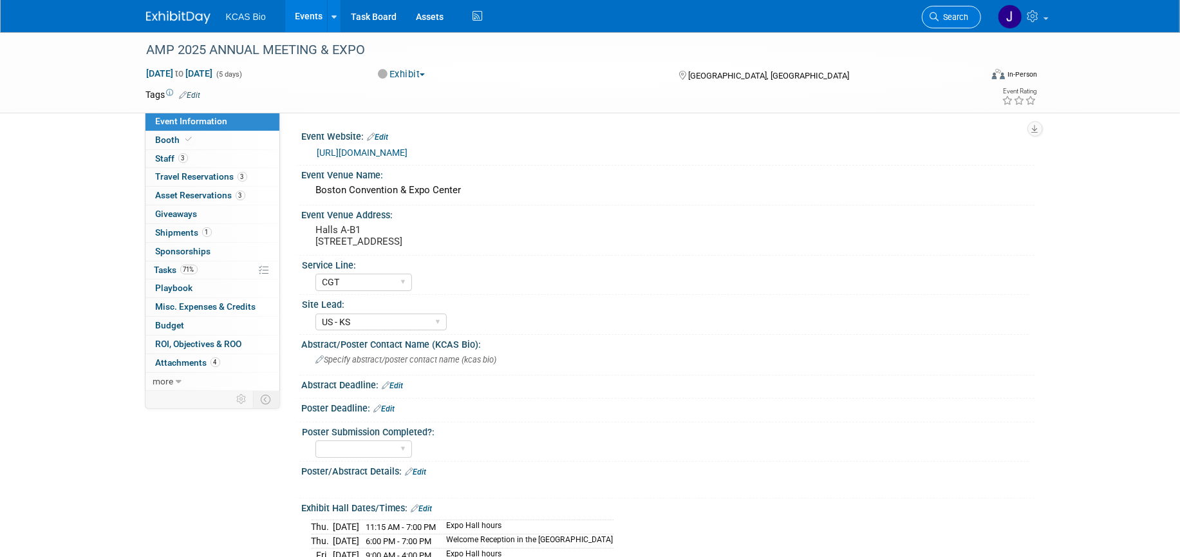
click at [959, 13] on span "Search" at bounding box center [954, 17] width 30 height 10
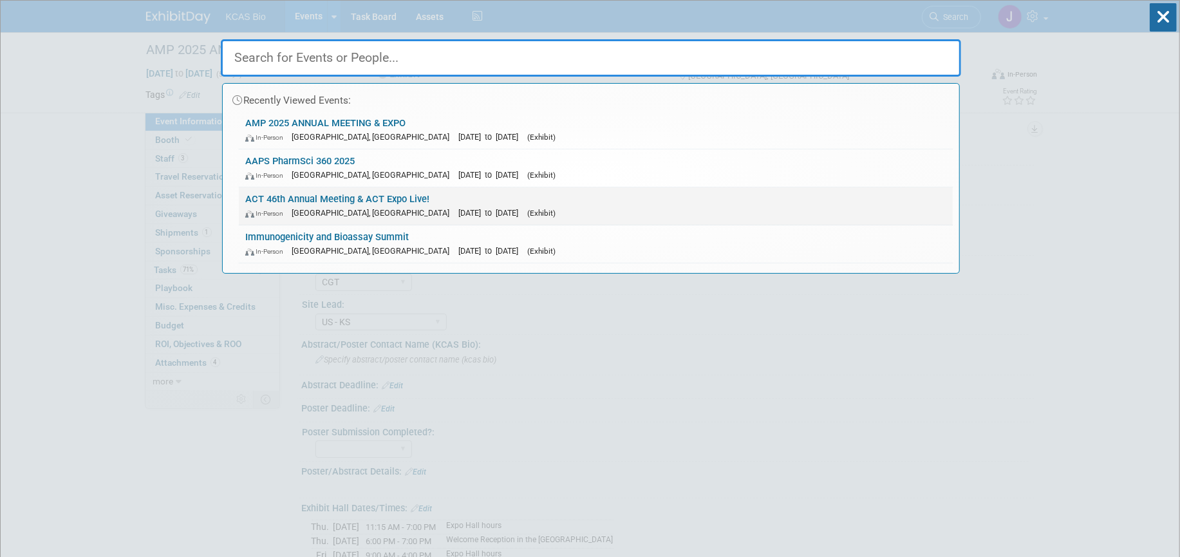
click at [283, 197] on link "ACT 46th Annual Meeting & ACT Expo Live! In-Person [GEOGRAPHIC_DATA], [GEOGRAPH…" at bounding box center [596, 205] width 714 height 37
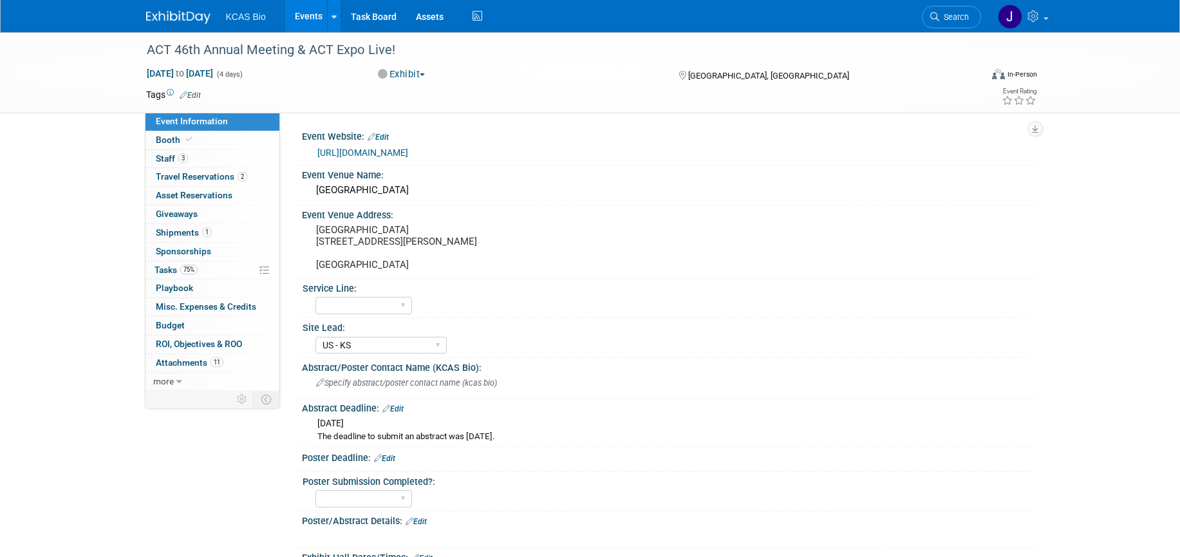
select select "US - KS"
click at [176, 265] on span "Tasks 75%" at bounding box center [175, 270] width 43 height 10
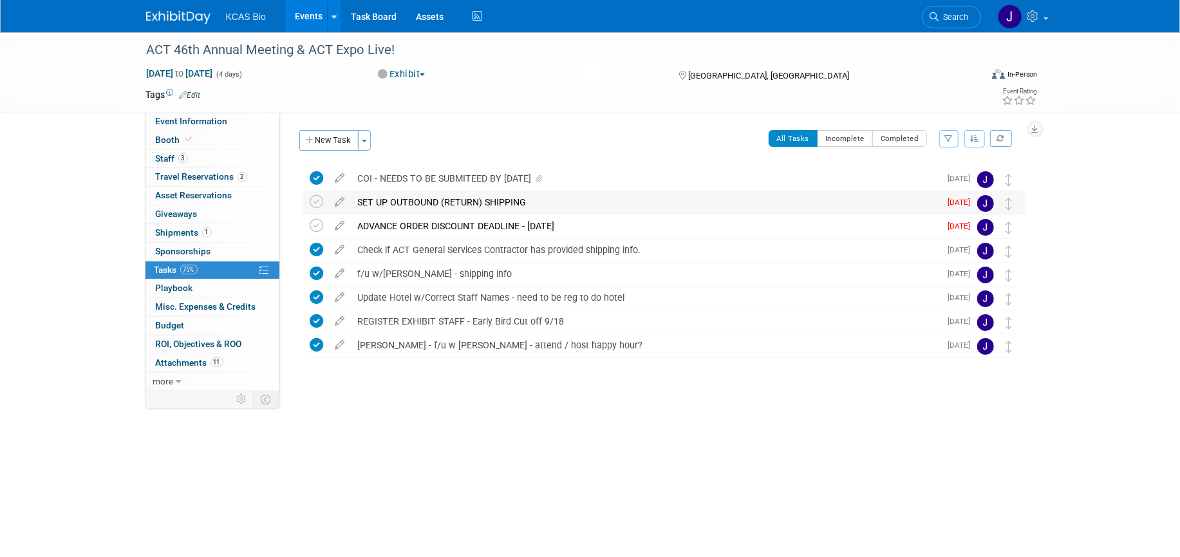
click at [496, 203] on div "SET UP OUTBOUND (RETURN) SHIPPING" at bounding box center [645, 202] width 589 height 22
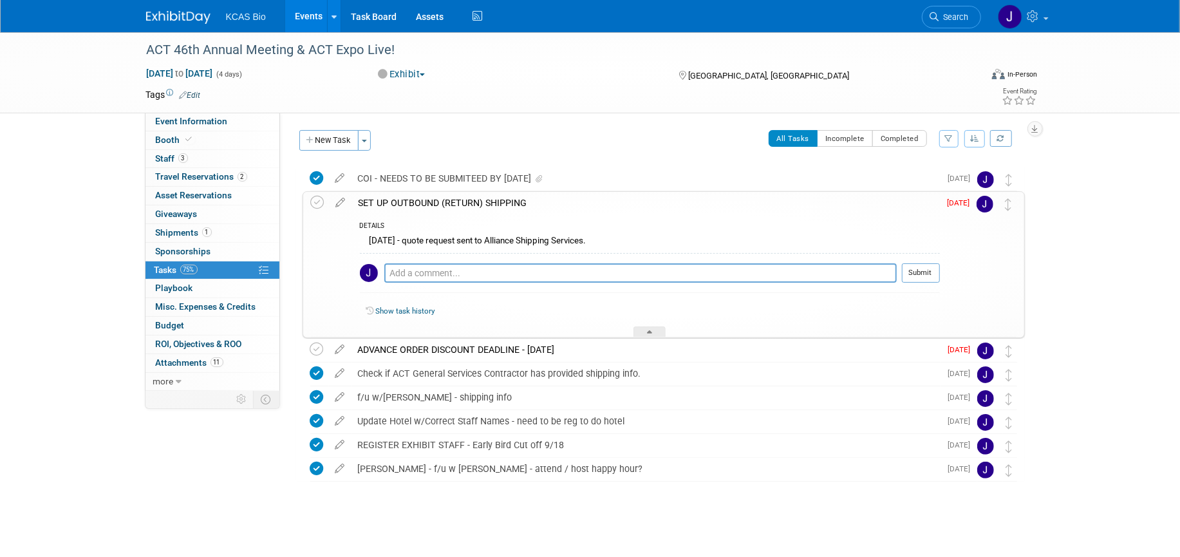
click at [498, 196] on div "SET UP OUTBOUND (RETURN) SHIPPING" at bounding box center [646, 203] width 588 height 22
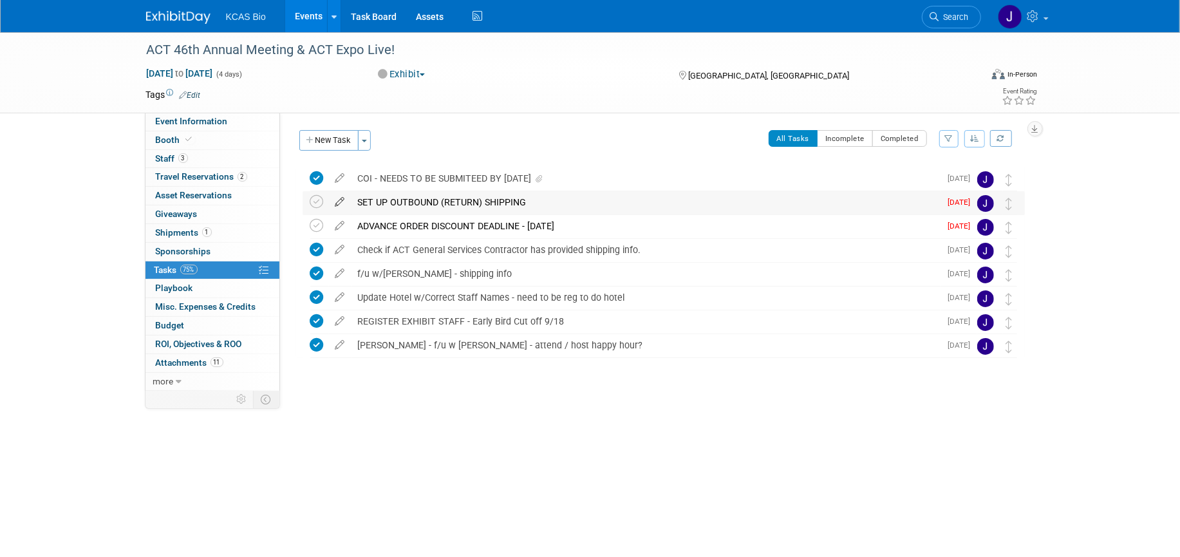
click at [340, 197] on icon at bounding box center [340, 199] width 23 height 16
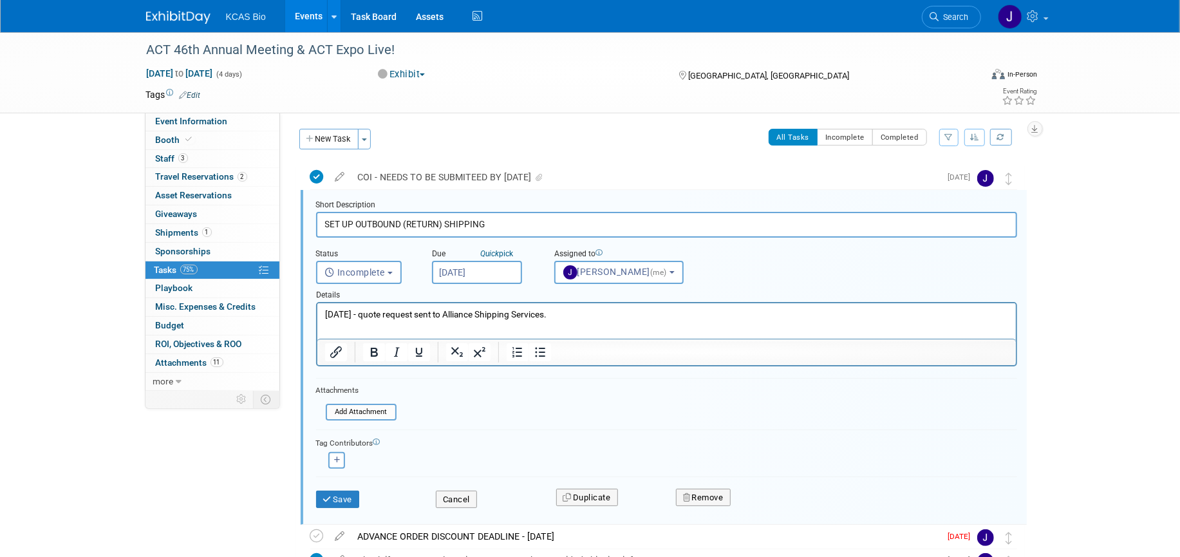
scroll to position [2, 0]
click at [550, 317] on p "[DATE] - quote request sent to Alliance Shipping Services." at bounding box center [666, 314] width 684 height 12
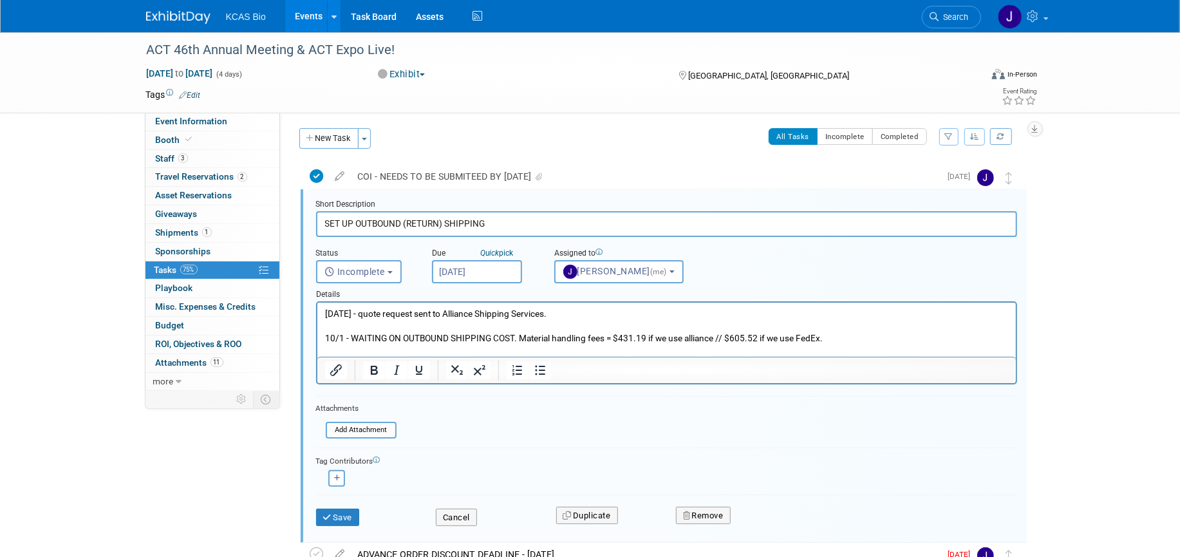
click at [521, 340] on p "10/1 - WAITING ON OUTBOUND SHIPPING COST. Material handling fees = $431.19 if w…" at bounding box center [666, 338] width 684 height 12
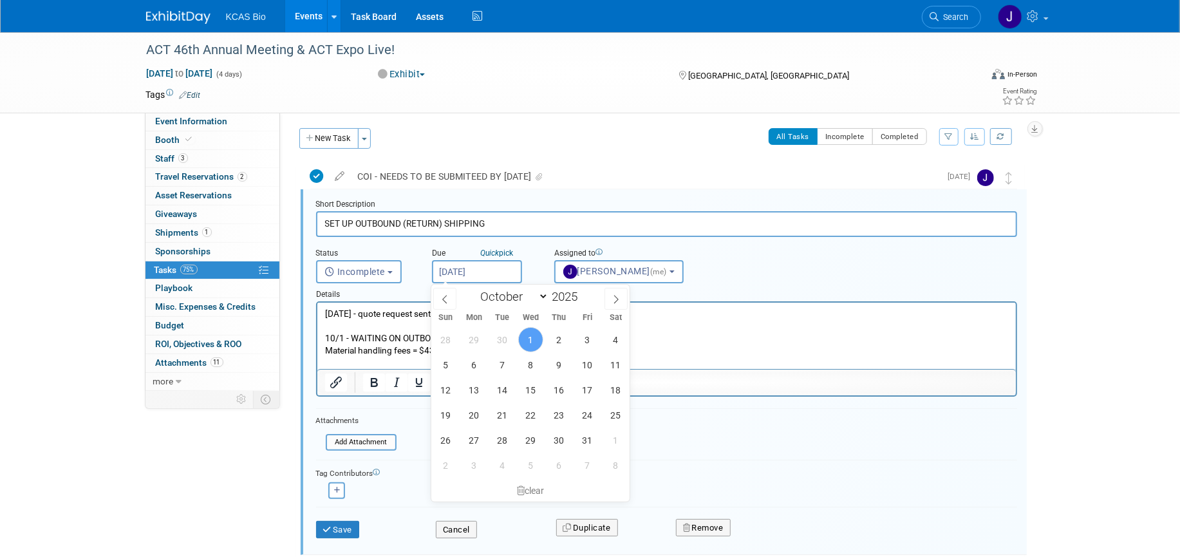
click at [495, 261] on input "[DATE]" at bounding box center [477, 271] width 90 height 23
click at [586, 340] on span "3" at bounding box center [587, 339] width 25 height 25
type input "[DATE]"
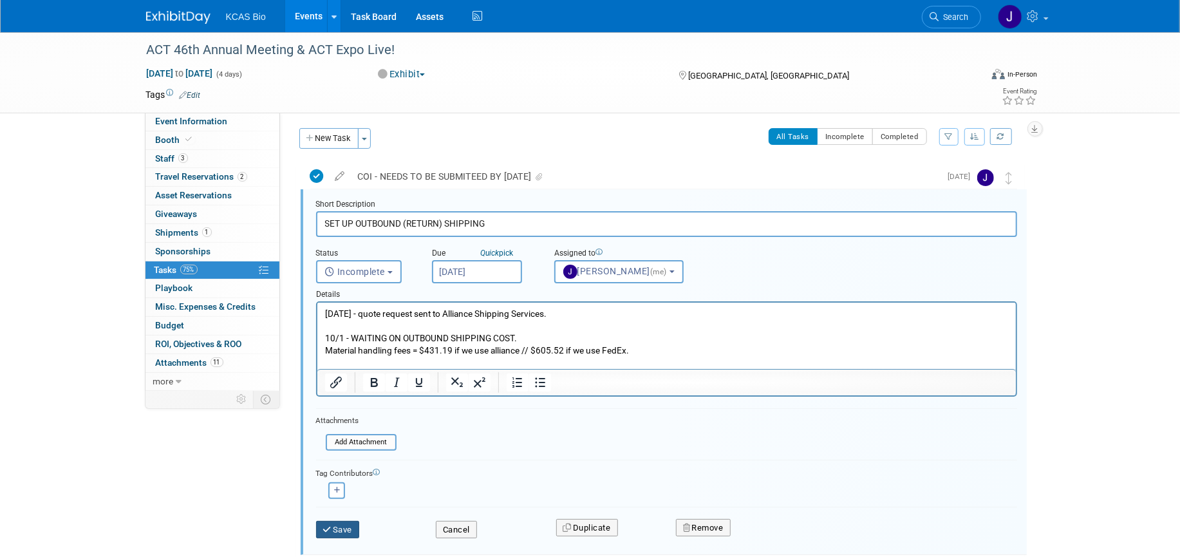
click at [348, 533] on button "Save" at bounding box center [338, 530] width 44 height 18
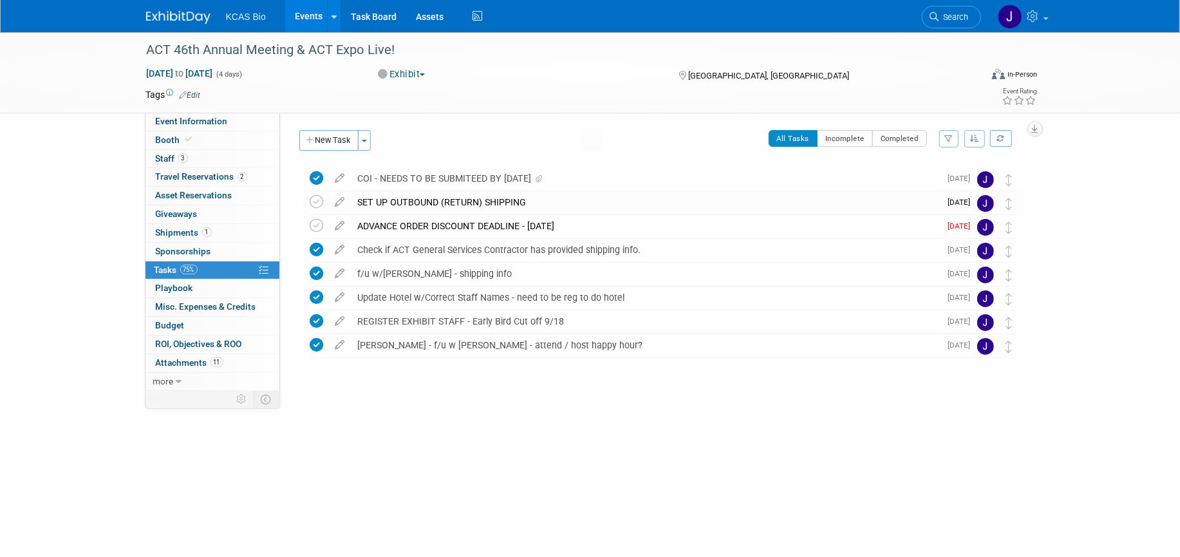
scroll to position [0, 0]
click at [313, 221] on icon at bounding box center [317, 226] width 14 height 14
